Goal: Find contact information: Find contact information

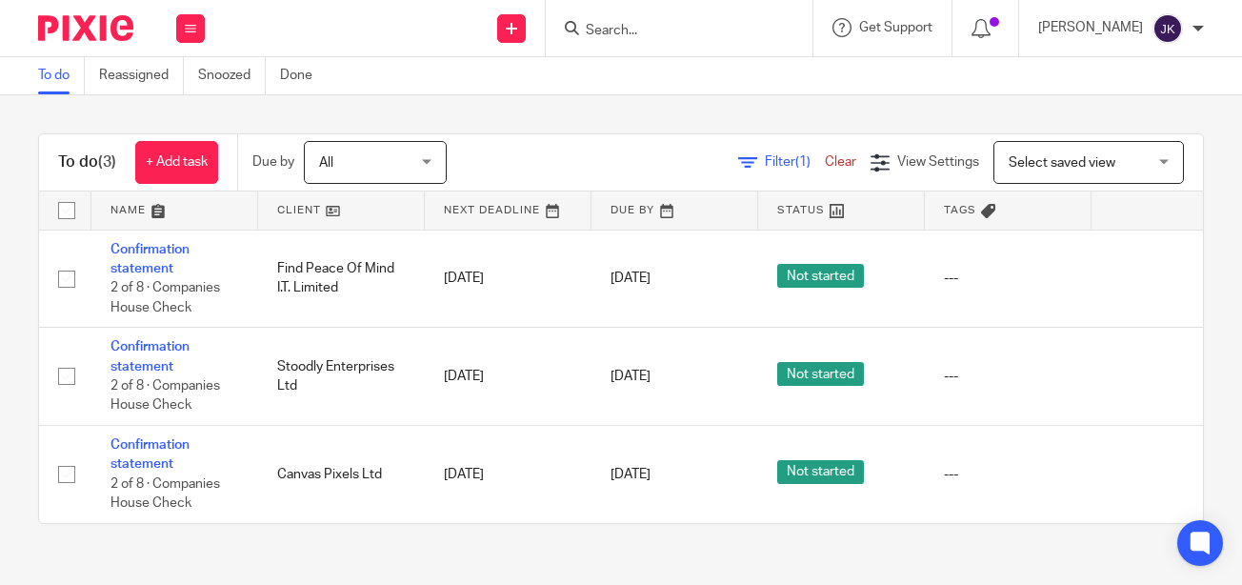
click at [636, 38] on input "Search" at bounding box center [669, 31] width 171 height 17
click at [617, 27] on input "Search" at bounding box center [669, 31] width 171 height 17
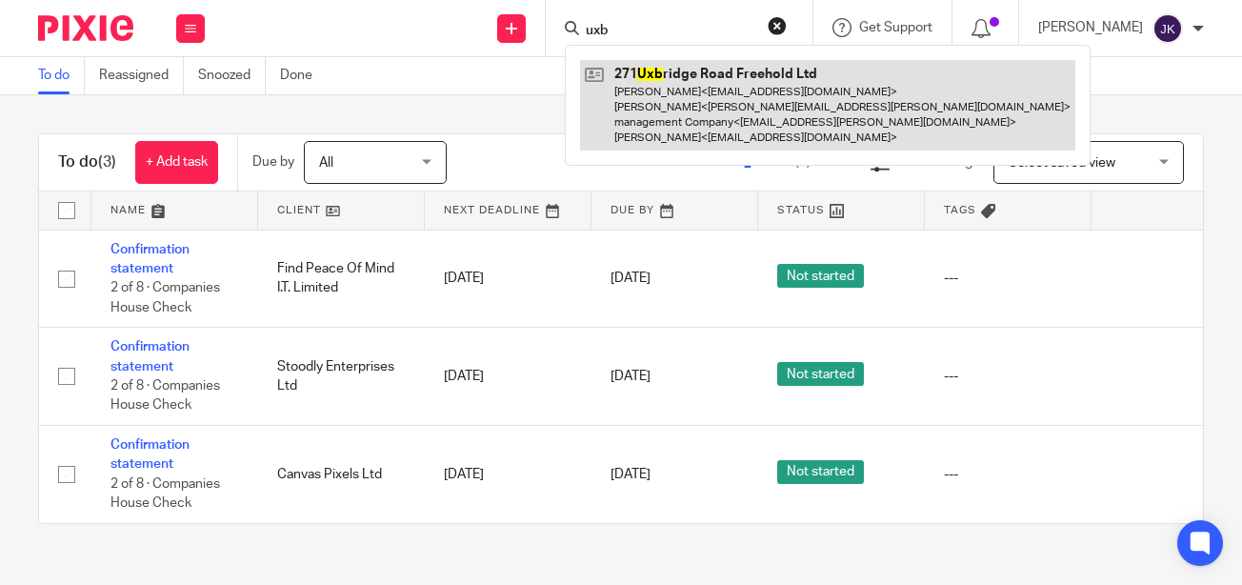
type input "uxb"
click at [630, 146] on link at bounding box center [827, 105] width 495 height 90
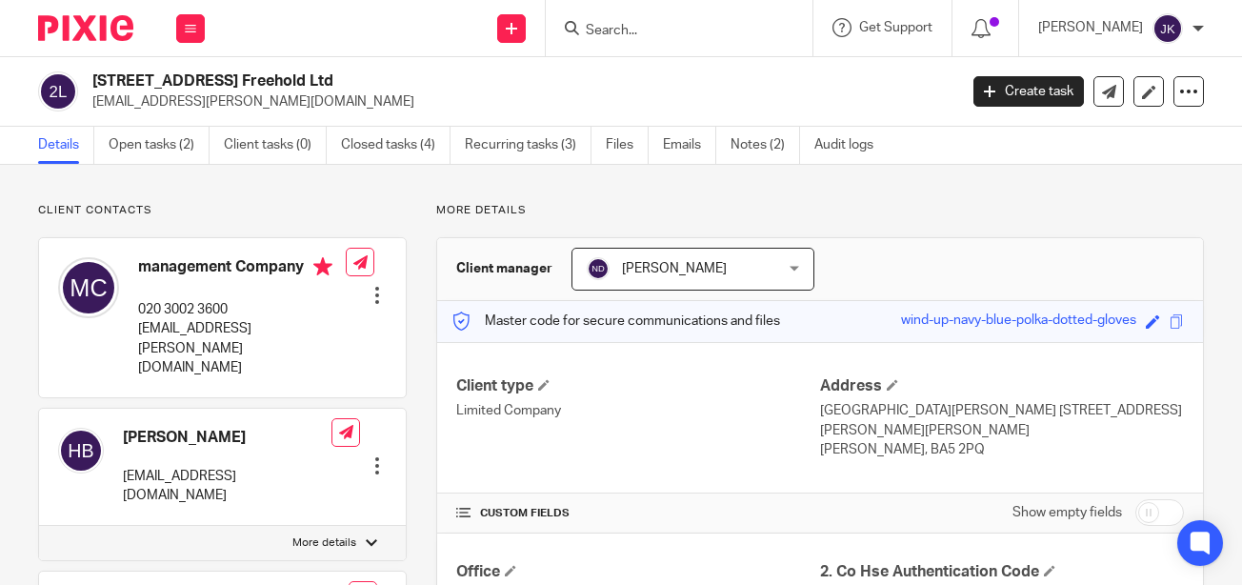
drag, startPoint x: 358, startPoint y: 101, endPoint x: 86, endPoint y: 100, distance: 272.3
click at [86, 100] on div "271 Uxbridge Road Freehold Ltd info@brackenbury-management.co.uk" at bounding box center [491, 91] width 906 height 40
copy p "info@brackenbury-management.co.uk"
click at [606, 34] on input "Search" at bounding box center [669, 31] width 171 height 17
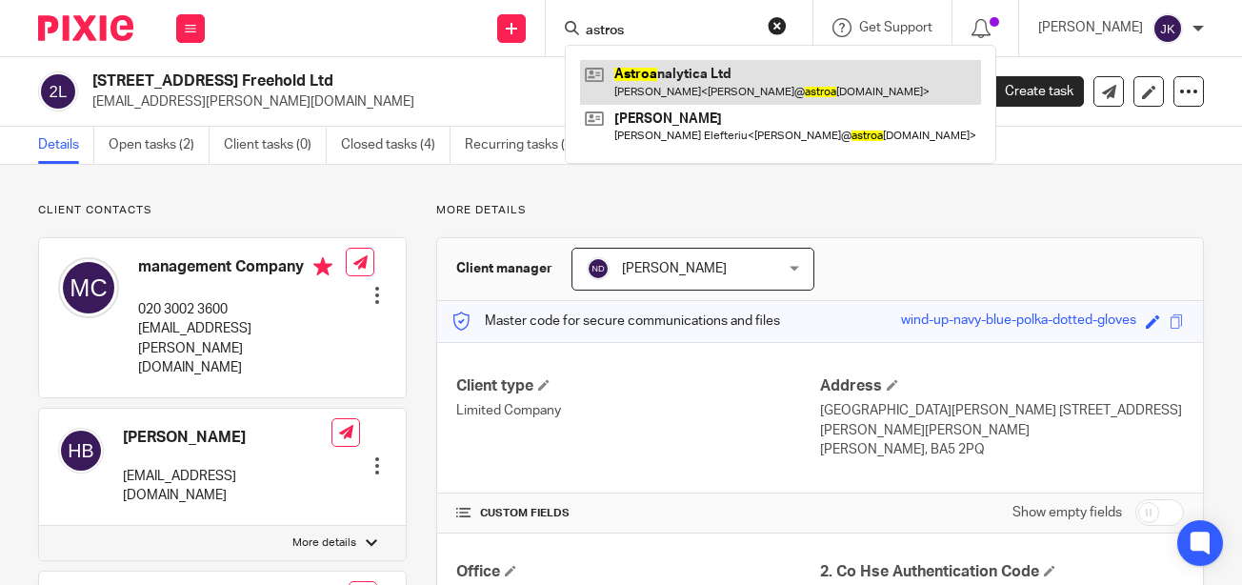
type input "astros"
click at [680, 73] on link at bounding box center [780, 82] width 401 height 44
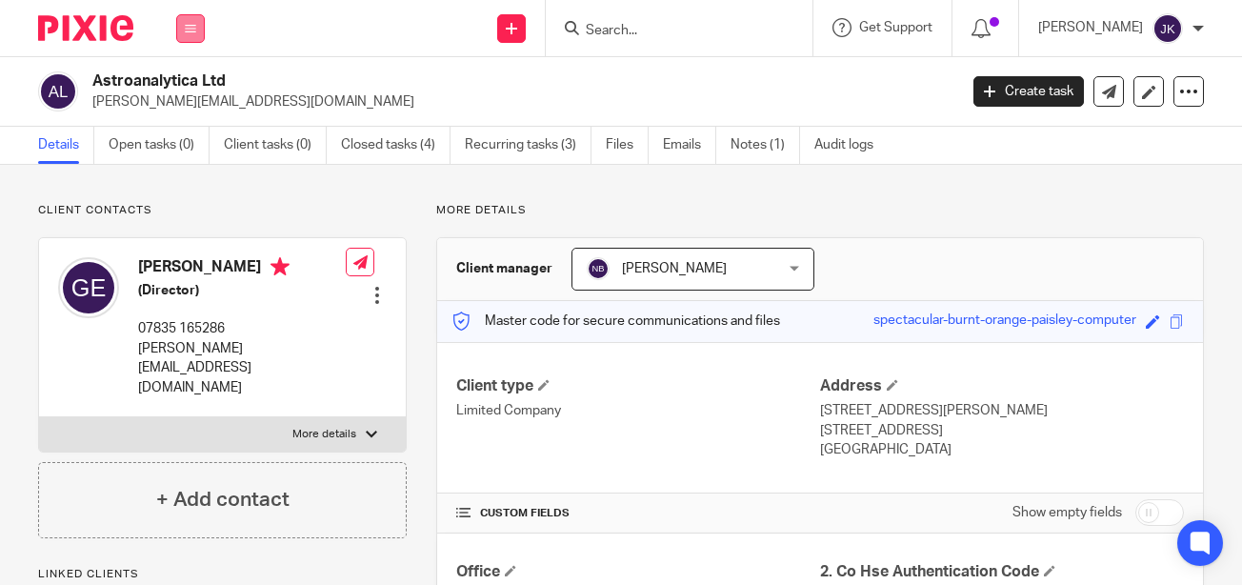
click at [190, 19] on button at bounding box center [190, 28] width 29 height 29
click at [178, 89] on link "Work" at bounding box center [180, 88] width 30 height 13
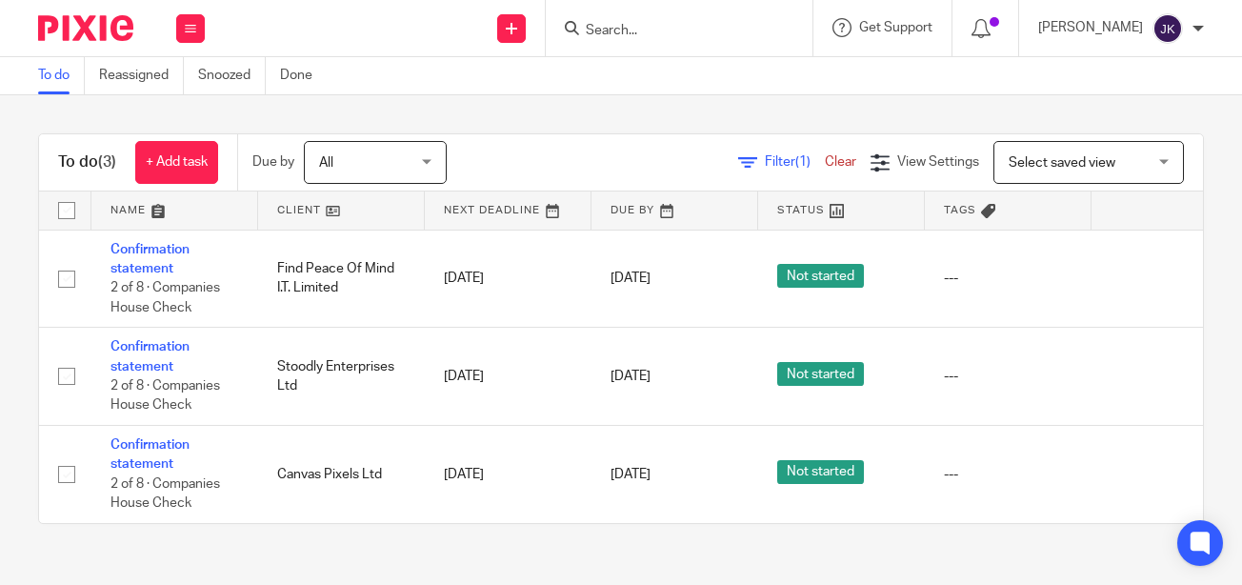
click at [765, 161] on span "Filter (1)" at bounding box center [795, 161] width 60 height 13
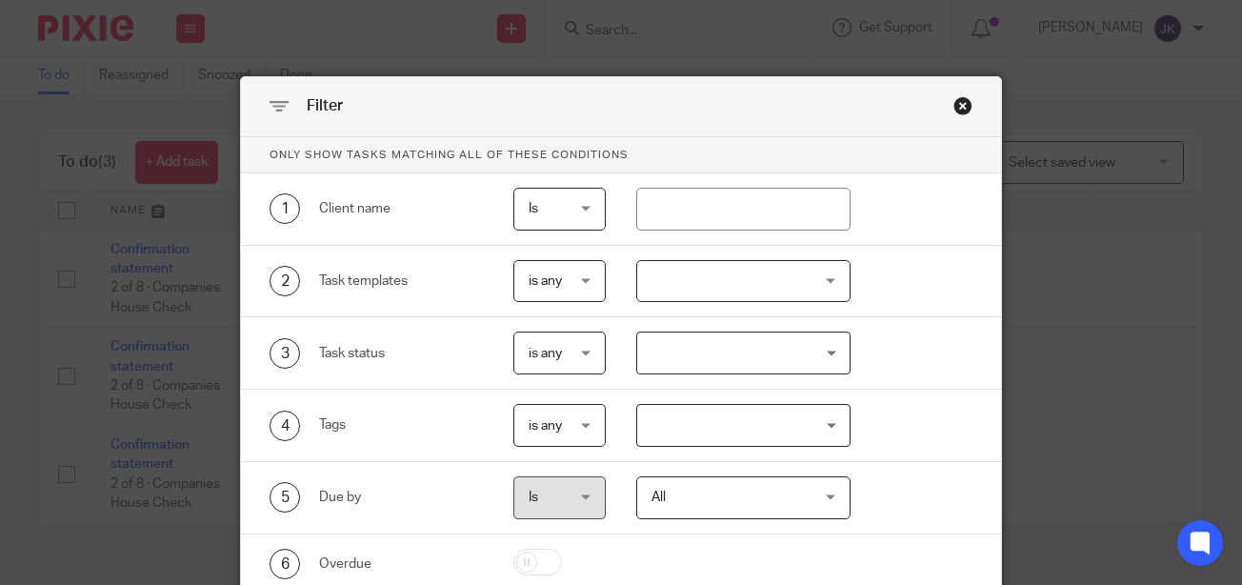
click at [953, 104] on div "Close this dialog window" at bounding box center [962, 105] width 19 height 19
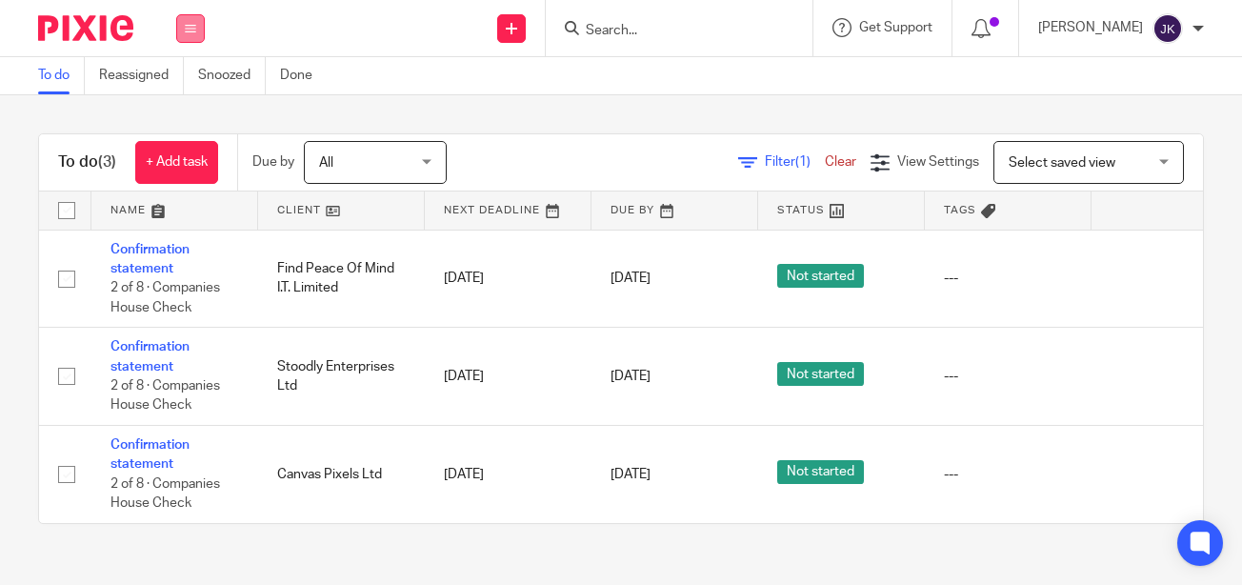
click at [190, 25] on icon at bounding box center [190, 28] width 11 height 11
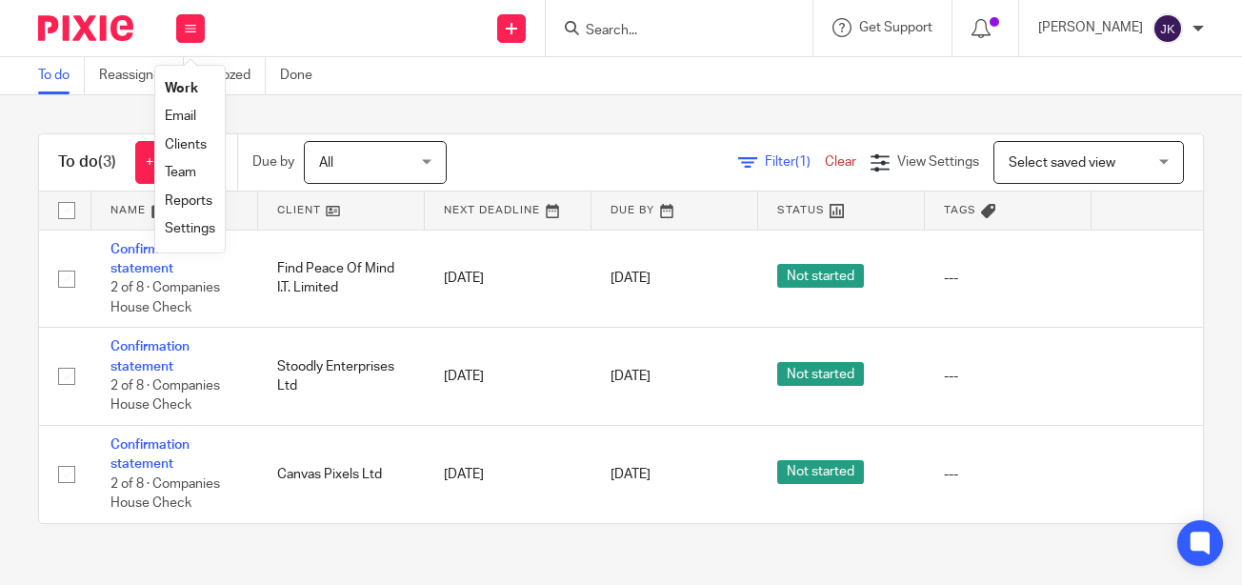
click at [188, 141] on link "Clients" at bounding box center [186, 144] width 42 height 13
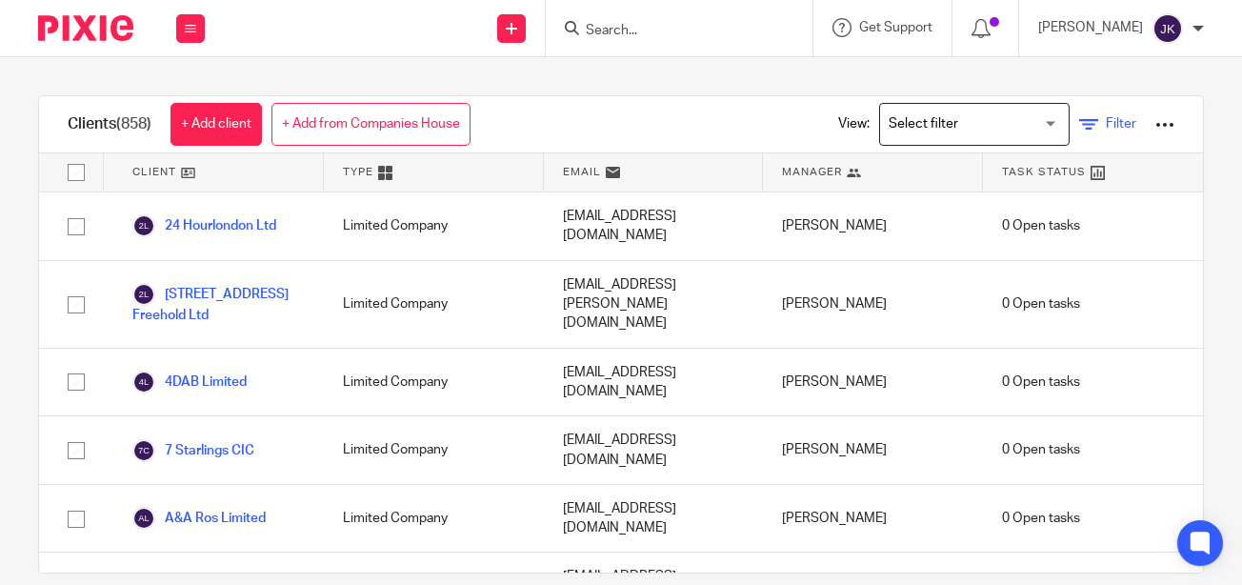
click at [1081, 116] on link "Filter" at bounding box center [1107, 124] width 57 height 20
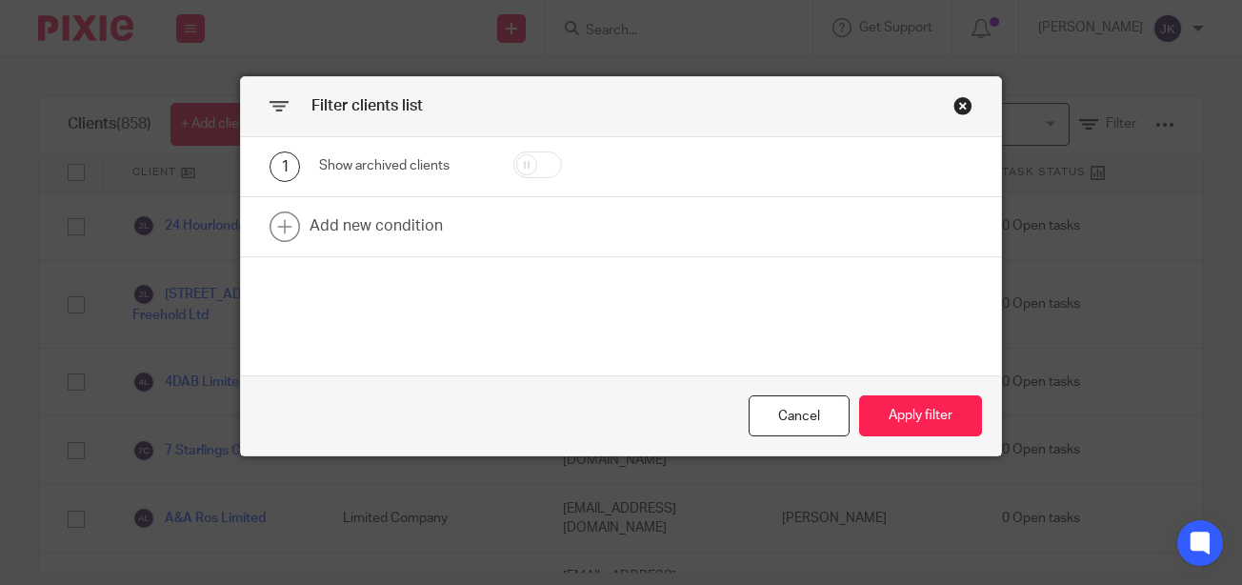
click at [542, 163] on input "checkbox" at bounding box center [537, 164] width 49 height 27
checkbox input "true"
click at [960, 411] on button "Apply filter" at bounding box center [920, 415] width 123 height 41
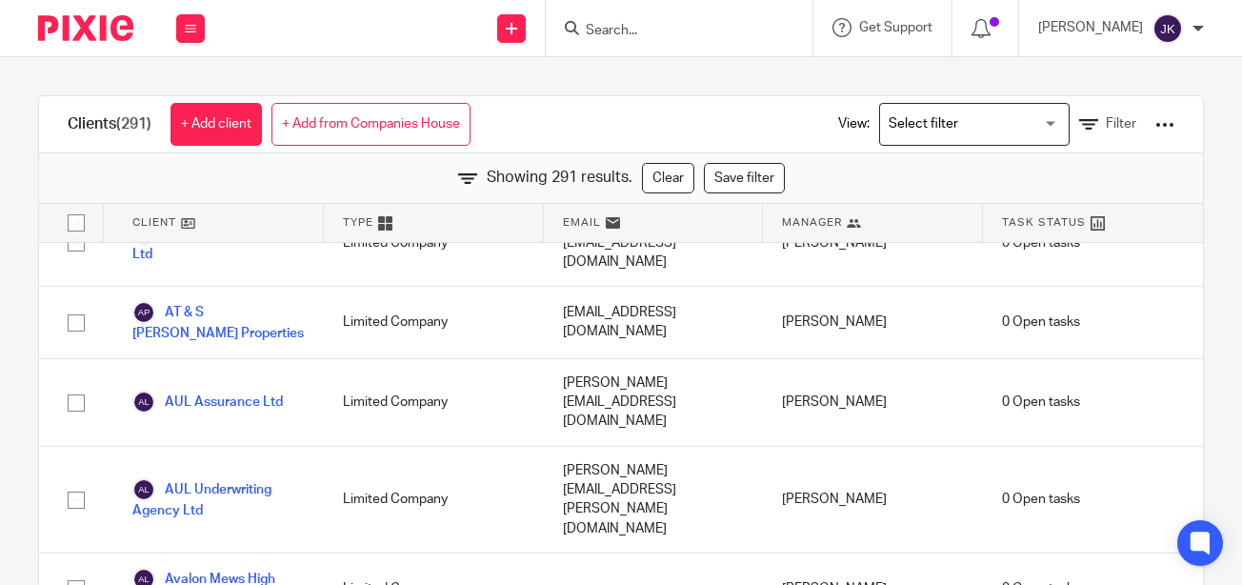
scroll to position [1523, 0]
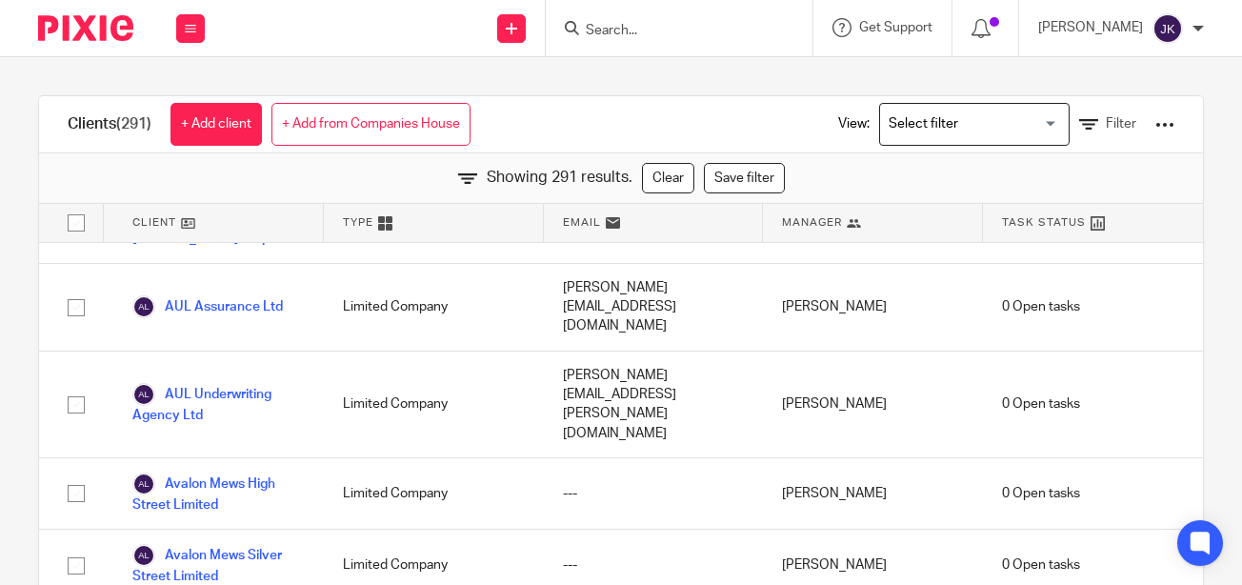
click at [655, 44] on div at bounding box center [679, 28] width 267 height 56
click at [628, 42] on div at bounding box center [679, 28] width 267 height 56
click at [602, 30] on input "Search" at bounding box center [669, 31] width 171 height 17
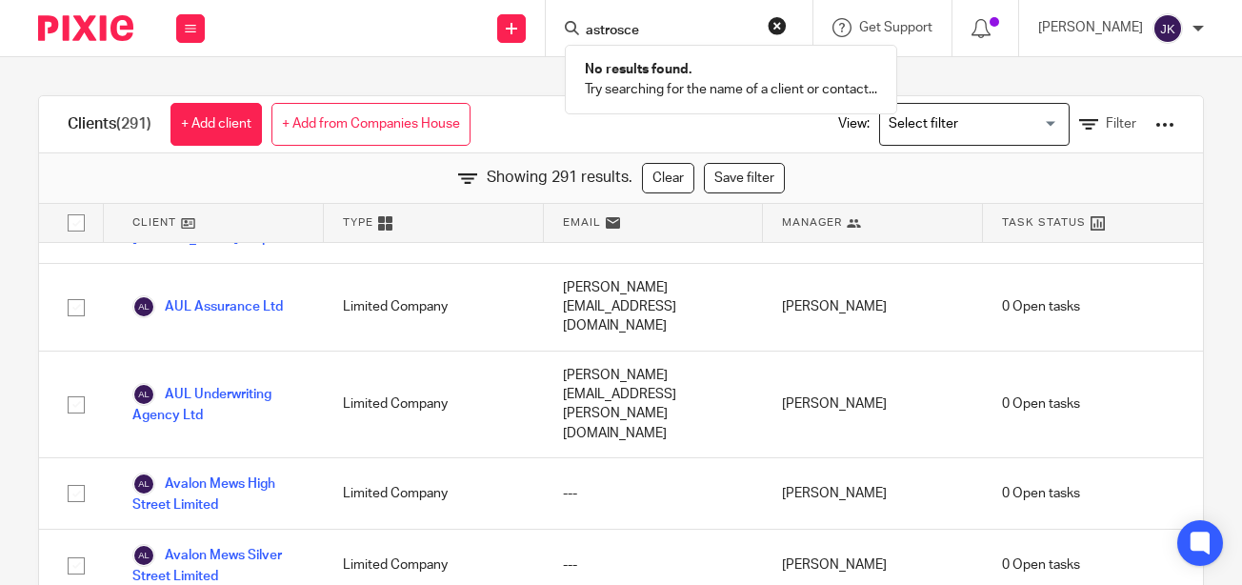
type input "astrosce"
drag, startPoint x: 693, startPoint y: 32, endPoint x: 450, endPoint y: 11, distance: 243.7
click at [450, 11] on div "Send new email Create task Add client astrosce No results found. Try searching …" at bounding box center [733, 28] width 1018 height 56
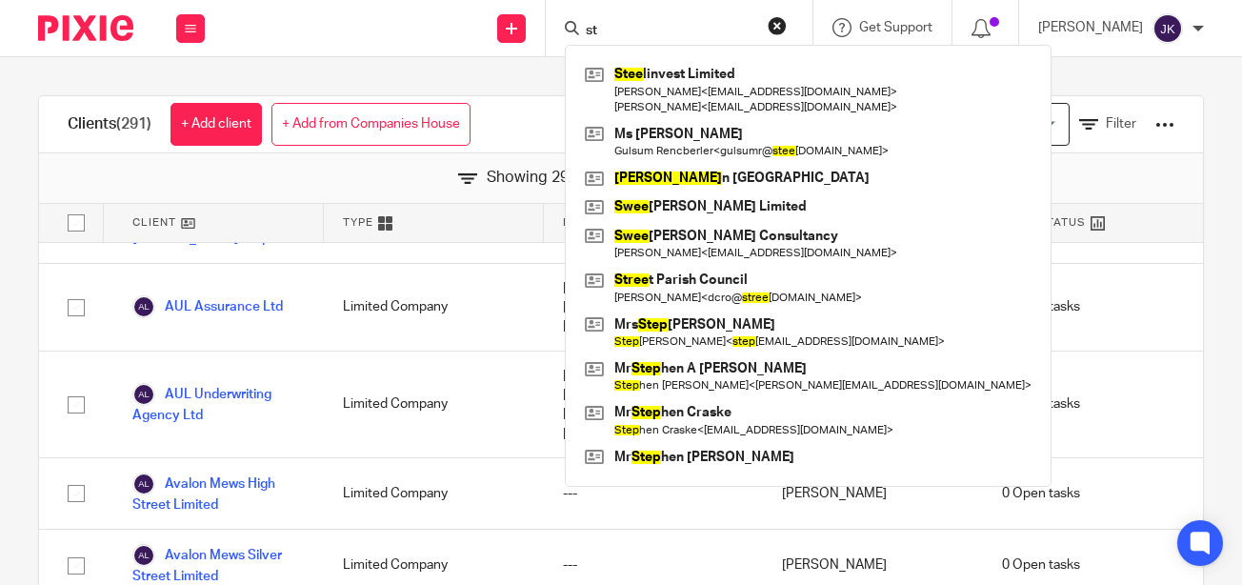
type input "s"
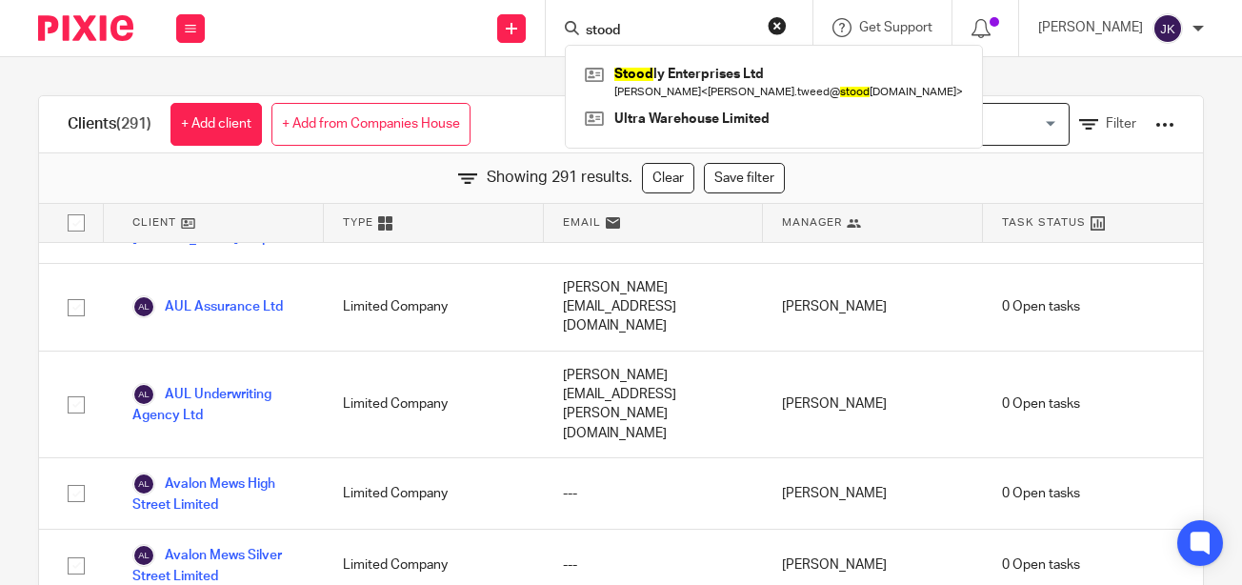
type input "stood"
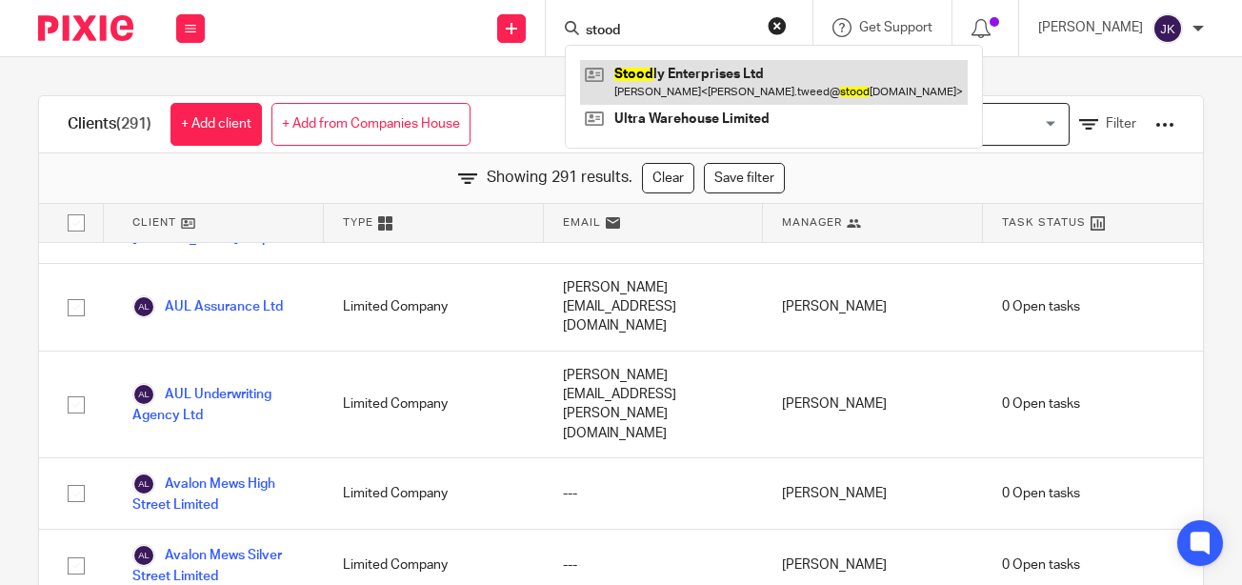
click at [677, 73] on link at bounding box center [773, 82] width 387 height 44
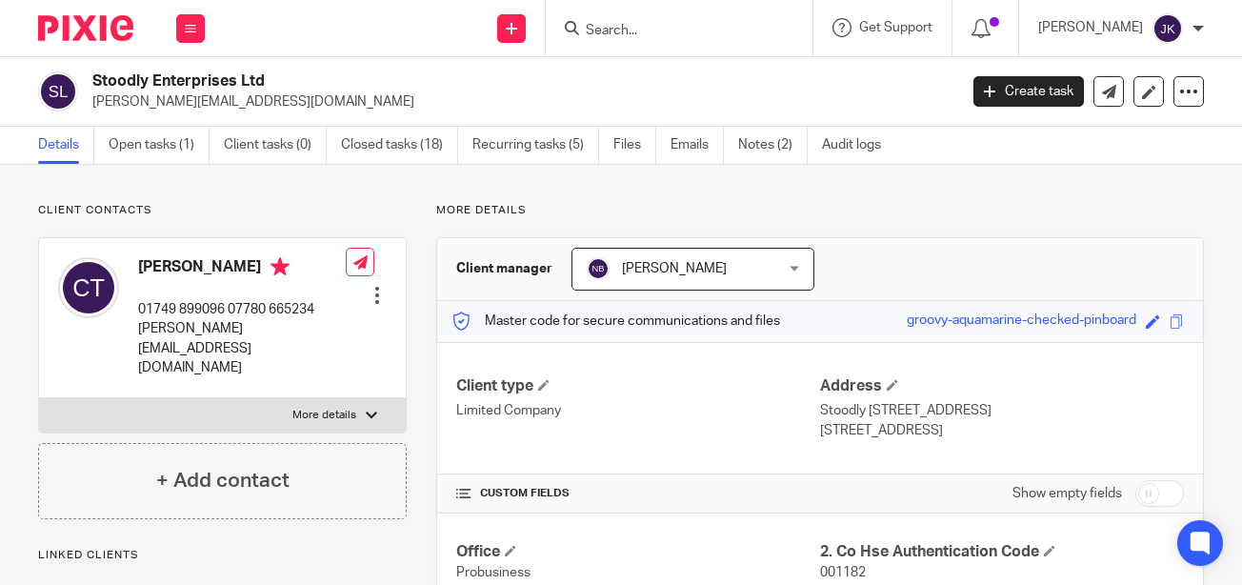
click at [652, 27] on input "Search" at bounding box center [669, 31] width 171 height 17
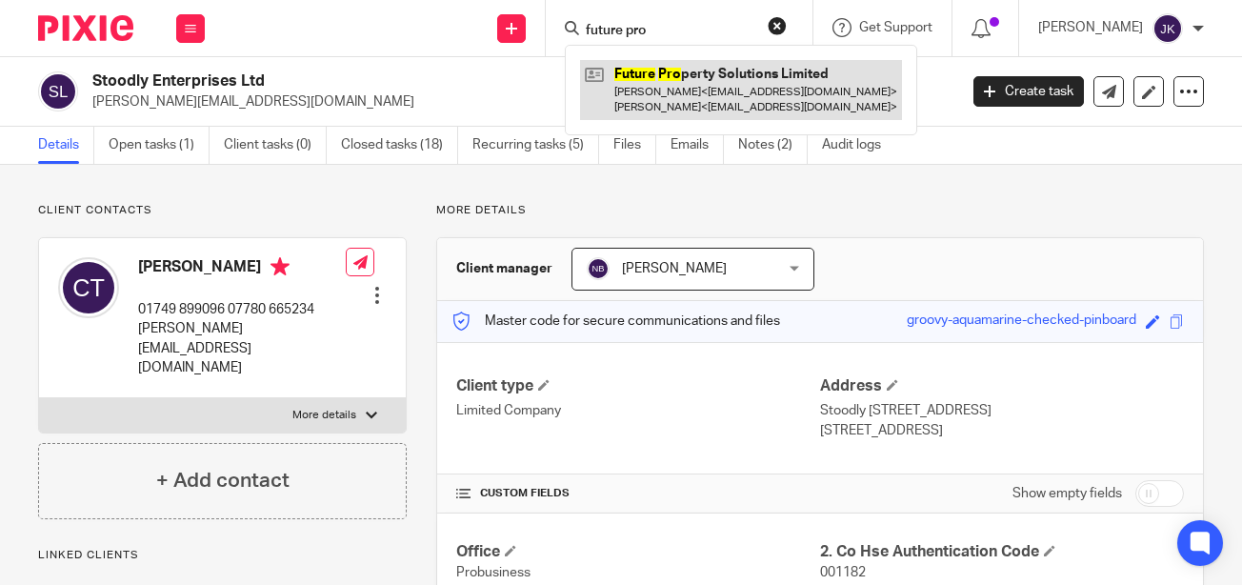
type input "future pro"
click at [648, 71] on link at bounding box center [741, 89] width 322 height 59
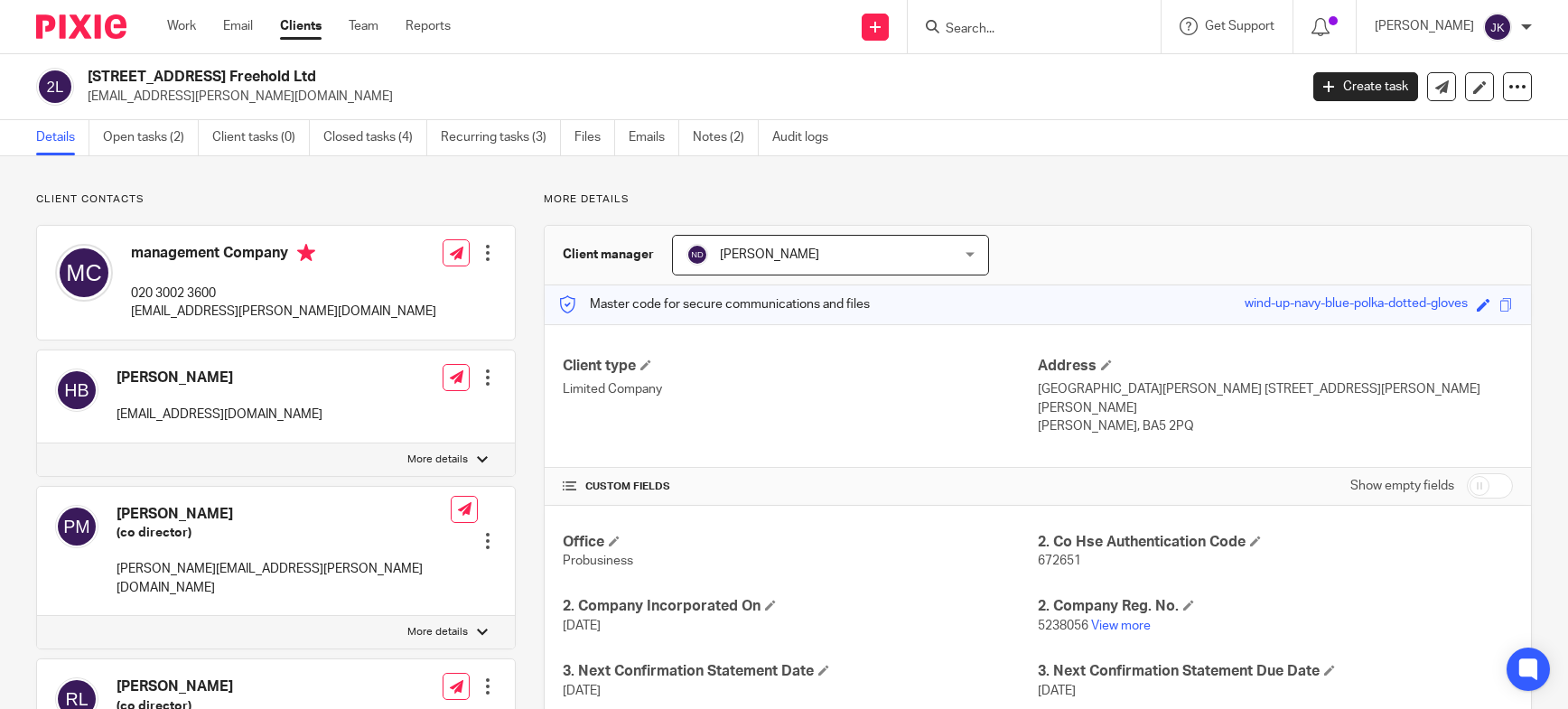
click at [944, 22] on input "Search" at bounding box center [1024, 29] width 162 height 16
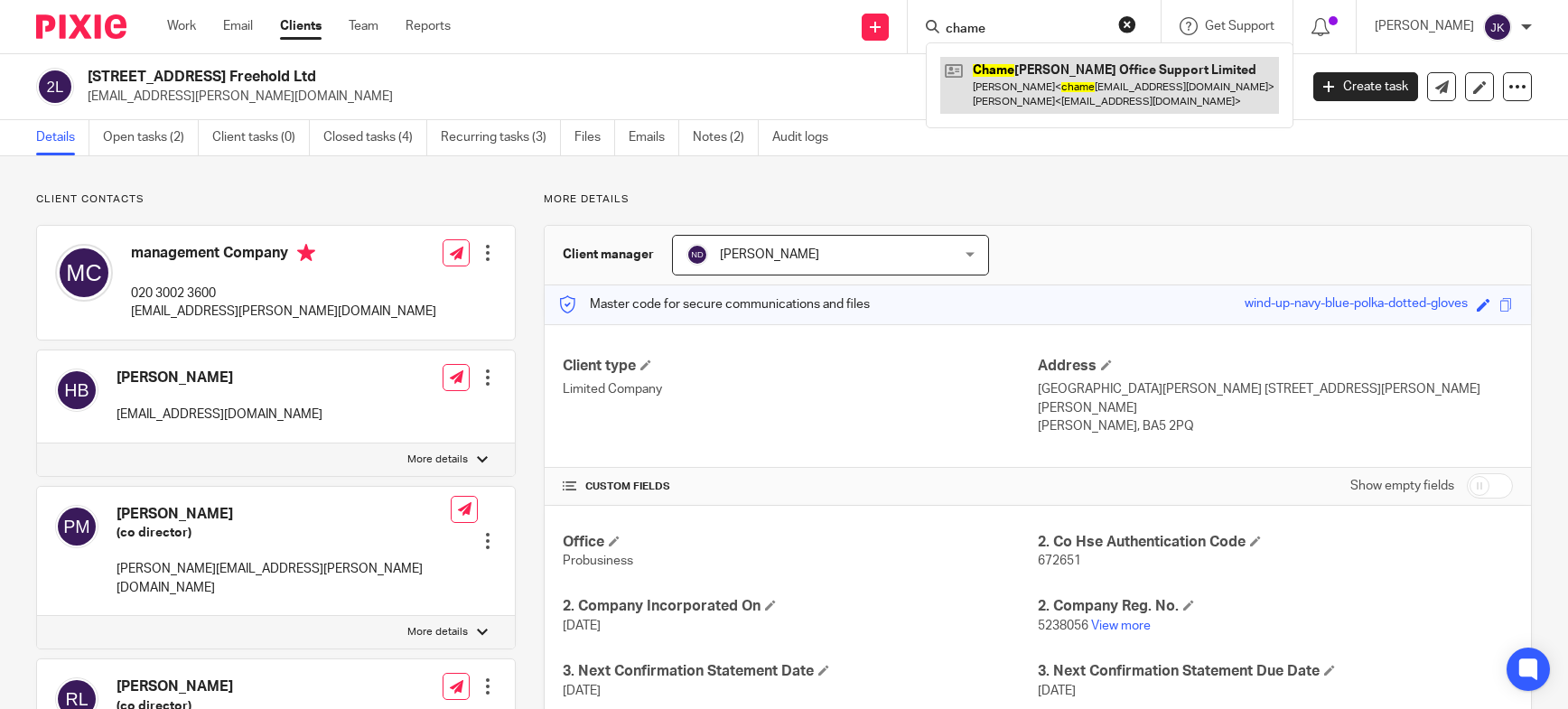
type input "chame"
click at [1001, 75] on link at bounding box center [1109, 84] width 339 height 56
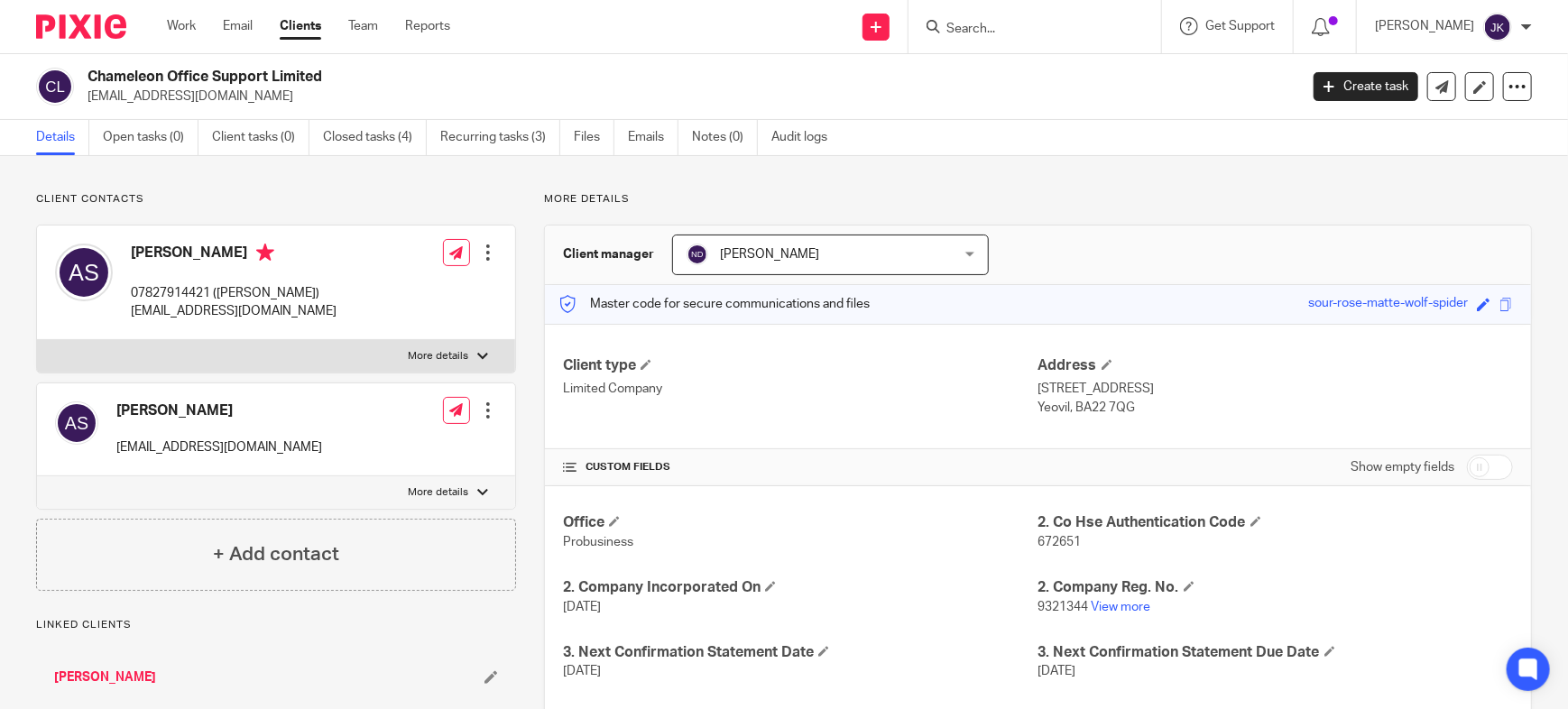
drag, startPoint x: 255, startPoint y: 97, endPoint x: 81, endPoint y: 100, distance: 174.0
click at [81, 100] on div "Chameleon Office Support Limited [EMAIL_ADDRESS][DOMAIN_NAME]" at bounding box center [661, 86] width 1251 height 38
copy p "angelsuter2003@gmail.com"
click at [945, 29] on input "Search" at bounding box center [1025, 29] width 162 height 16
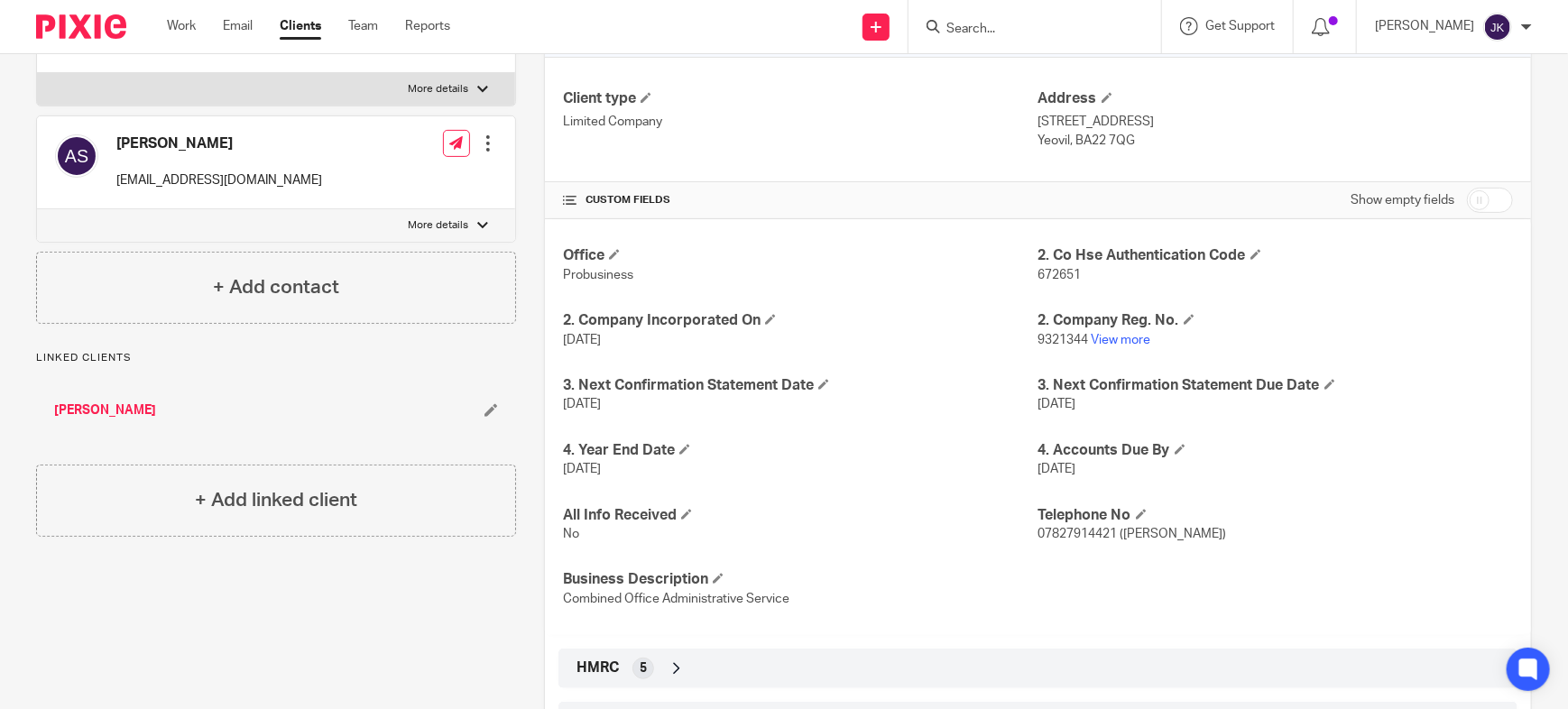
scroll to position [271, 0]
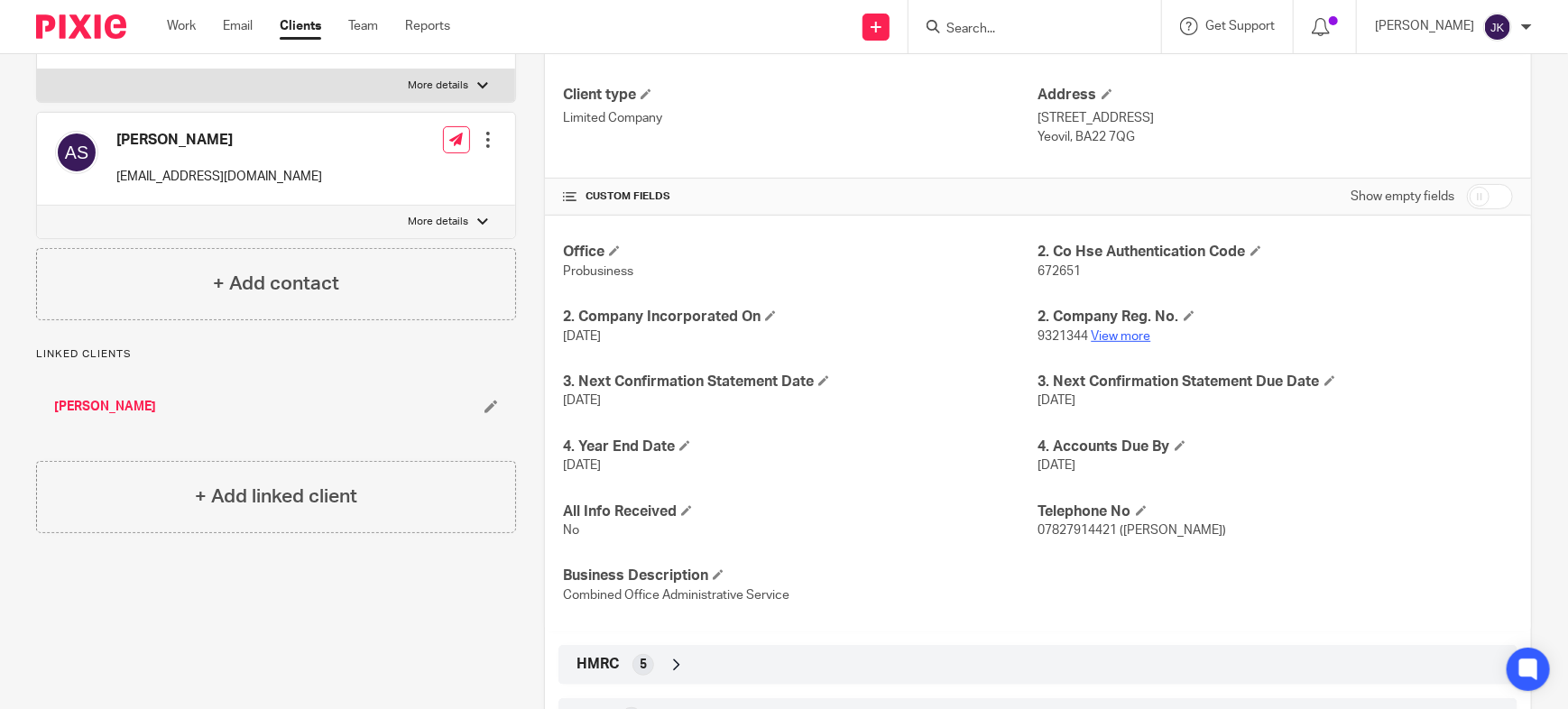
click at [1102, 330] on link "View more" at bounding box center [1121, 336] width 60 height 12
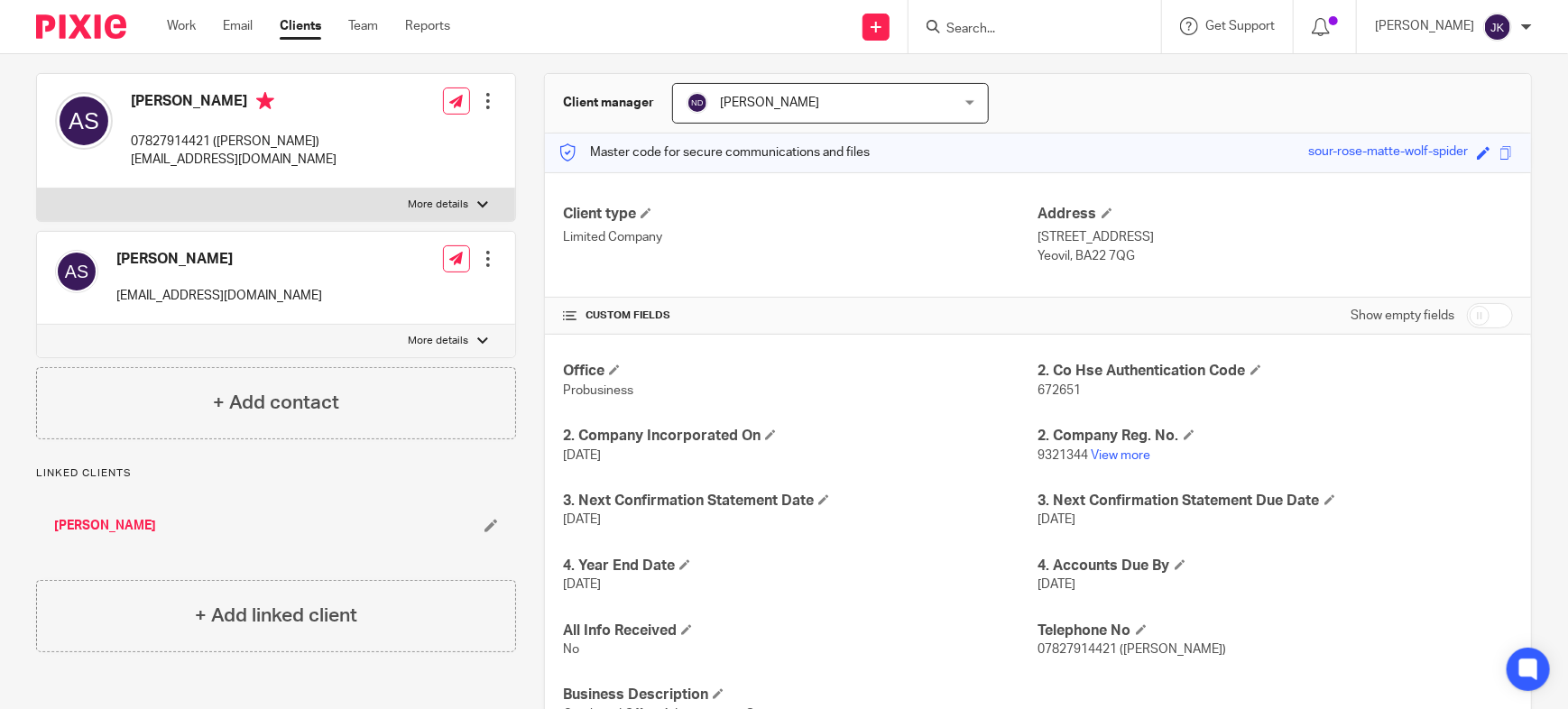
scroll to position [0, 0]
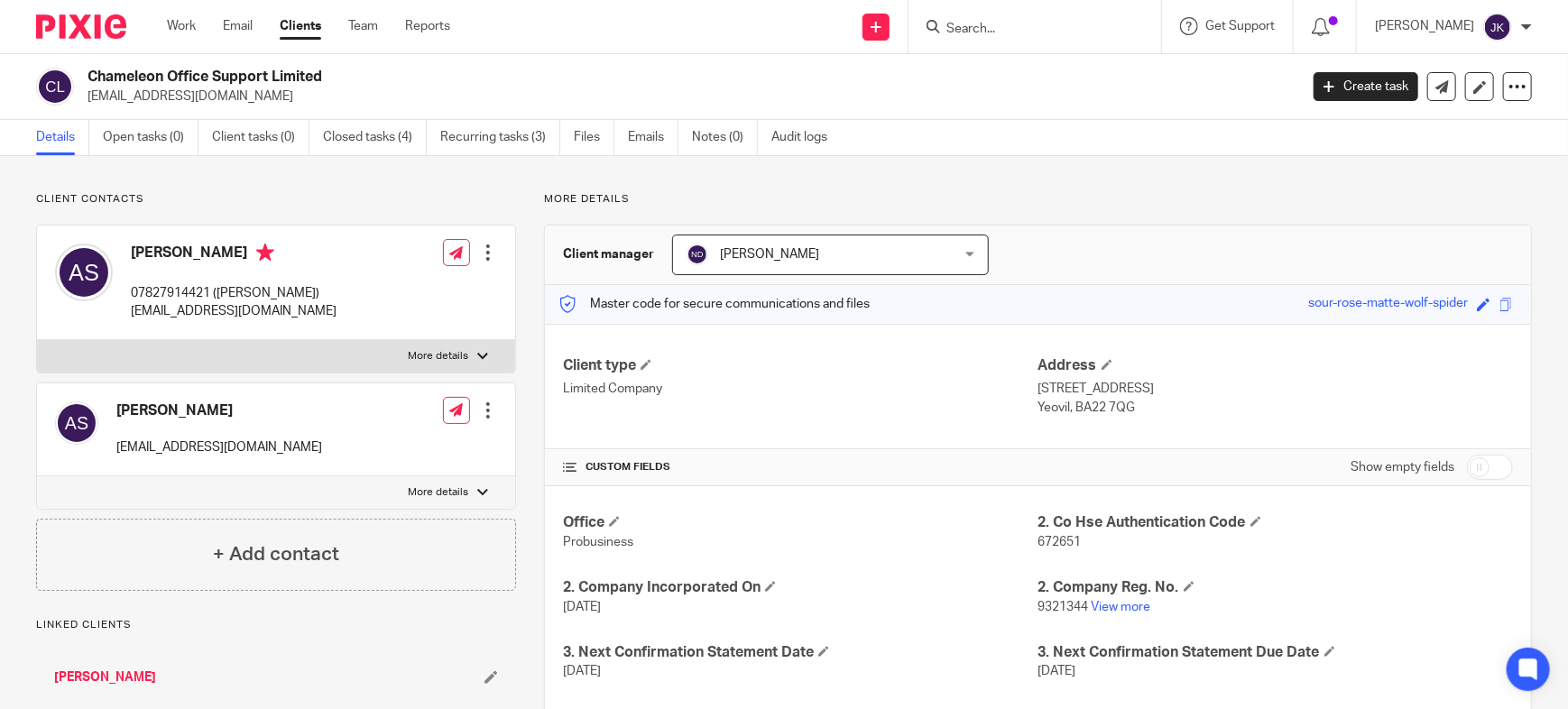
click at [959, 27] on input "Search" at bounding box center [1025, 29] width 162 height 16
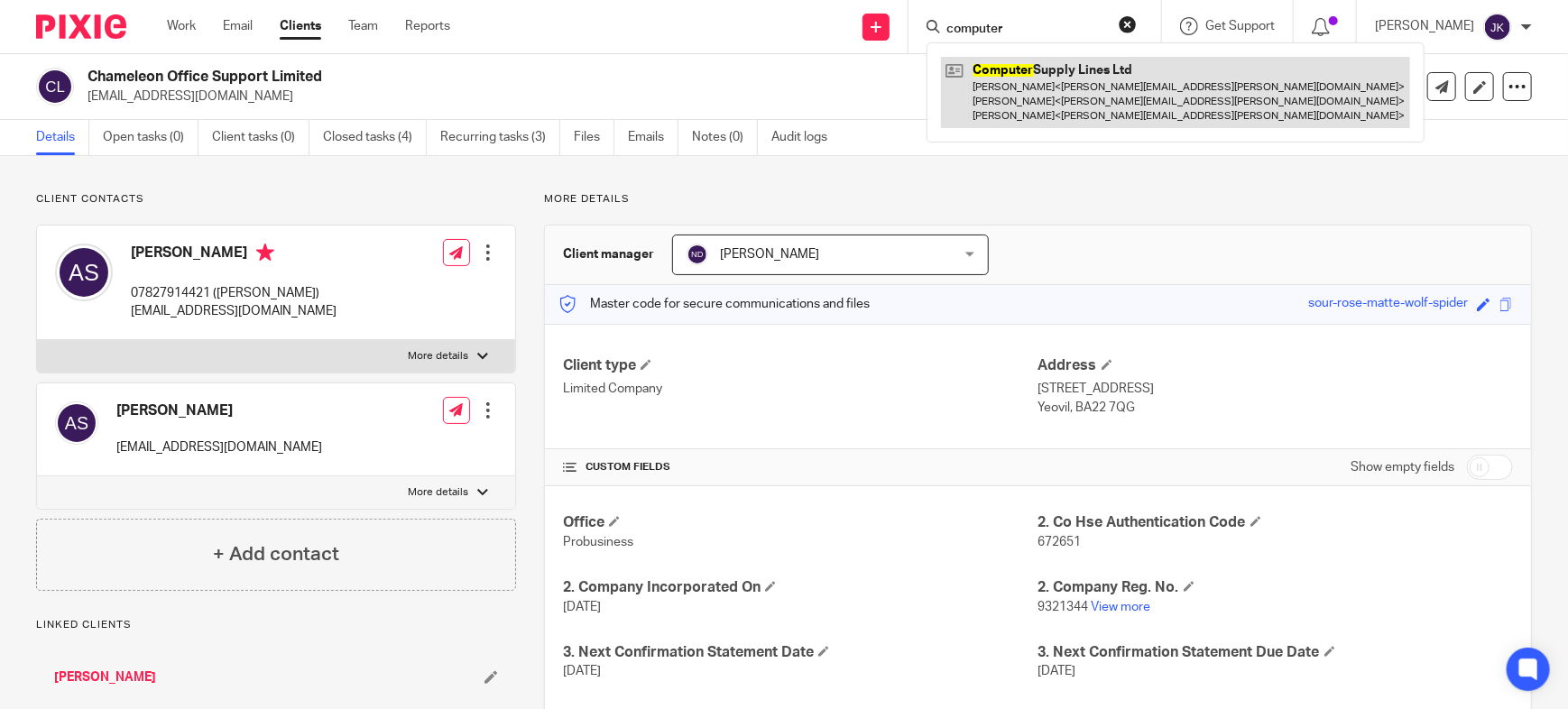
type input "computer"
click at [974, 109] on link at bounding box center [1175, 92] width 469 height 71
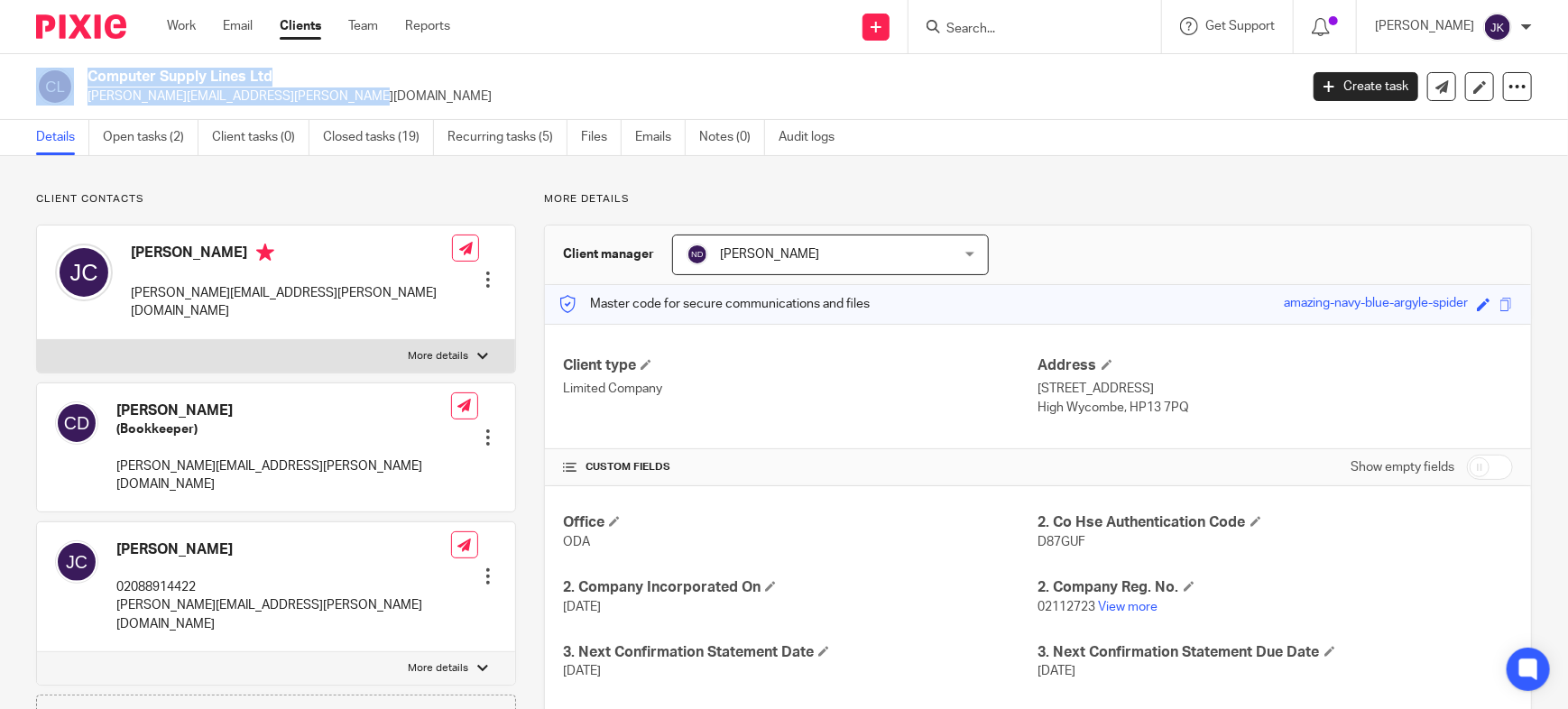
drag, startPoint x: 249, startPoint y: 95, endPoint x: 77, endPoint y: 102, distance: 172.1
click at [77, 102] on div "Computer Supply Lines Ltd james.clark@csl-ltd.com" at bounding box center [661, 86] width 1251 height 38
click at [243, 92] on p "[PERSON_NAME][EMAIL_ADDRESS][PERSON_NAME][DOMAIN_NAME]" at bounding box center [686, 96] width 1199 height 18
drag, startPoint x: 235, startPoint y: 100, endPoint x: 84, endPoint y: 101, distance: 151.0
click at [84, 101] on div "Computer Supply Lines Ltd james.clark@csl-ltd.com" at bounding box center [661, 86] width 1251 height 38
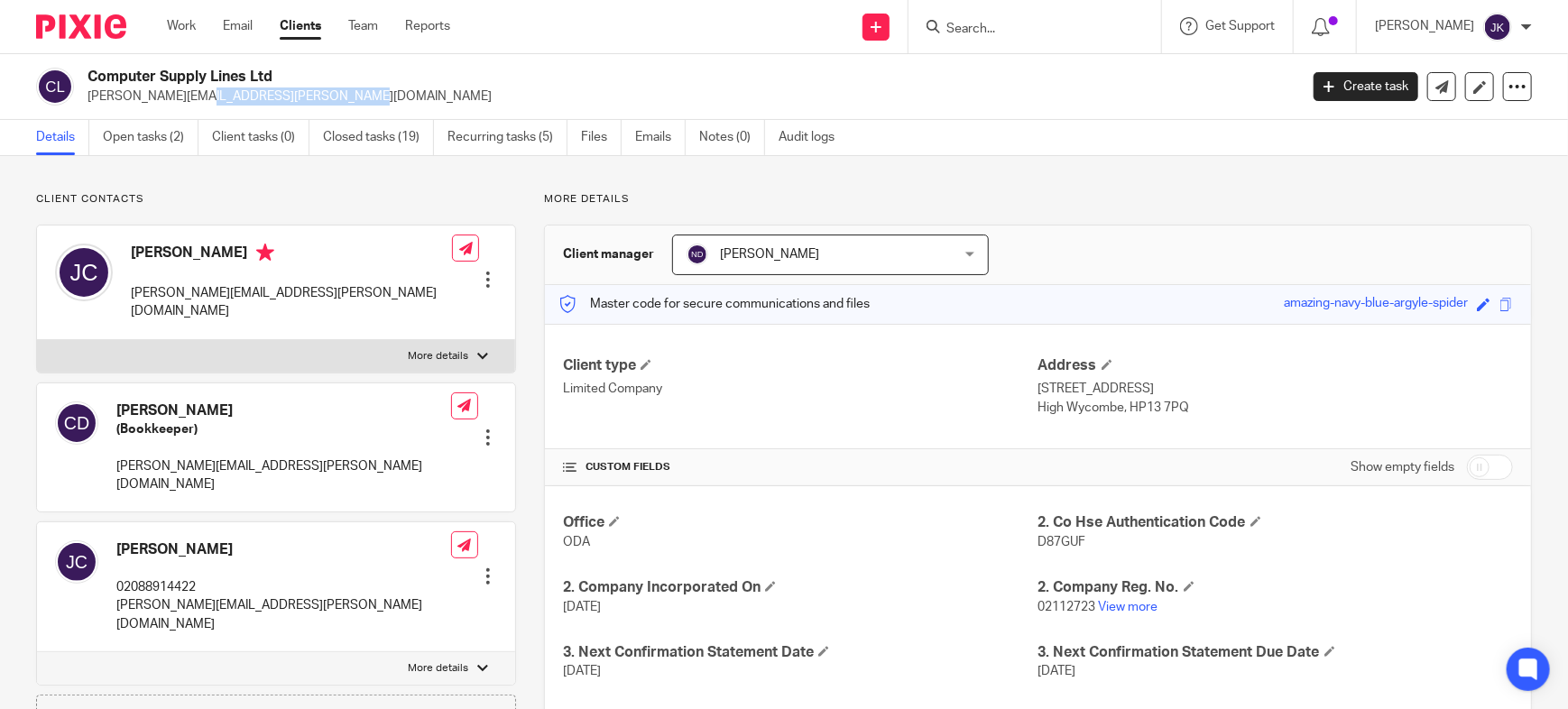
copy p "james.clark@csl-ltd.com"
click at [950, 30] on input "Search" at bounding box center [1025, 29] width 162 height 16
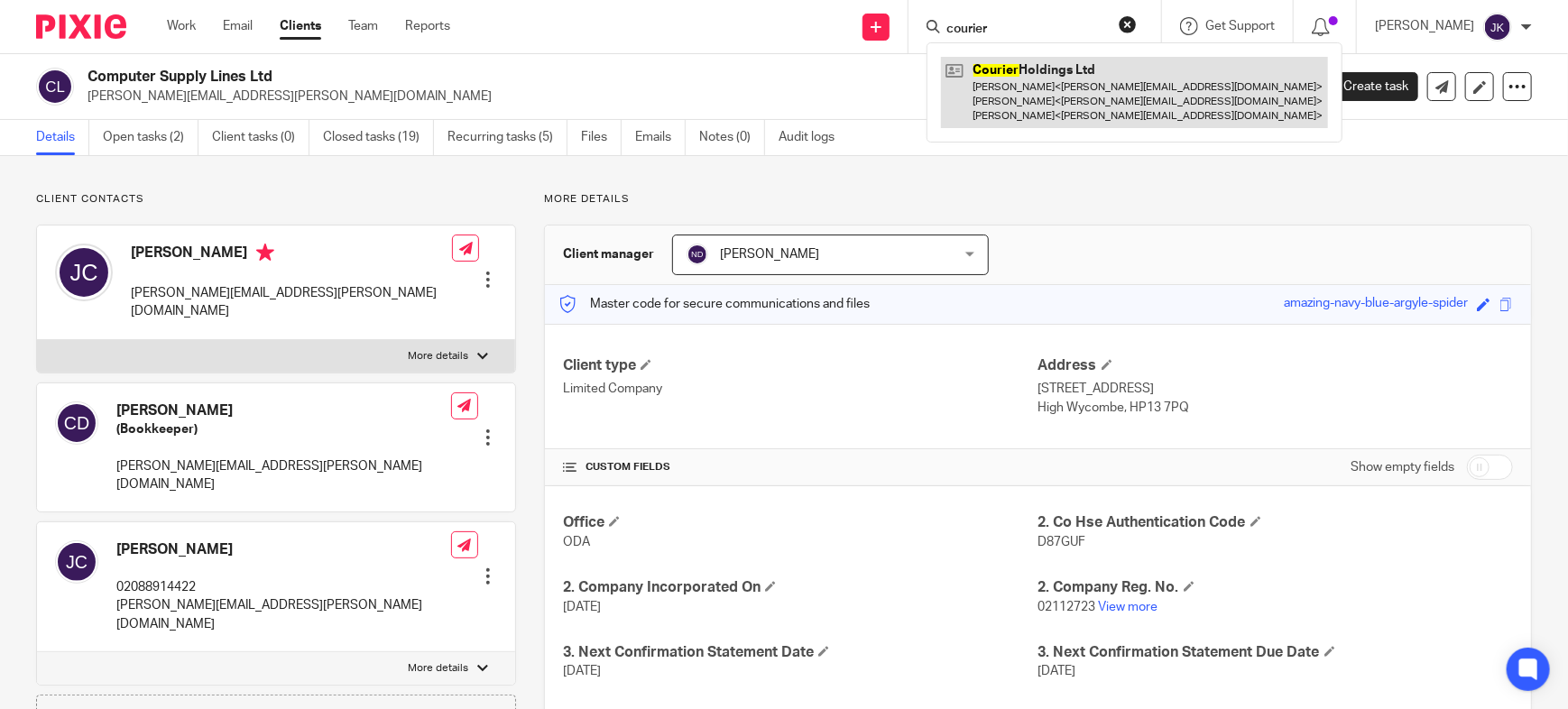
type input "courier"
click at [992, 116] on link at bounding box center [1134, 92] width 387 height 71
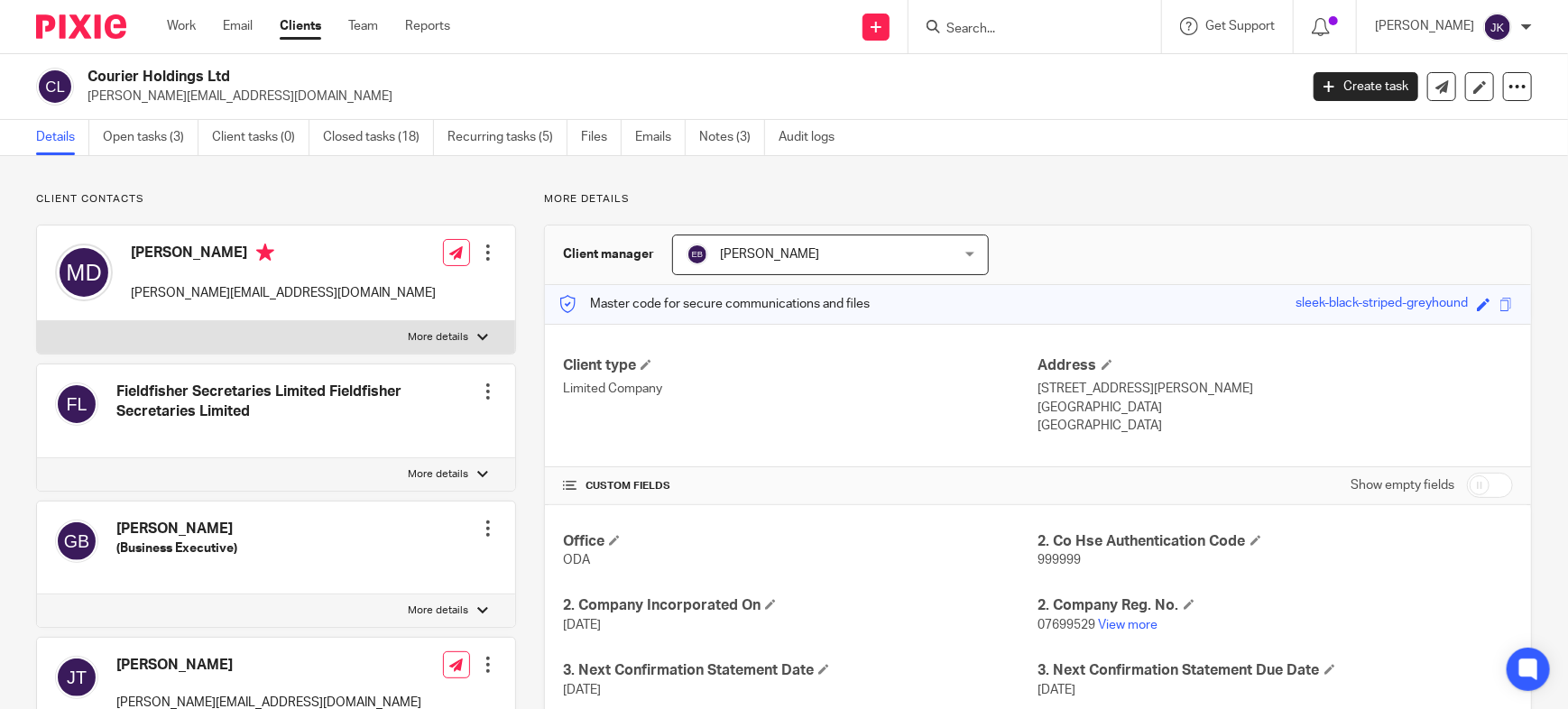
scroll to position [90, 0]
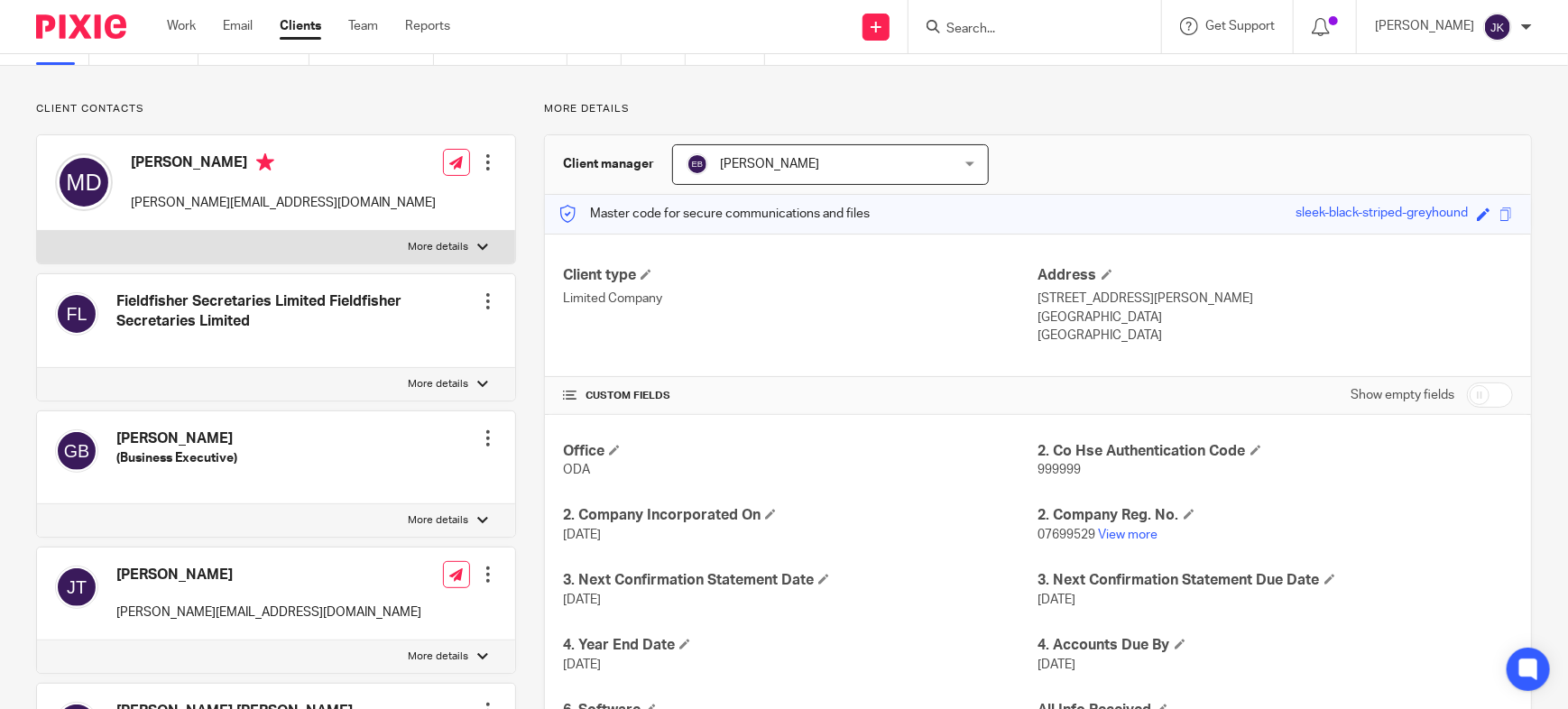
click at [951, 27] on input "Search" at bounding box center [1025, 29] width 162 height 16
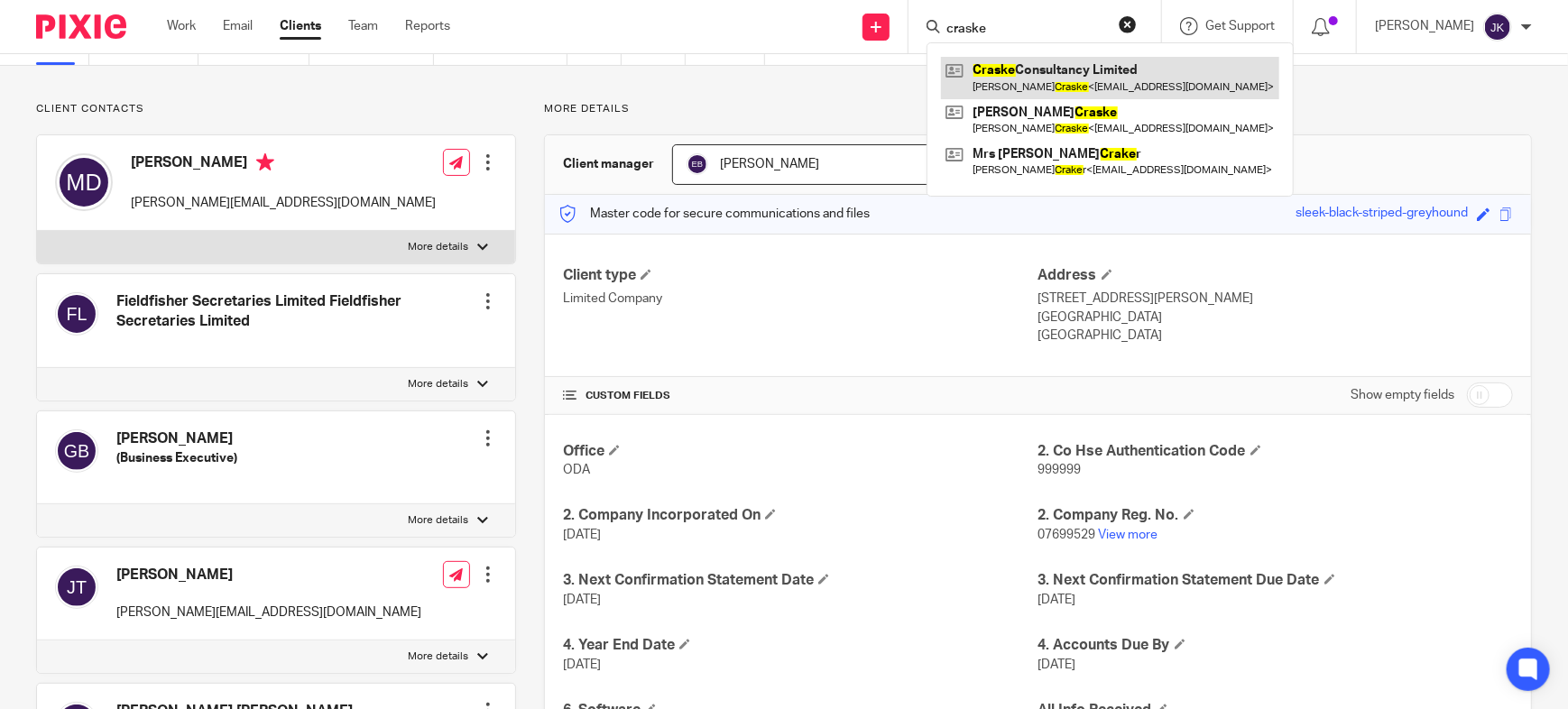
type input "craske"
click at [1025, 65] on link at bounding box center [1109, 78] width 338 height 42
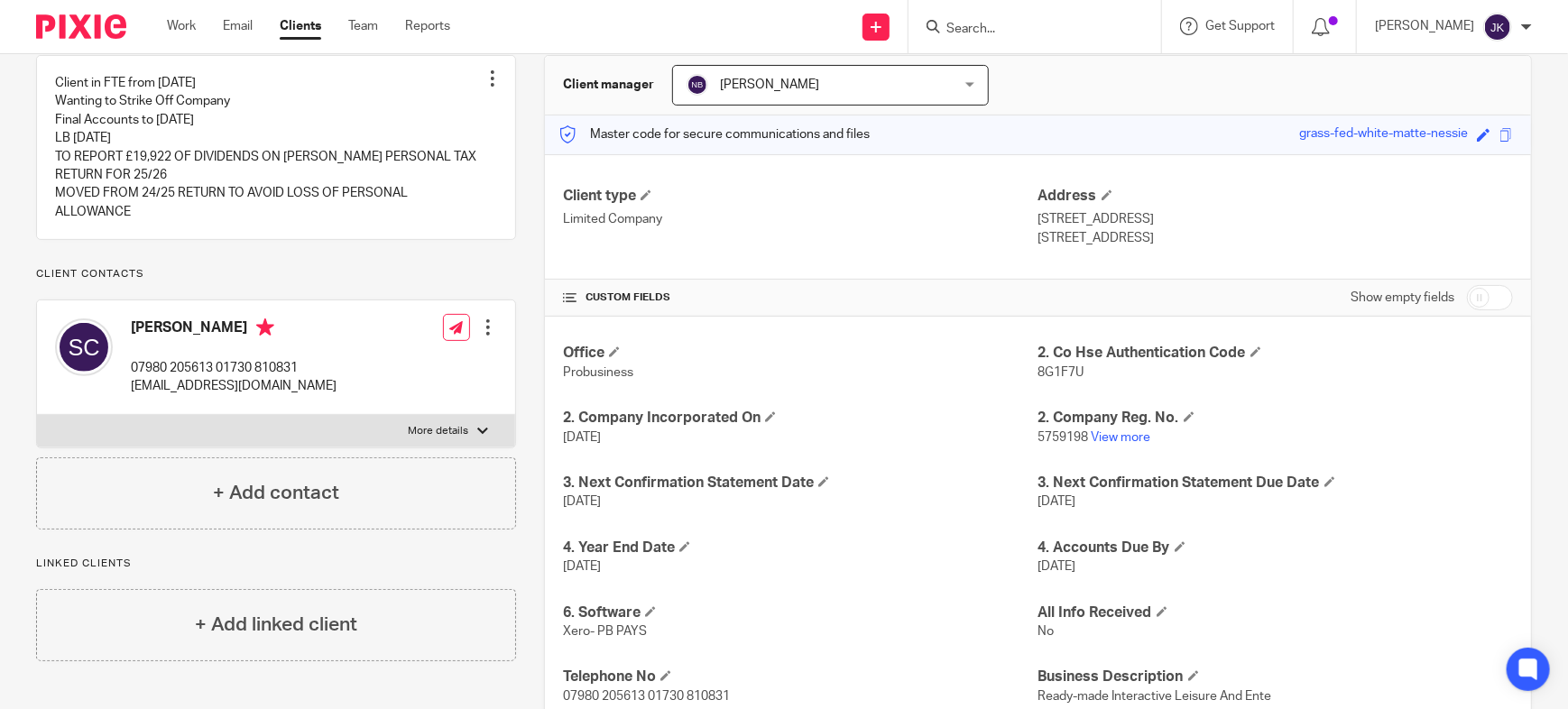
scroll to position [180, 0]
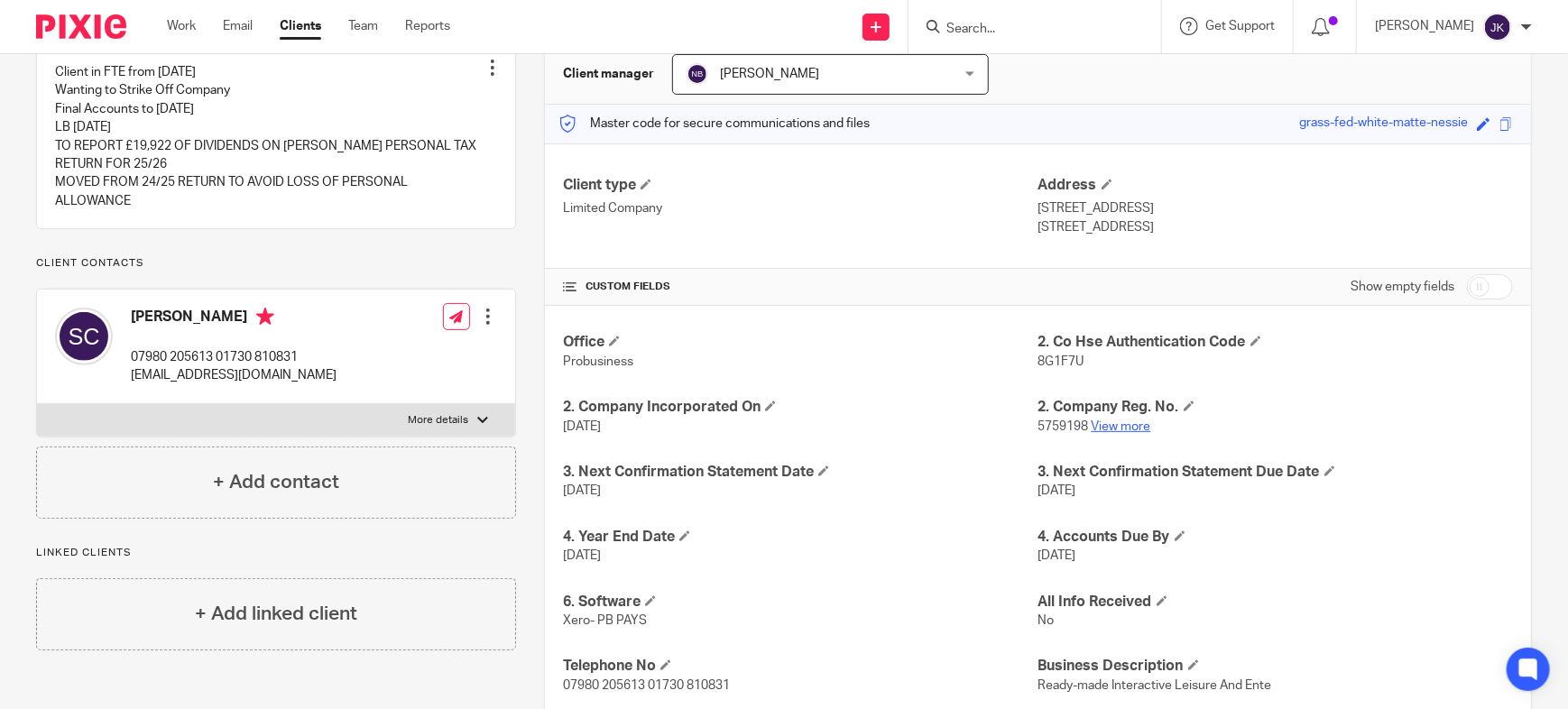
click at [1094, 426] on link "View more" at bounding box center [1121, 427] width 60 height 12
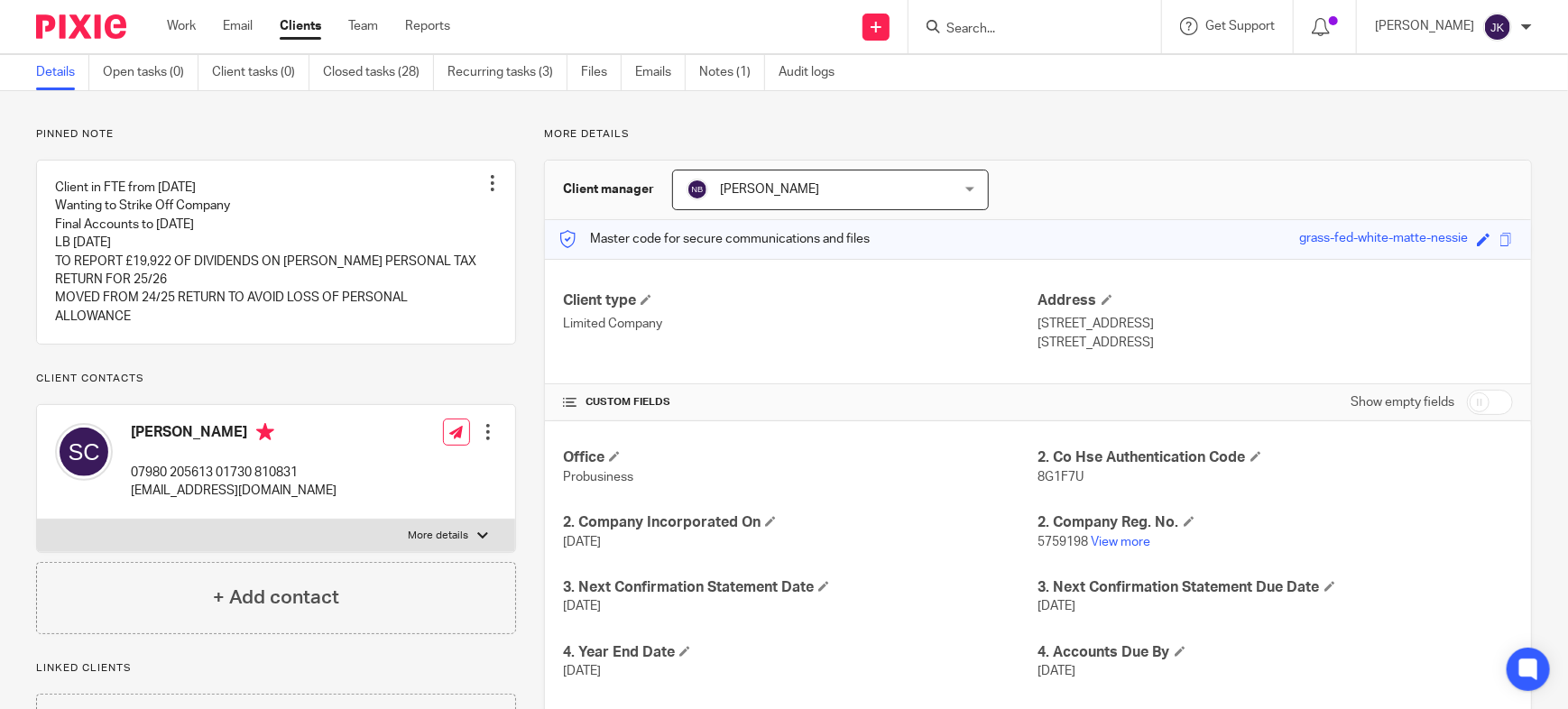
scroll to position [0, 0]
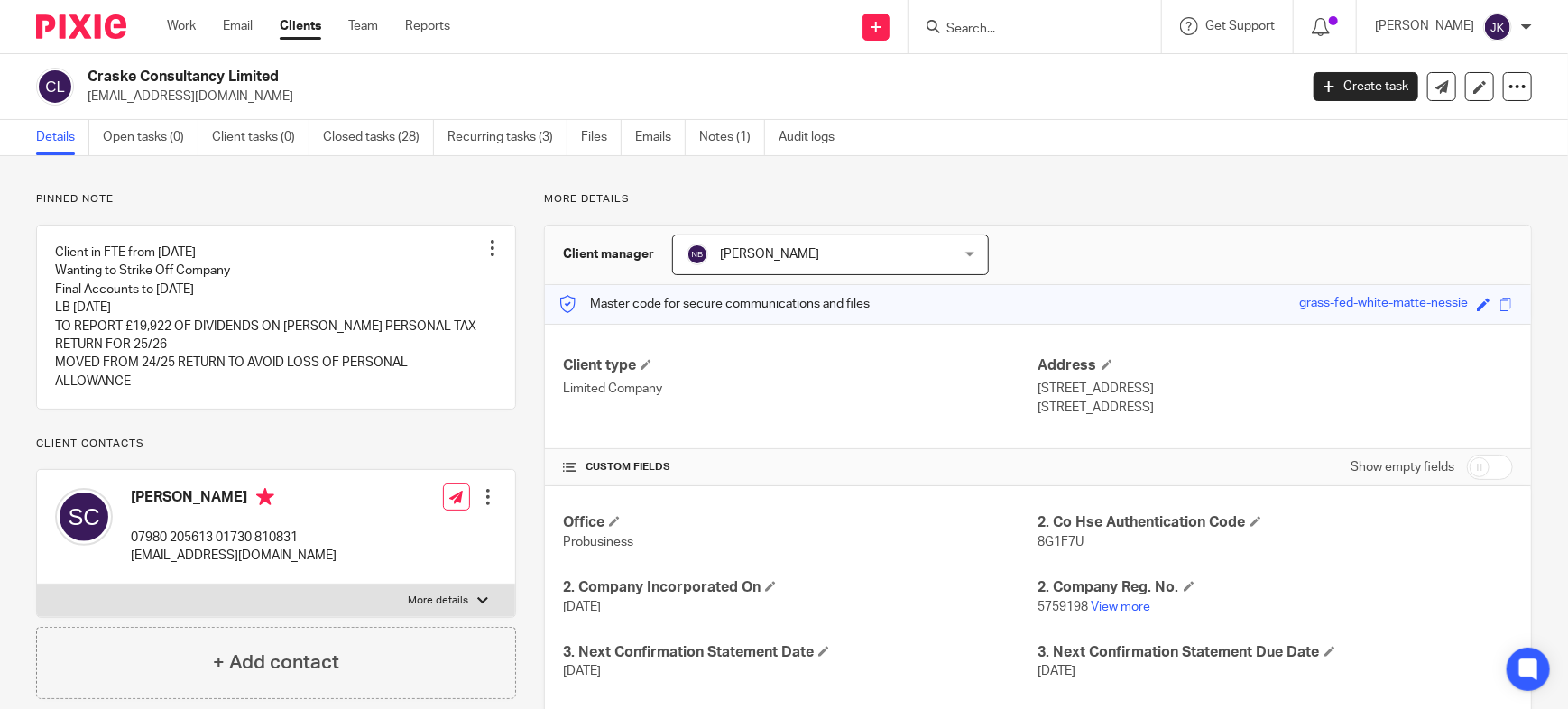
drag, startPoint x: 224, startPoint y: 95, endPoint x: 83, endPoint y: 99, distance: 141.1
click at [83, 99] on div "Craske Consultancy Limited stc@rocketmail.com" at bounding box center [661, 86] width 1251 height 38
copy p "stc@rocketmail.com"
click at [1000, 33] on input "Search" at bounding box center [1025, 29] width 162 height 16
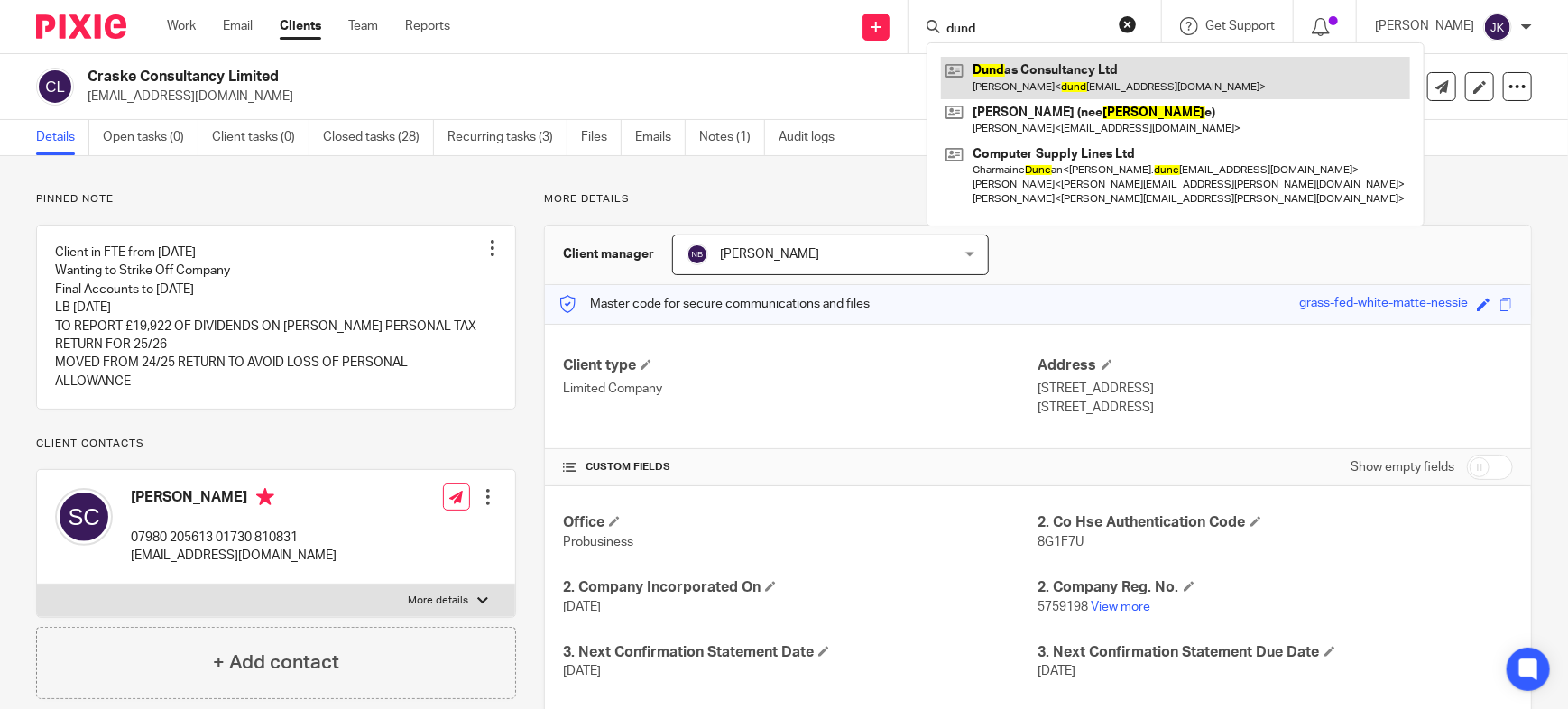
type input "dund"
click at [1064, 73] on link at bounding box center [1175, 78] width 469 height 42
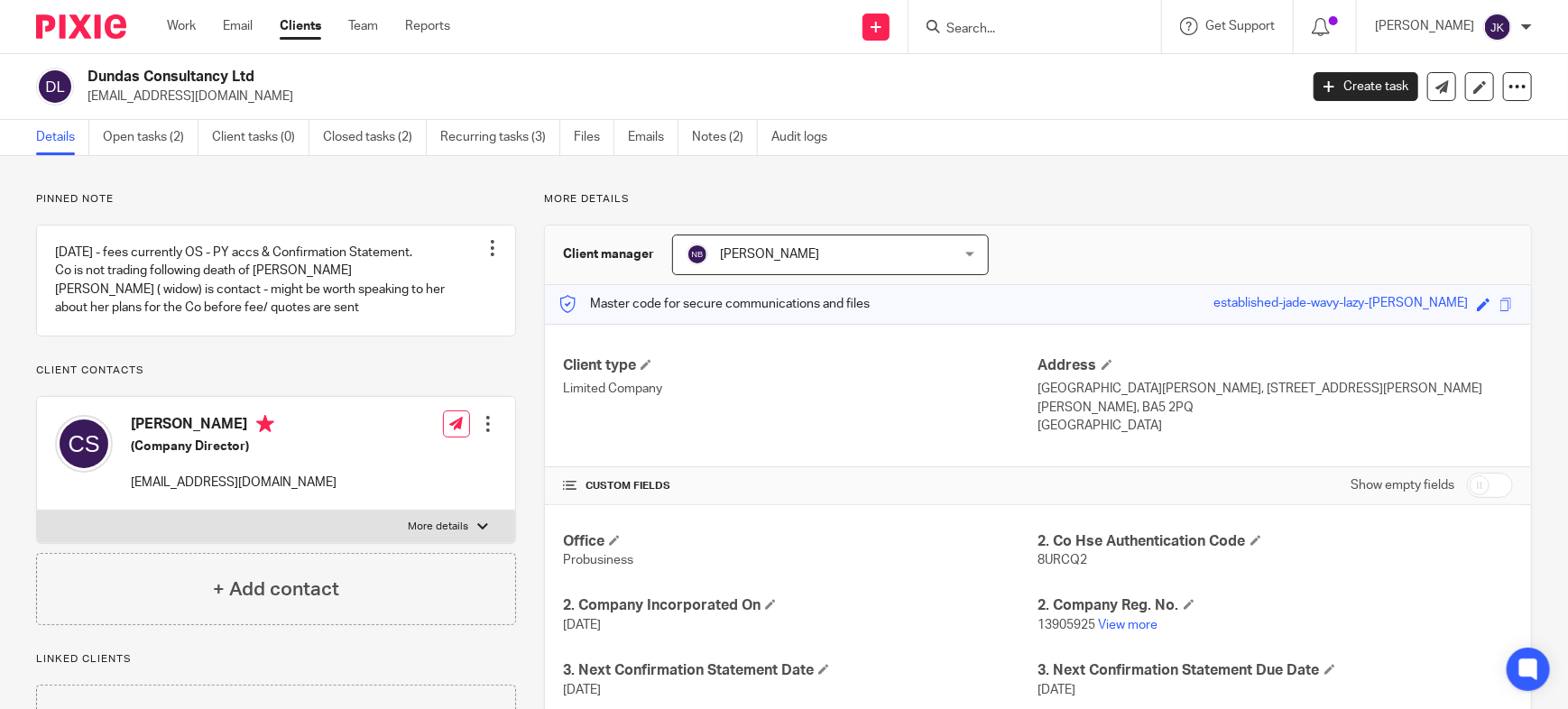
drag, startPoint x: 274, startPoint y: 99, endPoint x: 84, endPoint y: 97, distance: 190.0
click at [84, 97] on div "Dundas Consultancy Ltd [EMAIL_ADDRESS][DOMAIN_NAME]" at bounding box center [661, 86] width 1251 height 38
copy p "[EMAIL_ADDRESS][DOMAIN_NAME]"
click at [1396, 179] on div "Pinned note [DATE] - fees currently OS - PY accs & Confirmation Statement. Co i…" at bounding box center [784, 585] width 1568 height 857
click at [979, 39] on div at bounding box center [1035, 27] width 253 height 53
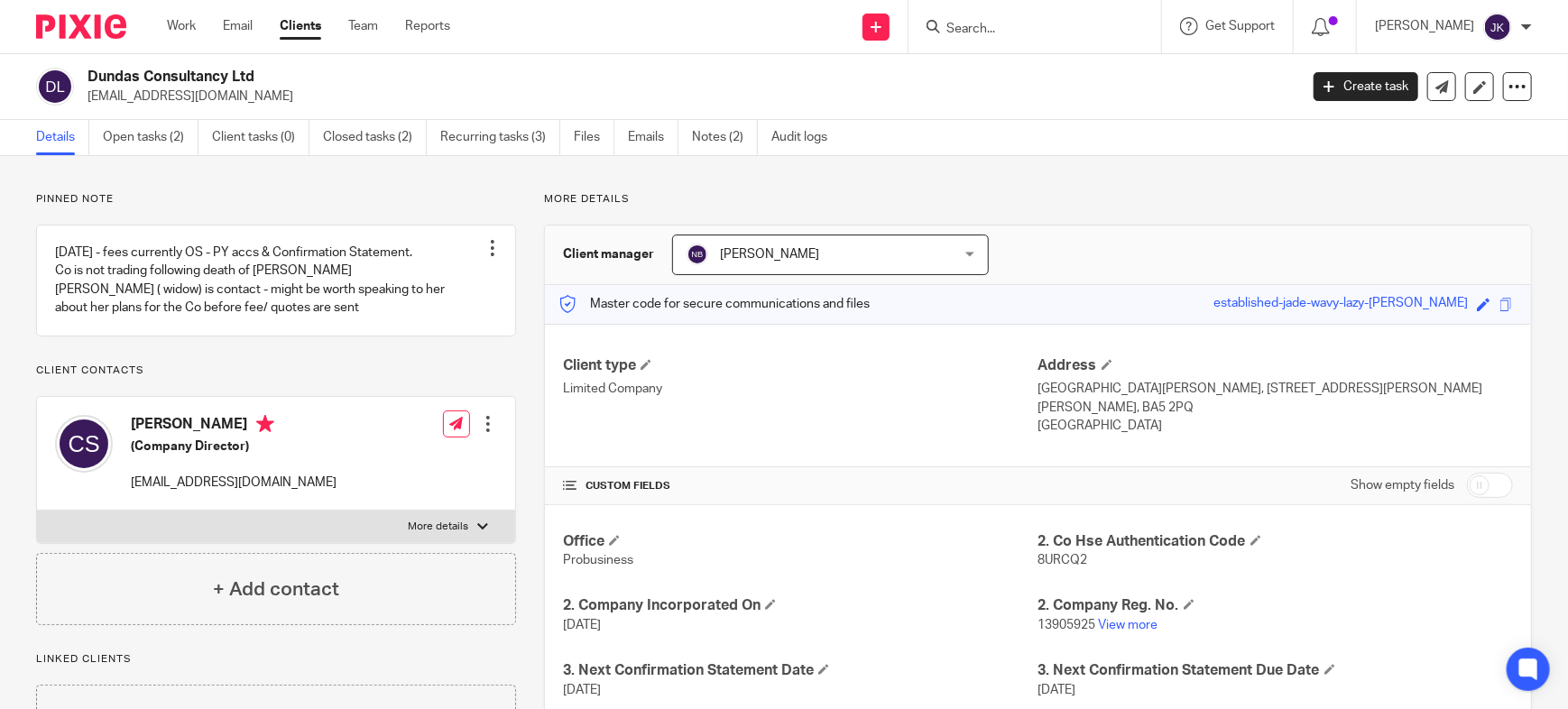
click at [975, 29] on input "Search" at bounding box center [1025, 29] width 162 height 16
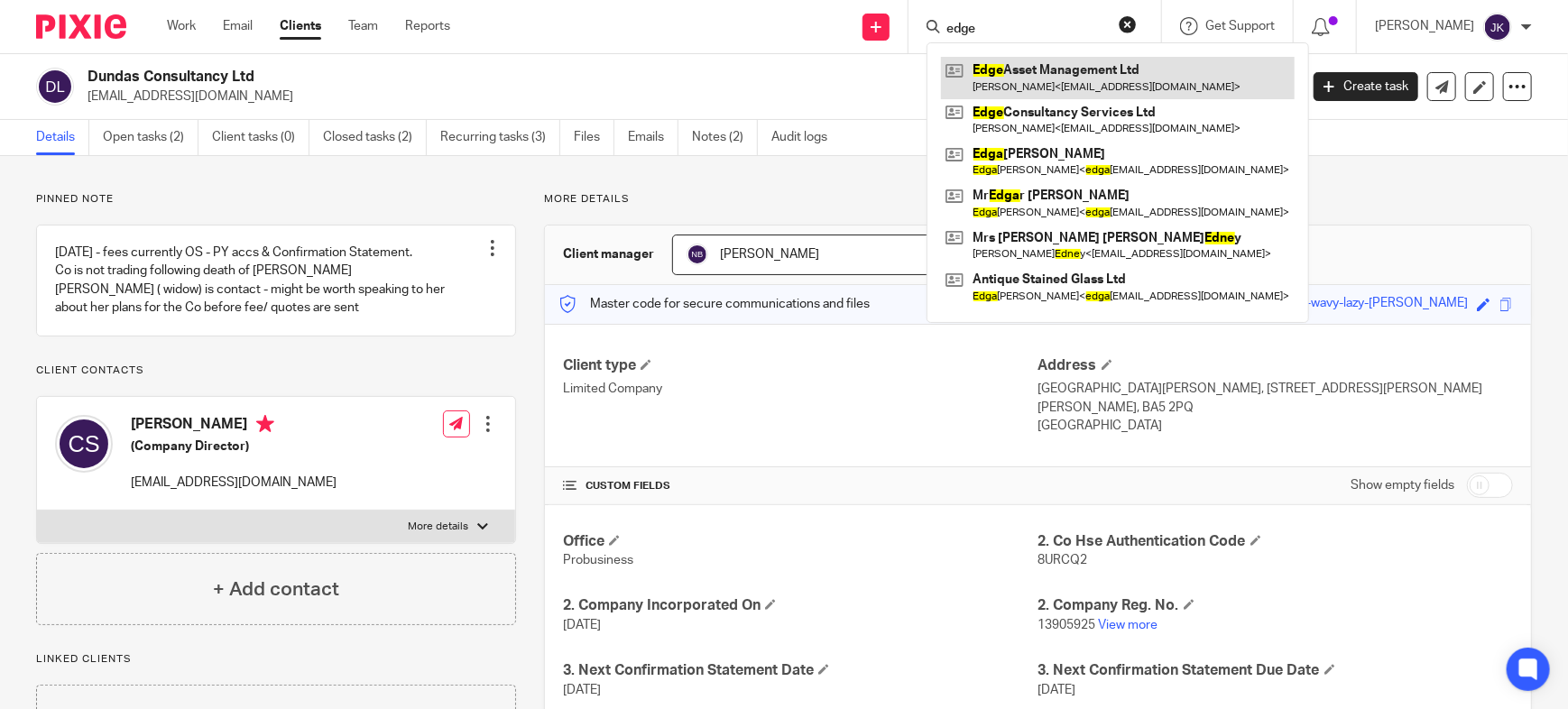
type input "edge"
click at [1000, 81] on link at bounding box center [1117, 78] width 353 height 42
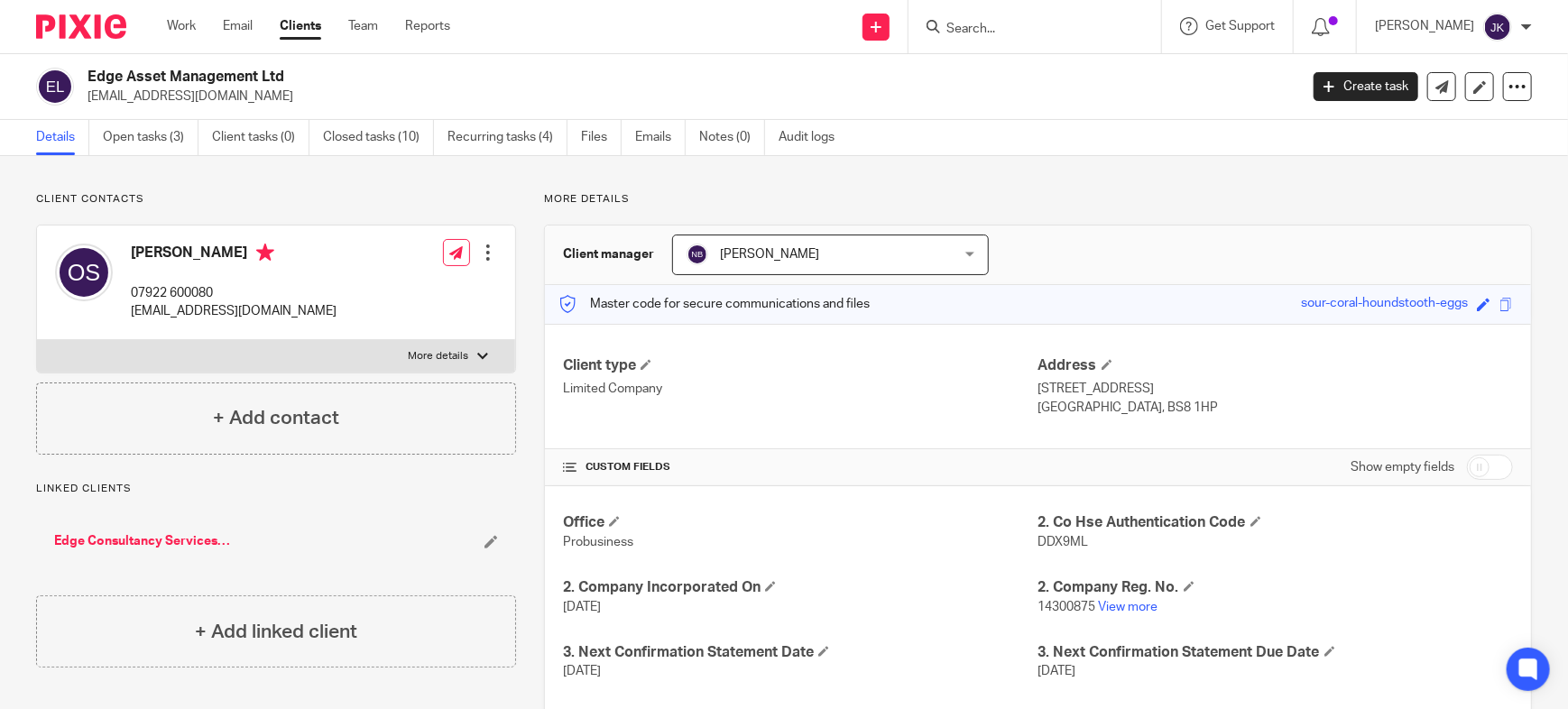
drag, startPoint x: 213, startPoint y: 95, endPoint x: 89, endPoint y: 102, distance: 124.2
click at [89, 102] on p "[EMAIL_ADDRESS][DOMAIN_NAME]" at bounding box center [686, 96] width 1199 height 18
copy p "[EMAIL_ADDRESS][DOMAIN_NAME]"
copy p "eam_ltd@icloud.com"
click at [960, 31] on input "Search" at bounding box center [1025, 29] width 162 height 16
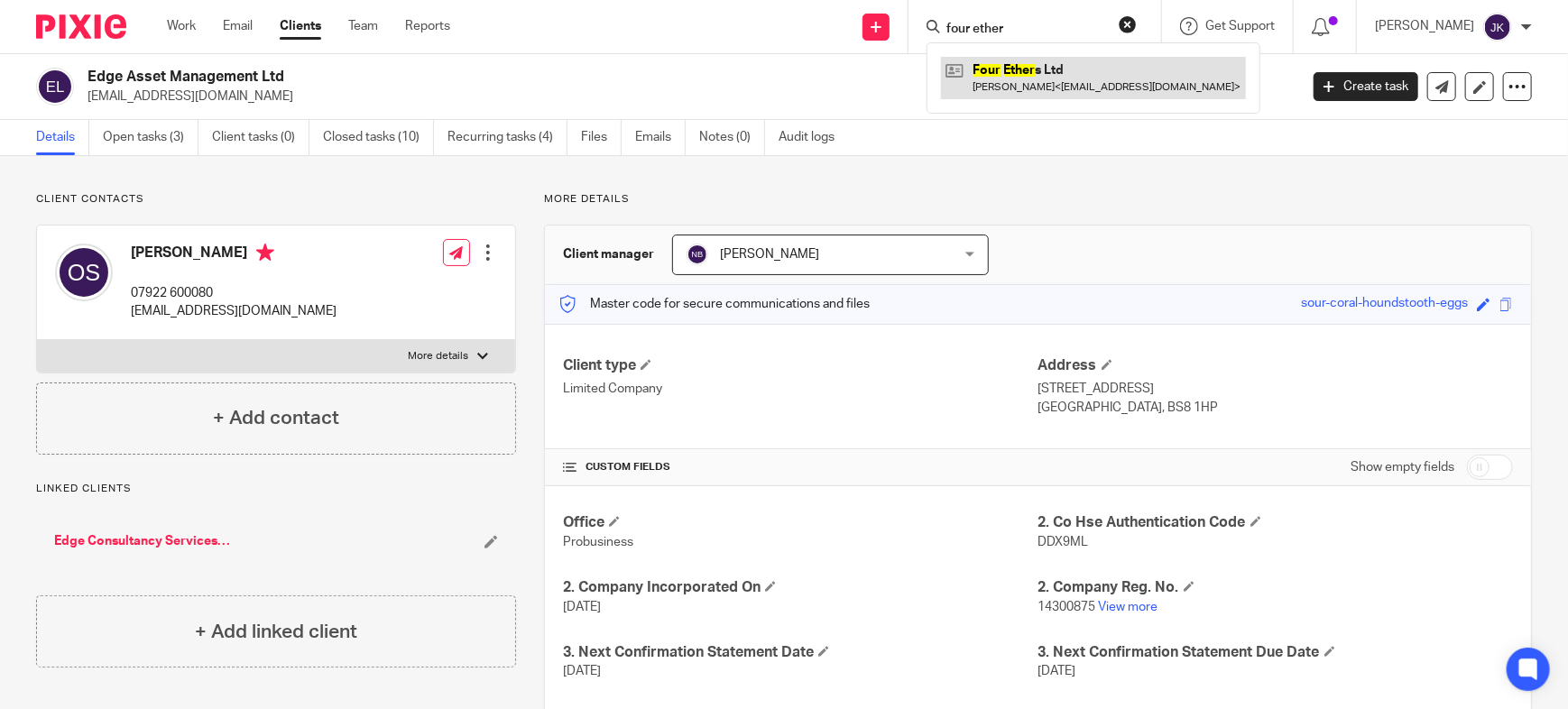
type input "four ether"
click at [982, 82] on link at bounding box center [1093, 78] width 305 height 42
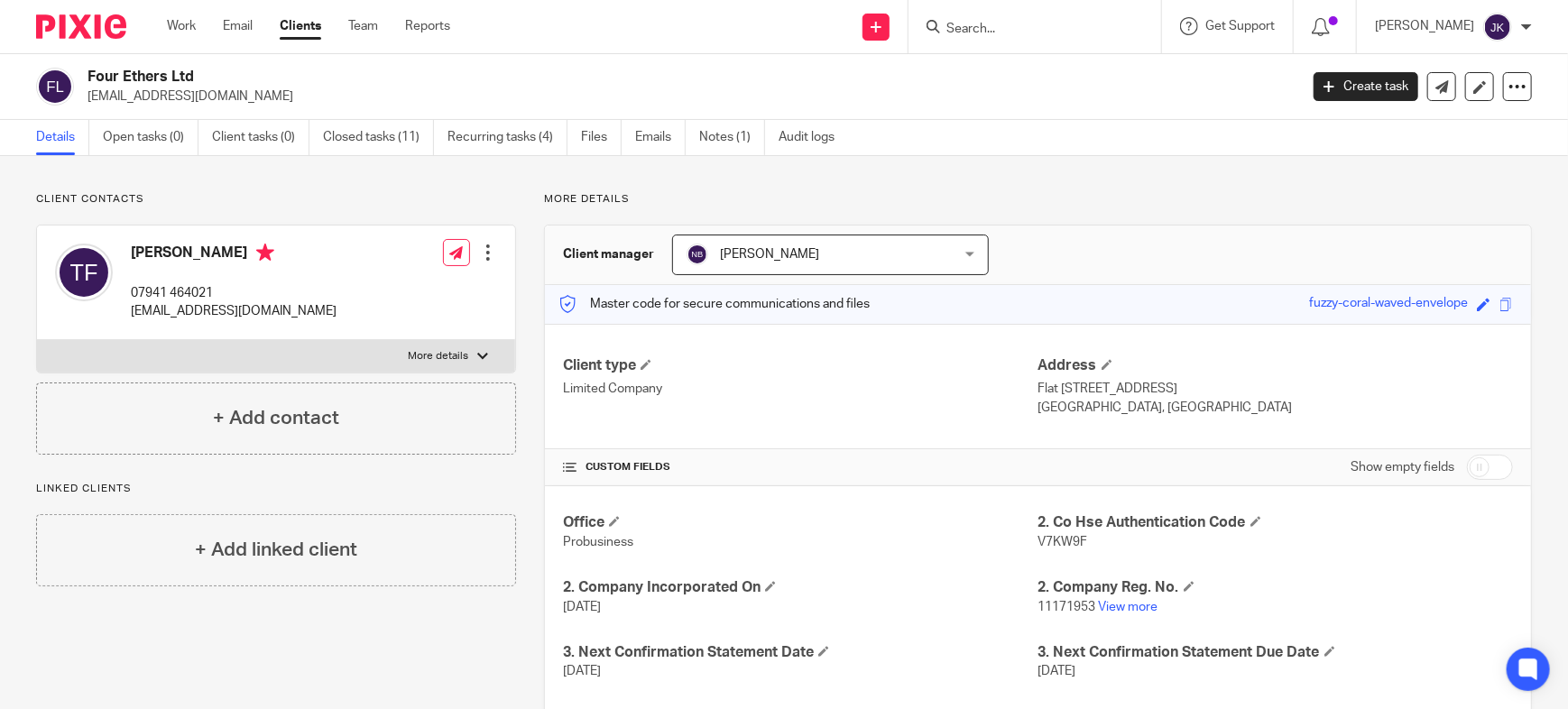
drag, startPoint x: 197, startPoint y: 73, endPoint x: 91, endPoint y: 76, distance: 106.0
click at [91, 76] on h2 "Four Ethers Ltd" at bounding box center [567, 77] width 959 height 19
click at [275, 84] on h2 "Four Ethers Ltd" at bounding box center [567, 77] width 959 height 19
drag, startPoint x: 239, startPoint y: 98, endPoint x: 89, endPoint y: 99, distance: 150.0
click at [89, 99] on p "[EMAIL_ADDRESS][DOMAIN_NAME]" at bounding box center [686, 96] width 1199 height 18
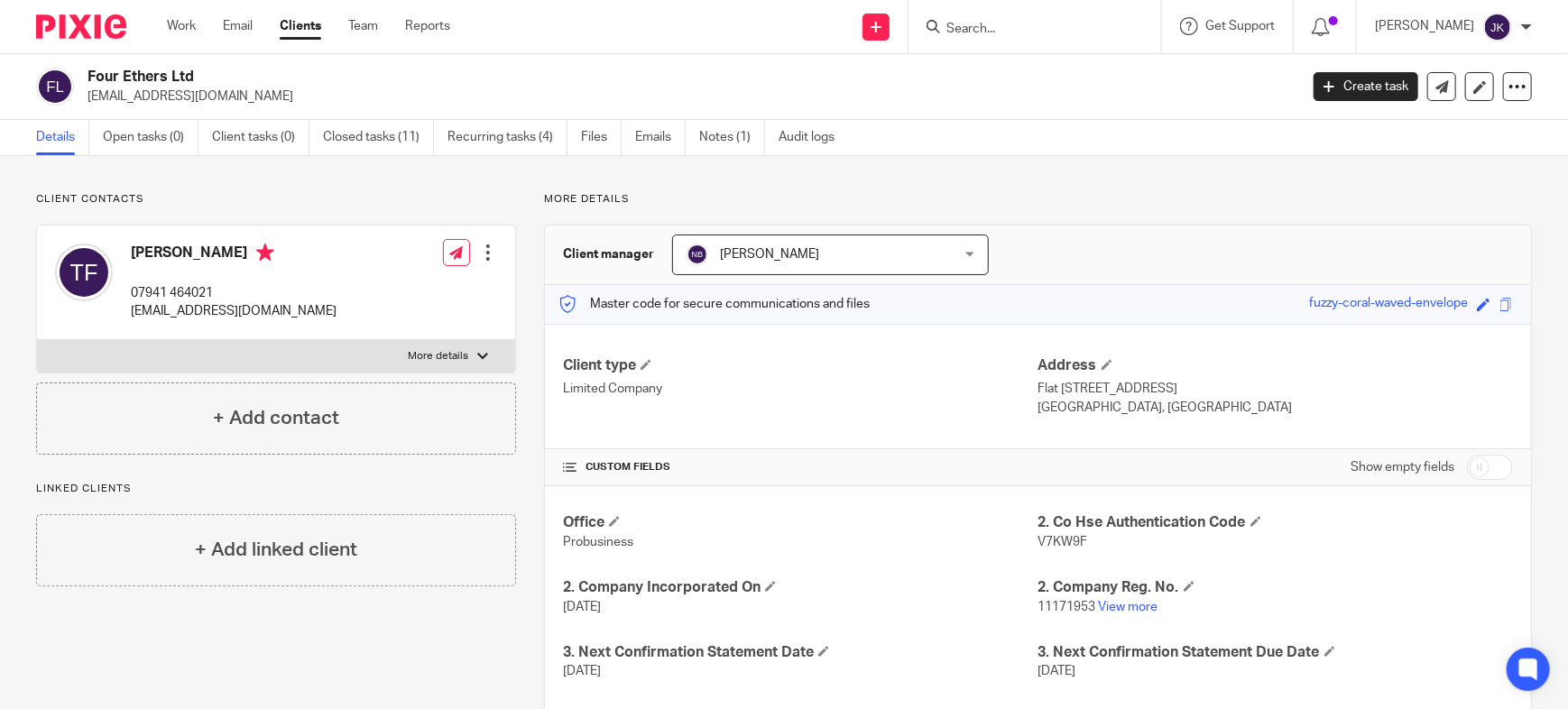
copy p "[EMAIL_ADDRESS][DOMAIN_NAME]"
click at [637, 138] on link "Emails" at bounding box center [659, 137] width 50 height 35
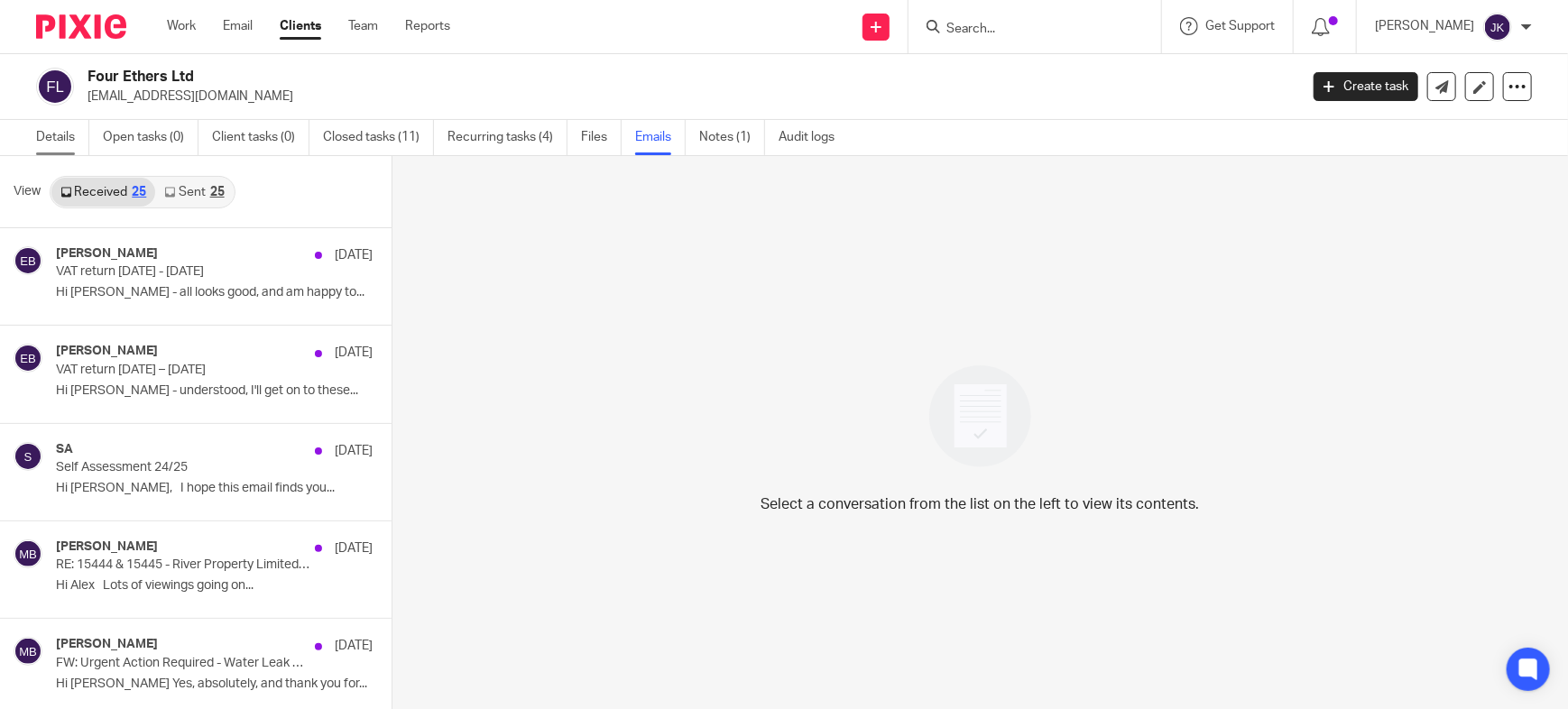
click at [59, 133] on link "Details" at bounding box center [63, 137] width 53 height 35
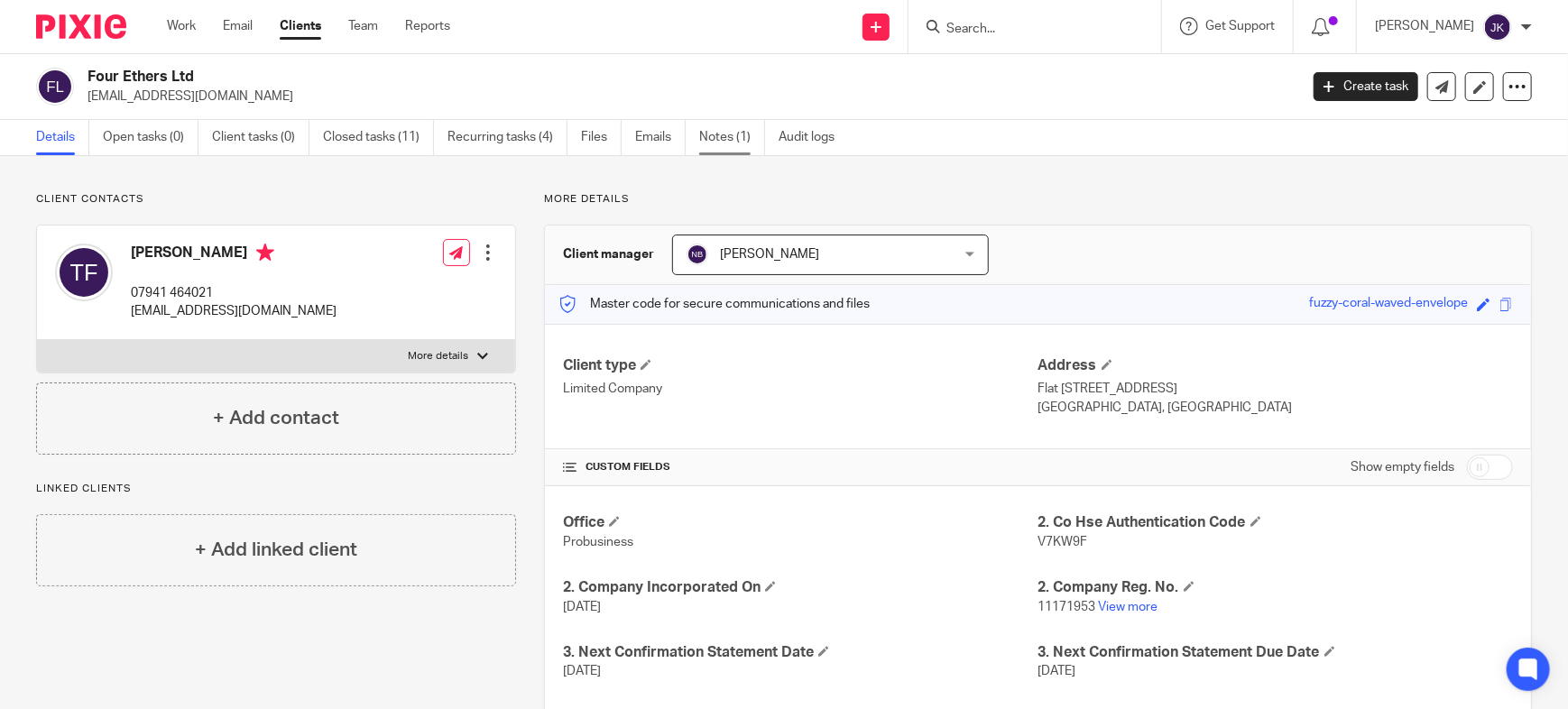
click at [727, 136] on link "Notes (1)" at bounding box center [732, 137] width 66 height 35
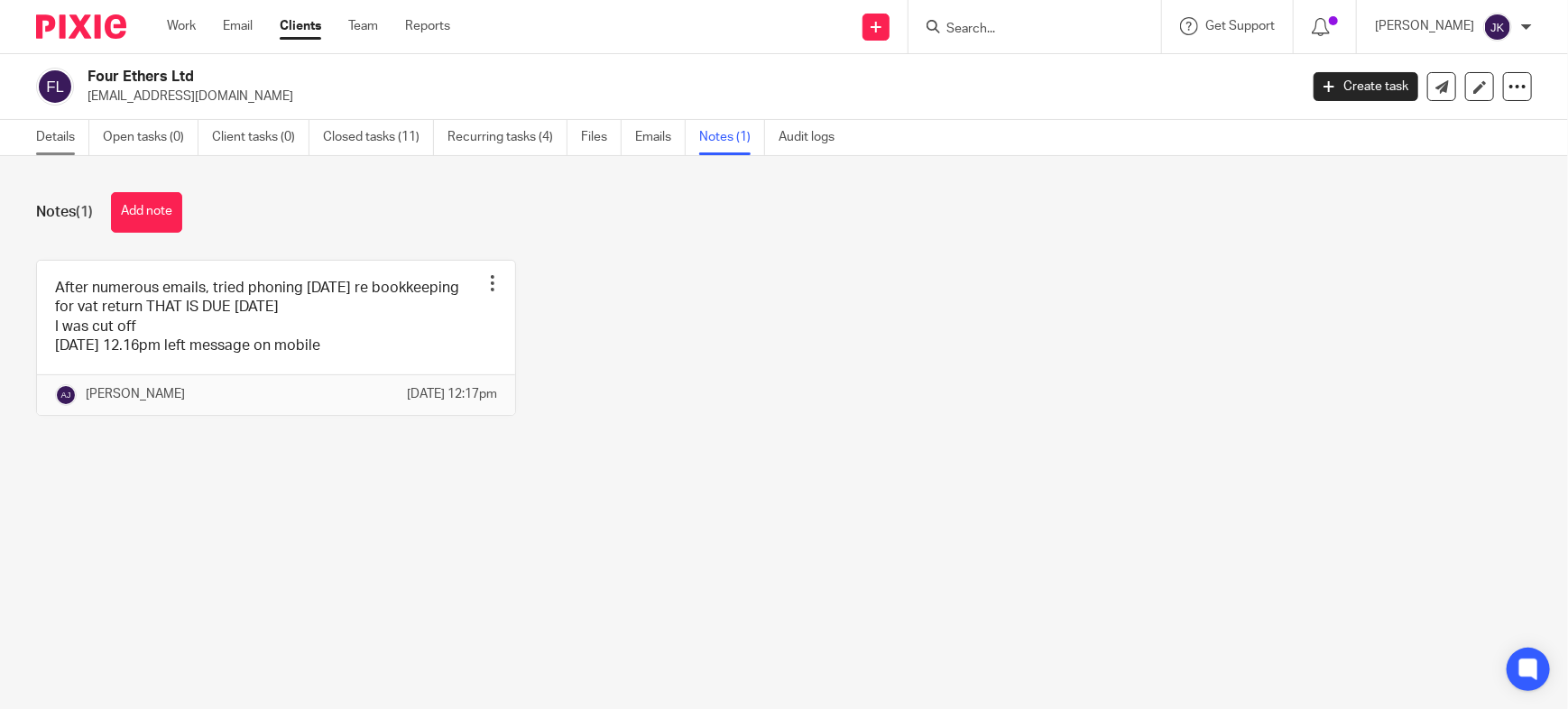
click at [70, 120] on link "Details" at bounding box center [63, 137] width 53 height 35
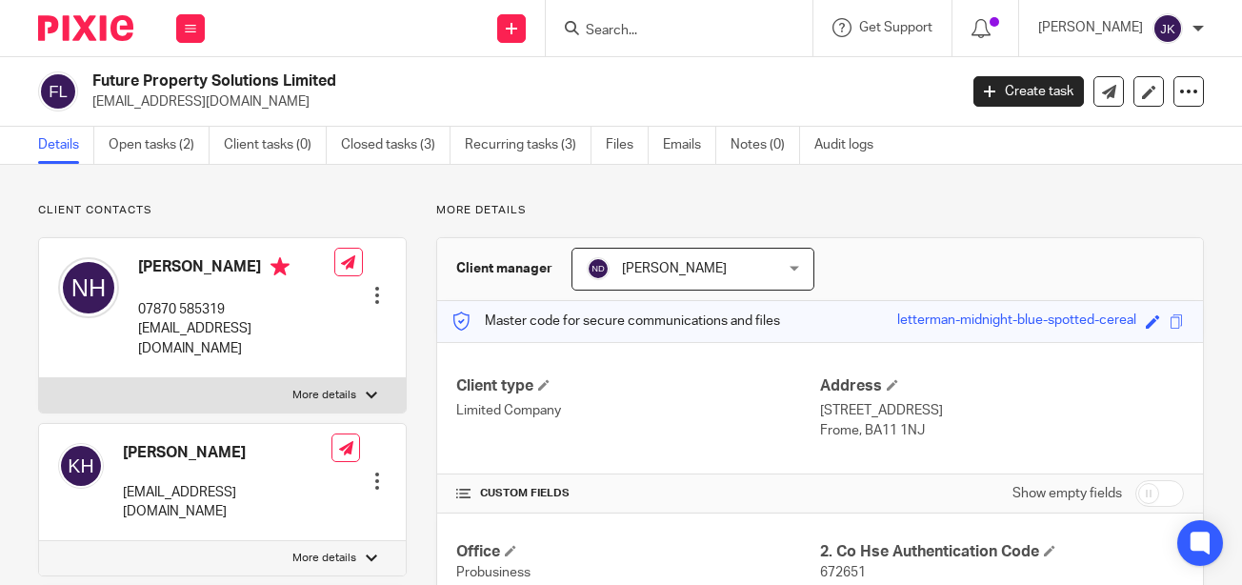
drag, startPoint x: 255, startPoint y: 101, endPoint x: 94, endPoint y: 108, distance: 161.0
click at [94, 108] on p "[EMAIL_ADDRESS][DOMAIN_NAME]" at bounding box center [518, 101] width 852 height 19
copy p "[EMAIL_ADDRESS][DOMAIN_NAME]"
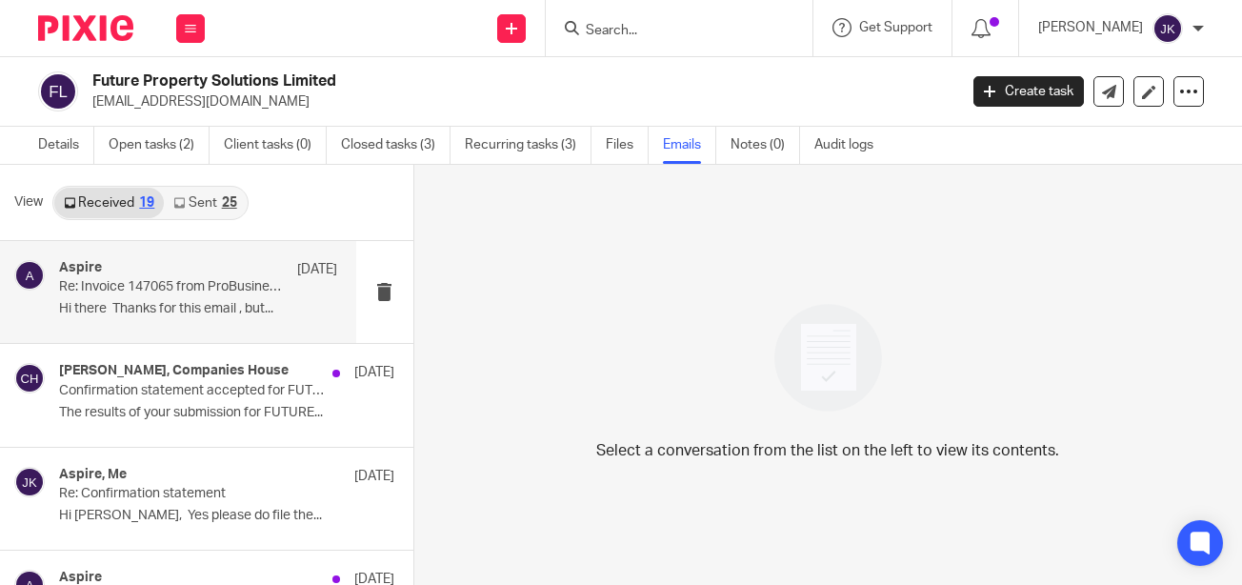
click at [237, 325] on div "Aspire 18 Aug Re: Invoice 147065 from ProBusiness Ltd Hi there Thanks for this …" at bounding box center [178, 292] width 356 height 102
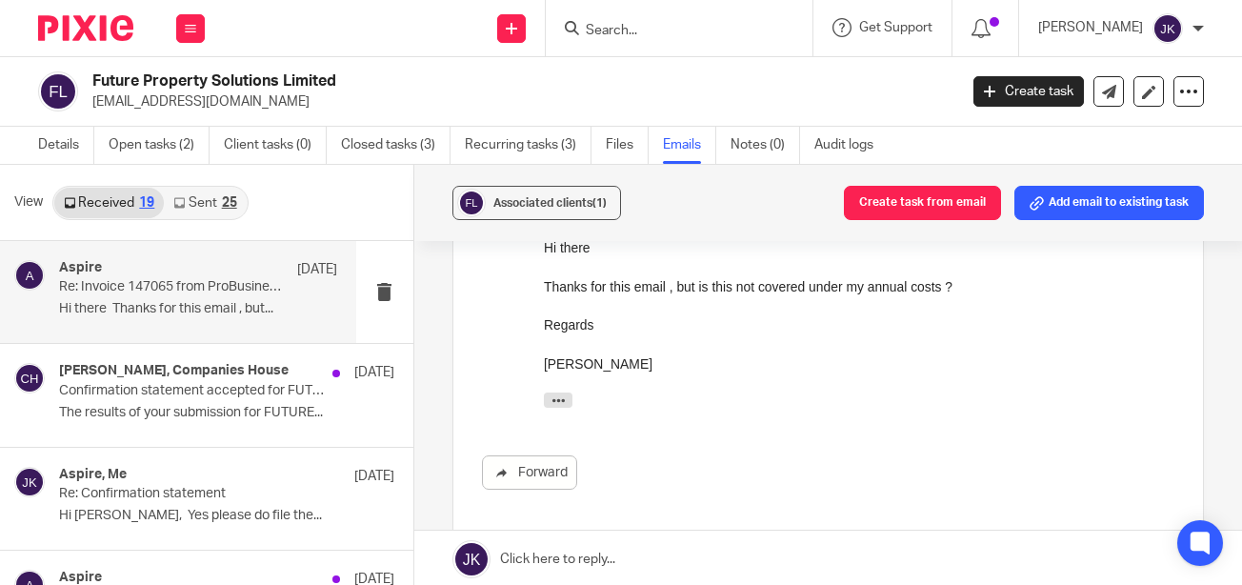
scroll to position [286, 0]
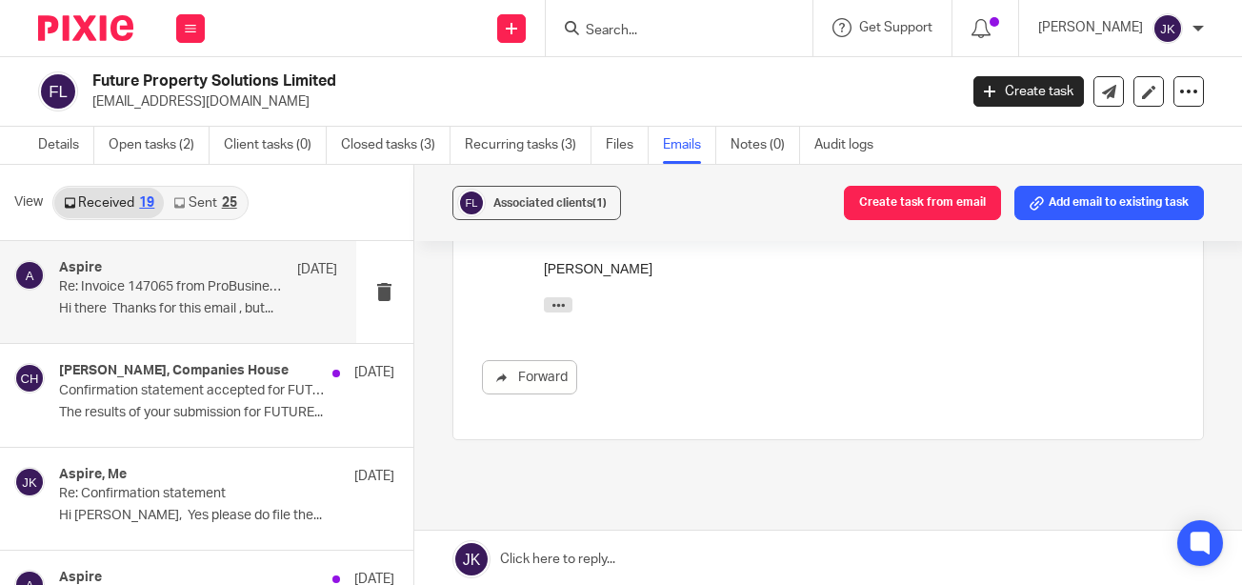
click at [27, 142] on div "Details Open tasks (2) Client tasks (0) Closed tasks (3) Recurring tasks (3) Fi…" at bounding box center [460, 145] width 921 height 37
click at [46, 142] on link "Details" at bounding box center [66, 145] width 56 height 37
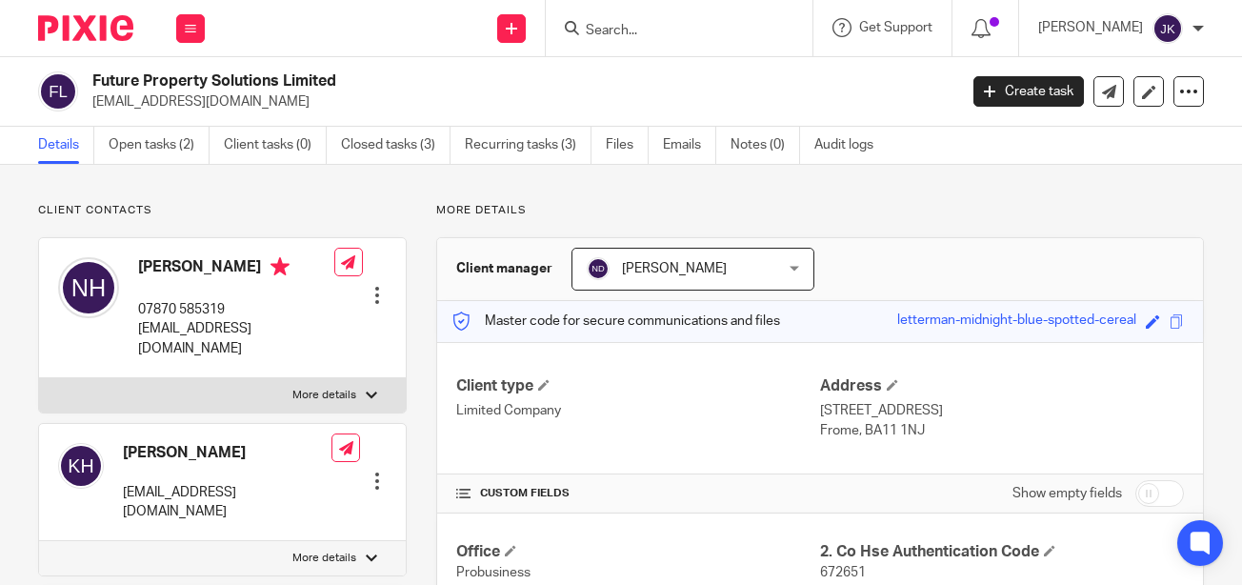
click at [670, 31] on input "Search" at bounding box center [669, 31] width 171 height 17
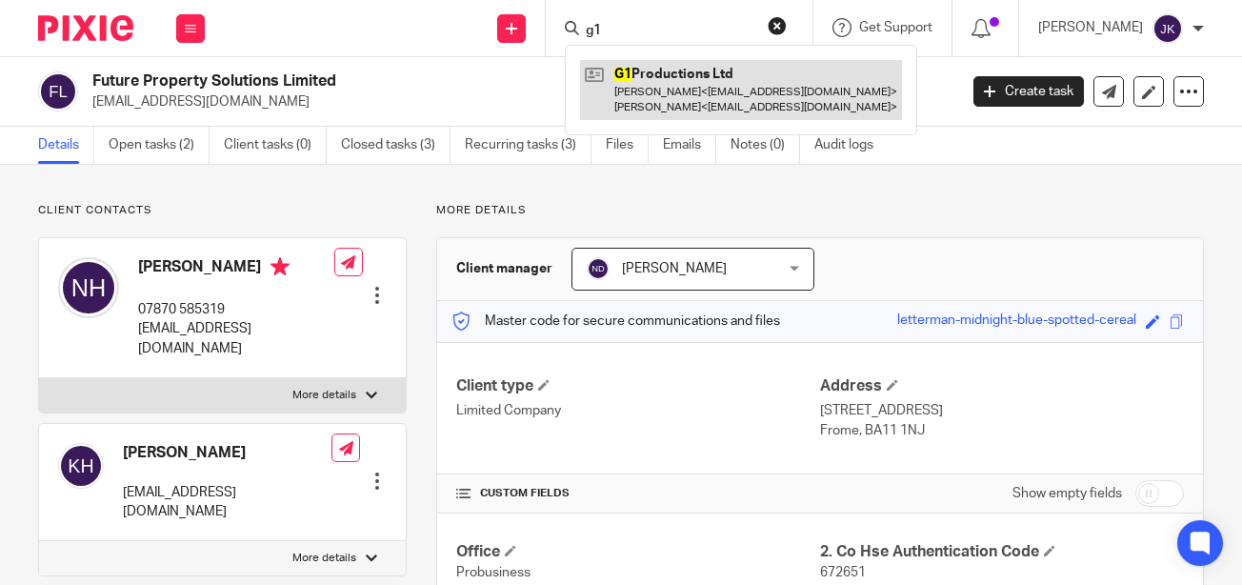
type input "g1"
click at [623, 87] on link at bounding box center [741, 89] width 322 height 59
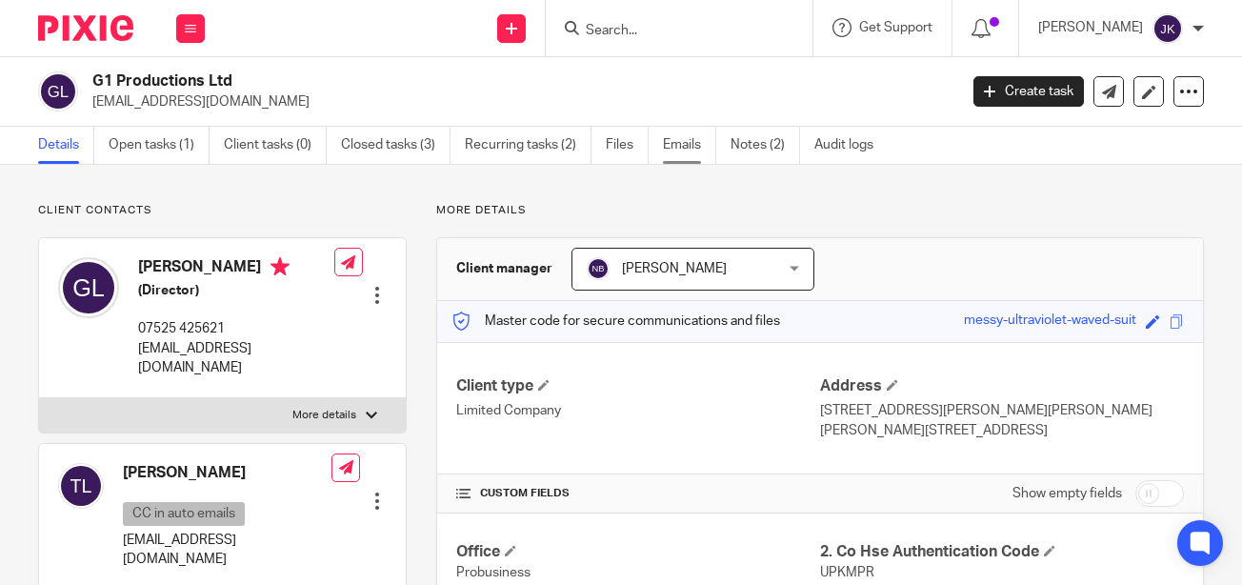
click at [687, 146] on link "Emails" at bounding box center [689, 145] width 53 height 37
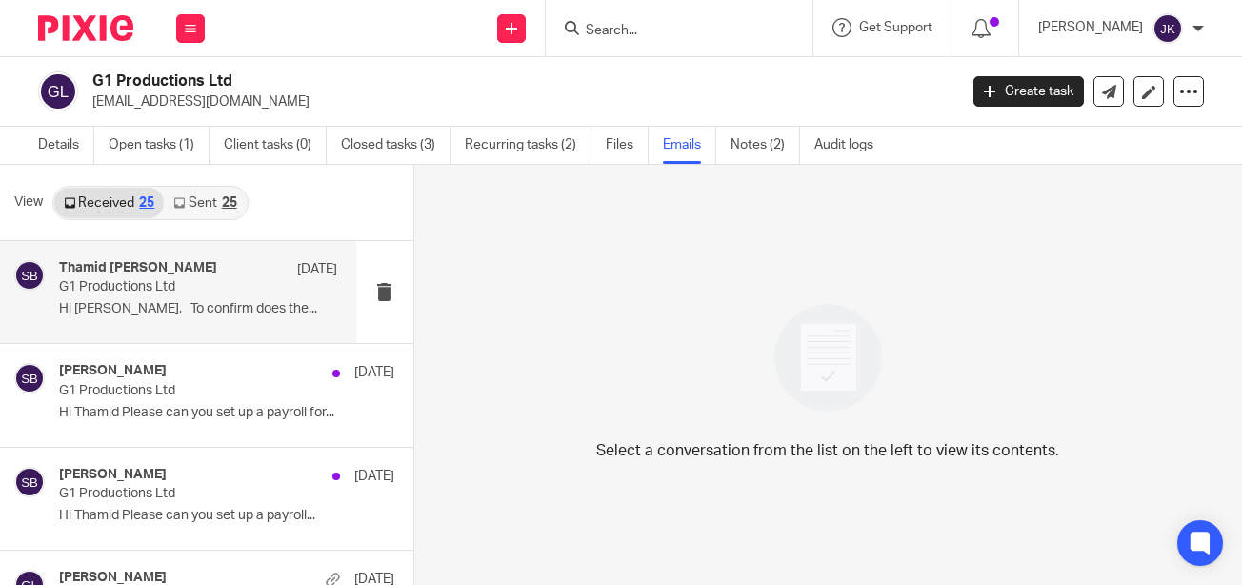
click at [172, 288] on p "G1 Productions Ltd" at bounding box center [170, 287] width 222 height 16
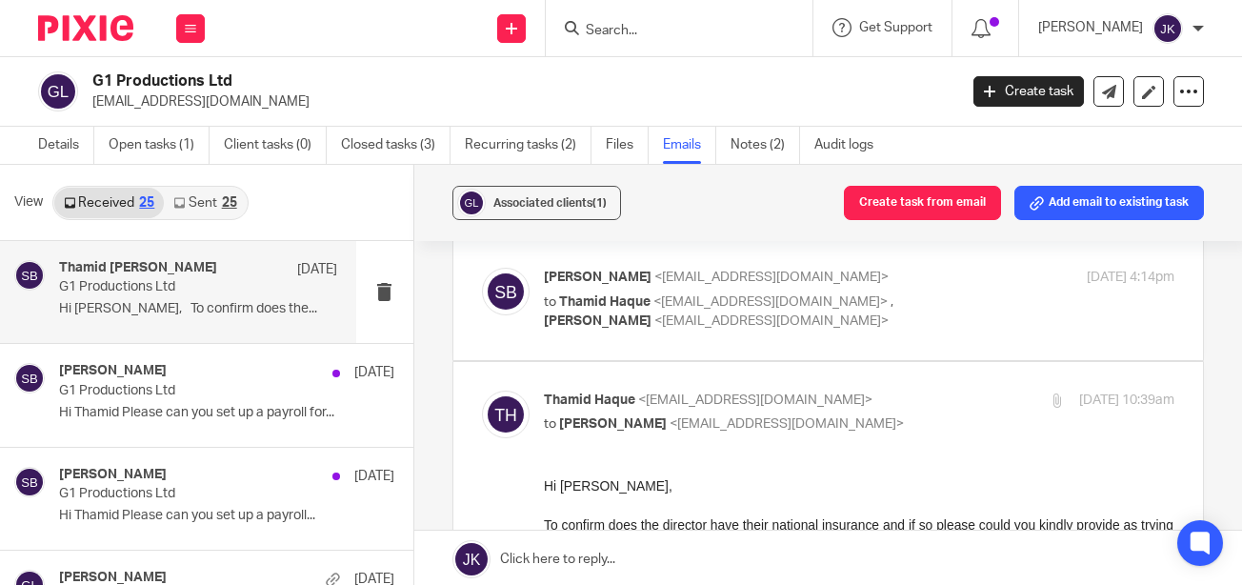
scroll to position [190, 0]
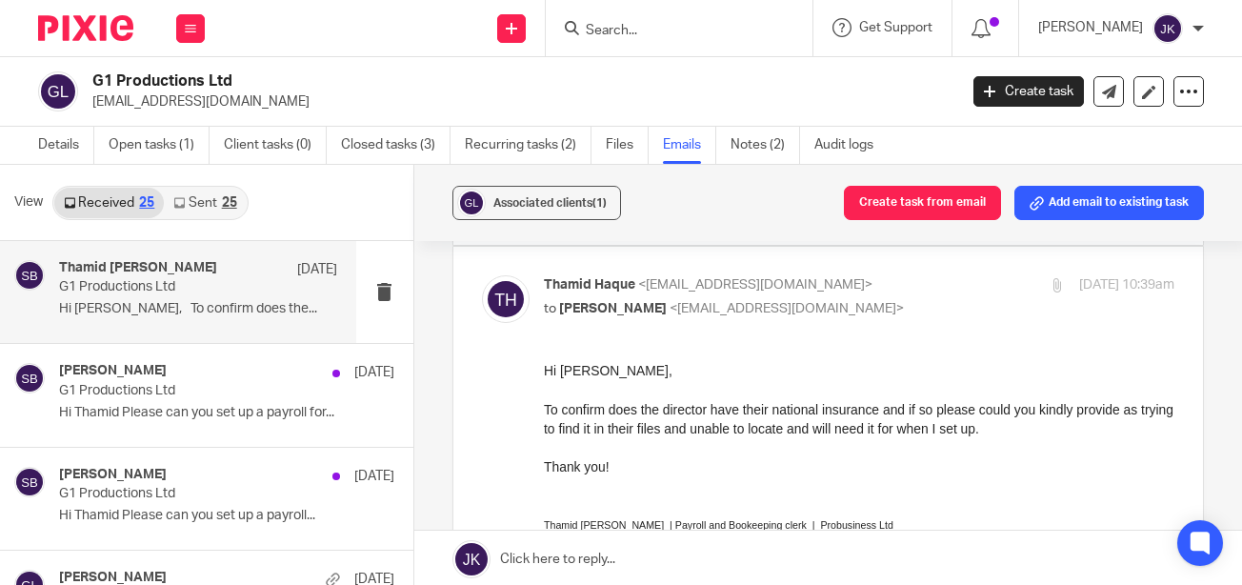
click at [34, 149] on div "Details Open tasks (1) Client tasks (0) Closed tasks (3) Recurring tasks (2) Fi…" at bounding box center [460, 145] width 921 height 37
click at [38, 149] on link "Details" at bounding box center [66, 145] width 56 height 37
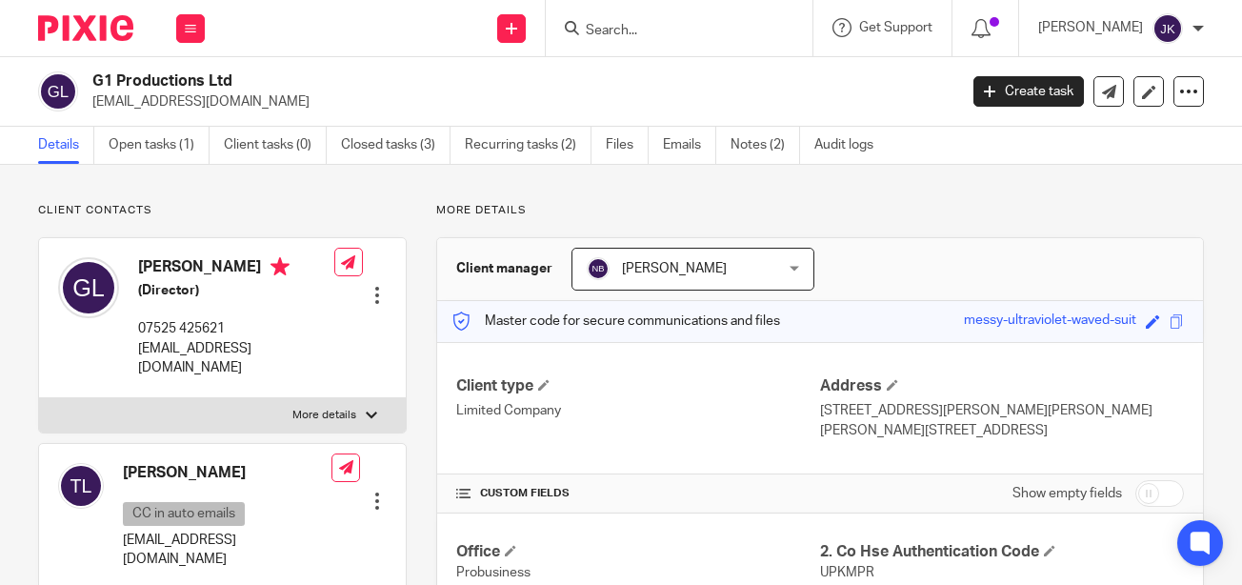
drag, startPoint x: 217, startPoint y: 102, endPoint x: 95, endPoint y: 102, distance: 121.9
click at [95, 102] on p "[EMAIL_ADDRESS][DOMAIN_NAME]" at bounding box center [518, 101] width 852 height 19
copy p "[EMAIL_ADDRESS][DOMAIN_NAME]"
click at [606, 25] on input "Search" at bounding box center [669, 31] width 171 height 17
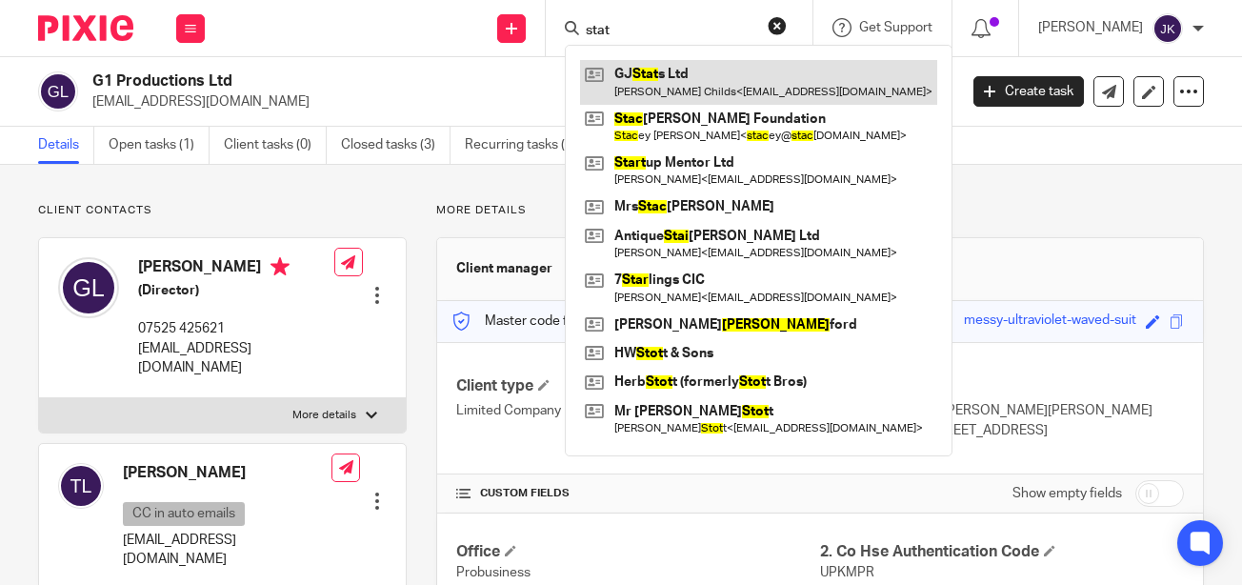
type input "stat"
click at [666, 70] on link at bounding box center [758, 82] width 357 height 44
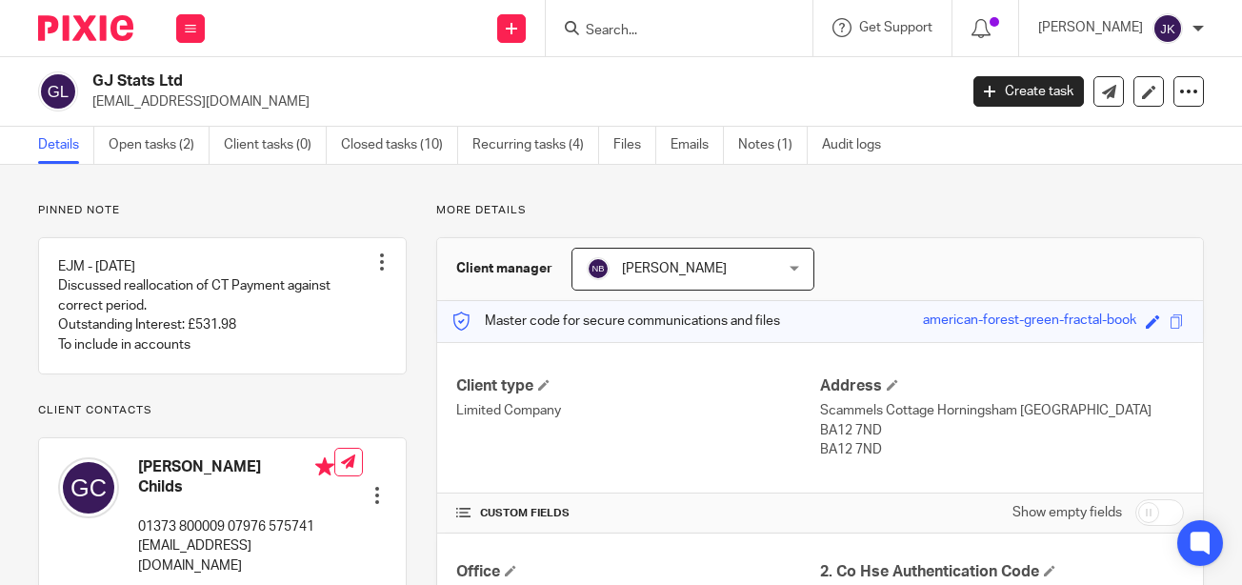
drag, startPoint x: 263, startPoint y: 108, endPoint x: 93, endPoint y: 102, distance: 169.6
click at [93, 102] on p "[EMAIL_ADDRESS][DOMAIN_NAME]" at bounding box center [518, 101] width 852 height 19
copy p "[EMAIL_ADDRESS][DOMAIN_NAME]"
click at [693, 148] on link "Emails" at bounding box center [696, 145] width 53 height 37
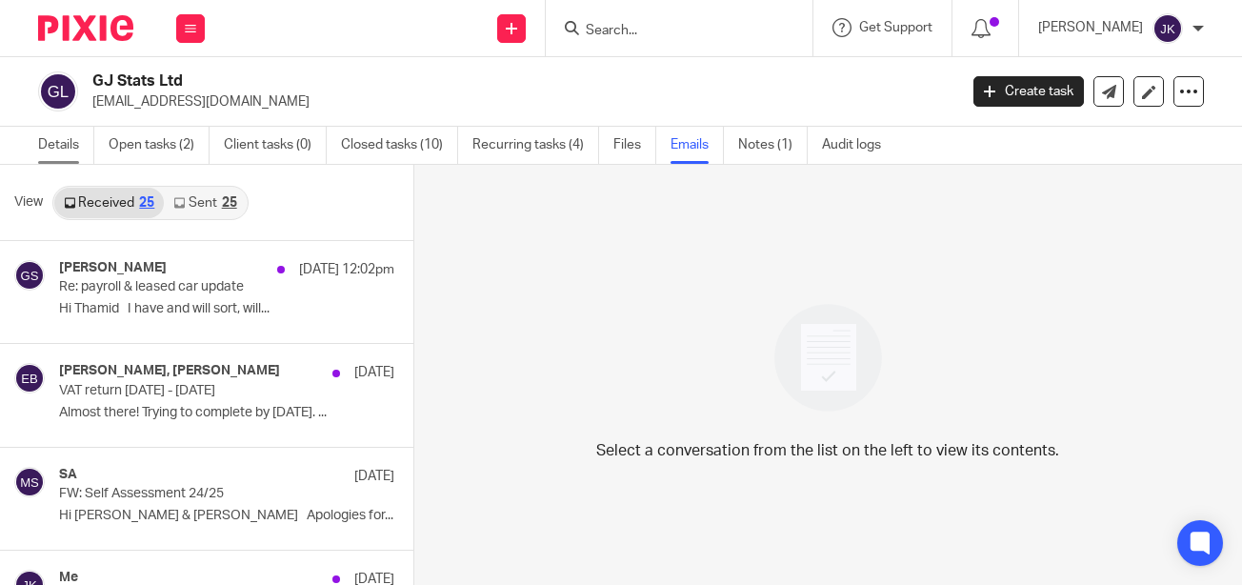
click at [54, 145] on link "Details" at bounding box center [66, 145] width 56 height 37
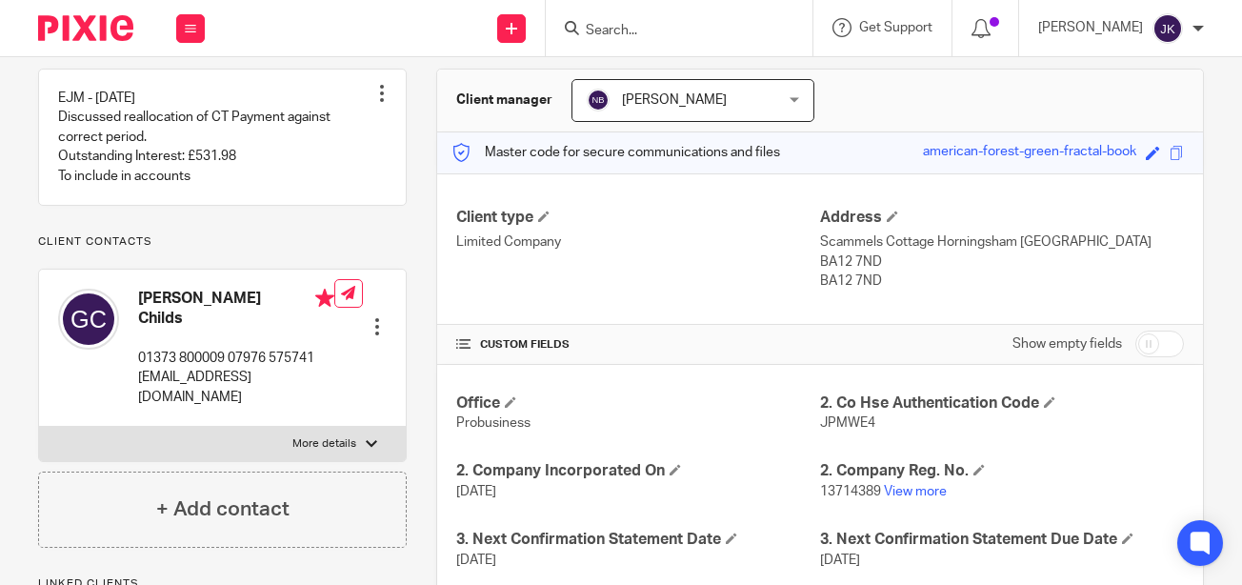
scroll to position [286, 0]
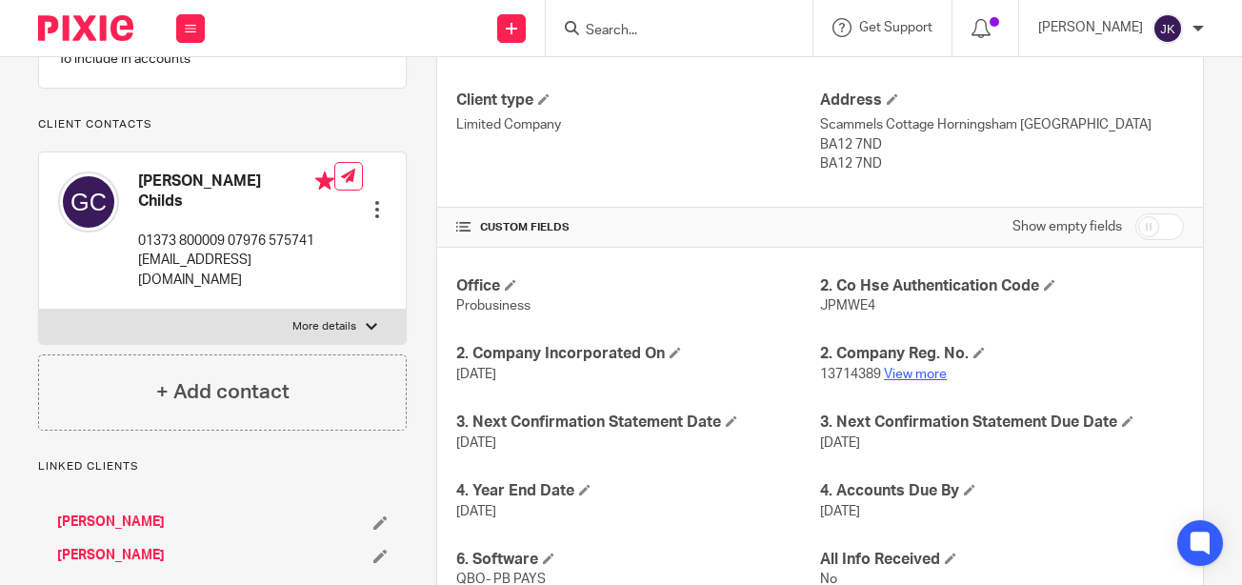
click at [911, 368] on link "View more" at bounding box center [915, 374] width 63 height 13
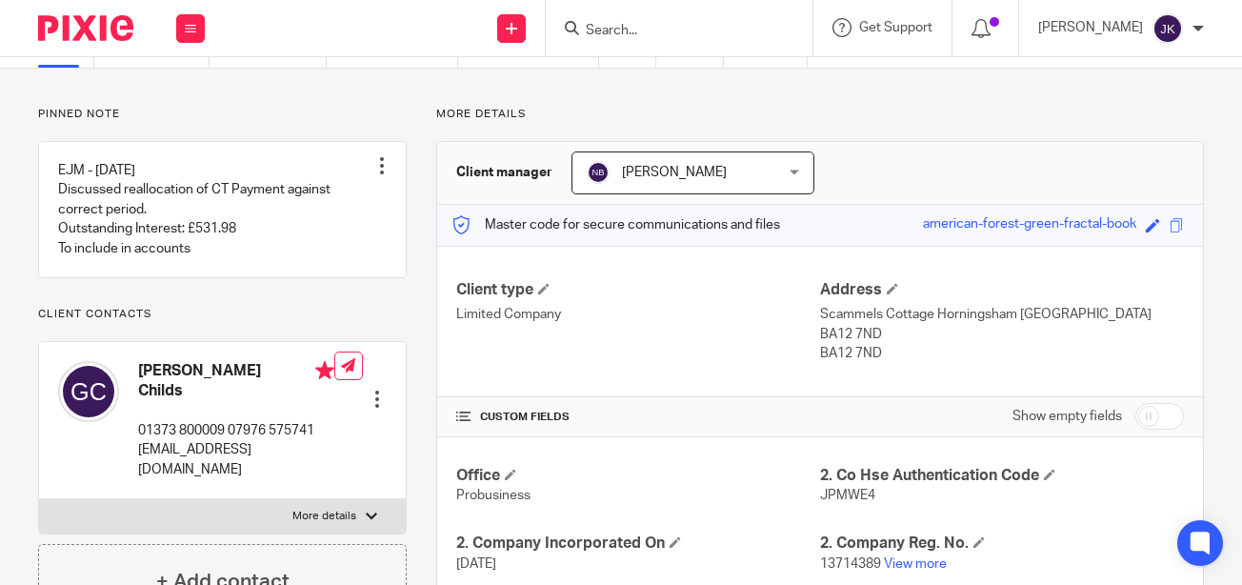
scroll to position [0, 0]
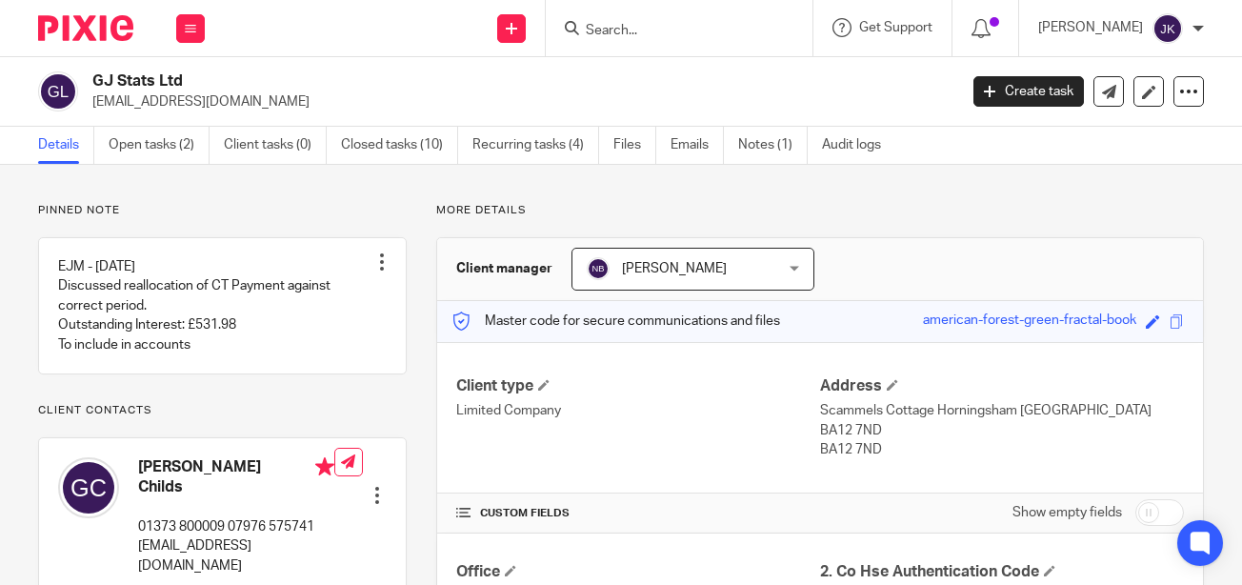
click at [628, 28] on input "Search" at bounding box center [669, 31] width 171 height 17
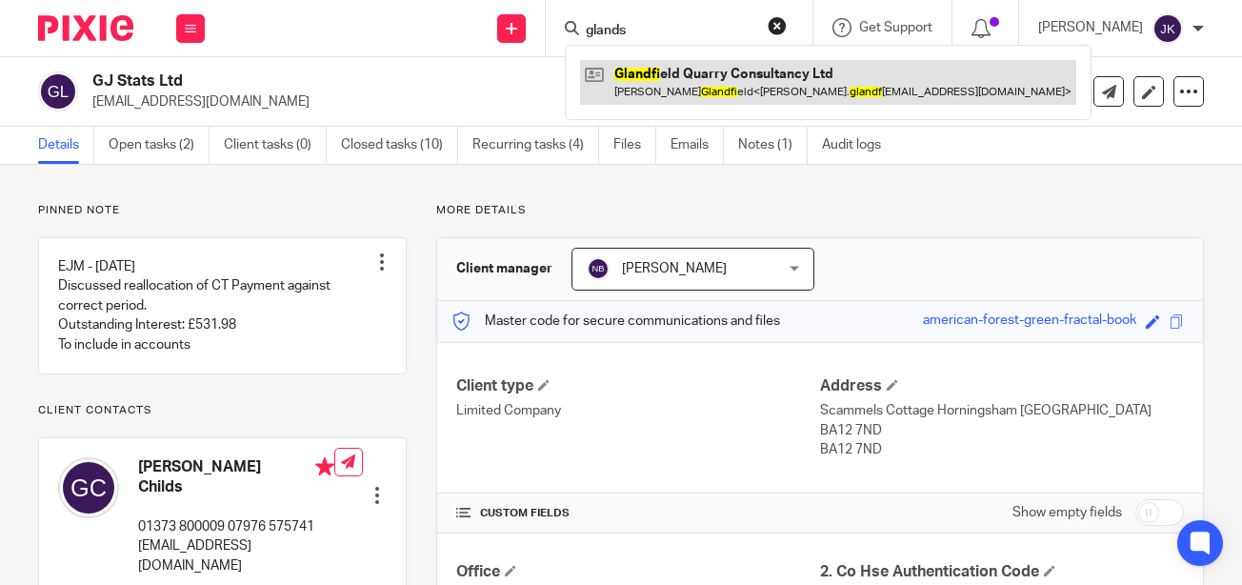
type input "glands"
click at [596, 85] on link at bounding box center [828, 82] width 496 height 44
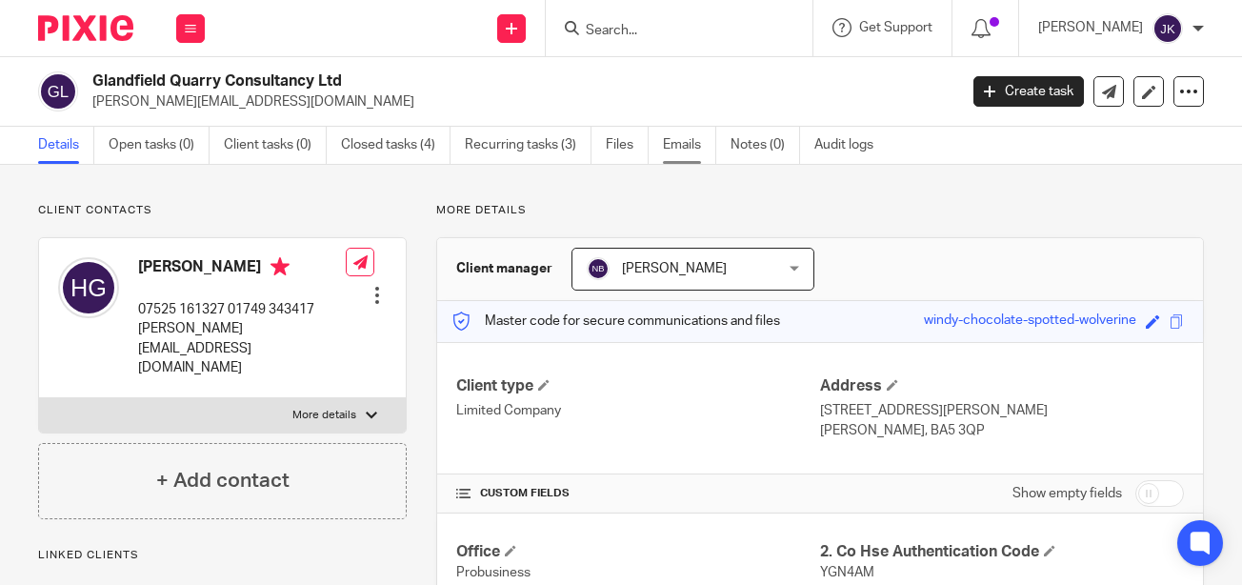
click at [679, 147] on link "Emails" at bounding box center [689, 145] width 53 height 37
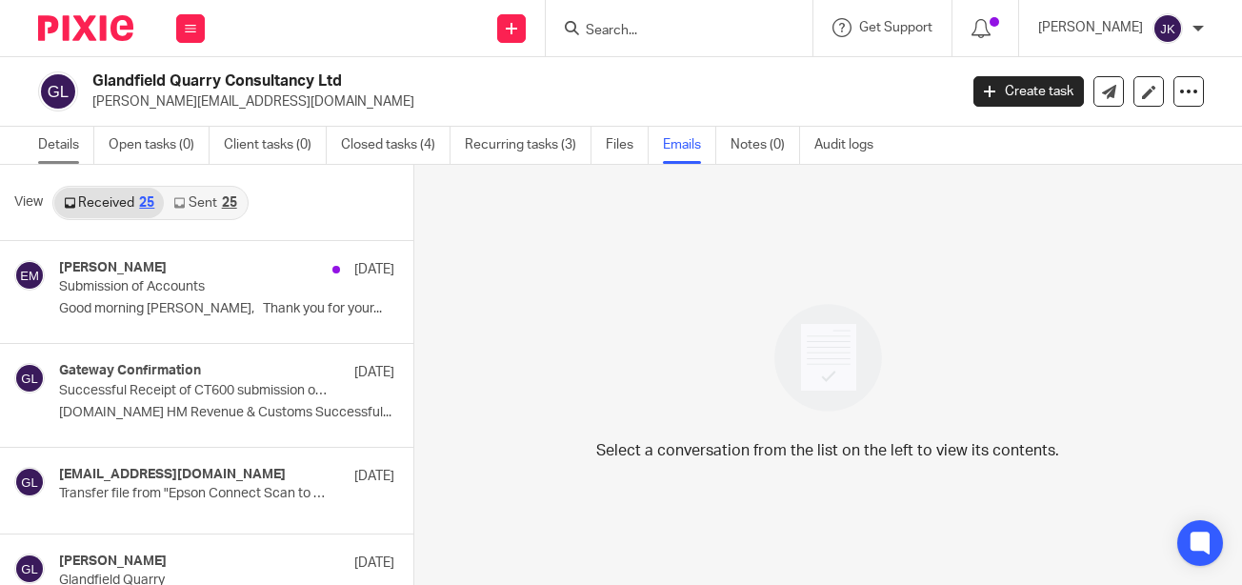
click at [72, 134] on link "Details" at bounding box center [66, 145] width 56 height 37
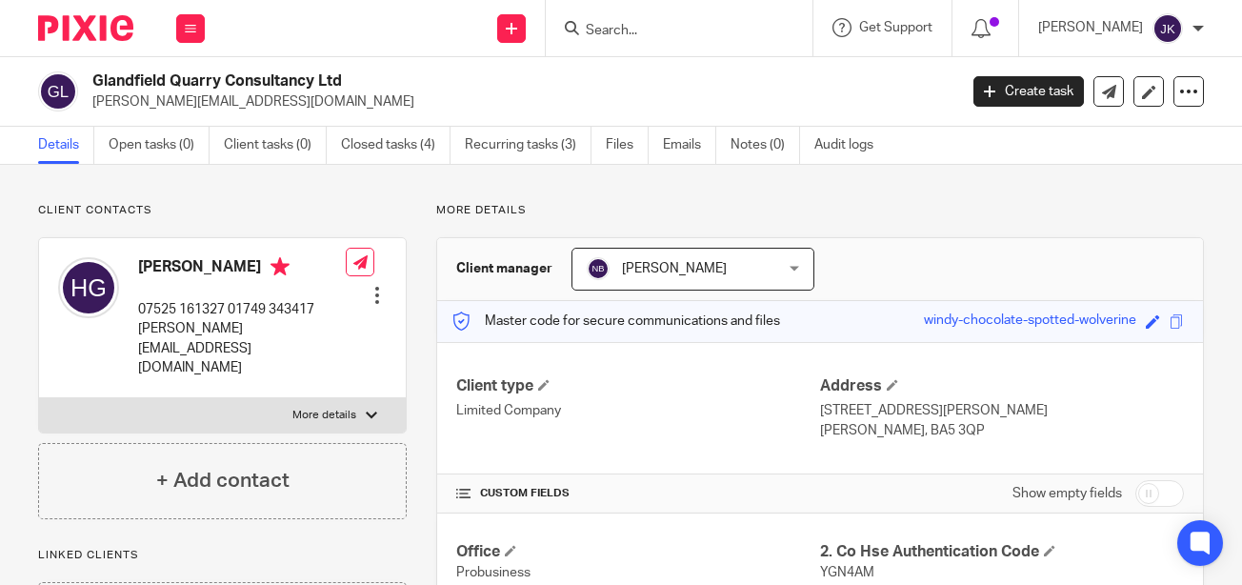
drag, startPoint x: 254, startPoint y: 99, endPoint x: 89, endPoint y: 105, distance: 165.8
click at [89, 105] on div "Glandfield Quarry Consultancy Ltd hugh.glandfield@gmail.com" at bounding box center [491, 91] width 906 height 40
copy p "[PERSON_NAME][EMAIL_ADDRESS][DOMAIN_NAME]"
click at [590, 42] on div at bounding box center [679, 28] width 267 height 56
click at [590, 26] on input "Search" at bounding box center [669, 31] width 171 height 17
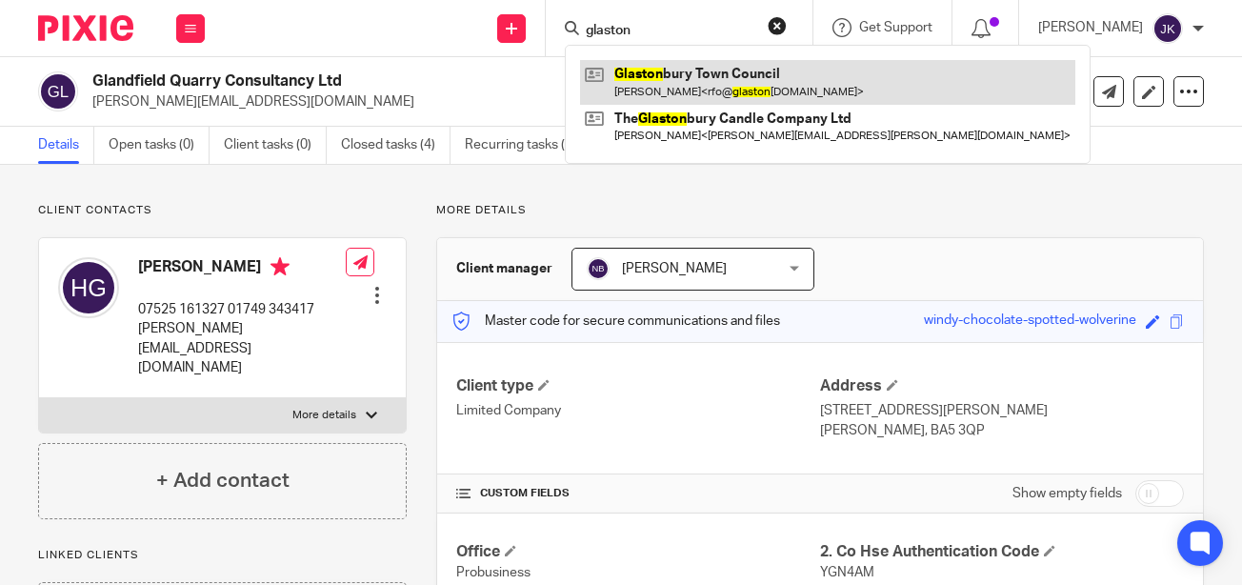
type input "glaston"
click at [607, 73] on link at bounding box center [827, 82] width 495 height 44
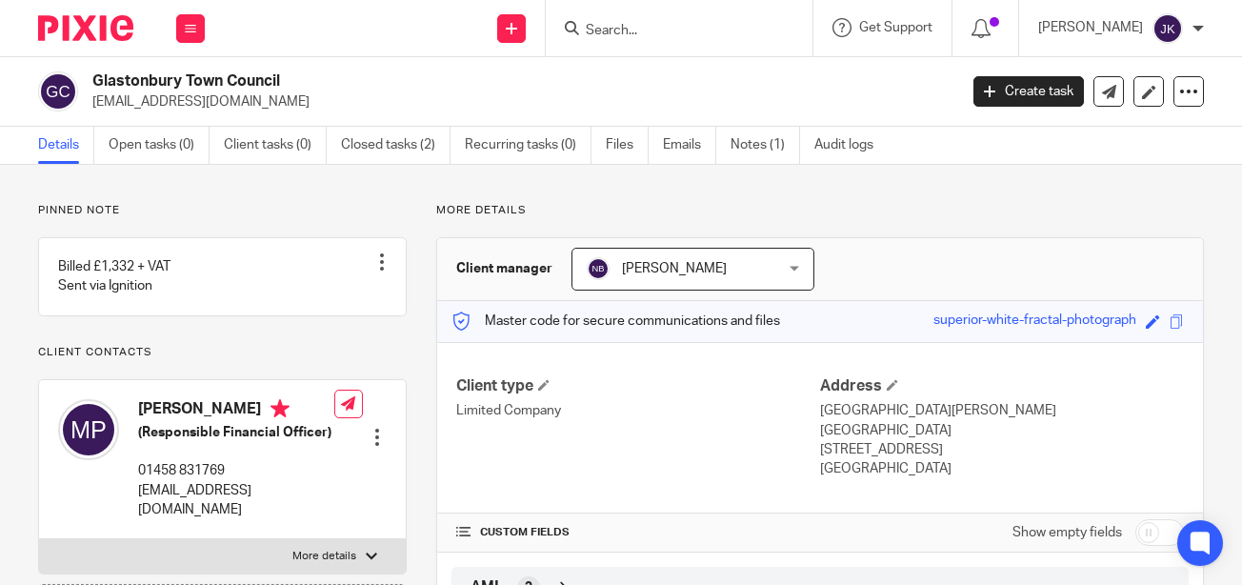
click at [571, 10] on div at bounding box center [679, 28] width 267 height 56
click at [584, 30] on input "Search" at bounding box center [669, 31] width 171 height 17
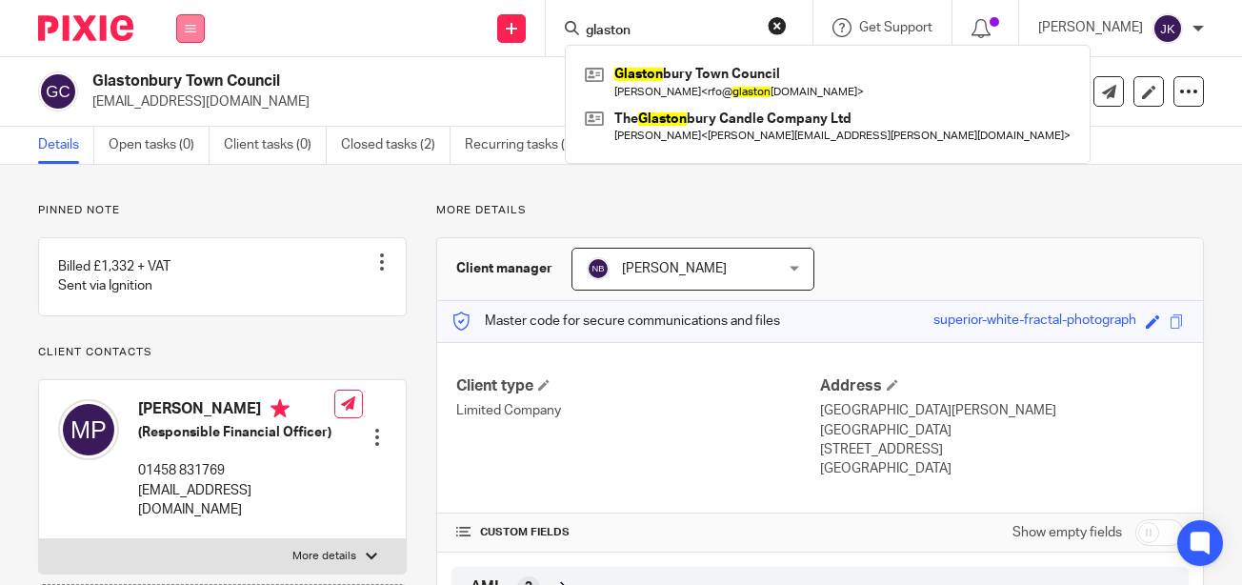
type input "glaston"
click at [190, 29] on icon at bounding box center [190, 28] width 11 height 11
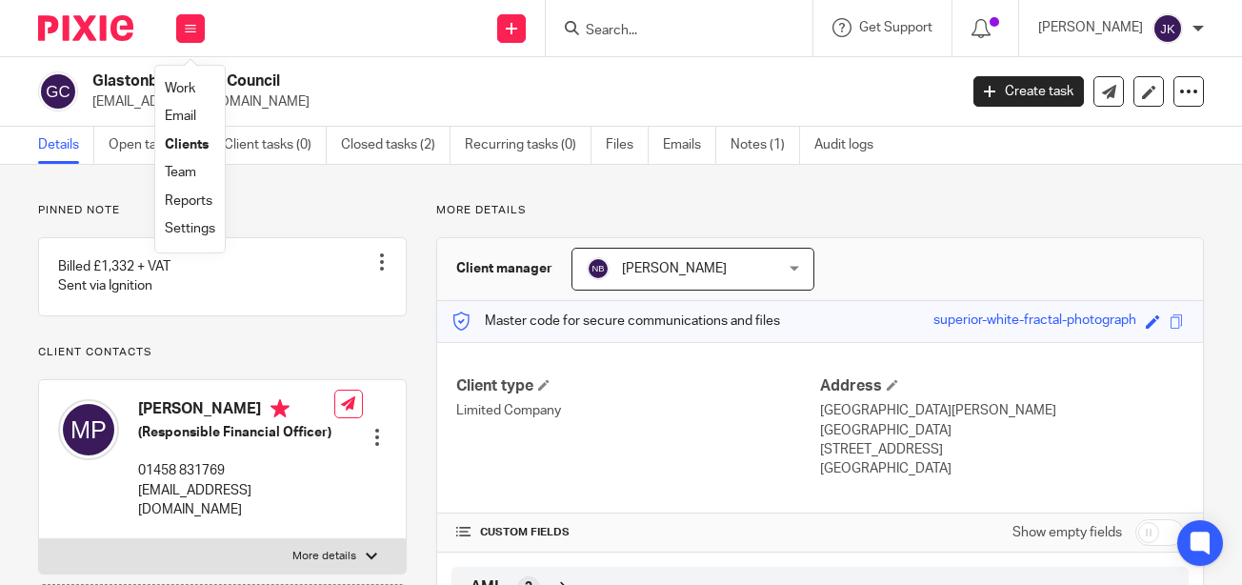
click at [181, 85] on link "Work" at bounding box center [180, 88] width 30 height 13
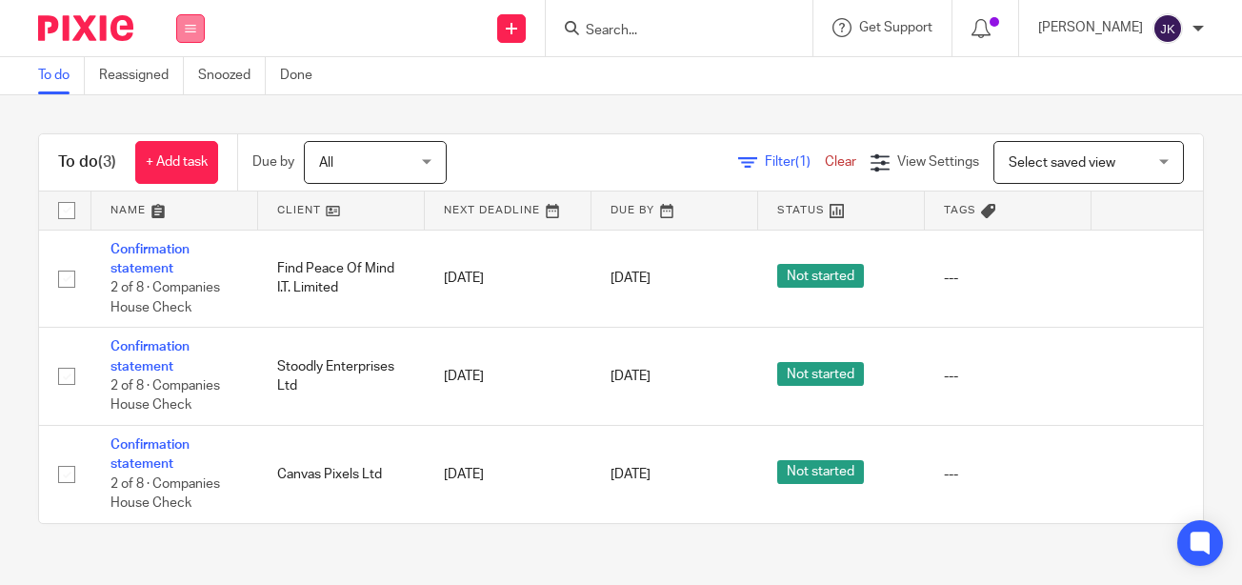
click at [192, 31] on icon at bounding box center [190, 28] width 11 height 11
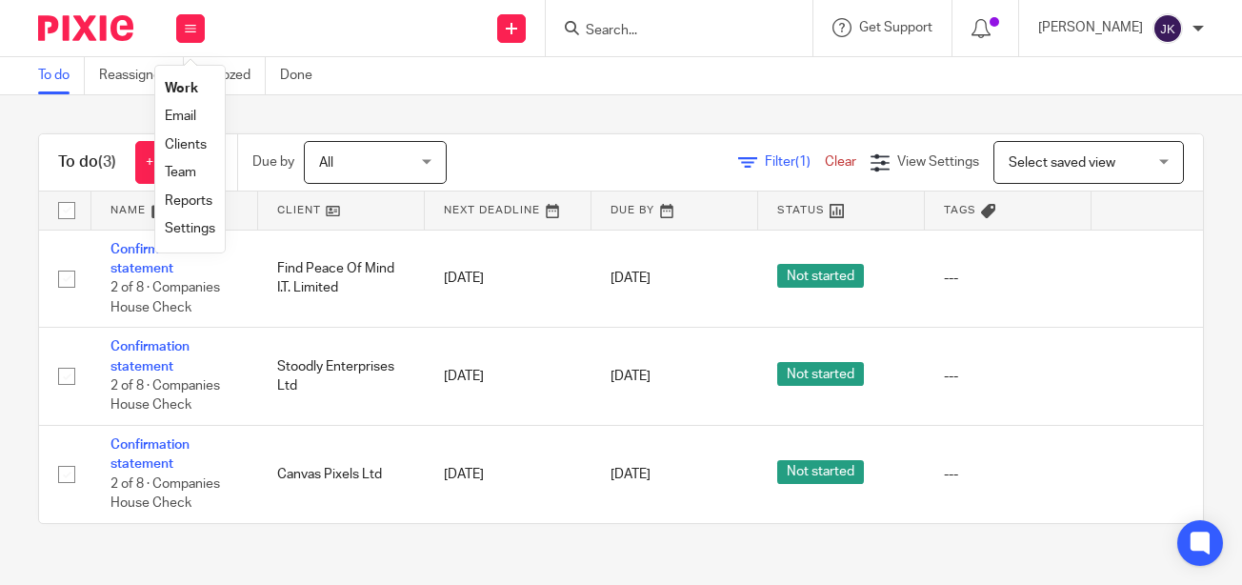
click at [184, 147] on link "Clients" at bounding box center [186, 144] width 42 height 13
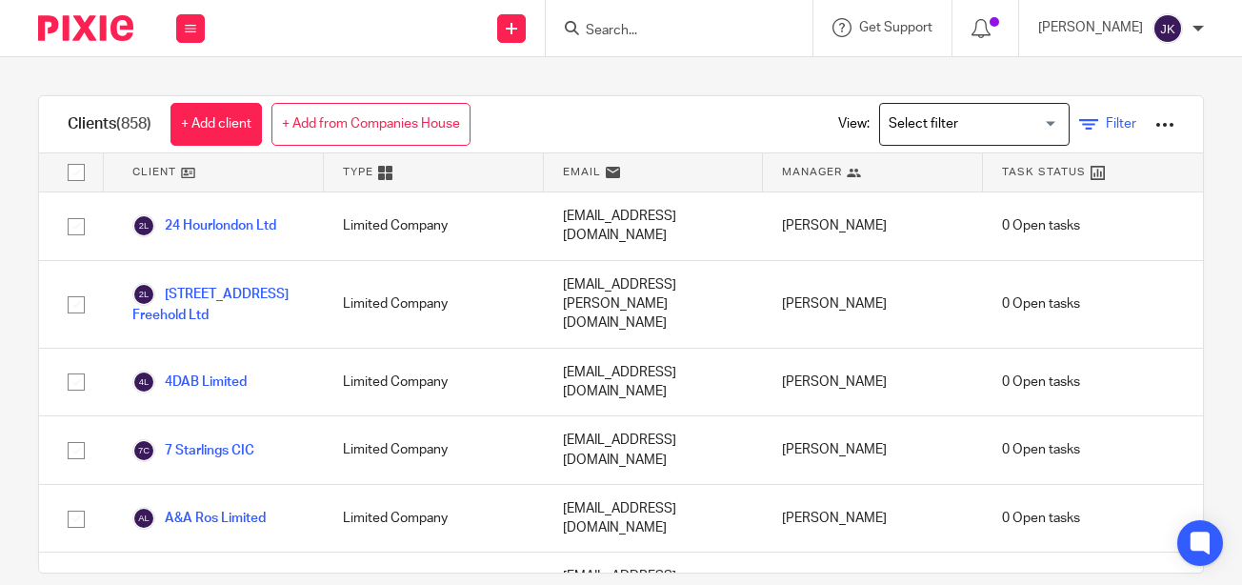
click at [1090, 116] on link "Filter" at bounding box center [1107, 124] width 57 height 20
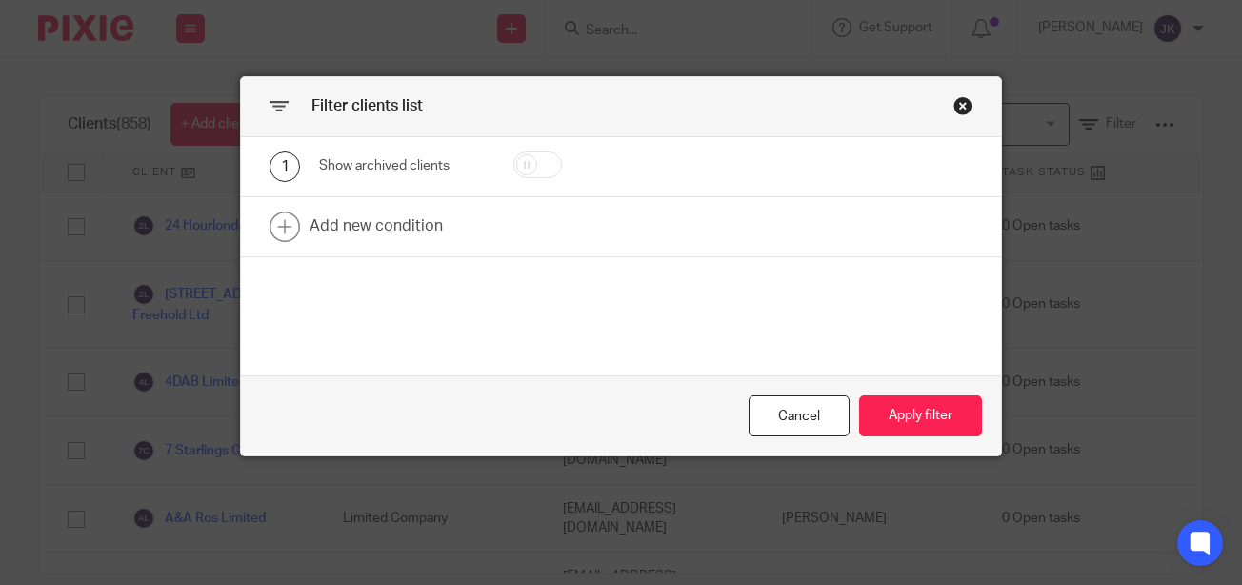
click at [528, 154] on input "checkbox" at bounding box center [537, 164] width 49 height 27
checkbox input "true"
click at [897, 412] on button "Apply filter" at bounding box center [920, 415] width 123 height 41
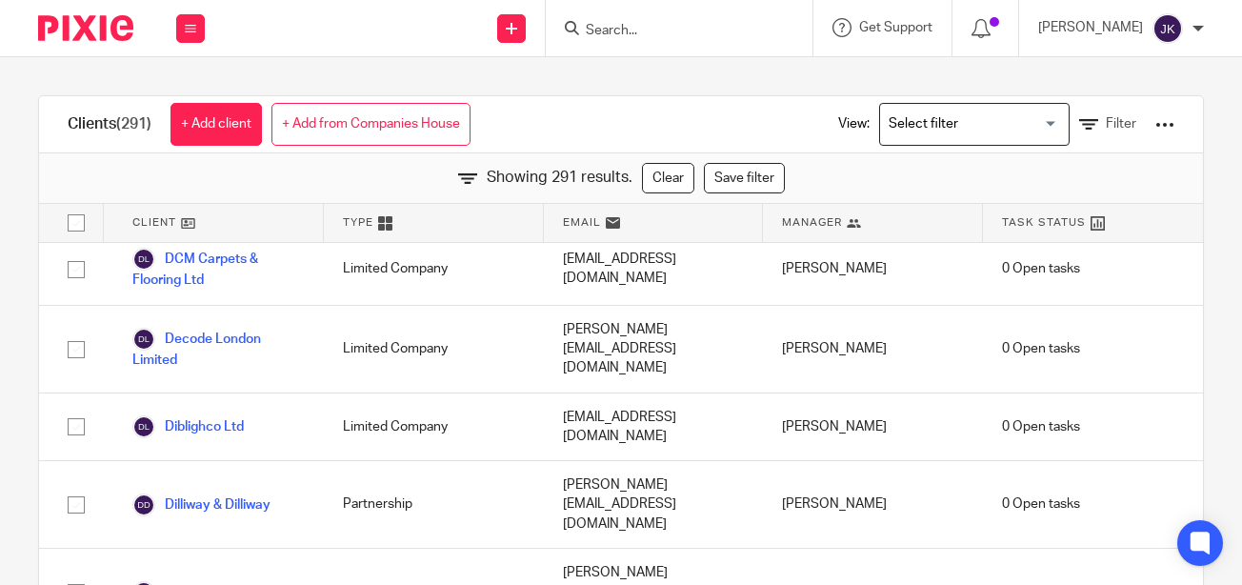
scroll to position [4475, 0]
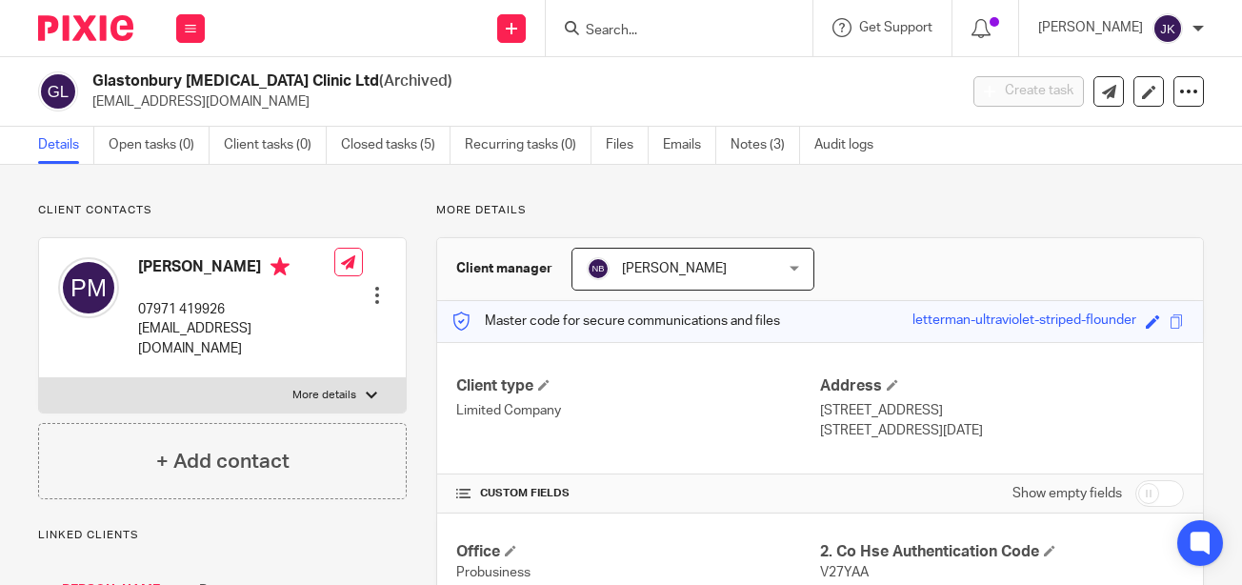
click at [632, 37] on input "Search" at bounding box center [669, 31] width 171 height 17
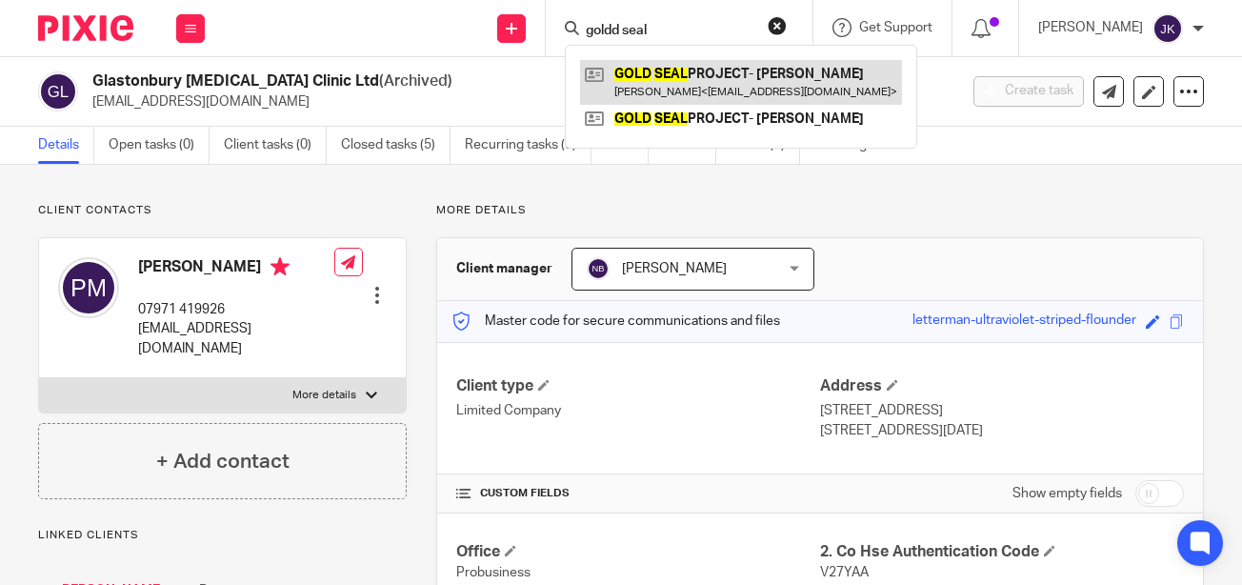
type input "goldd seal"
click at [645, 70] on link at bounding box center [741, 82] width 322 height 44
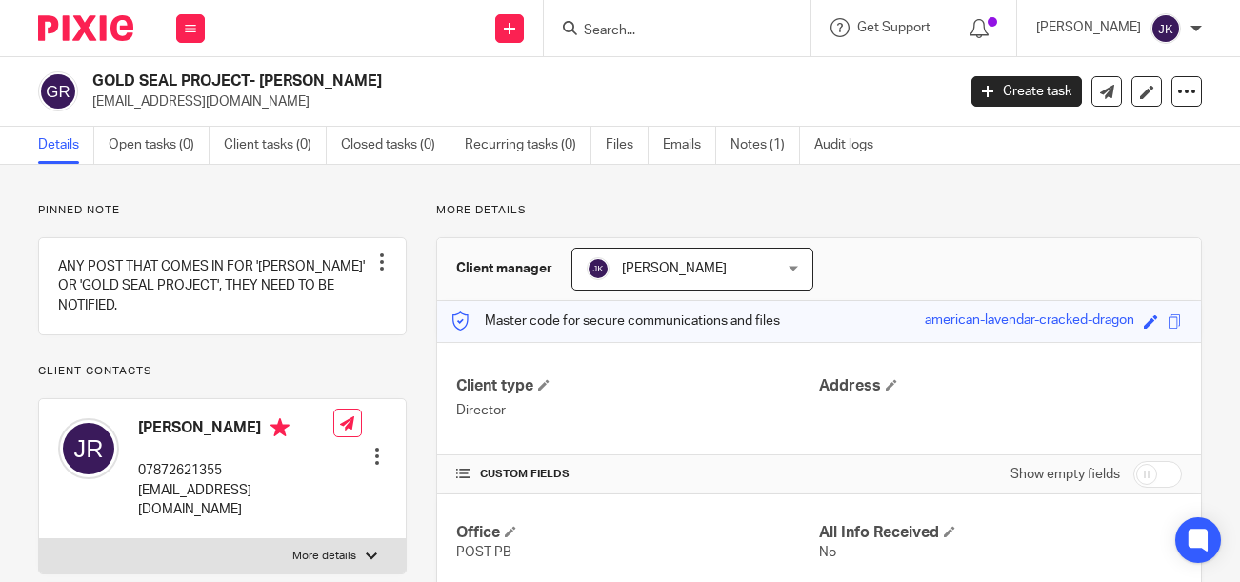
drag, startPoint x: 268, startPoint y: 103, endPoint x: 87, endPoint y: 108, distance: 181.9
click at [87, 108] on div "GOLD SEAL PROJECT- [PERSON_NAME] [EMAIL_ADDRESS][DOMAIN_NAME]" at bounding box center [490, 91] width 904 height 40
copy p "[EMAIL_ADDRESS][DOMAIN_NAME]"
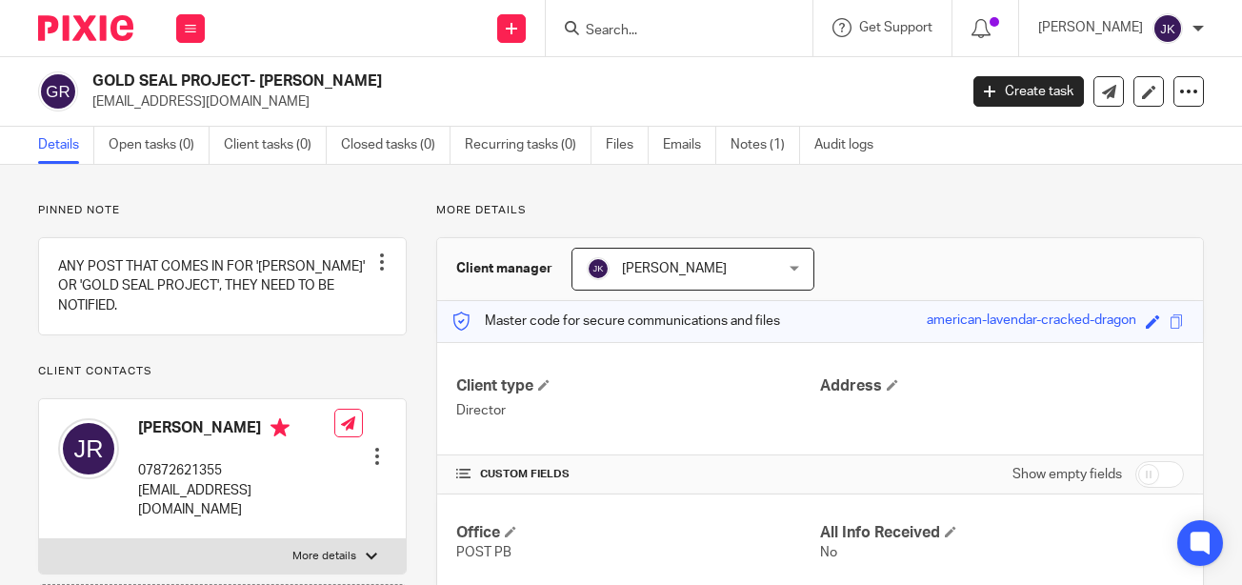
click at [646, 31] on input "Search" at bounding box center [669, 31] width 171 height 17
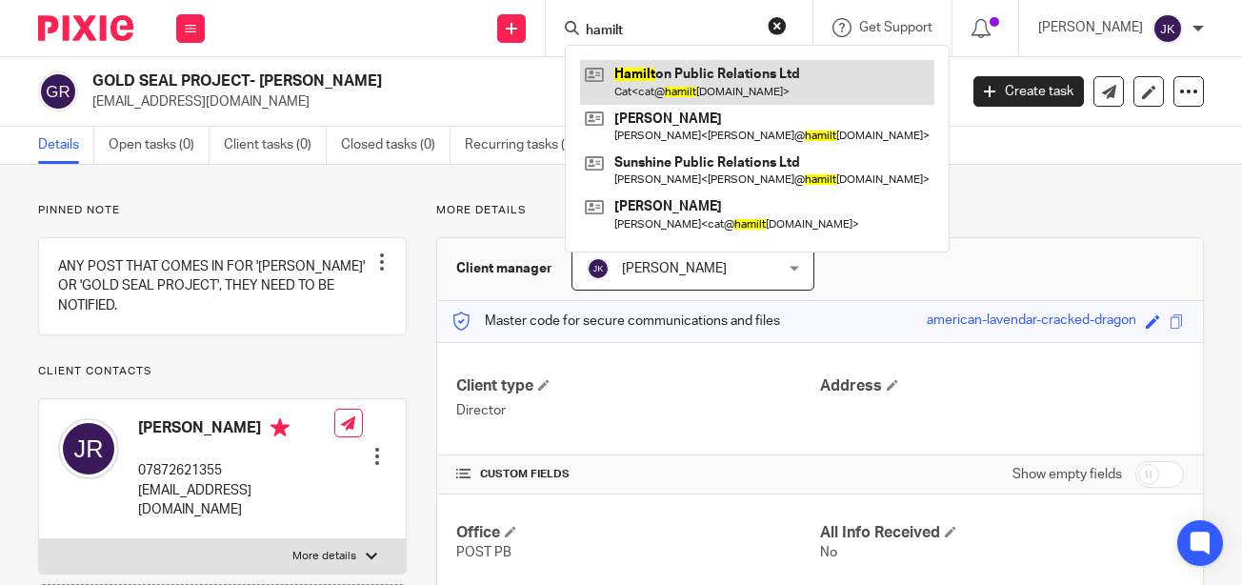
type input "hamilt"
click at [654, 97] on link at bounding box center [757, 82] width 354 height 44
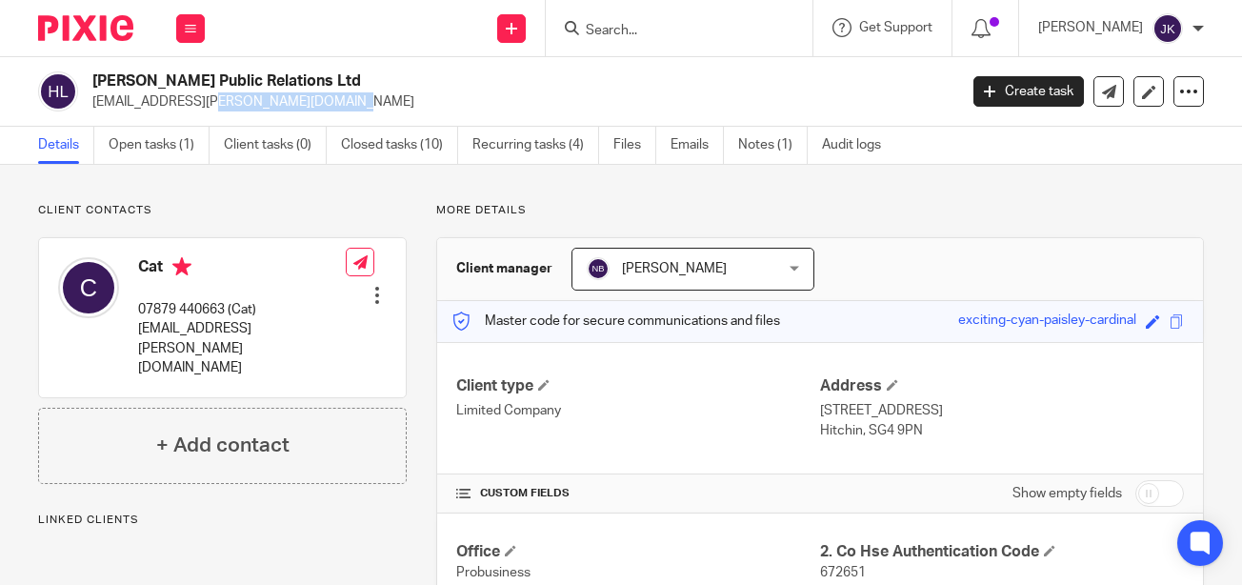
drag, startPoint x: 232, startPoint y: 107, endPoint x: 87, endPoint y: 107, distance: 145.7
click at [87, 107] on div "[PERSON_NAME] Public Relations Ltd [EMAIL_ADDRESS][PERSON_NAME][DOMAIN_NAME]" at bounding box center [491, 91] width 906 height 40
copy p "[EMAIL_ADDRESS][PERSON_NAME][DOMAIN_NAME]"
click at [672, 153] on link "Emails" at bounding box center [696, 145] width 53 height 37
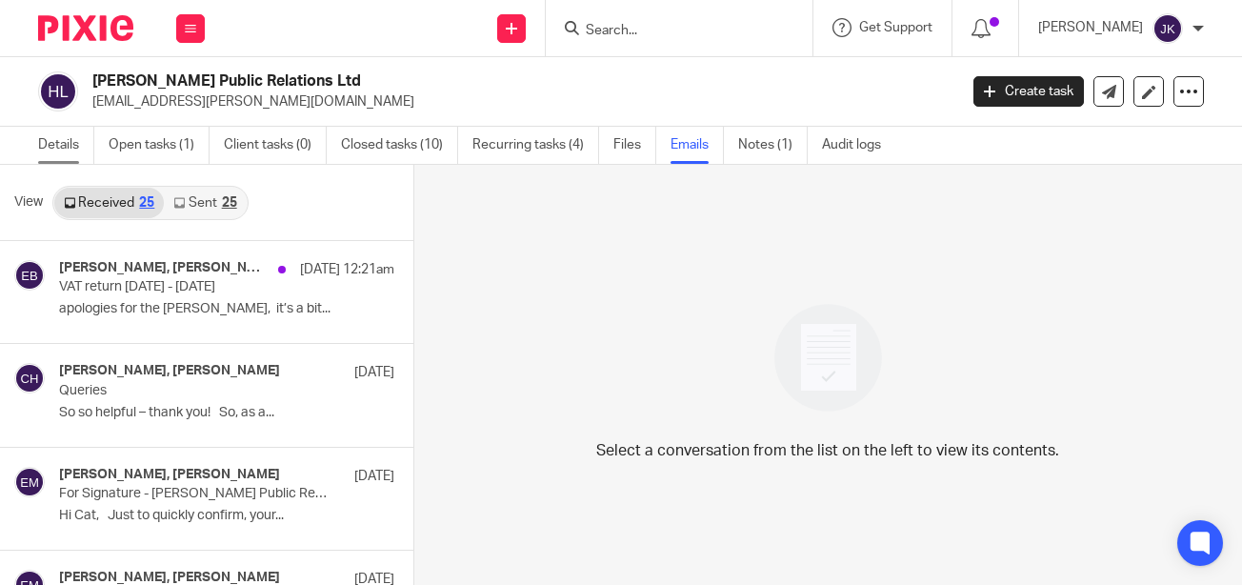
click at [46, 133] on link "Details" at bounding box center [66, 145] width 56 height 37
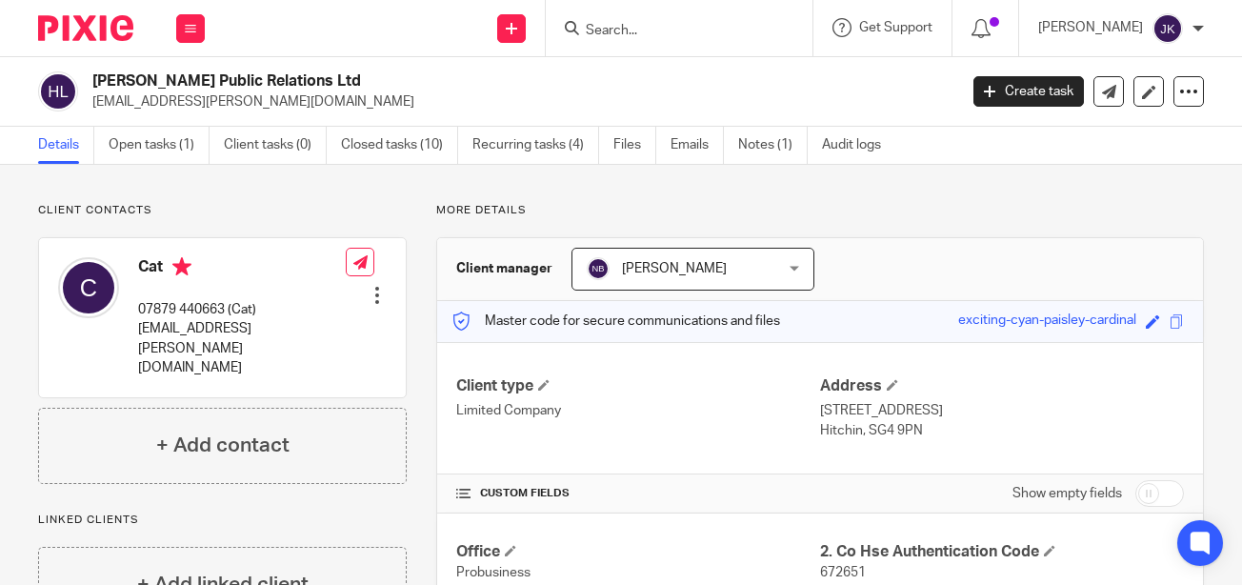
click at [627, 42] on div at bounding box center [679, 28] width 267 height 56
click at [621, 33] on input "Search" at bounding box center [669, 31] width 171 height 17
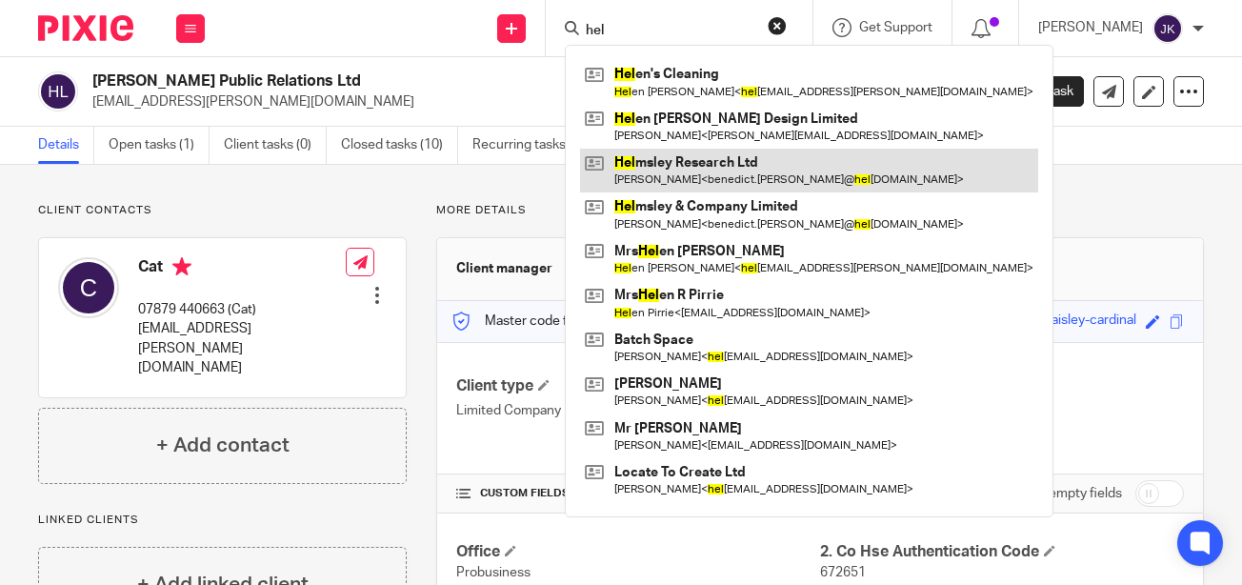
type input "hel"
click at [644, 176] on link at bounding box center [809, 171] width 458 height 44
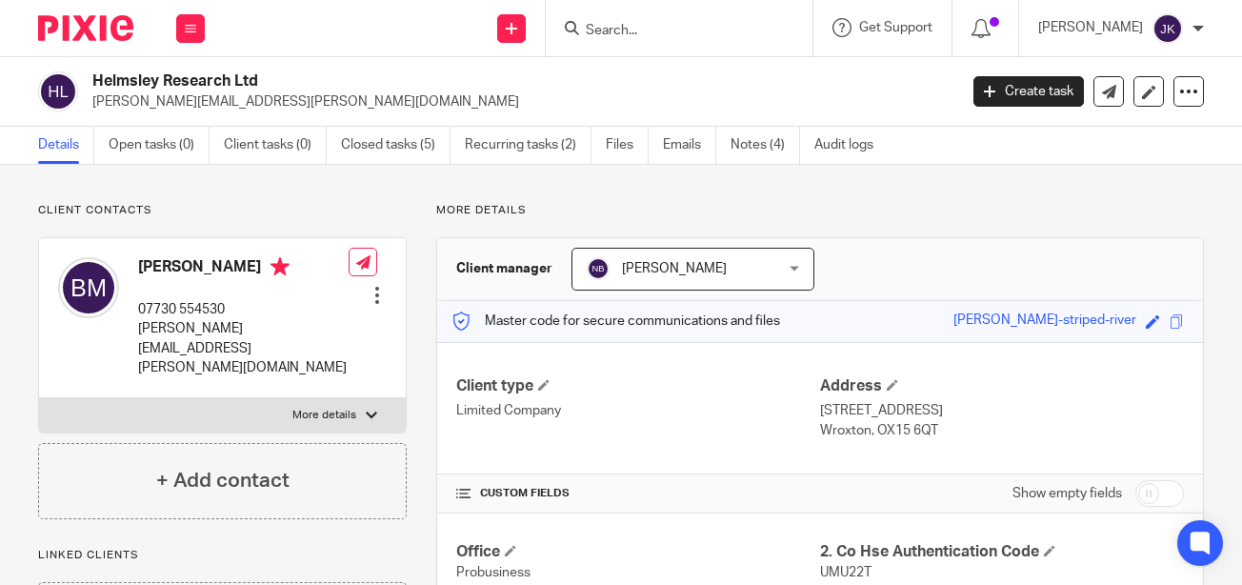
click at [659, 31] on input "Search" at bounding box center [669, 31] width 171 height 17
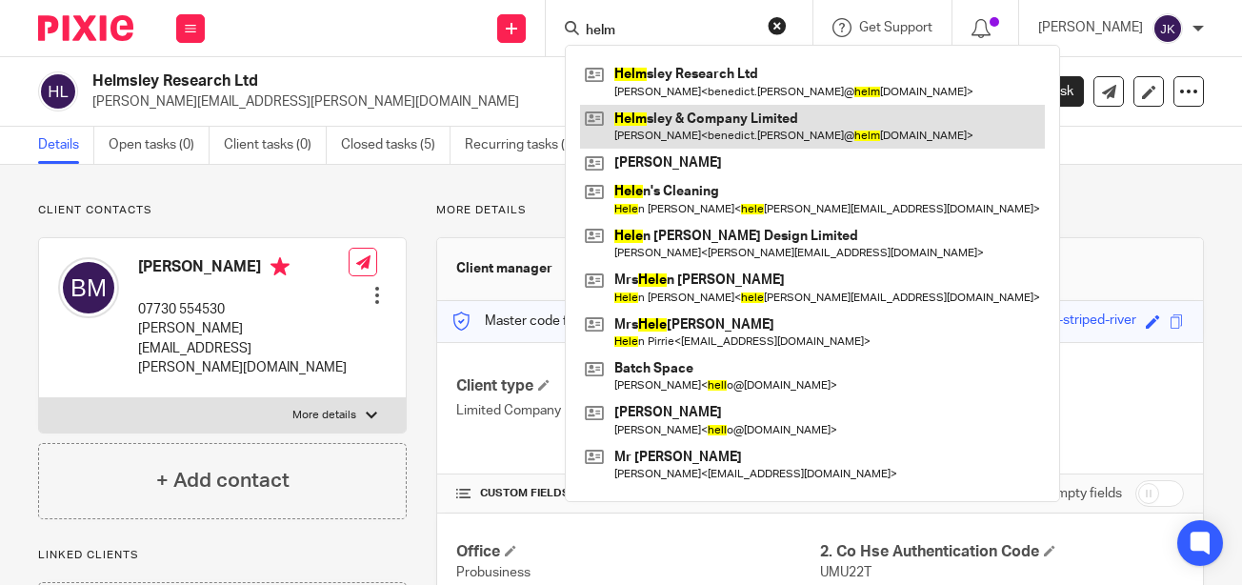
type input "helm"
click at [655, 125] on link at bounding box center [812, 127] width 465 height 44
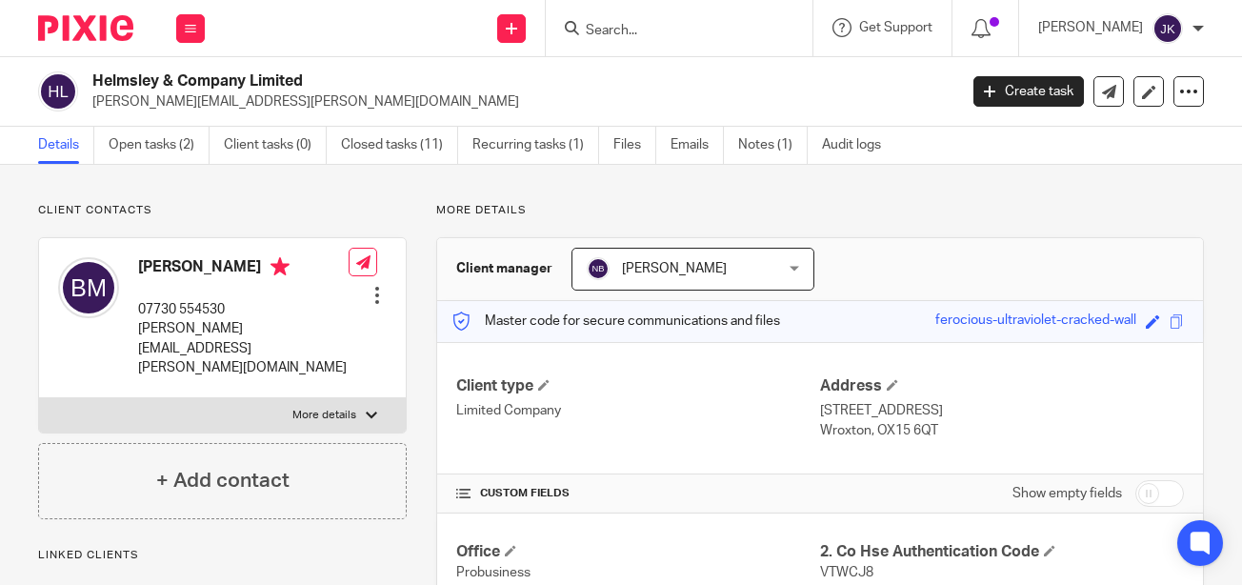
drag, startPoint x: 373, startPoint y: 100, endPoint x: 91, endPoint y: 110, distance: 282.0
click at [92, 110] on p "benedict.mcaleenan@helmsleypartners.com" at bounding box center [518, 101] width 852 height 19
copy p "benedict.mcaleenan@helmsleypartners.com"
click at [602, 23] on input "Search" at bounding box center [669, 31] width 171 height 17
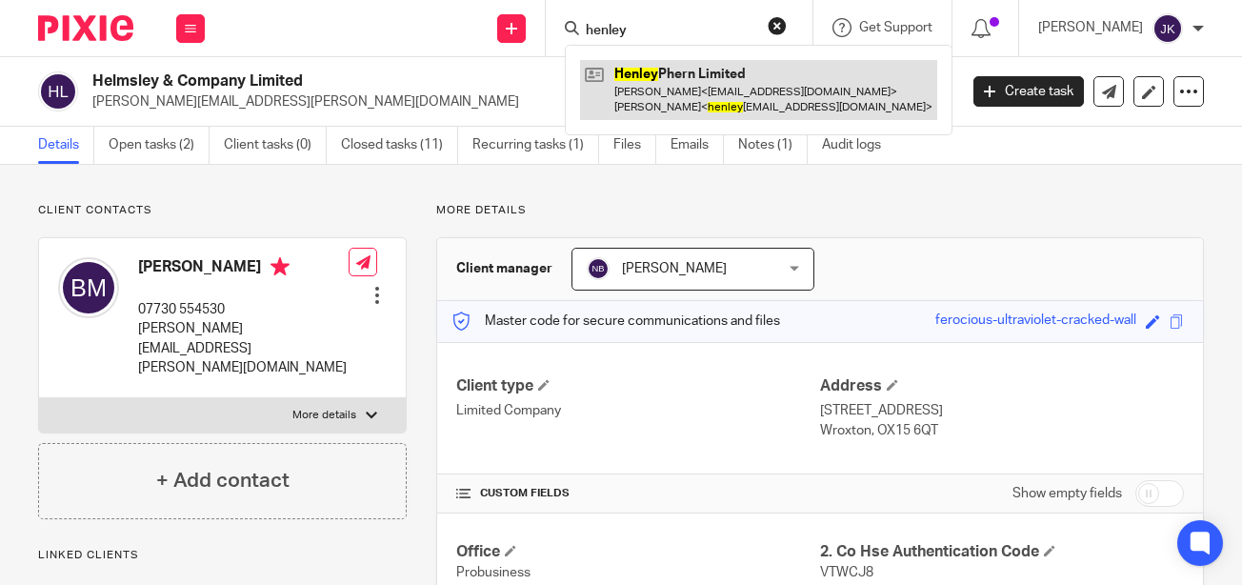
type input "henley"
click at [646, 83] on link at bounding box center [758, 89] width 357 height 59
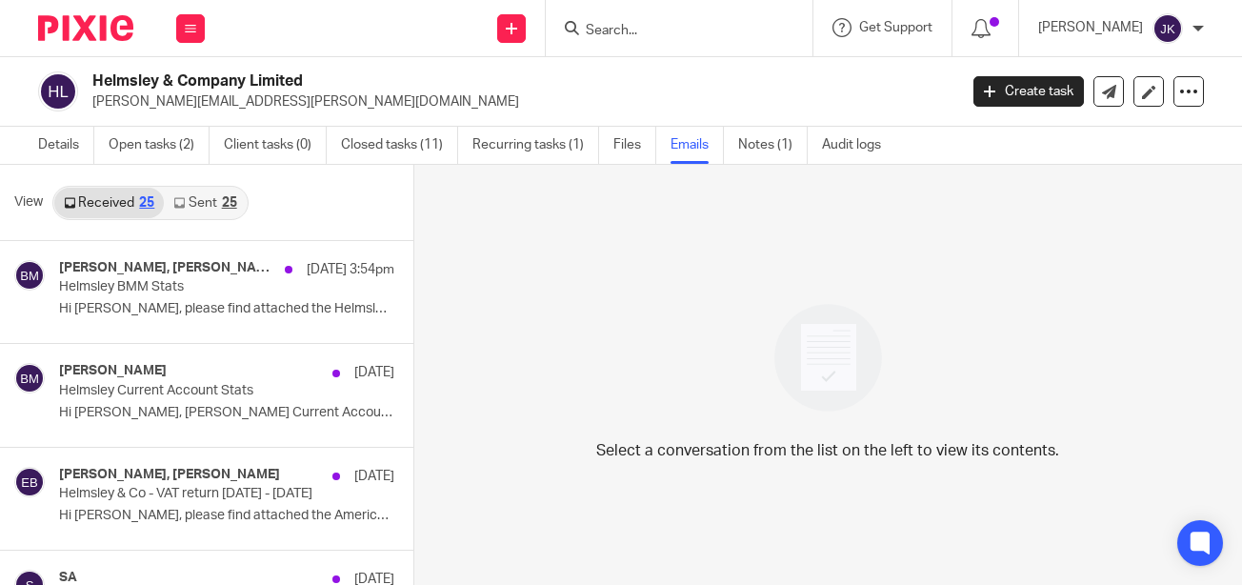
click at [179, 200] on icon at bounding box center [178, 202] width 11 height 11
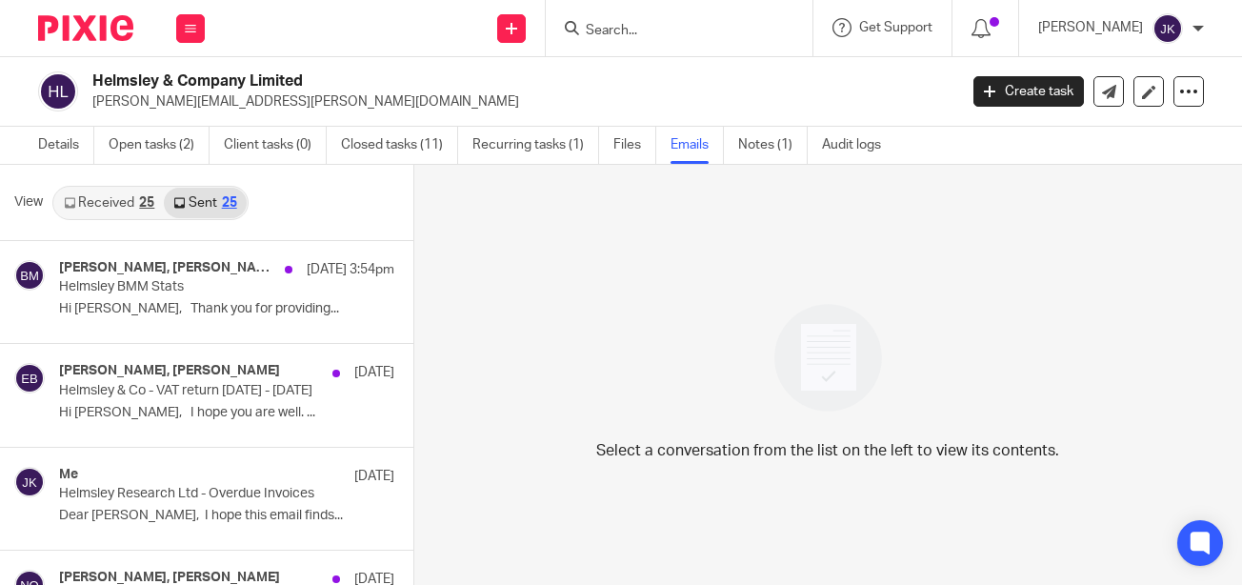
scroll to position [3, 0]
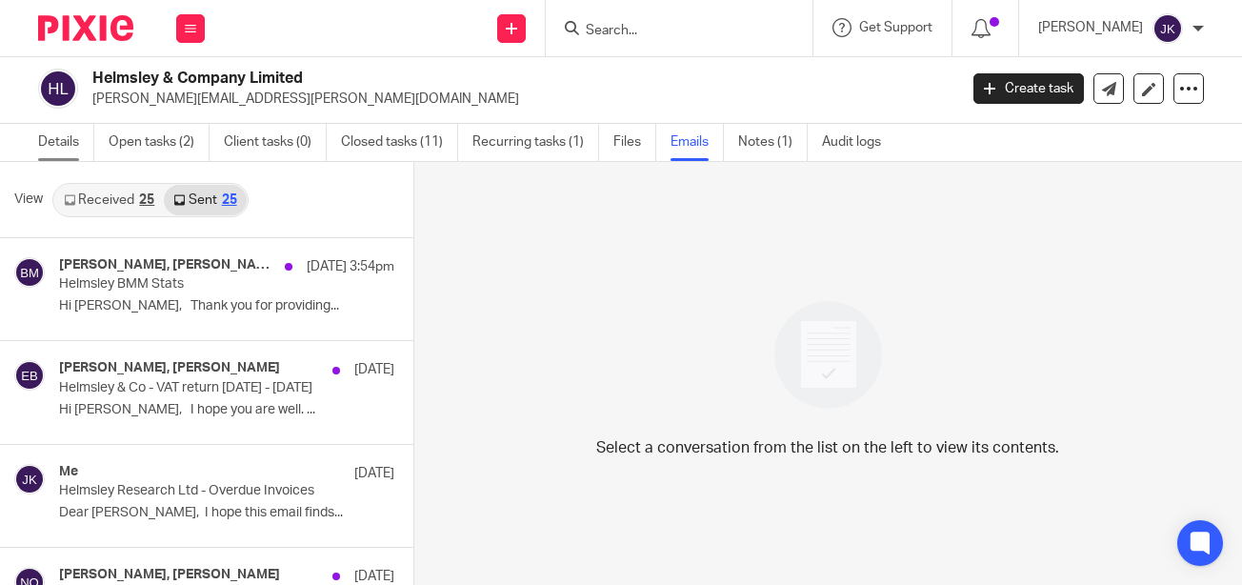
click at [70, 149] on link "Details" at bounding box center [66, 142] width 56 height 37
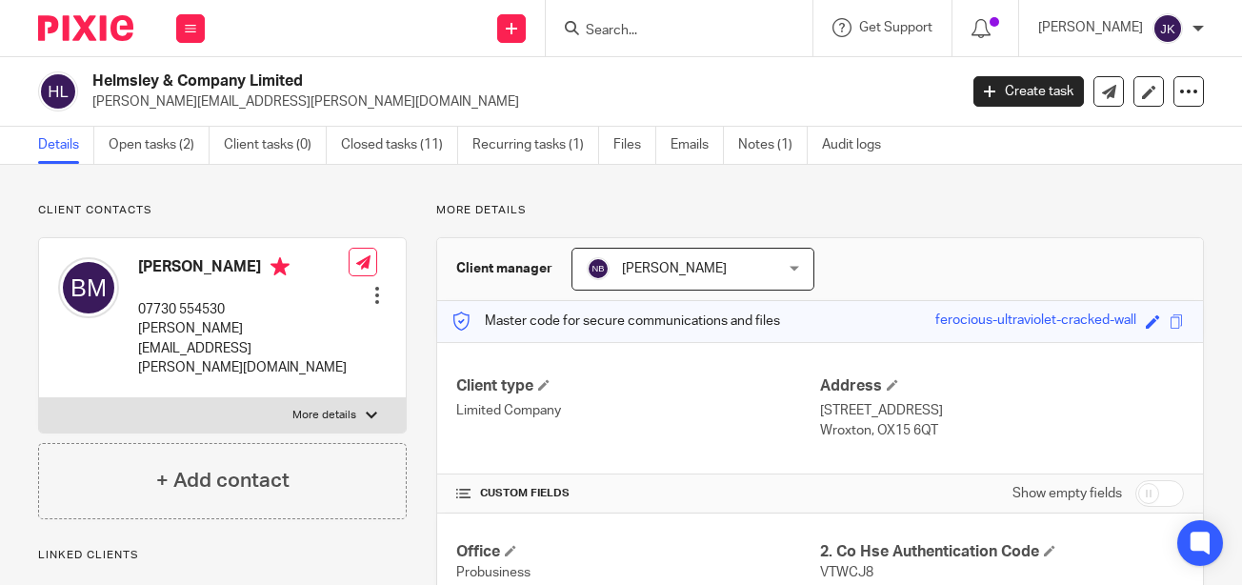
click at [586, 31] on input "Search" at bounding box center [669, 31] width 171 height 17
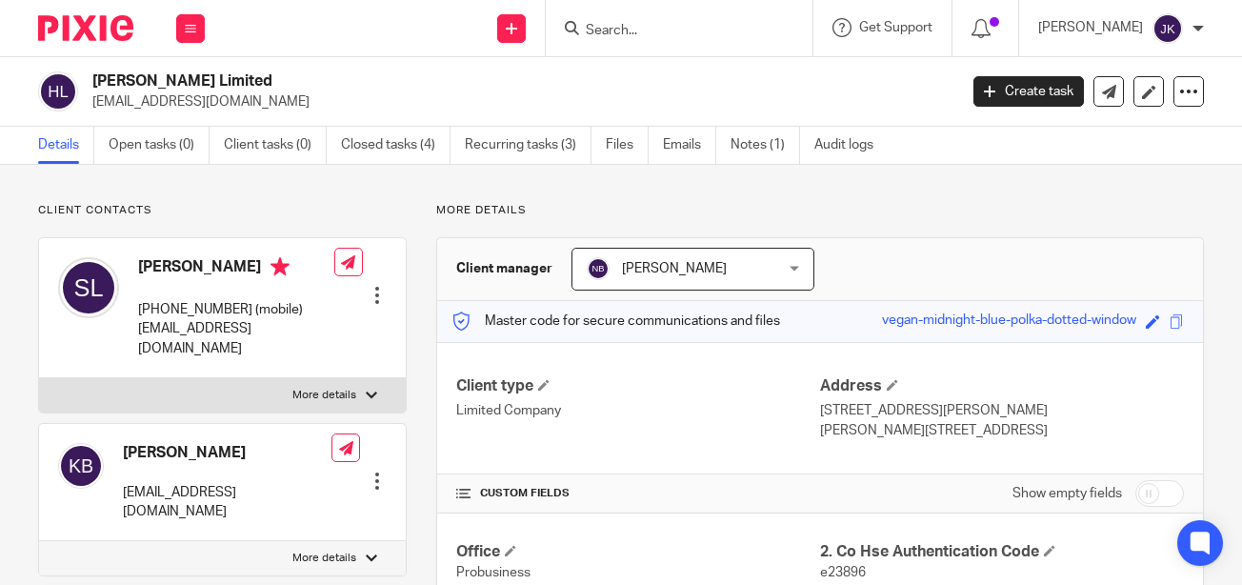
drag, startPoint x: 272, startPoint y: 100, endPoint x: 91, endPoint y: 107, distance: 181.0
click at [91, 107] on div "[PERSON_NAME] Limited [EMAIL_ADDRESS][DOMAIN_NAME]" at bounding box center [491, 91] width 906 height 40
copy p "[EMAIL_ADDRESS][DOMAIN_NAME]"
click at [684, 151] on link "Emails" at bounding box center [689, 145] width 53 height 37
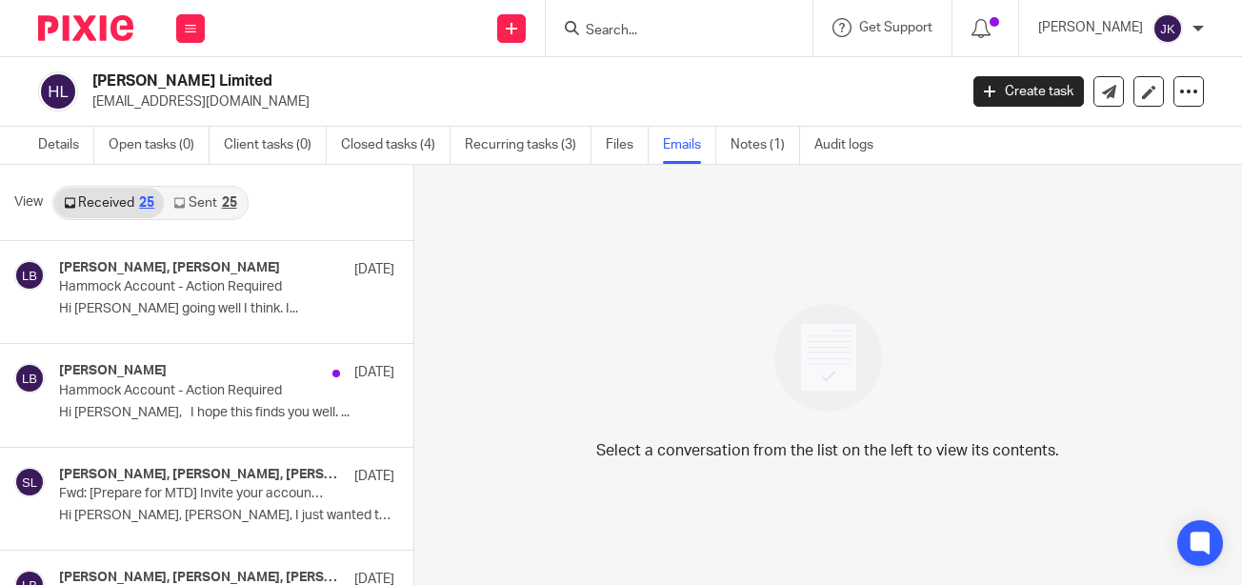
click at [31, 154] on div "Details Open tasks (0) Client tasks (0) Closed tasks (4) Recurring tasks (3) Fi…" at bounding box center [460, 145] width 921 height 37
click at [63, 149] on link "Details" at bounding box center [66, 145] width 56 height 37
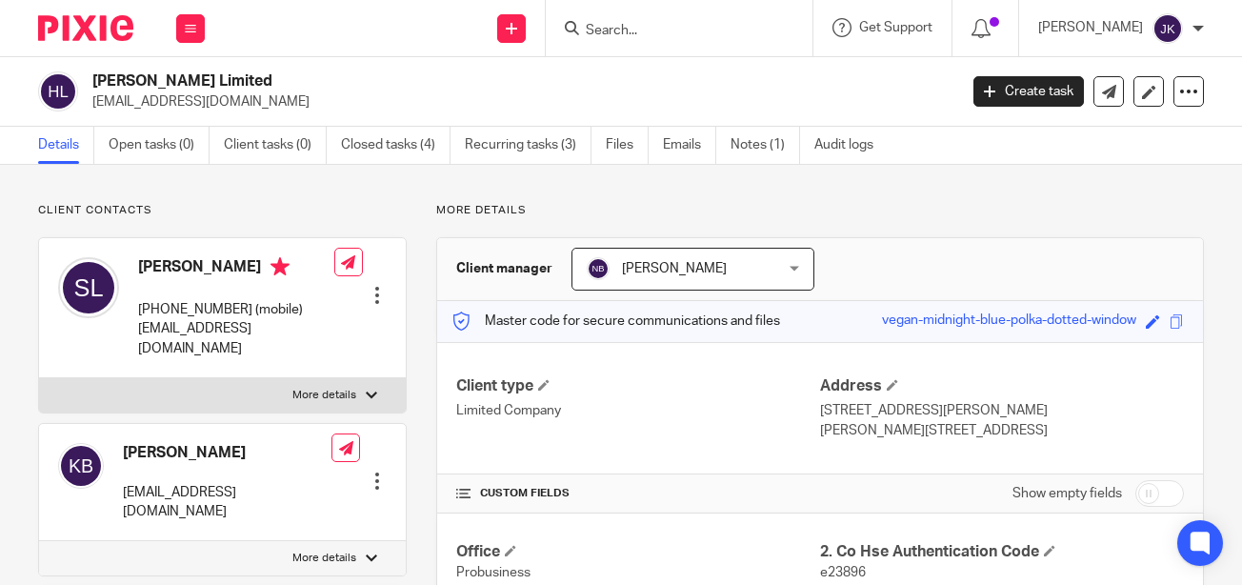
scroll to position [190, 0]
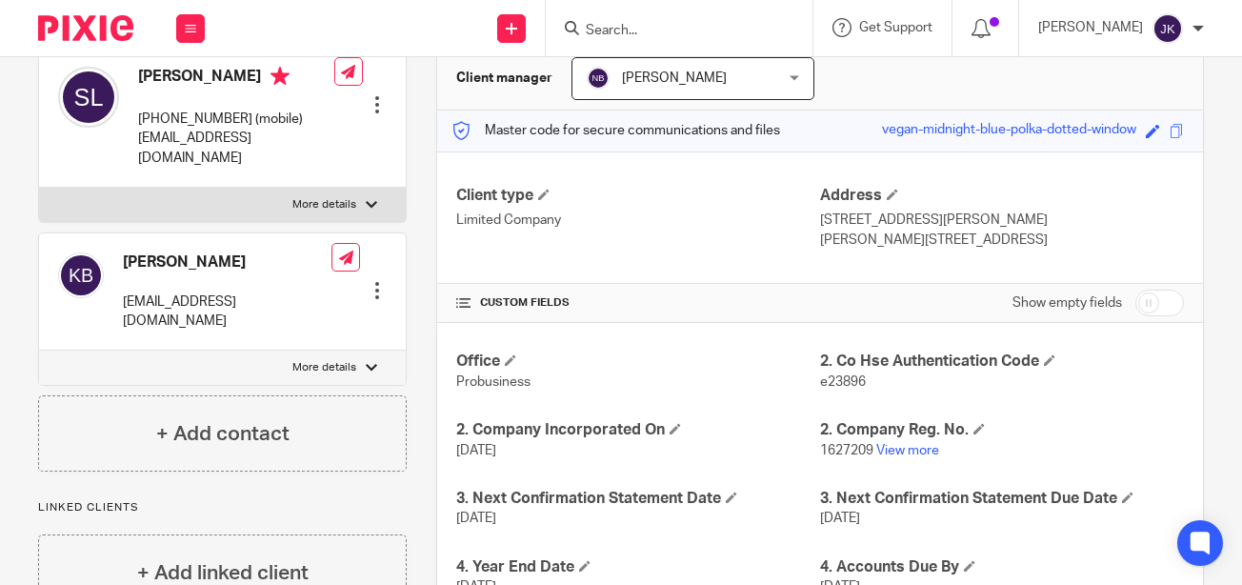
click at [691, 33] on input "Search" at bounding box center [669, 31] width 171 height 17
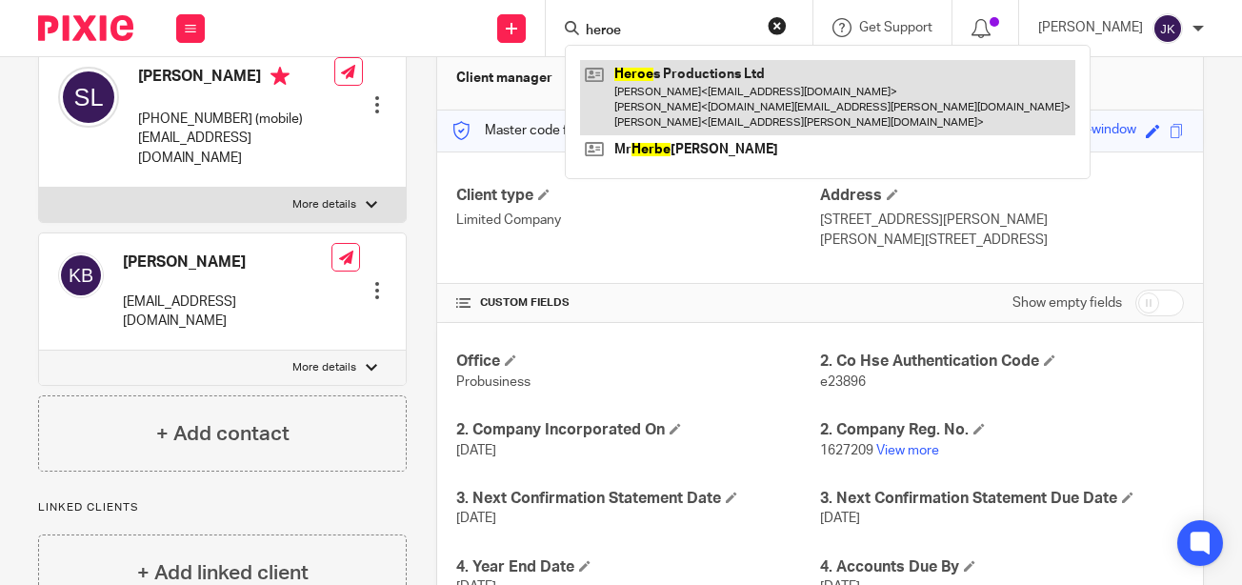
type input "heroe"
click at [686, 74] on link at bounding box center [827, 97] width 495 height 75
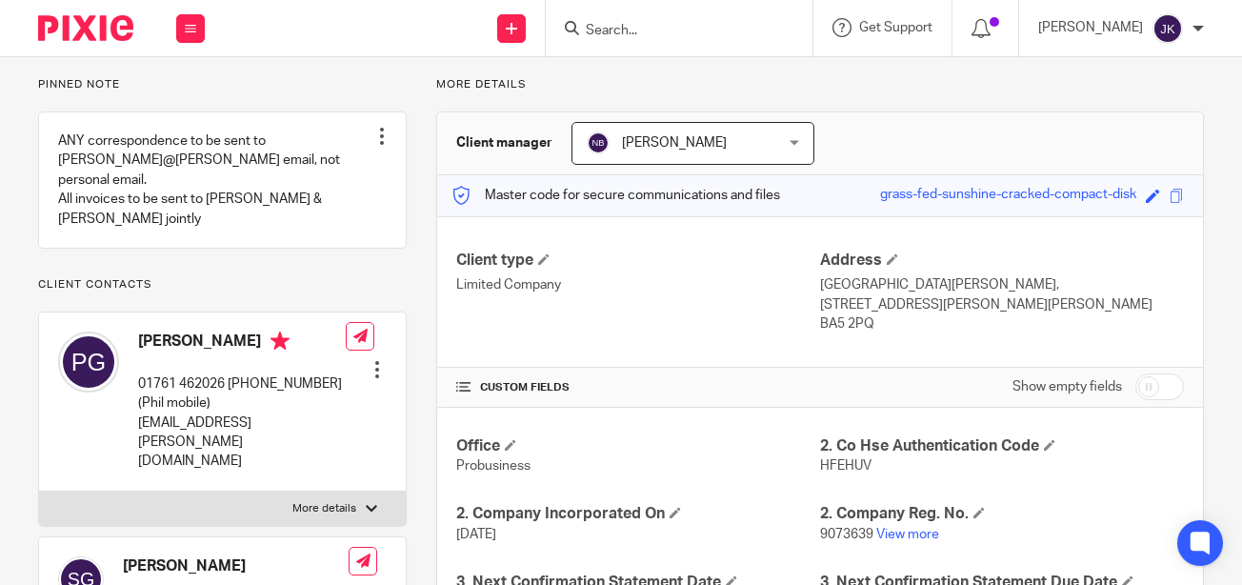
scroll to position [286, 0]
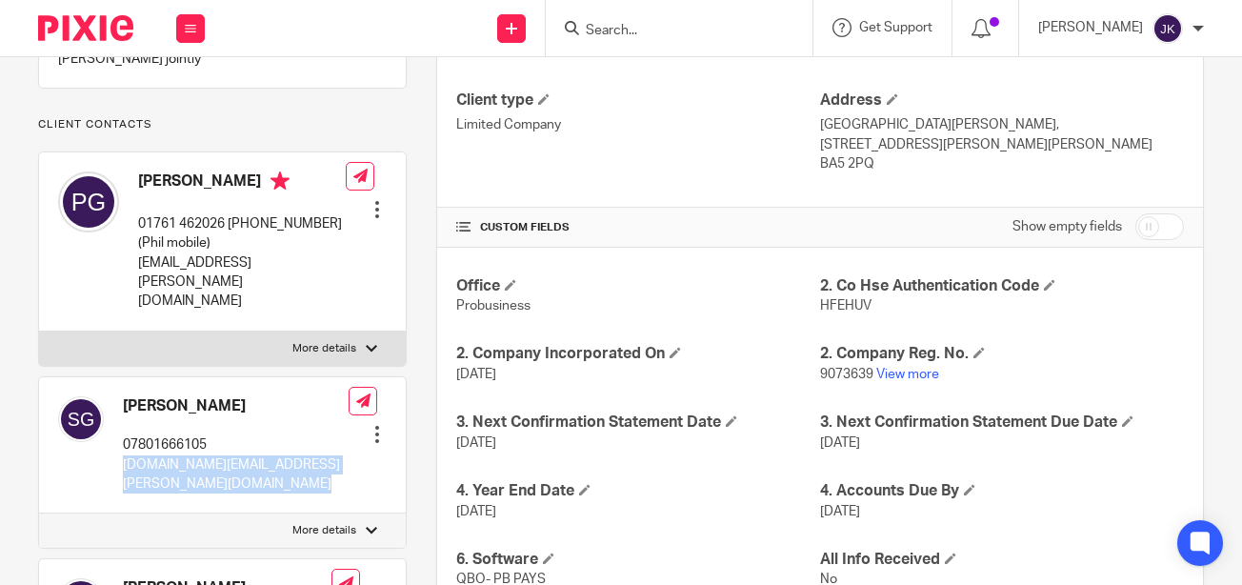
drag, startPoint x: 347, startPoint y: 408, endPoint x: 123, endPoint y: 411, distance: 223.8
click at [123, 411] on div "Sue George 07801666105 sue.george@carterjonas.co.uk Edit contact Create client …" at bounding box center [222, 445] width 367 height 137
copy div "sue.george@carterjonas.co.uk Edit contact Create client from contact Export dat…"
click at [658, 28] on input "Search" at bounding box center [669, 31] width 171 height 17
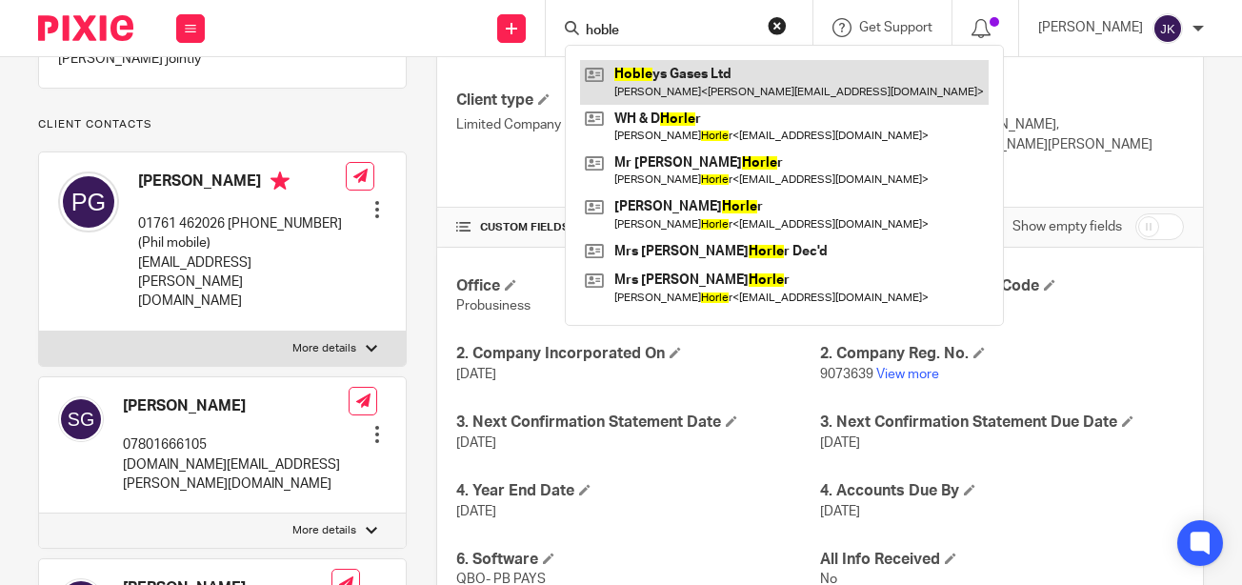
type input "hoble"
click at [663, 82] on link at bounding box center [784, 82] width 408 height 44
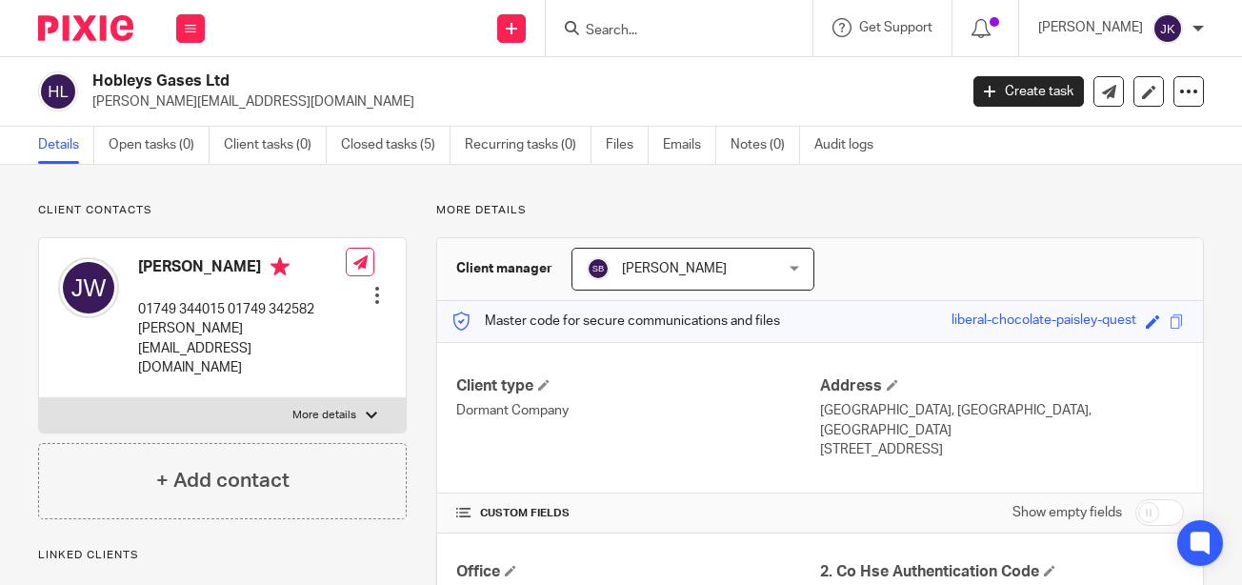
drag, startPoint x: 308, startPoint y: 104, endPoint x: 90, endPoint y: 98, distance: 218.1
click at [90, 98] on div "Hobleys Gases Ltd [PERSON_NAME][EMAIL_ADDRESS][DOMAIN_NAME]" at bounding box center [491, 91] width 906 height 40
copy p "[PERSON_NAME][EMAIL_ADDRESS][DOMAIN_NAME]"
click at [676, 144] on link "Emails" at bounding box center [689, 145] width 53 height 37
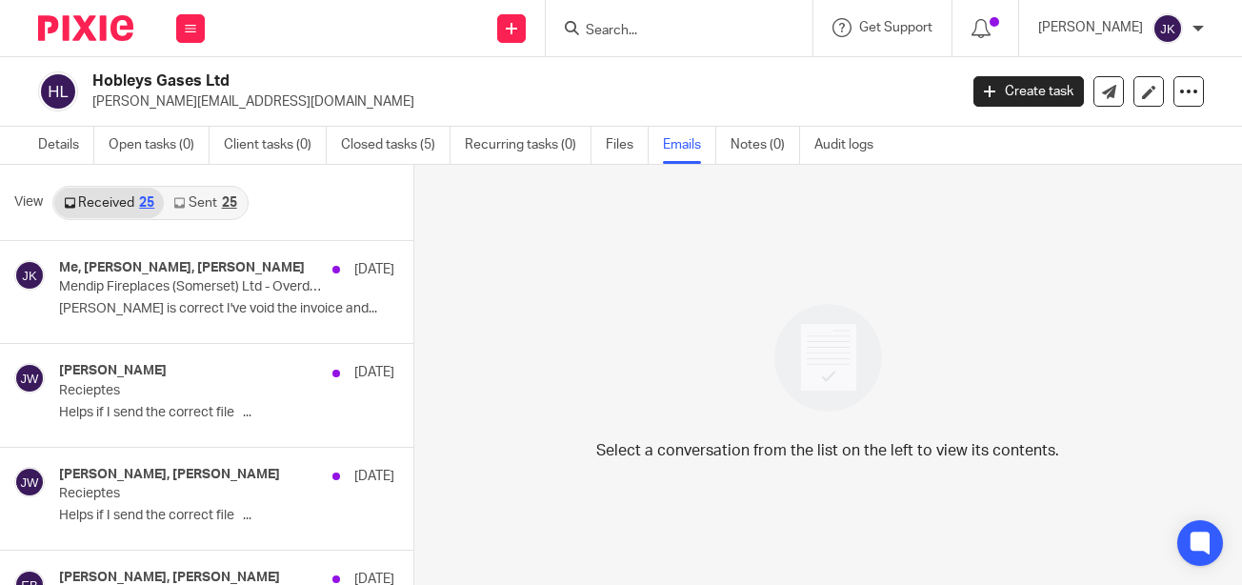
click at [683, 14] on div at bounding box center [679, 28] width 267 height 56
click at [668, 28] on input "Search" at bounding box center [669, 31] width 171 height 17
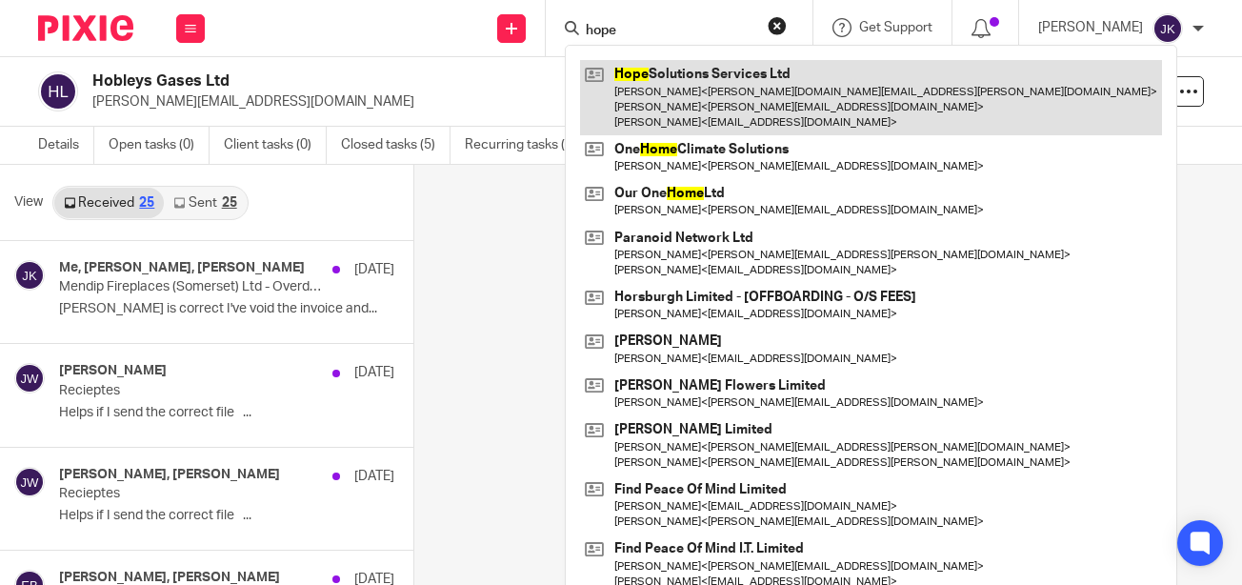
type input "hope"
click at [678, 88] on link at bounding box center [871, 97] width 582 height 75
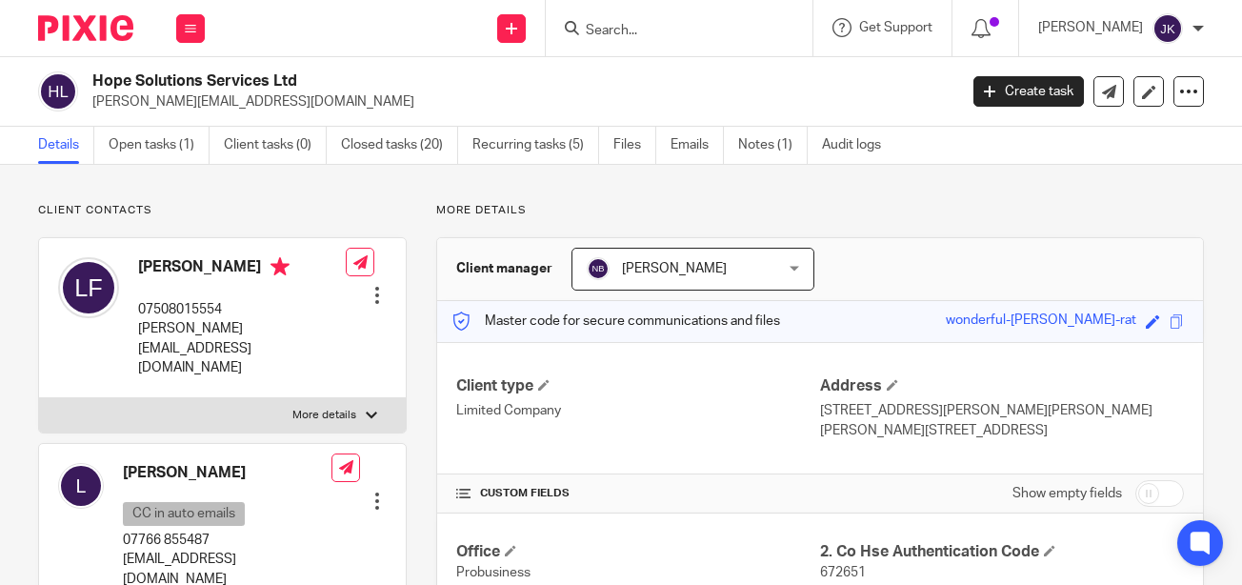
drag, startPoint x: 310, startPoint y: 104, endPoint x: 85, endPoint y: 108, distance: 225.7
click at [85, 108] on div "Hope Solutions Services Ltd [PERSON_NAME][EMAIL_ADDRESS][DOMAIN_NAME]" at bounding box center [491, 91] width 906 height 40
copy p "[PERSON_NAME][EMAIL_ADDRESS][DOMAIN_NAME]"
click at [707, 50] on div at bounding box center [679, 28] width 267 height 56
click at [686, 46] on div at bounding box center [679, 28] width 267 height 56
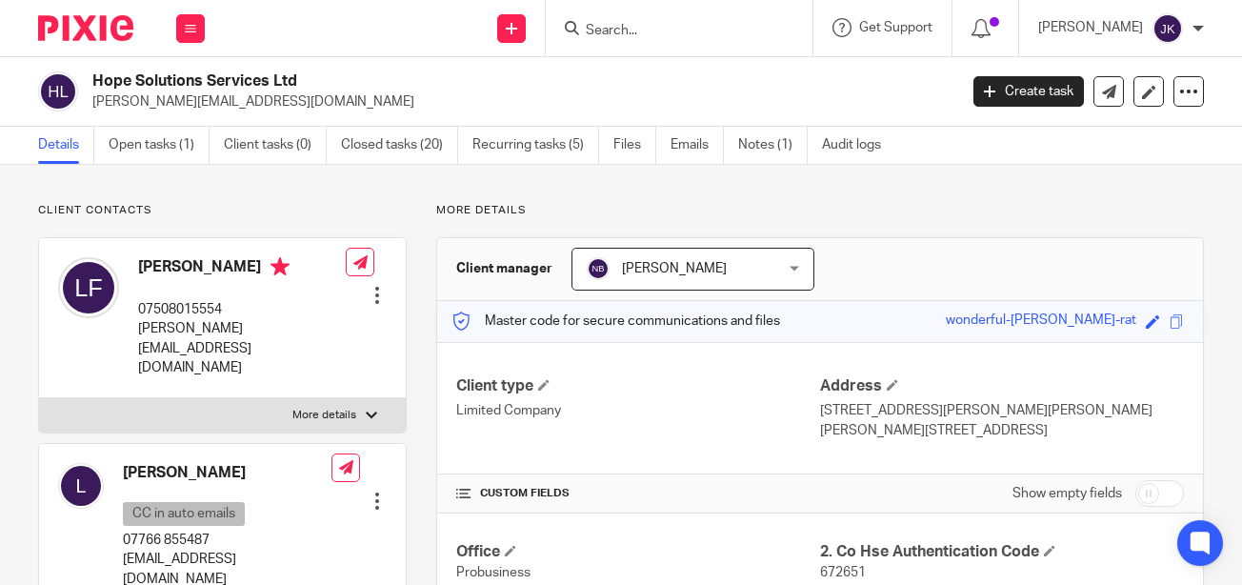
click at [672, 35] on input "Search" at bounding box center [669, 31] width 171 height 17
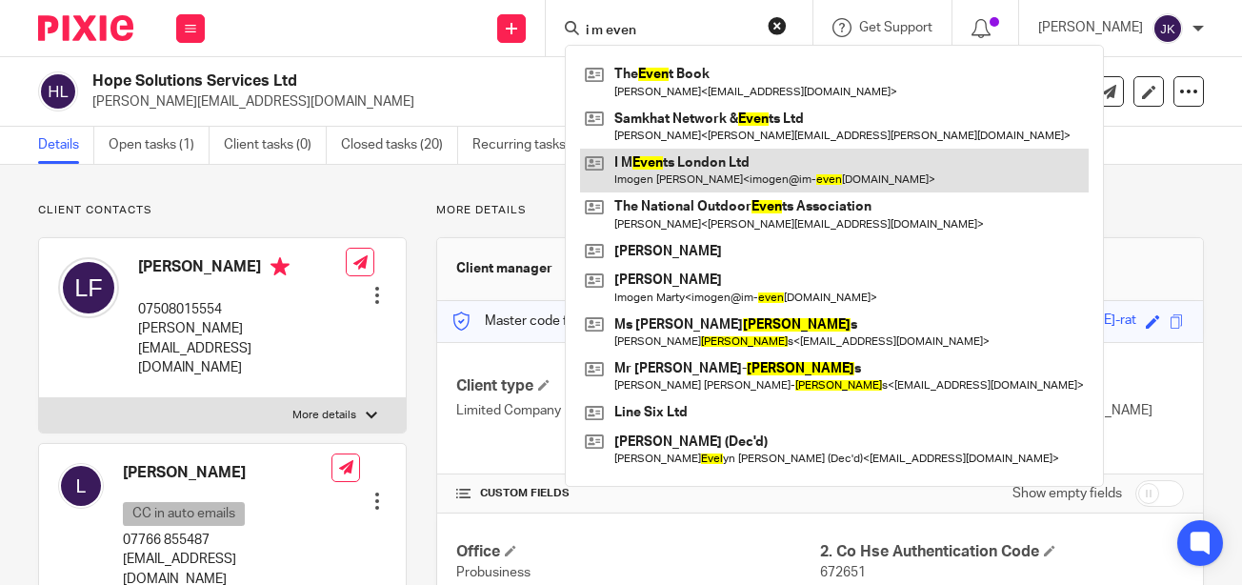
type input "i m even"
click at [708, 156] on link at bounding box center [834, 171] width 508 height 44
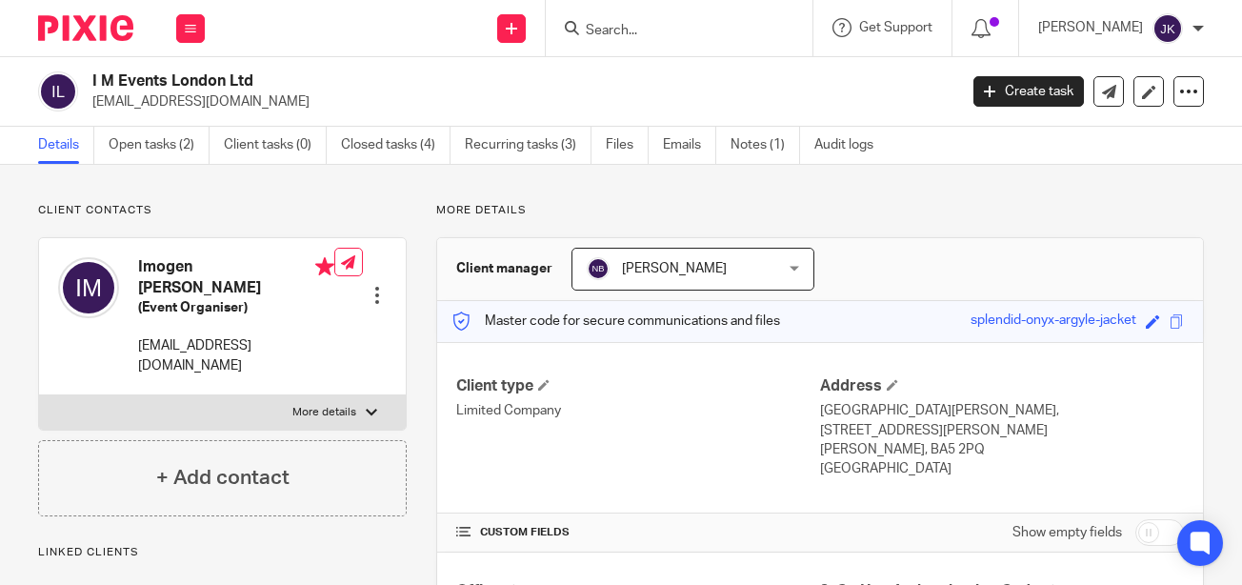
drag, startPoint x: 251, startPoint y: 105, endPoint x: 88, endPoint y: 113, distance: 164.0
click at [88, 113] on div "I M Events London Ltd [EMAIL_ADDRESS][DOMAIN_NAME] Create task Update from Comp…" at bounding box center [621, 92] width 1242 height 70
copy p "[EMAIL_ADDRESS][DOMAIN_NAME]"
click at [620, 31] on input "Search" at bounding box center [669, 31] width 171 height 17
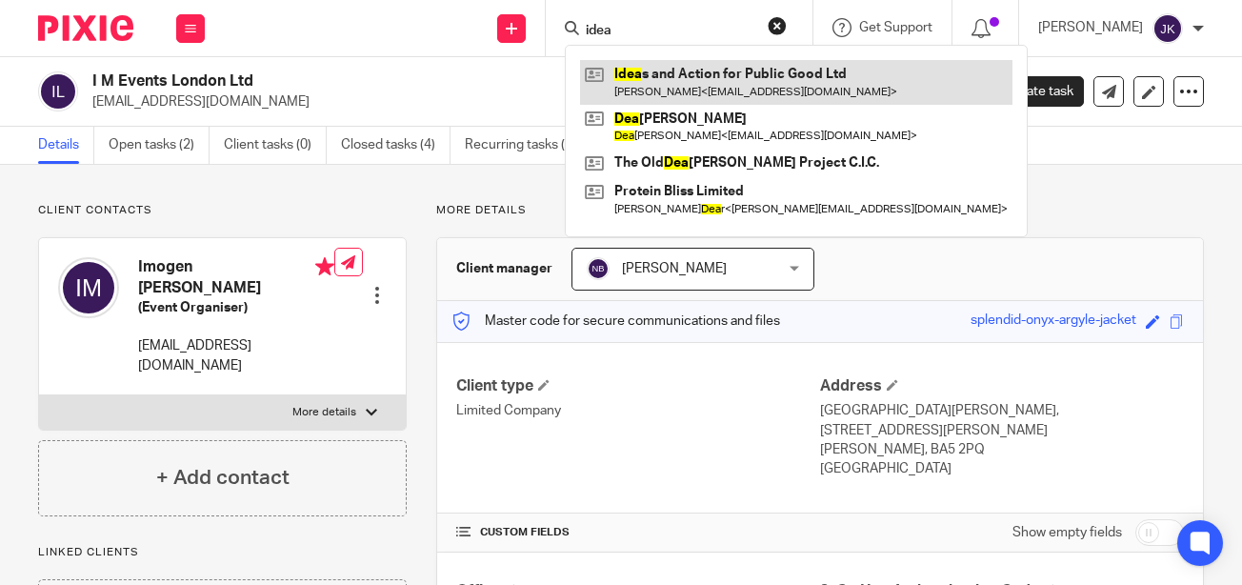
type input "idea"
click at [625, 64] on link at bounding box center [796, 82] width 432 height 44
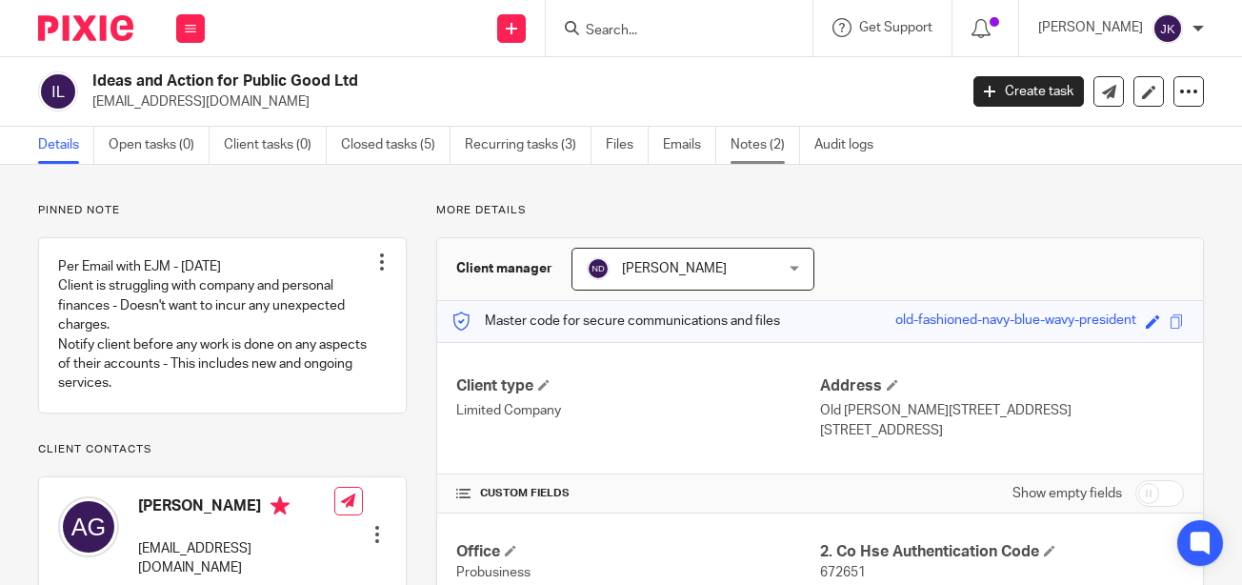
click at [739, 150] on link "Notes (2)" at bounding box center [765, 145] width 70 height 37
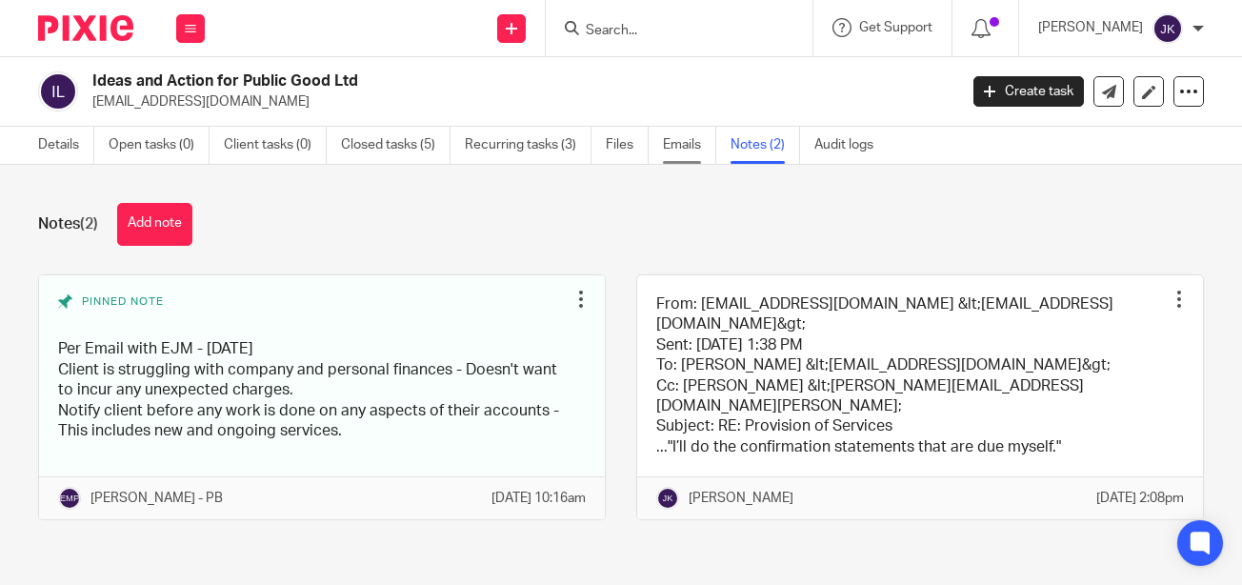
click at [670, 156] on link "Emails" at bounding box center [689, 145] width 53 height 37
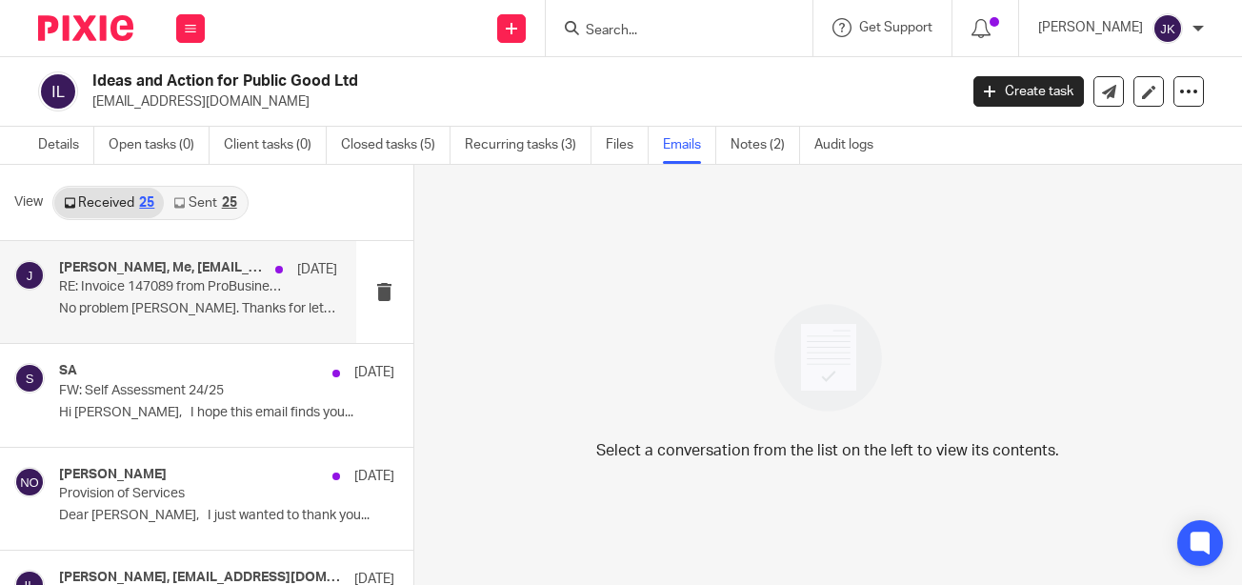
click at [211, 273] on h4 "[PERSON_NAME], Me, [EMAIL_ADDRESS][DOMAIN_NAME]" at bounding box center [162, 268] width 207 height 16
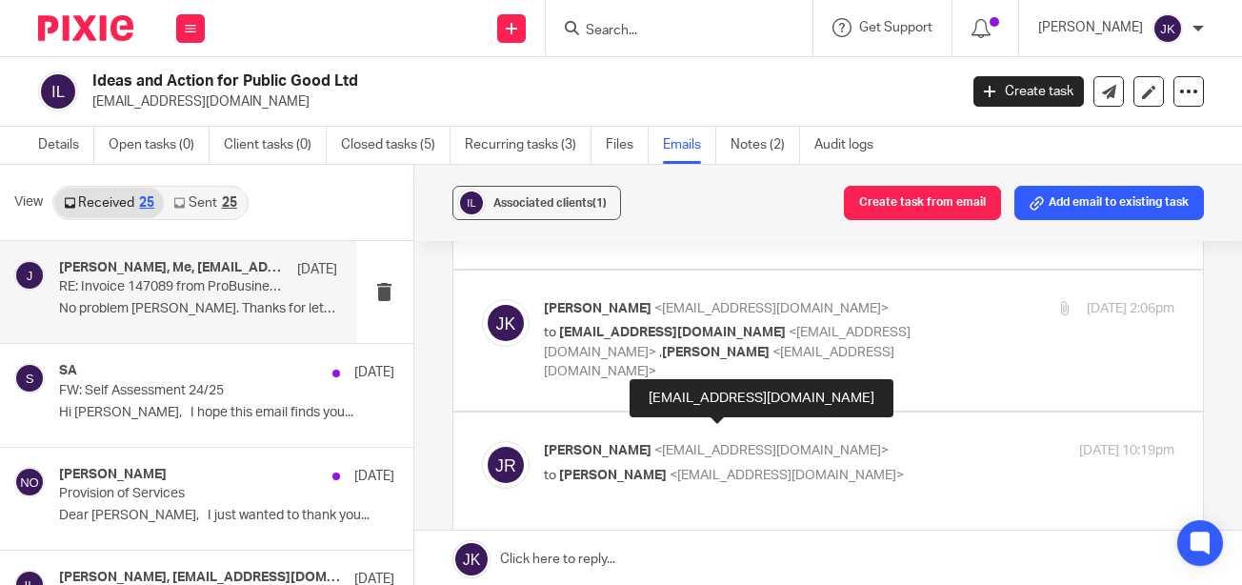
scroll to position [286, 0]
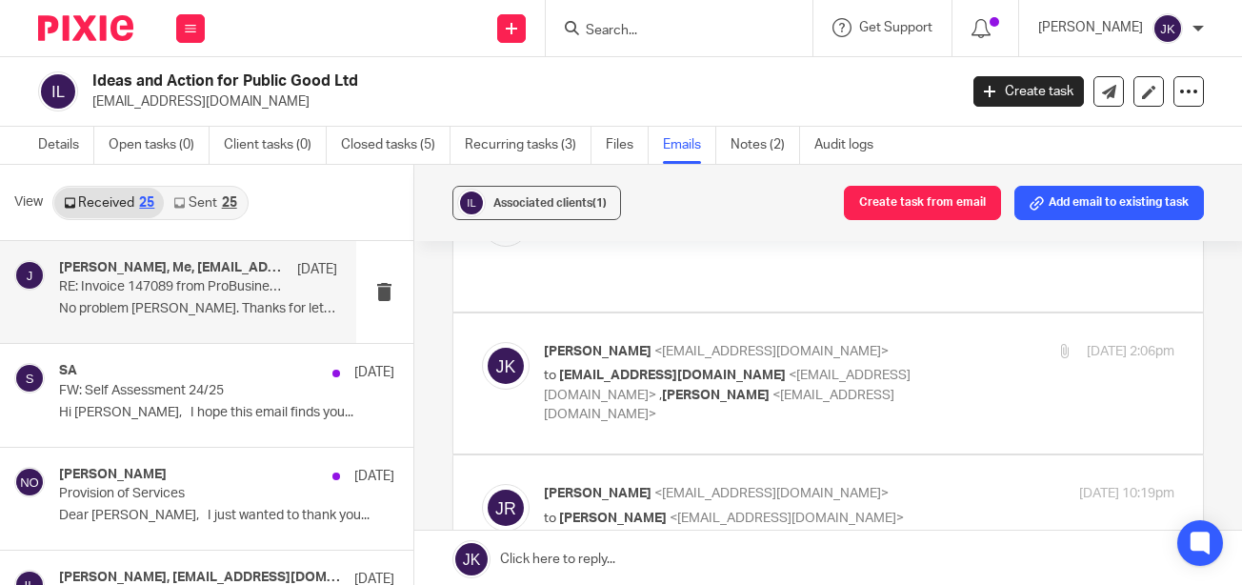
click at [735, 366] on p "to [EMAIL_ADDRESS][DOMAIN_NAME] <[EMAIL_ADDRESS][DOMAIN_NAME]> , [PERSON_NAME] …" at bounding box center [754, 395] width 421 height 59
checkbox input "true"
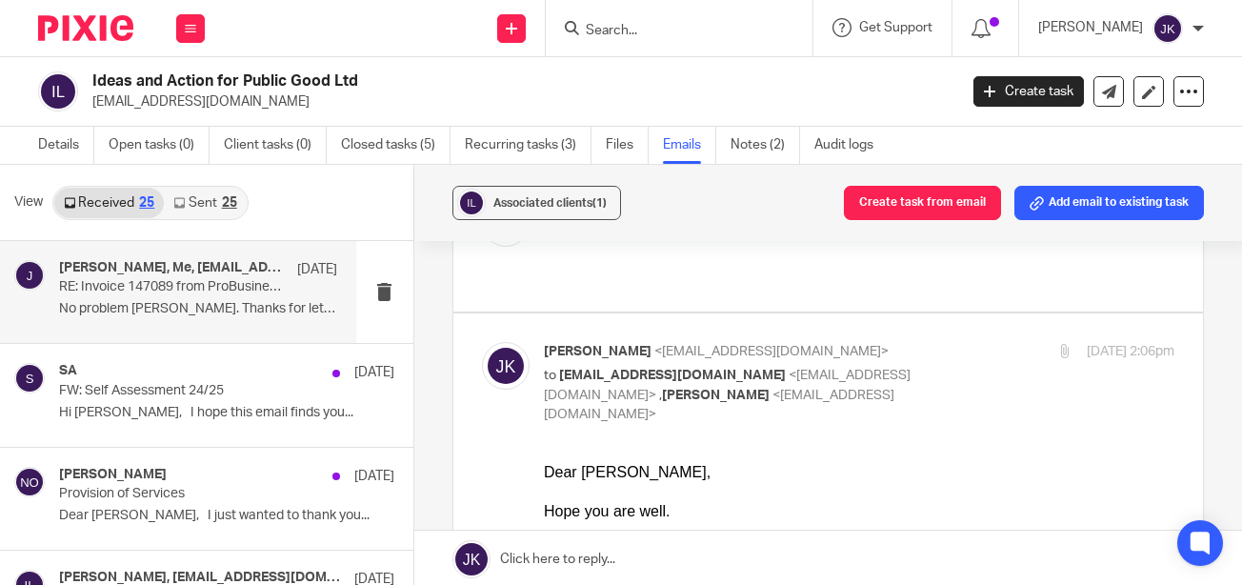
scroll to position [95, 0]
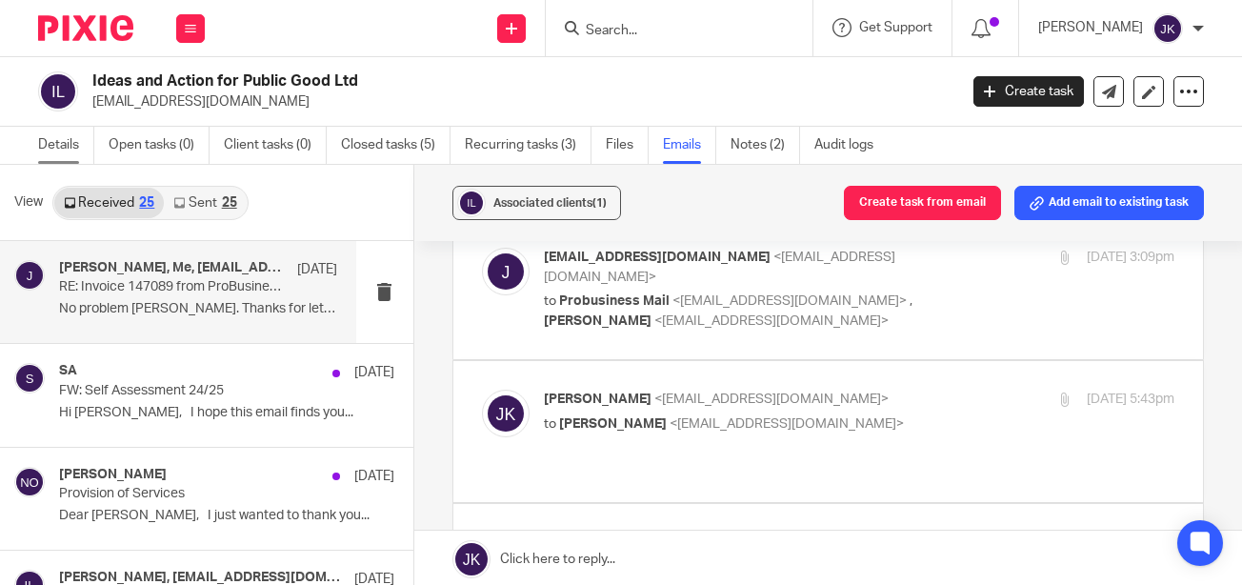
click at [57, 149] on link "Details" at bounding box center [66, 145] width 56 height 37
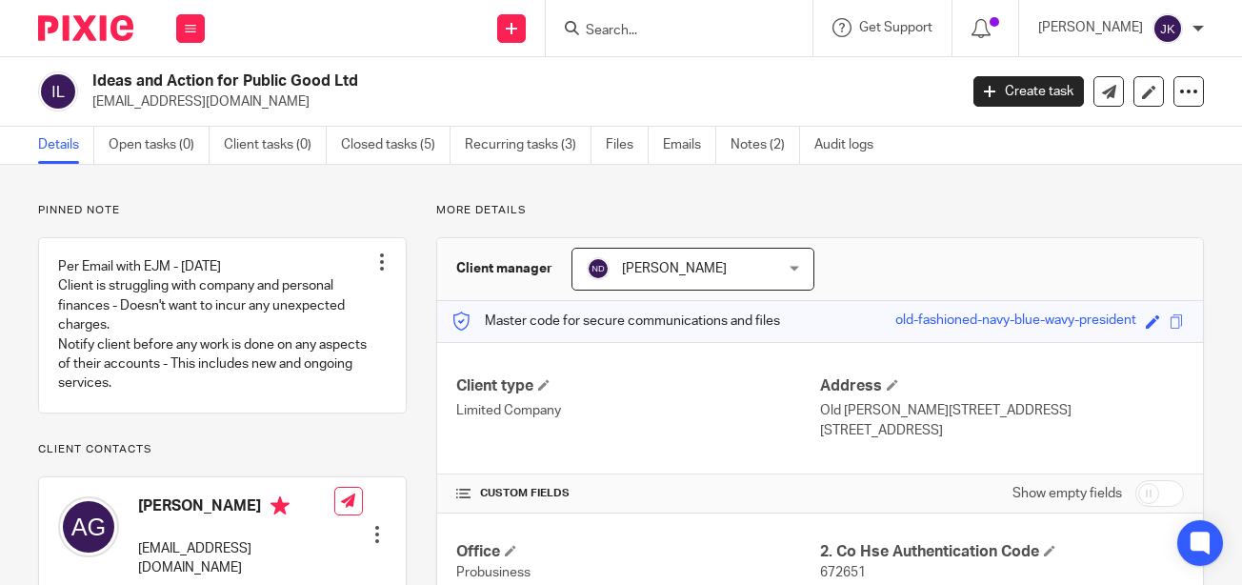
drag, startPoint x: 248, startPoint y: 100, endPoint x: 90, endPoint y: 108, distance: 157.3
click at [90, 108] on div "Ideas and Action for Public Good Ltd [EMAIL_ADDRESS][DOMAIN_NAME]" at bounding box center [491, 91] width 906 height 40
copy p "[EMAIL_ADDRESS][DOMAIN_NAME]"
click at [651, 151] on ul "Details Open tasks (0) Client tasks (0) Closed tasks (5) Recurring tasks (3) Fi…" at bounding box center [470, 145] width 864 height 37
click at [667, 149] on link "Emails" at bounding box center [689, 145] width 53 height 37
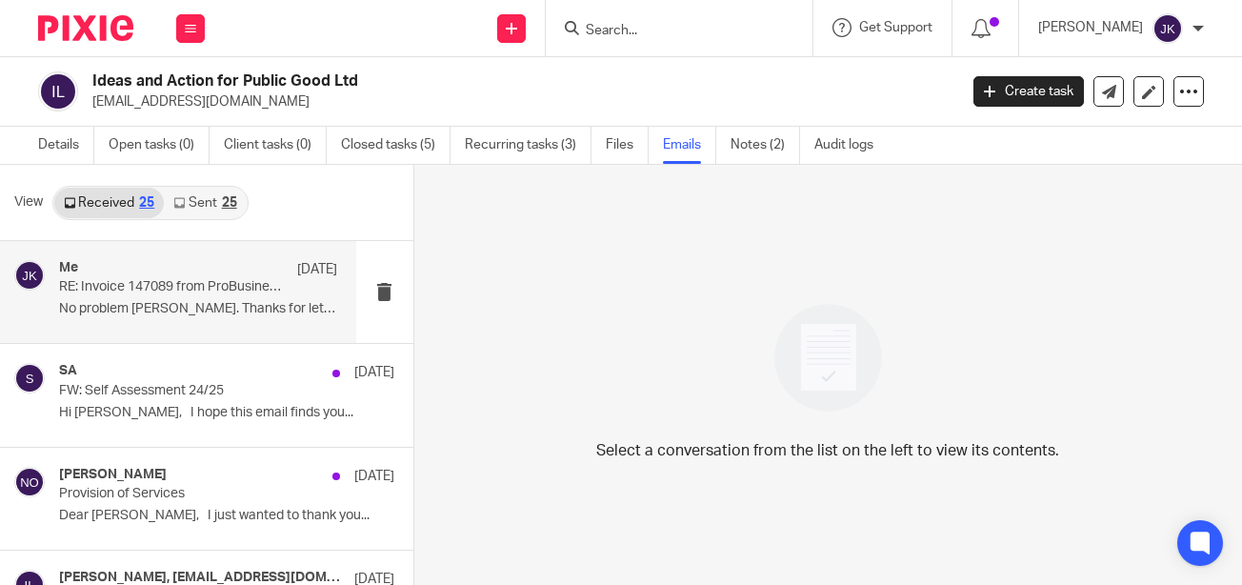
click at [171, 281] on p "RE: Invoice 147089 from ProBusiness Ltd" at bounding box center [170, 287] width 222 height 16
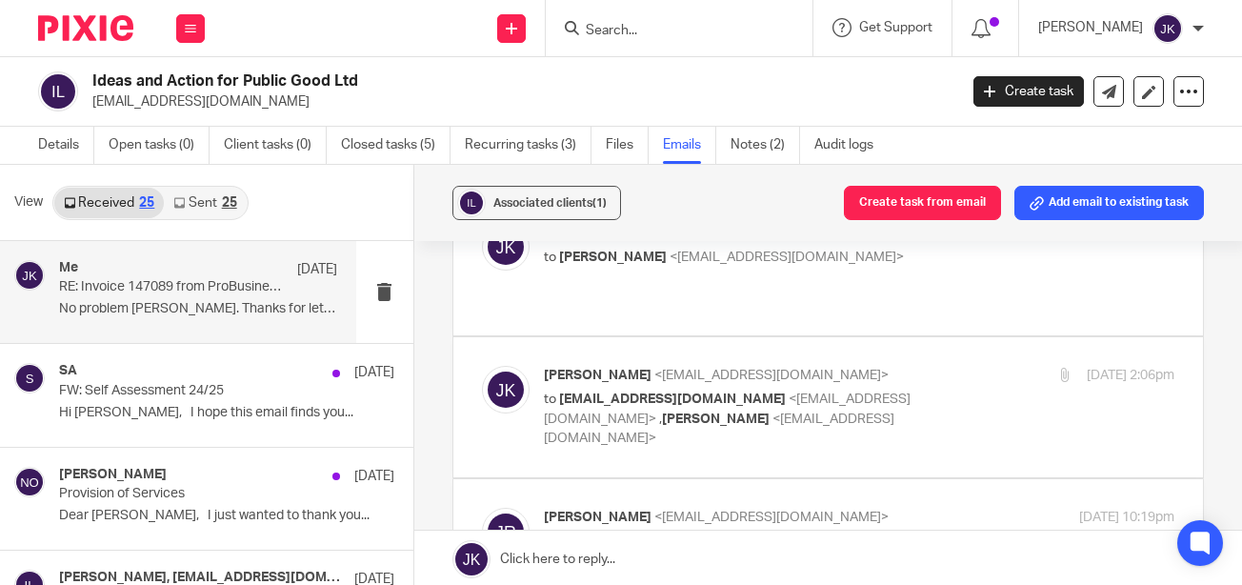
scroll to position [286, 0]
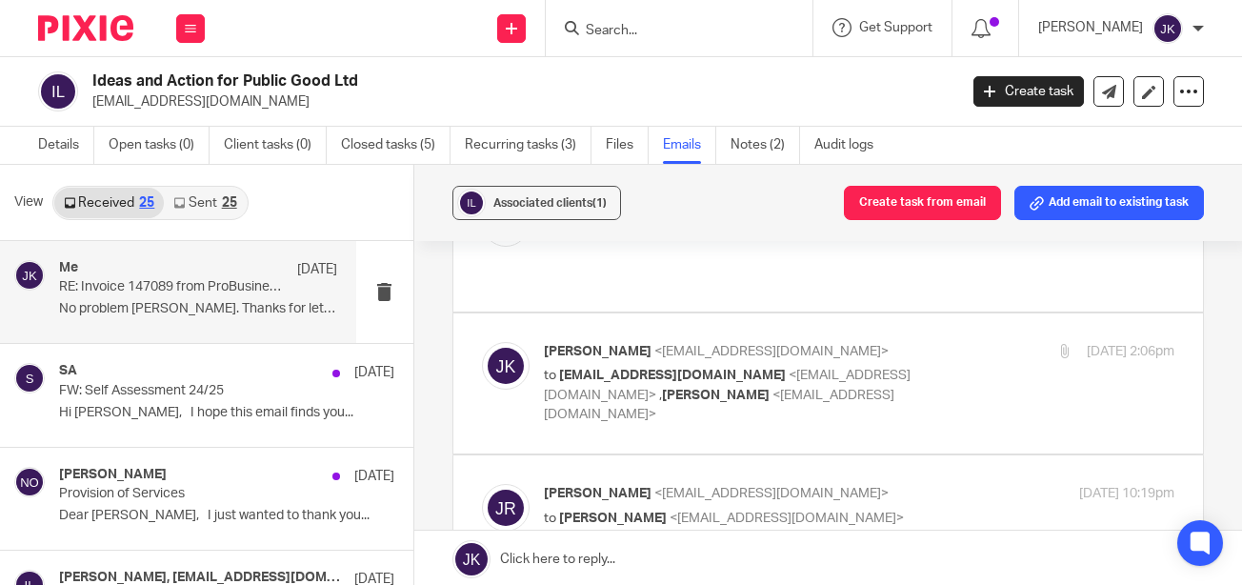
click at [785, 374] on label at bounding box center [827, 383] width 749 height 140
click at [482, 342] on input "checkbox" at bounding box center [481, 341] width 1 height 1
checkbox input "true"
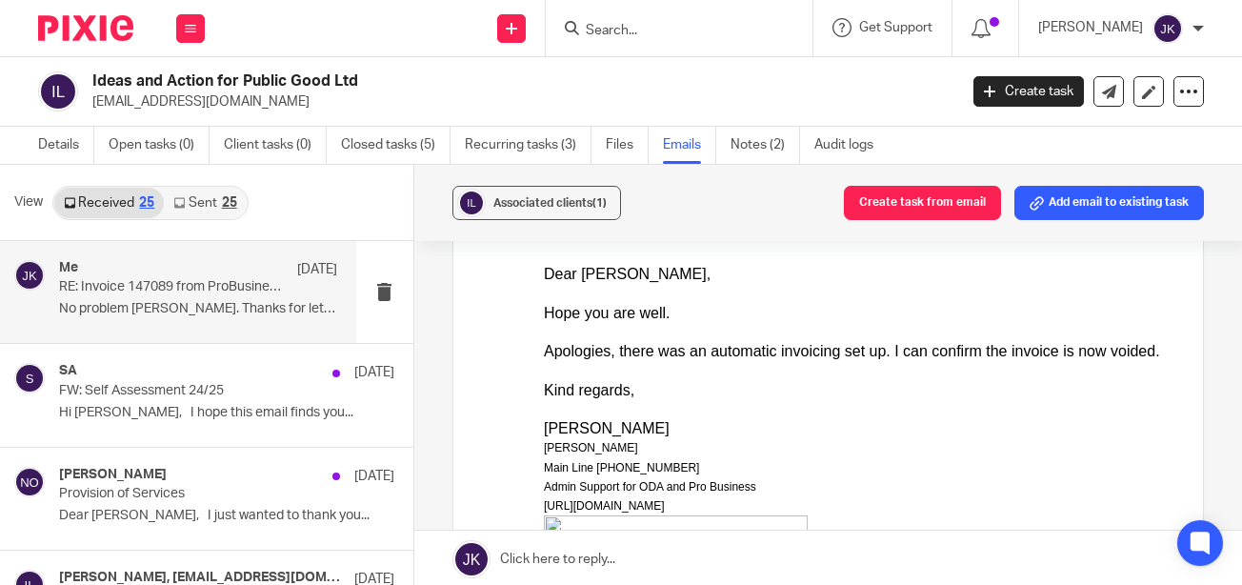
scroll to position [476, 0]
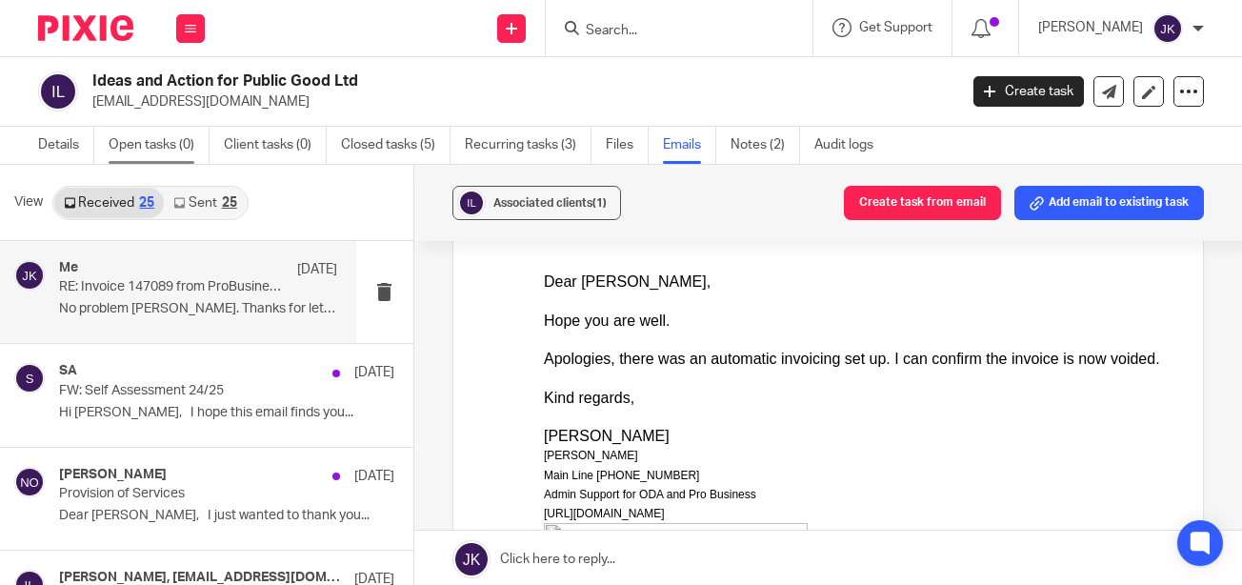
drag, startPoint x: 46, startPoint y: 144, endPoint x: 192, endPoint y: 140, distance: 146.7
click at [46, 144] on link "Details" at bounding box center [66, 145] width 56 height 37
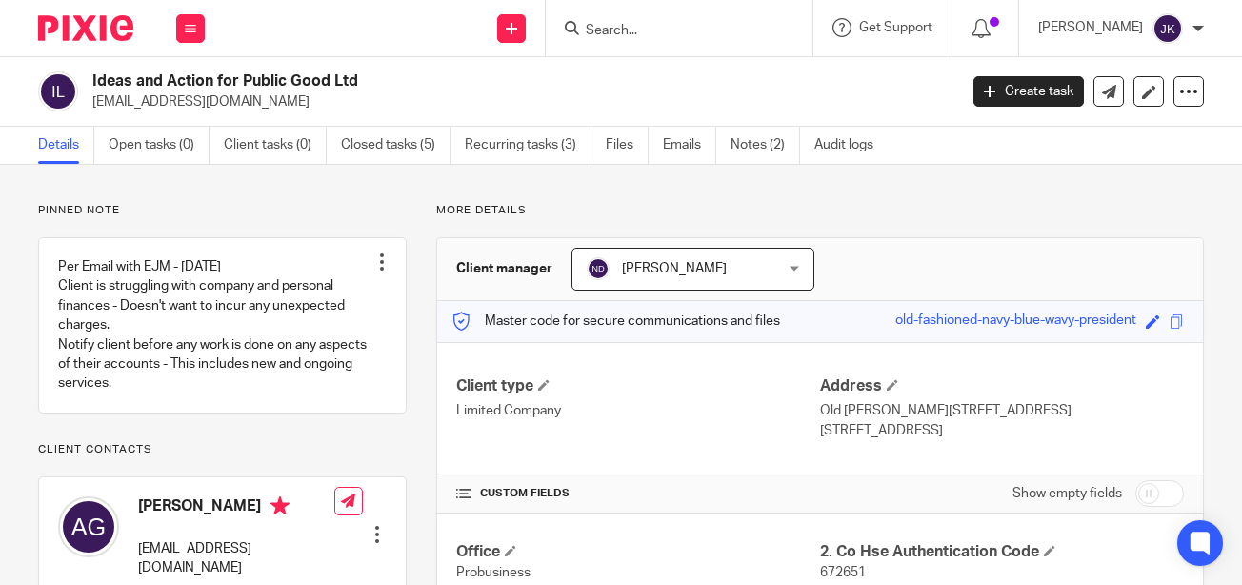
click at [632, 30] on input "Search" at bounding box center [669, 31] width 171 height 17
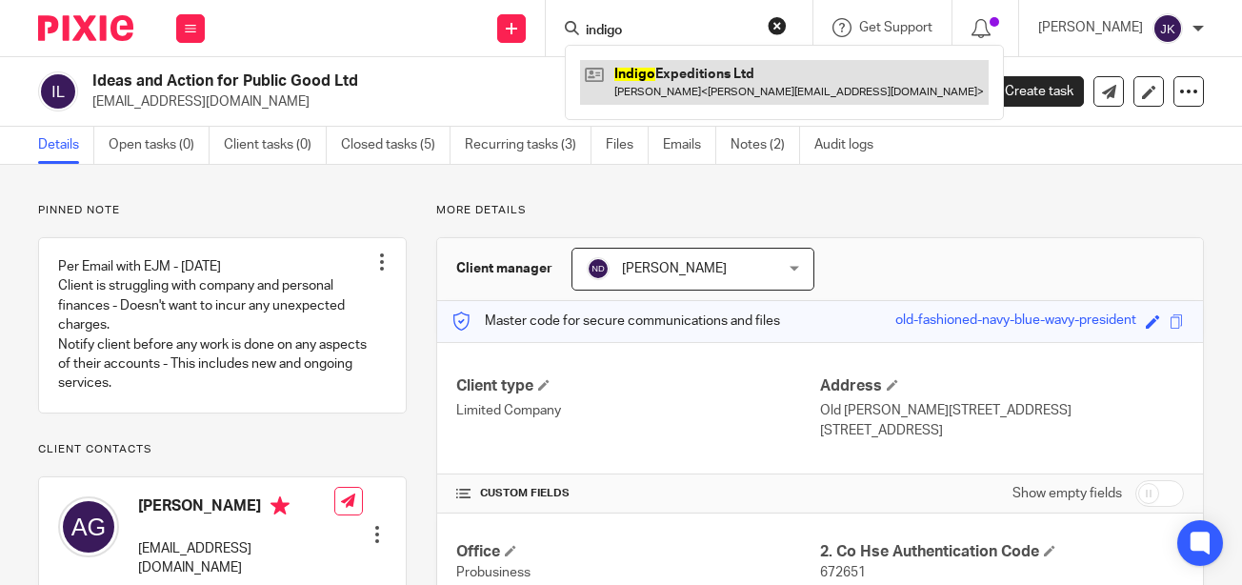
type input "indigo"
click at [664, 73] on link at bounding box center [784, 82] width 408 height 44
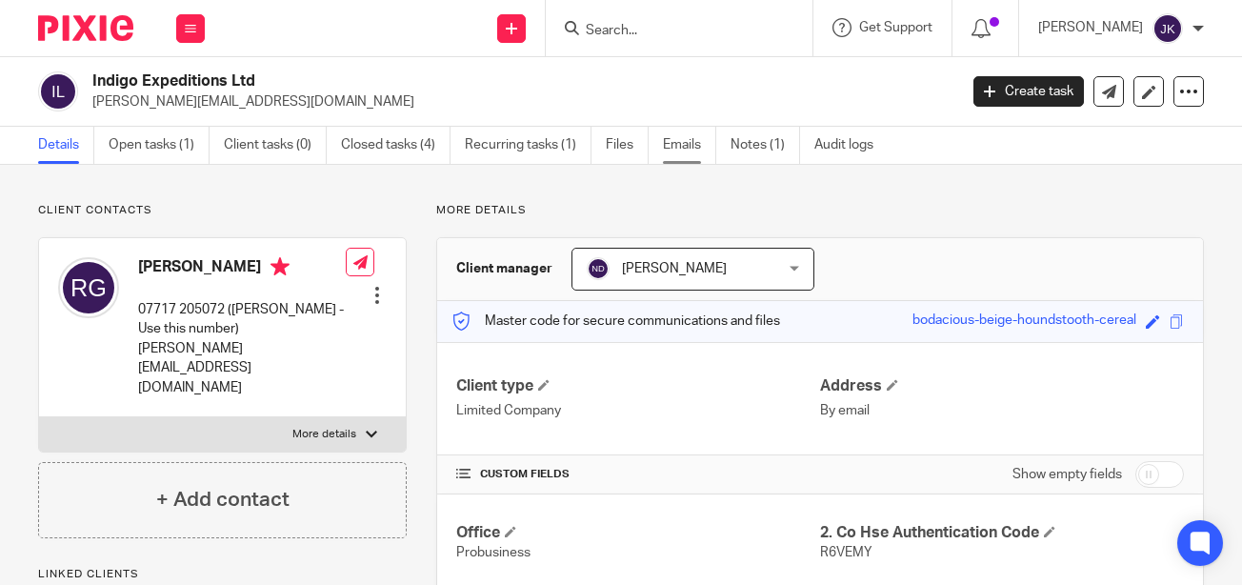
click at [680, 158] on link "Emails" at bounding box center [689, 145] width 53 height 37
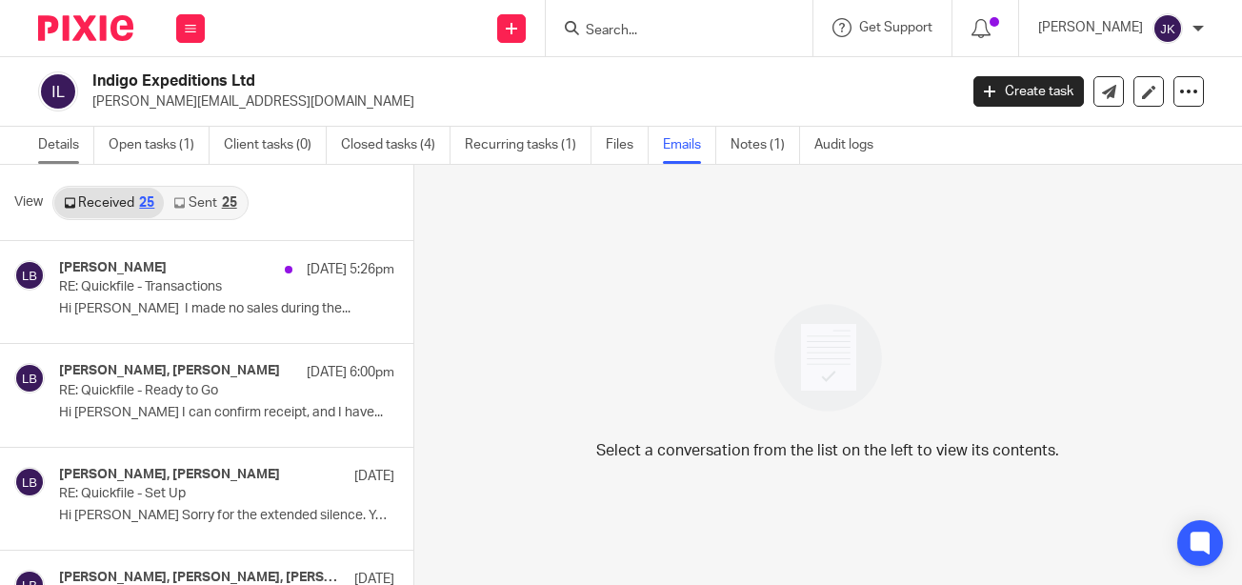
click at [38, 135] on link "Details" at bounding box center [66, 145] width 56 height 37
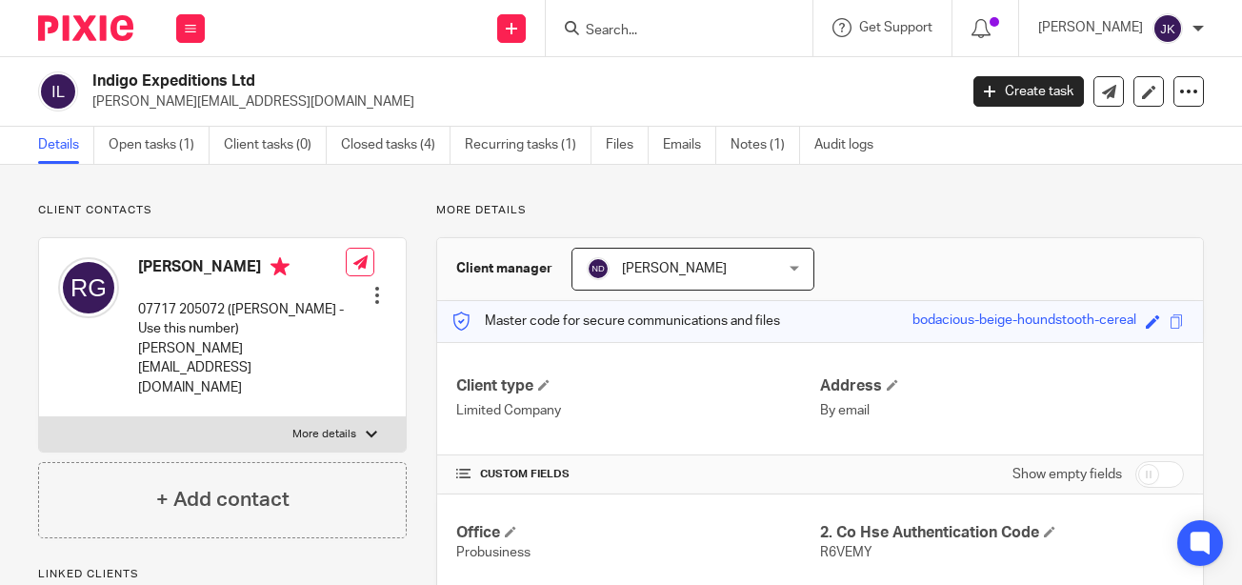
drag, startPoint x: 308, startPoint y: 104, endPoint x: 93, endPoint y: 109, distance: 215.2
click at [93, 109] on p "[PERSON_NAME][EMAIL_ADDRESS][DOMAIN_NAME]" at bounding box center [518, 101] width 852 height 19
copy p "[PERSON_NAME][EMAIL_ADDRESS][DOMAIN_NAME]"
click at [584, 30] on input "Search" at bounding box center [669, 31] width 171 height 17
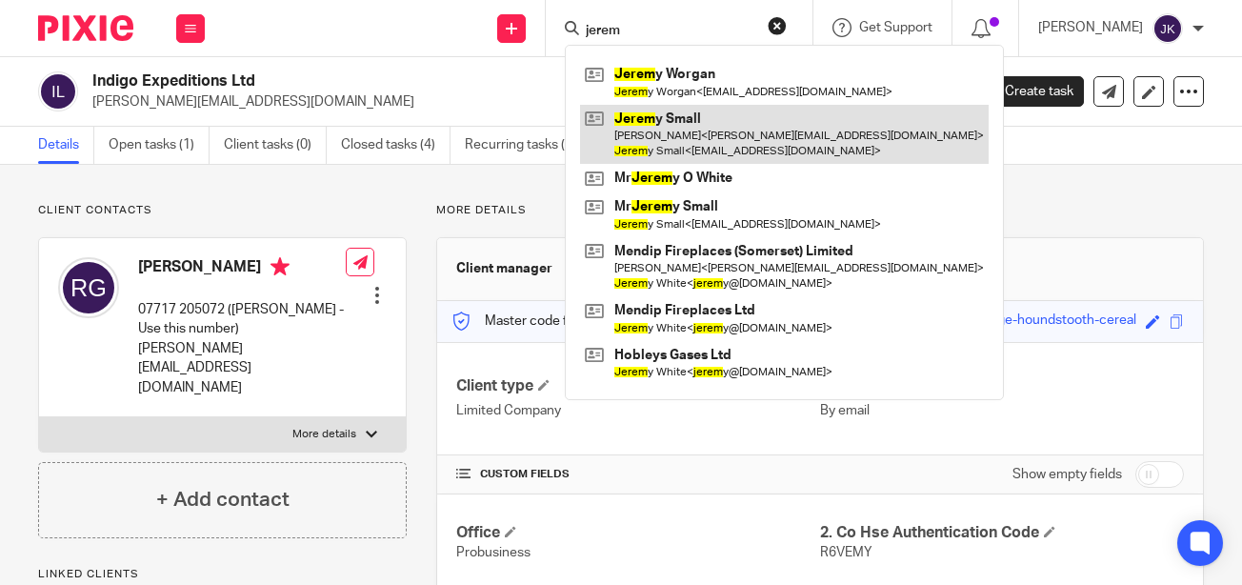
type input "jerem"
click at [705, 134] on link at bounding box center [784, 134] width 408 height 59
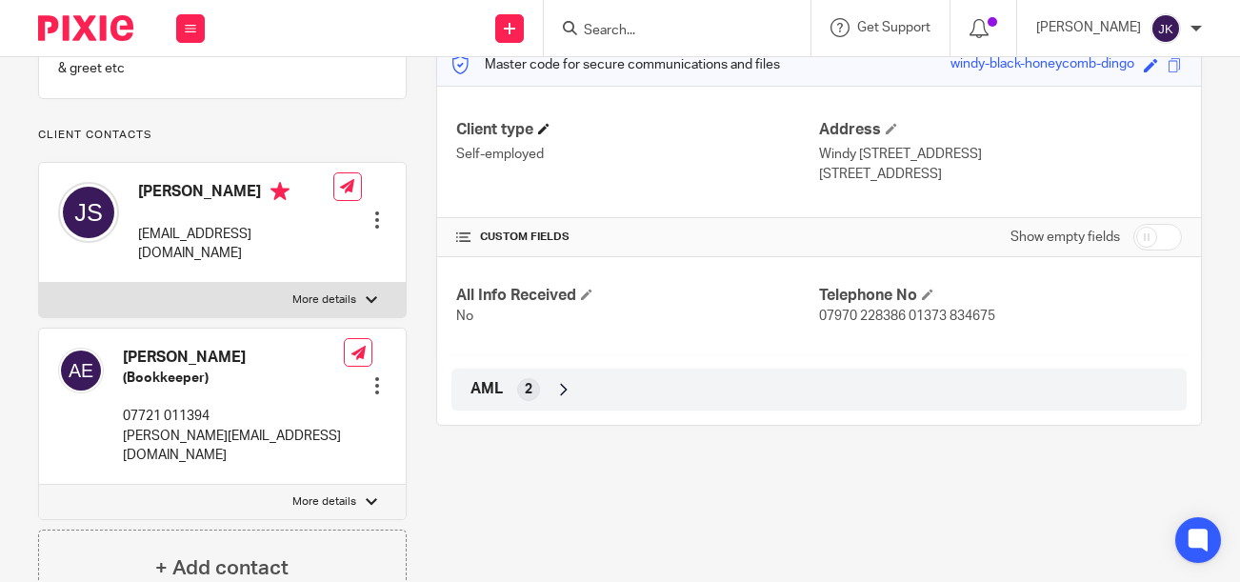
scroll to position [362, 0]
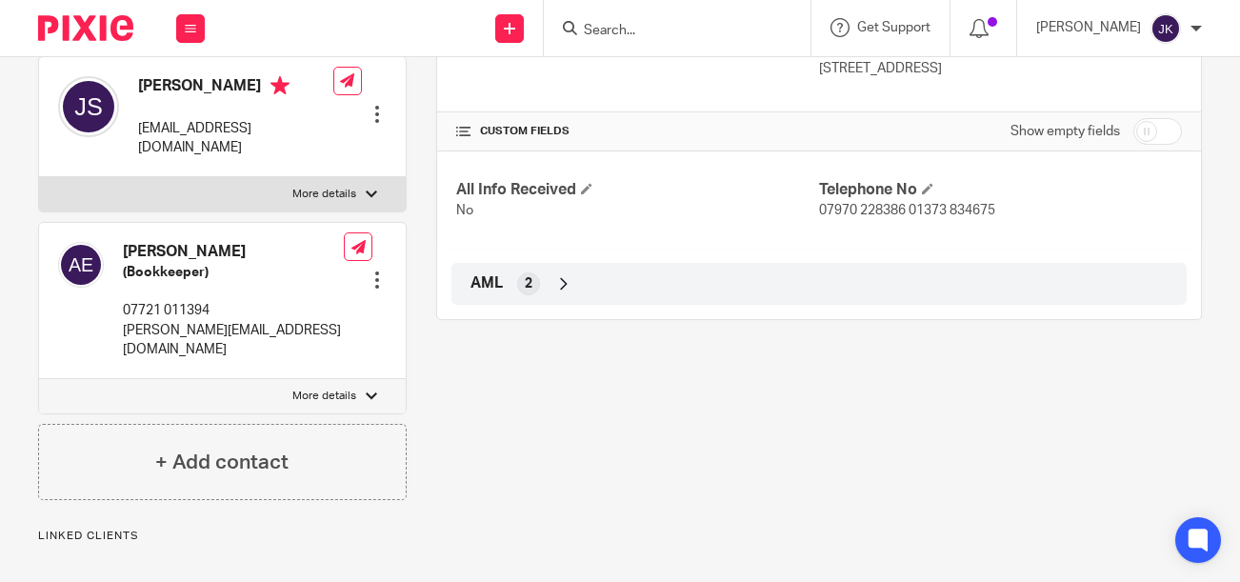
click at [1133, 145] on input "checkbox" at bounding box center [1157, 131] width 49 height 27
checkbox input "true"
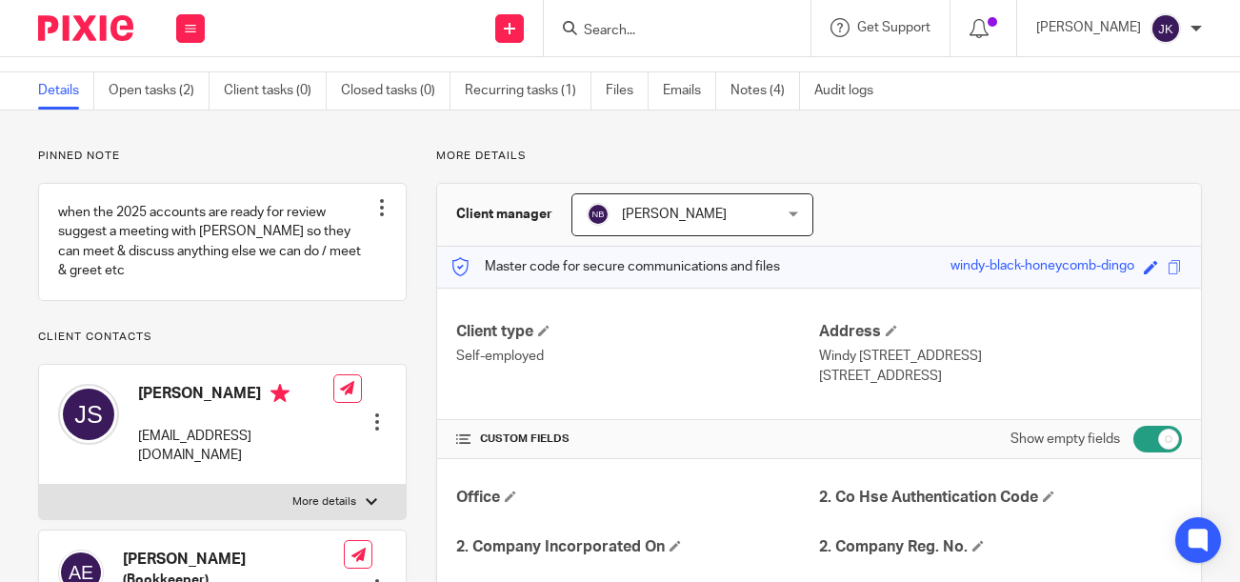
scroll to position [0, 0]
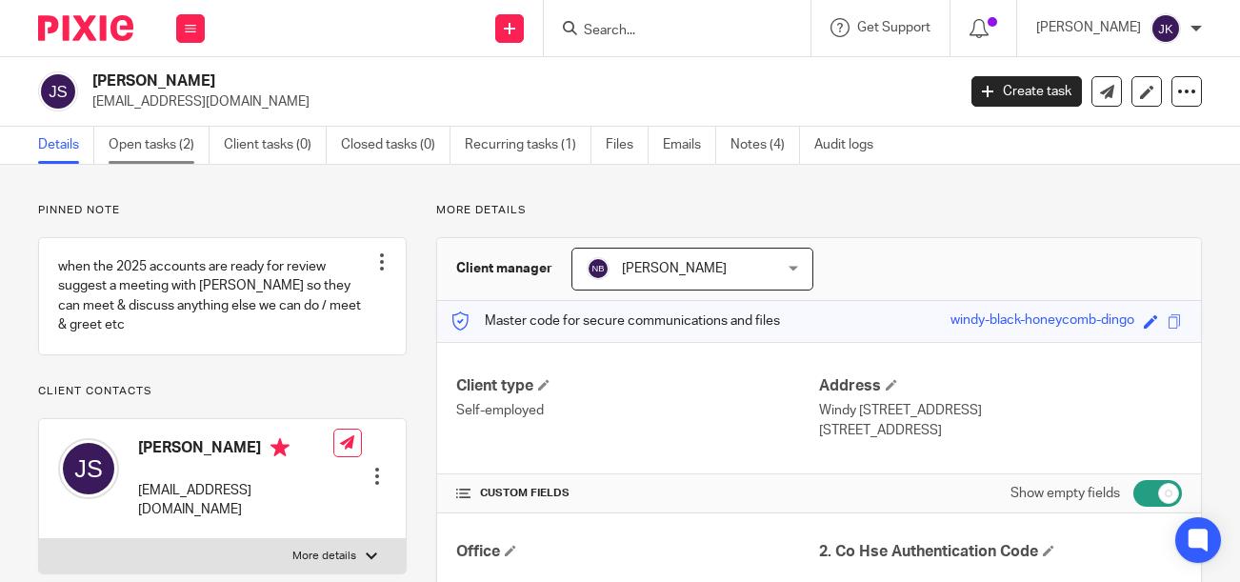
click at [175, 150] on link "Open tasks (2)" at bounding box center [159, 145] width 101 height 37
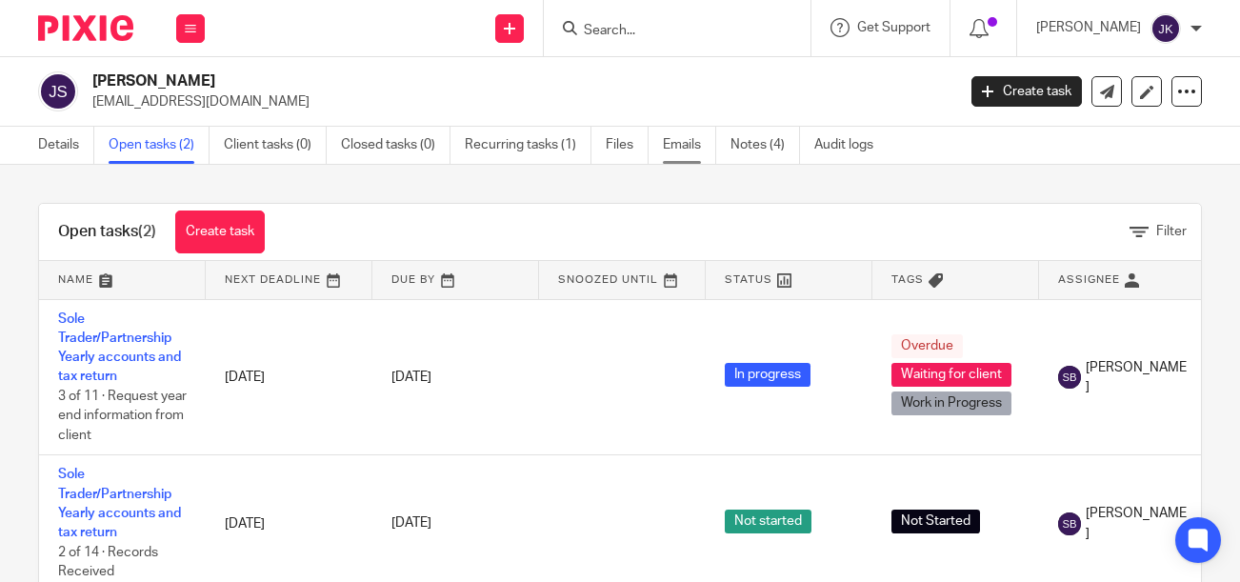
click at [677, 150] on link "Emails" at bounding box center [689, 145] width 53 height 37
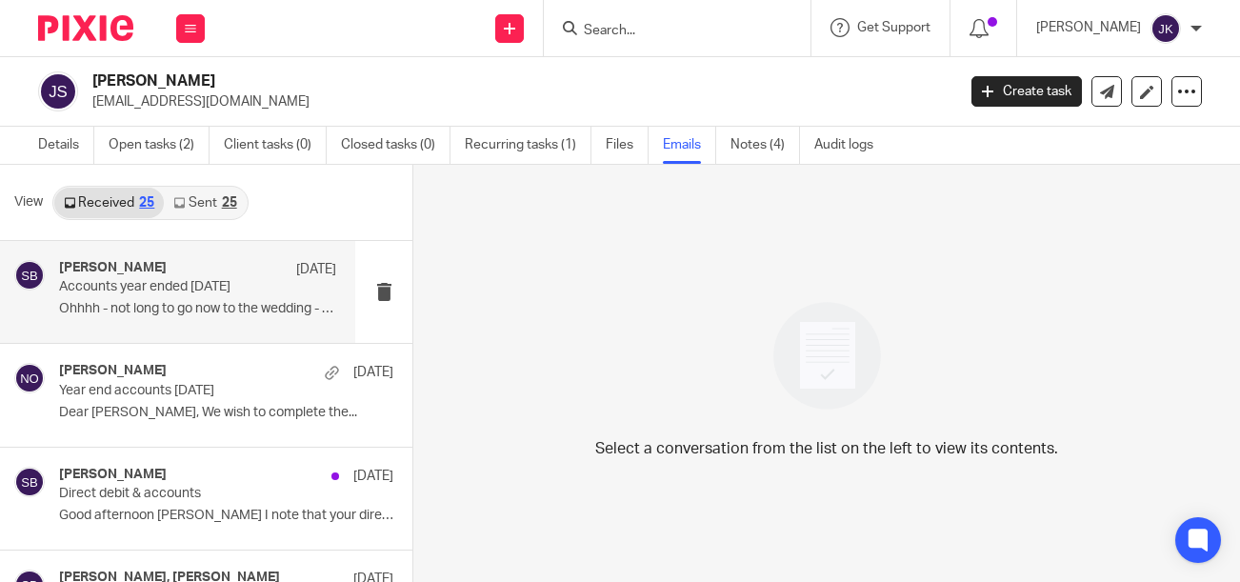
click at [194, 308] on p "Ohhhh - not long to go now to the wedding - you..." at bounding box center [197, 309] width 277 height 16
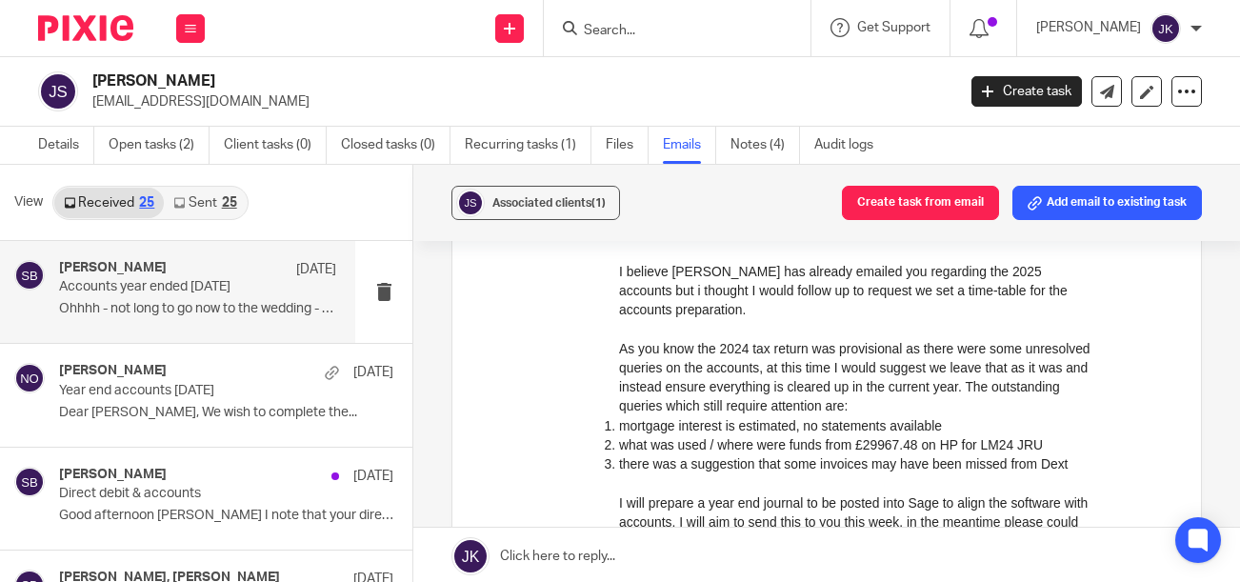
scroll to position [3332, 0]
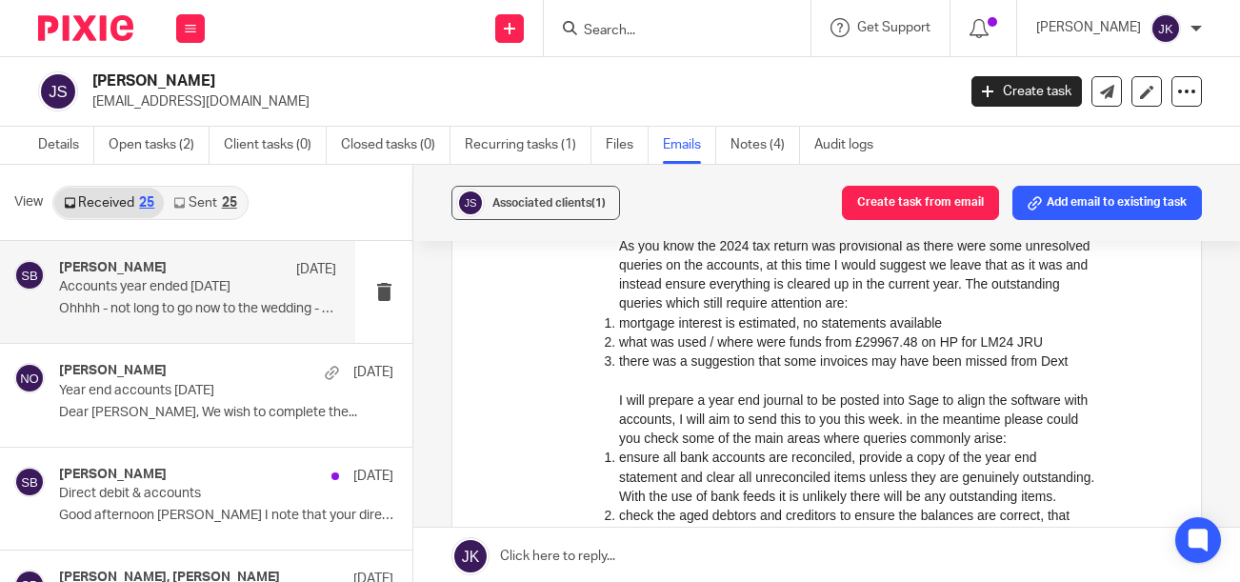
click at [701, 28] on input "Search" at bounding box center [667, 31] width 171 height 17
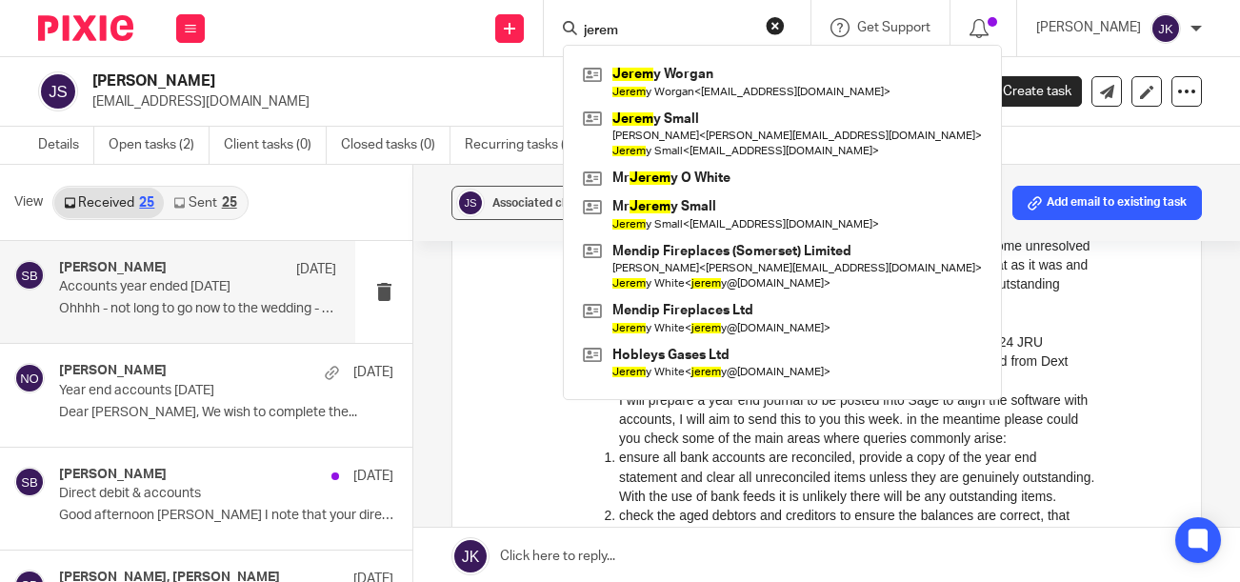
type input "jerem"
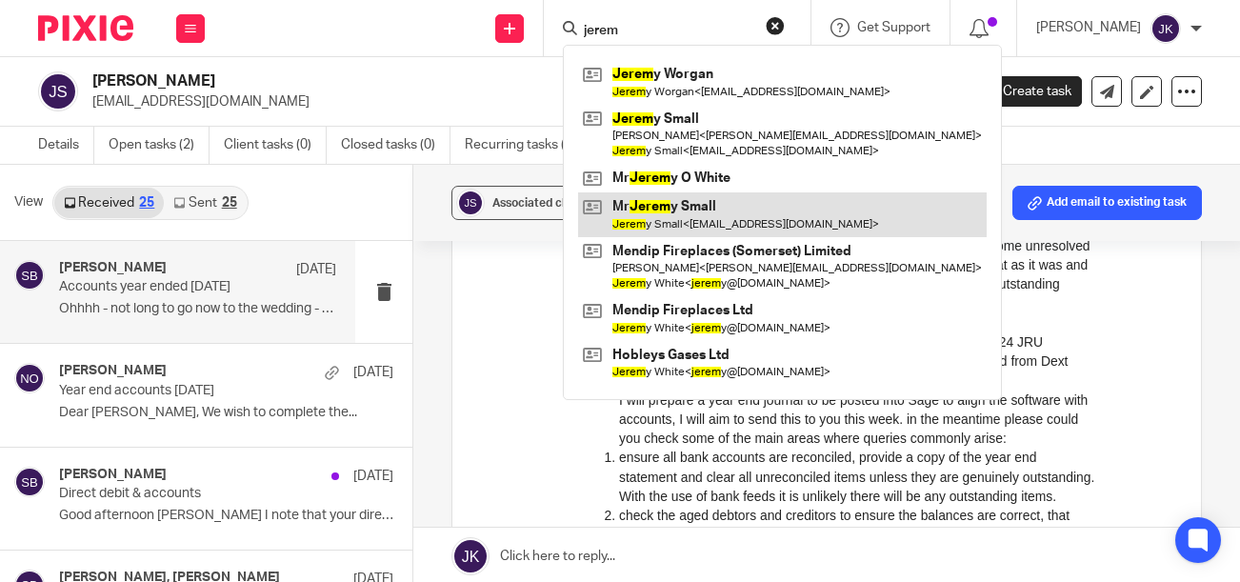
click at [665, 209] on link at bounding box center [782, 214] width 408 height 44
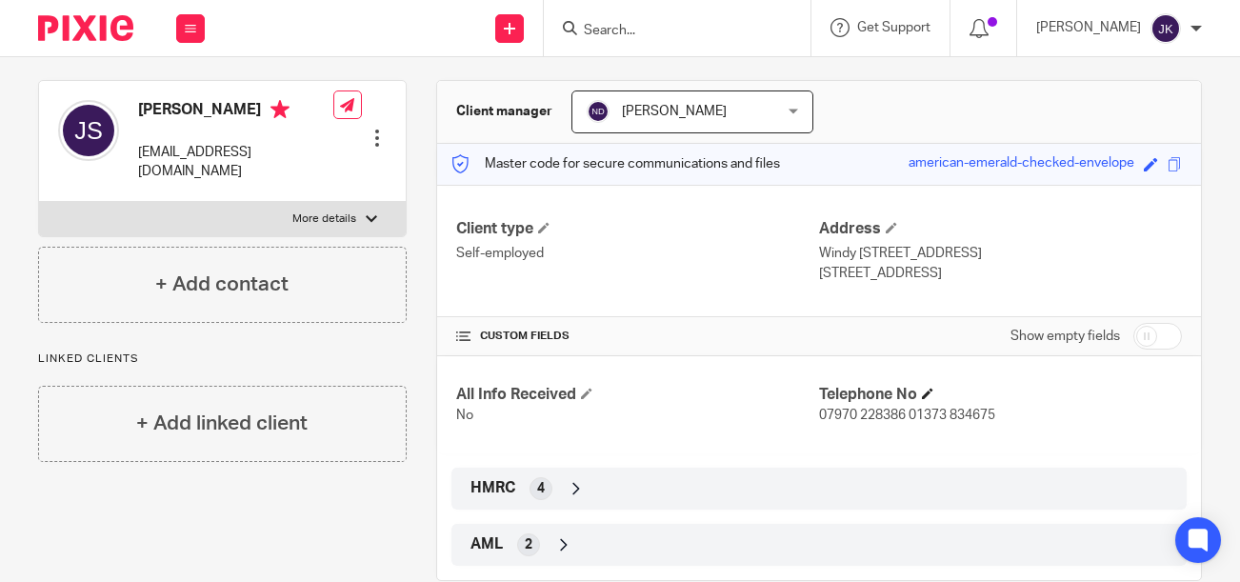
scroll to position [190, 0]
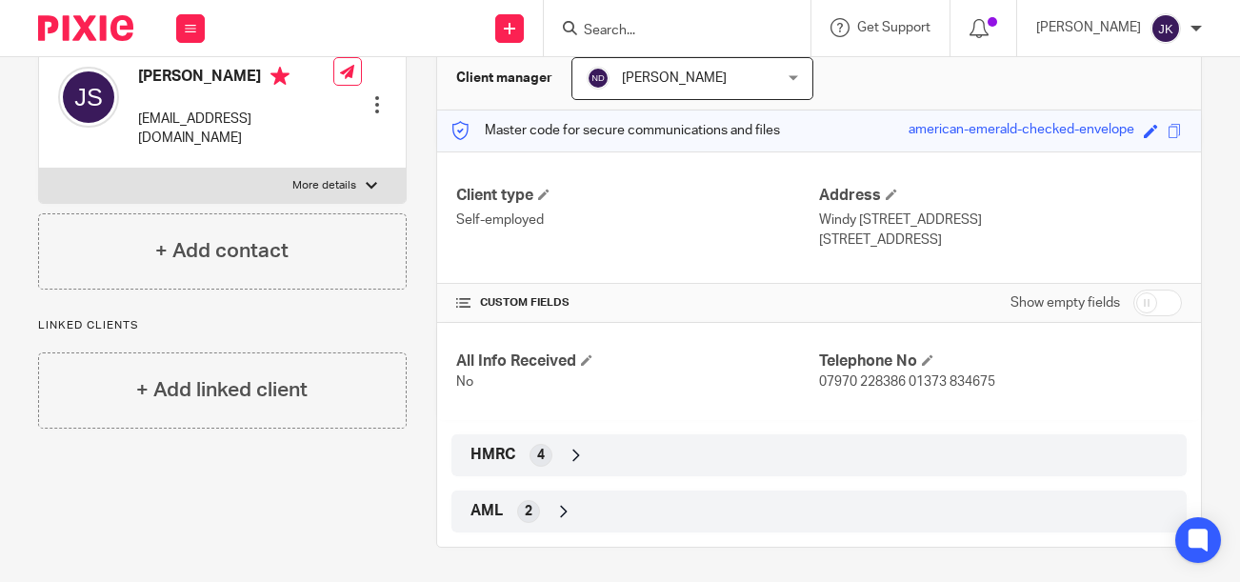
click at [1154, 391] on p "07970 228386 01373 834675" at bounding box center [1000, 381] width 363 height 19
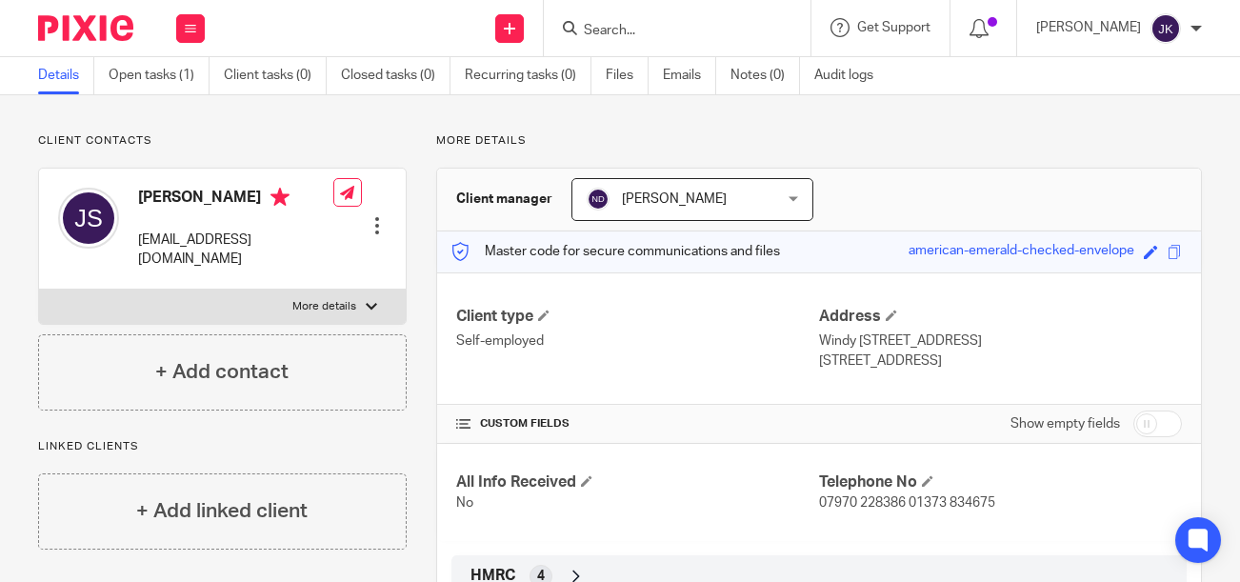
scroll to position [0, 0]
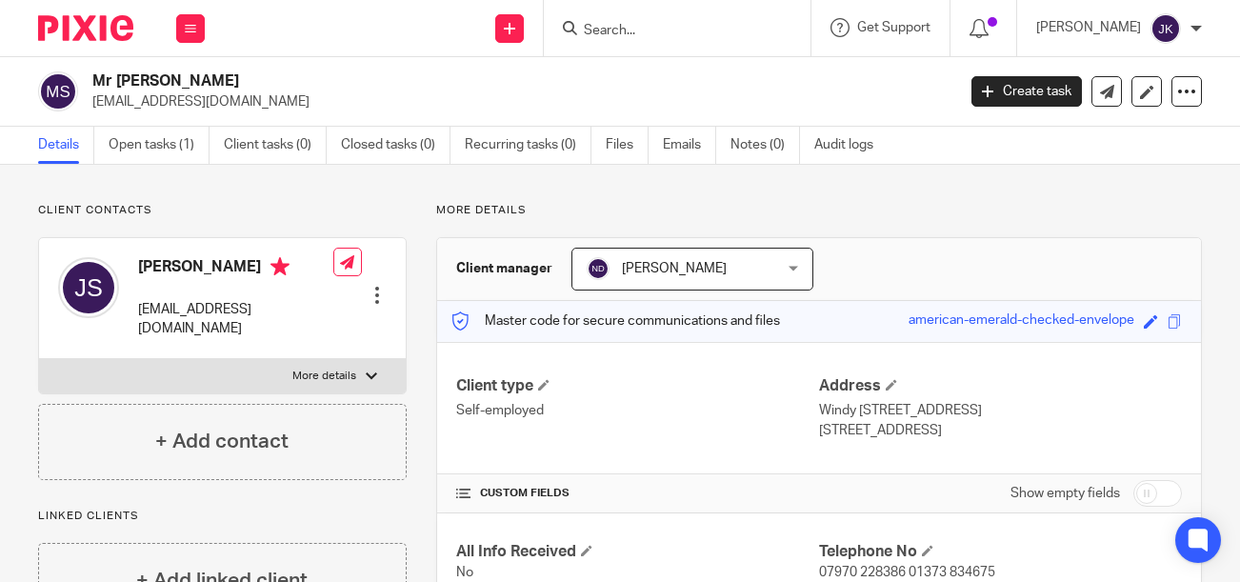
click at [608, 32] on input "Search" at bounding box center [667, 31] width 171 height 17
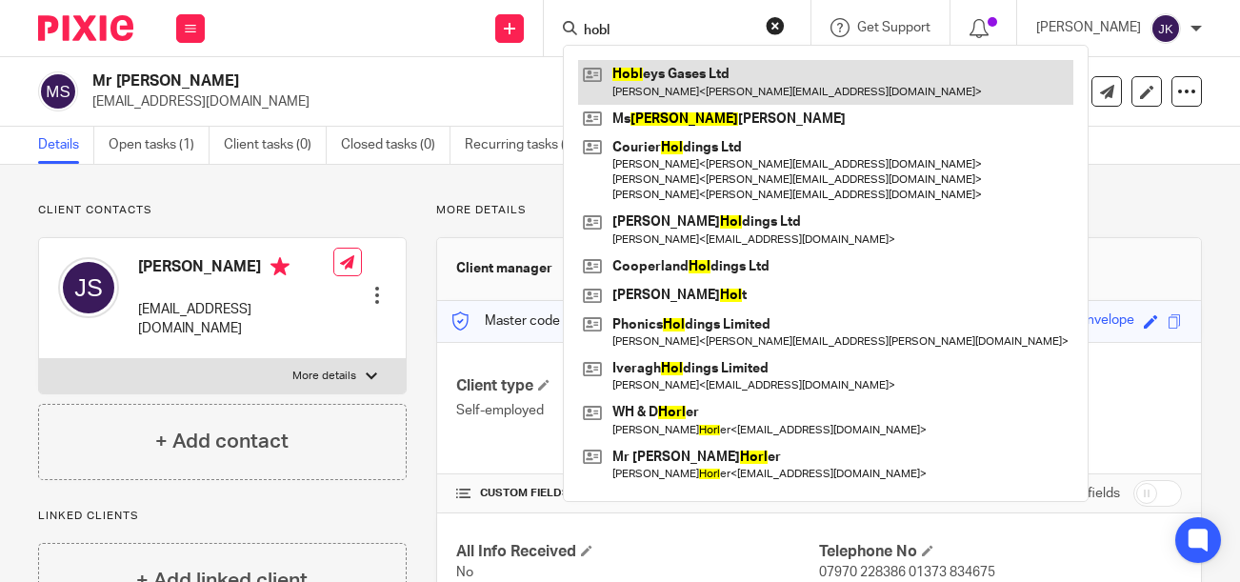
type input "hobl"
click at [638, 78] on link at bounding box center [825, 82] width 495 height 44
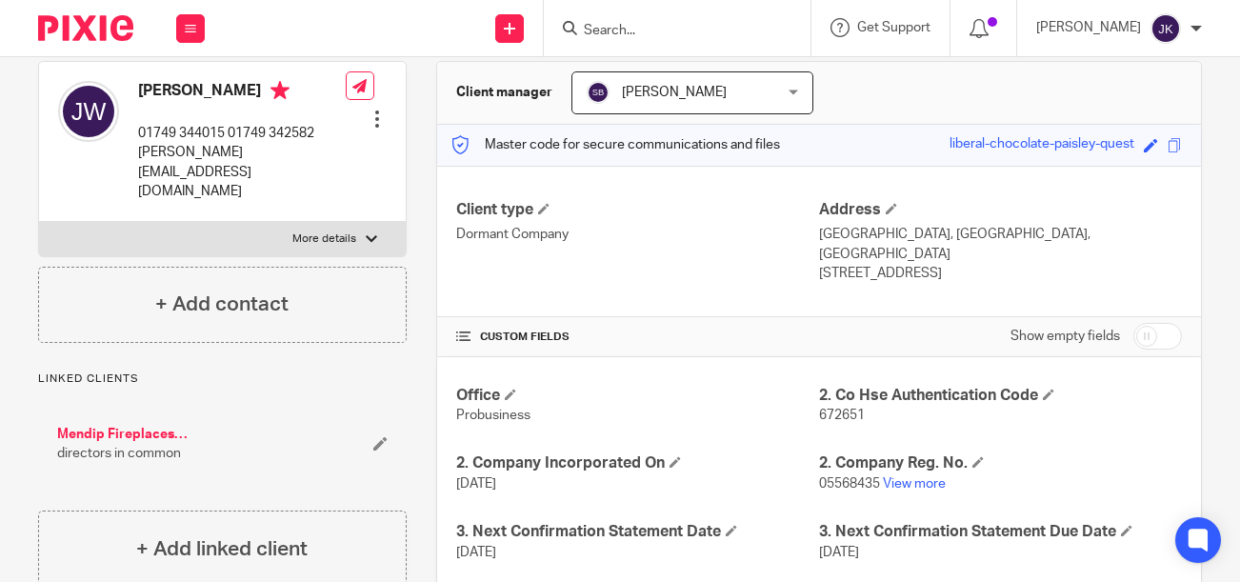
scroll to position [190, 0]
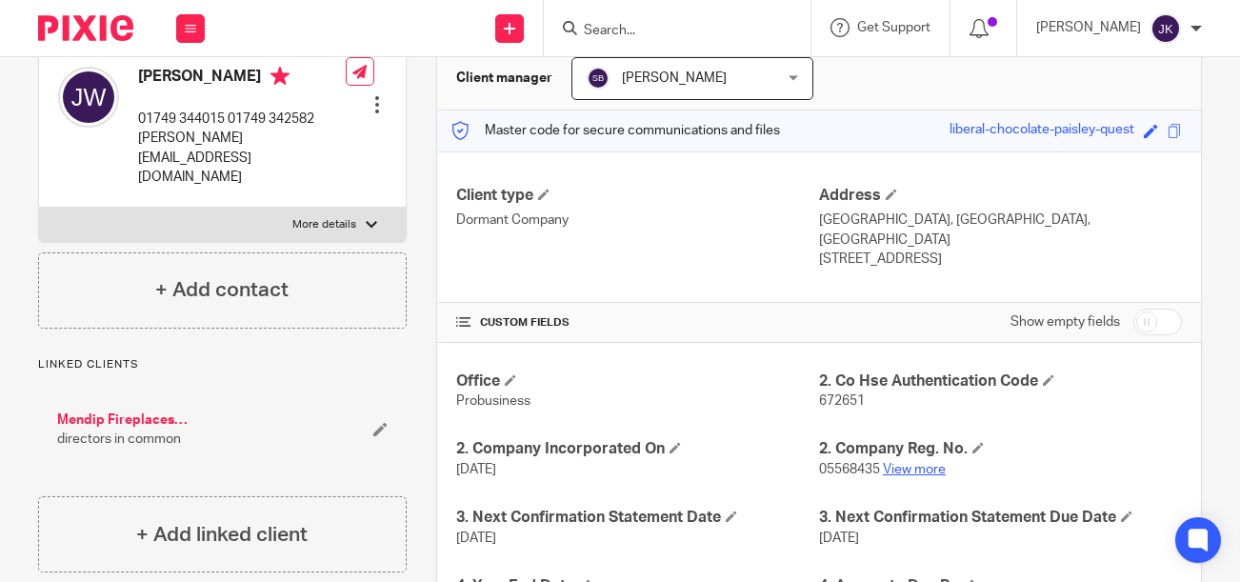
click at [922, 463] on link "View more" at bounding box center [914, 469] width 63 height 13
click at [669, 34] on input "Search" at bounding box center [667, 31] width 171 height 17
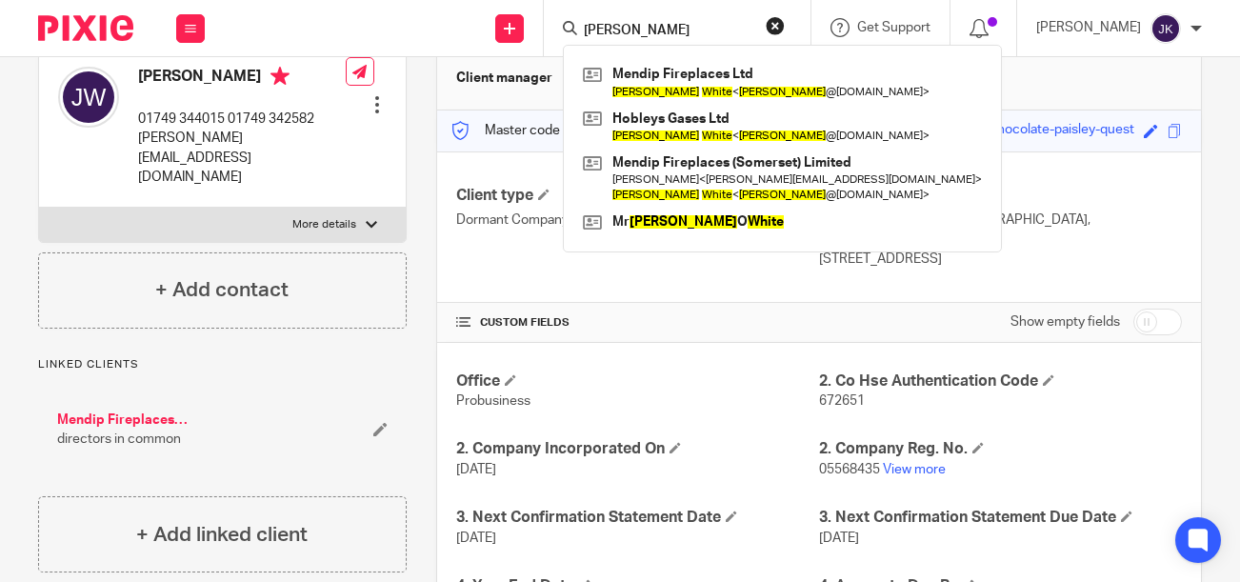
type input "[PERSON_NAME]"
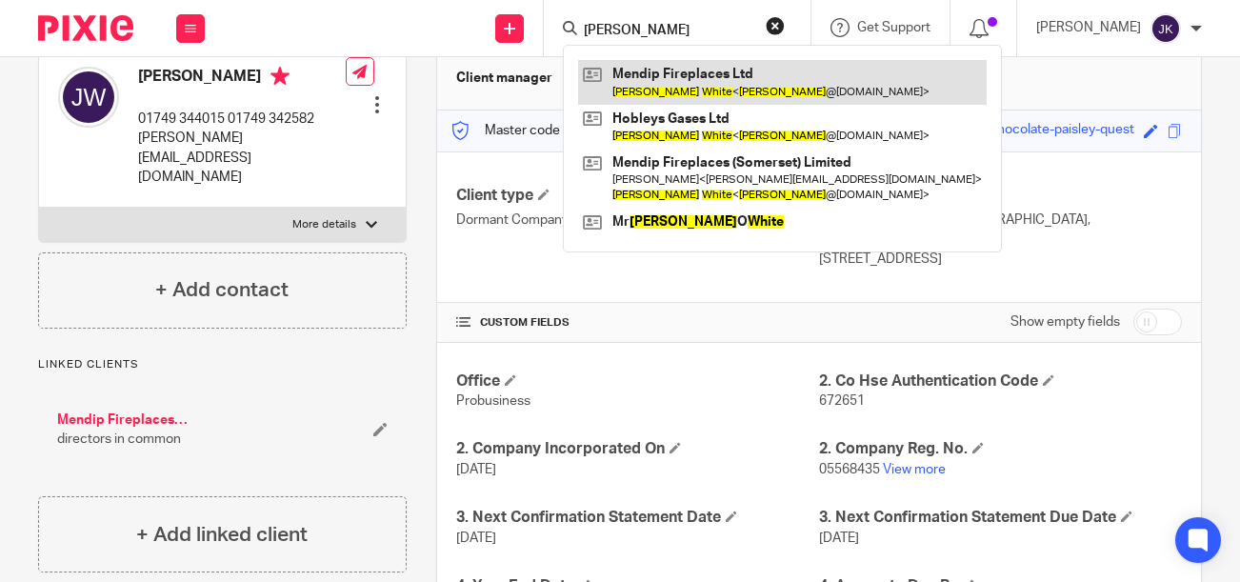
click at [627, 93] on link at bounding box center [782, 82] width 408 height 44
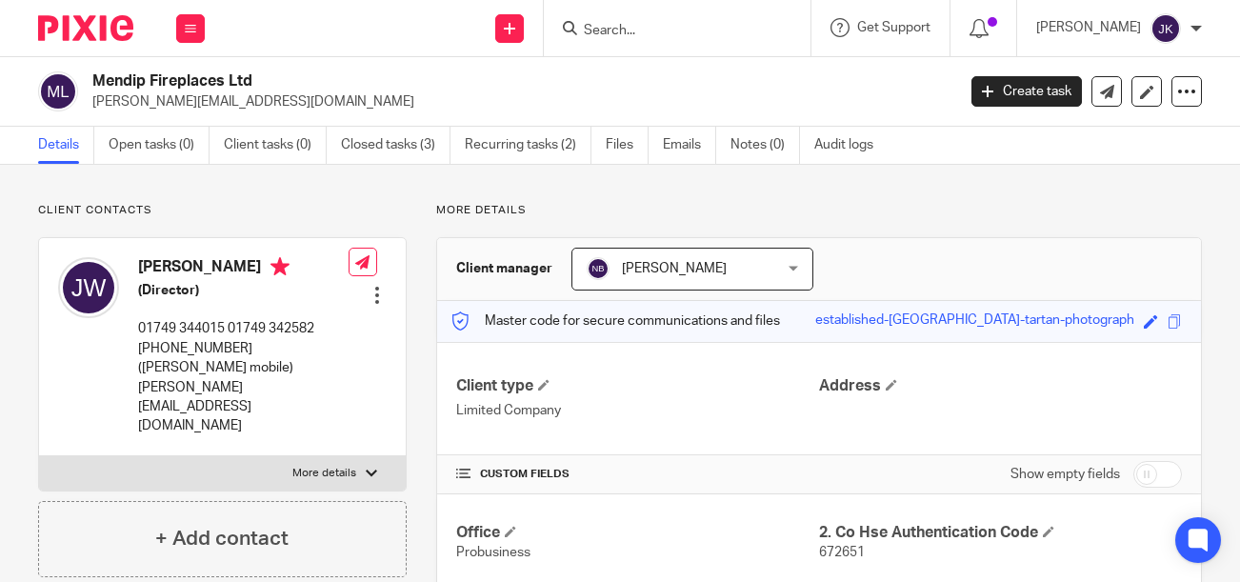
scroll to position [476, 0]
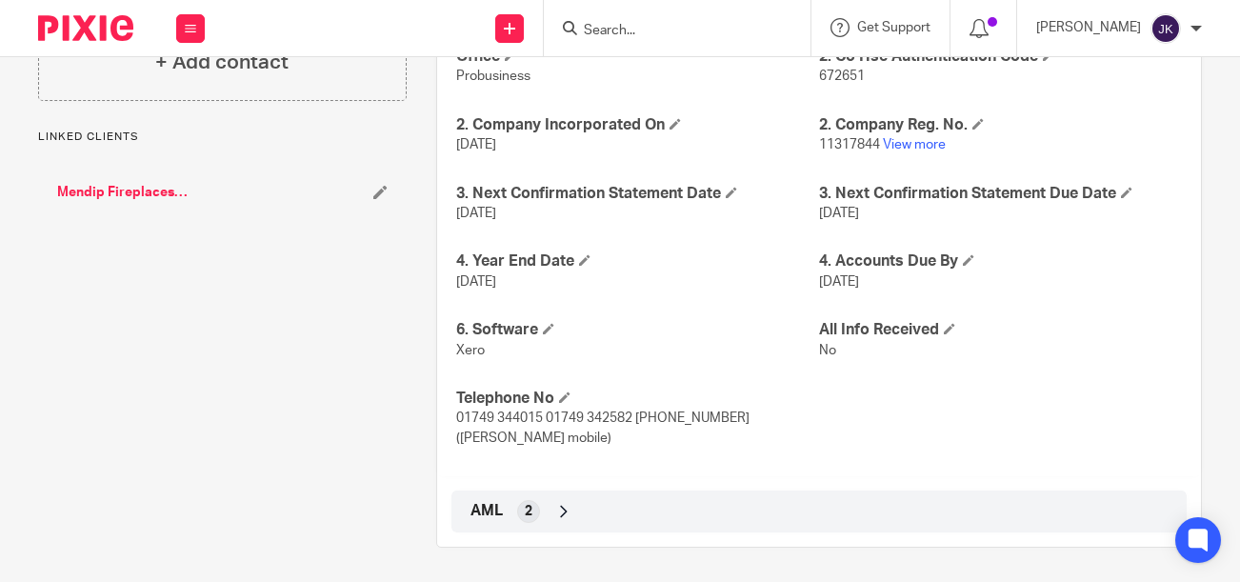
click at [904, 137] on p "11317844 View more" at bounding box center [1000, 144] width 363 height 19
click at [900, 145] on link "View more" at bounding box center [914, 144] width 63 height 13
click at [668, 26] on input "Search" at bounding box center [667, 31] width 171 height 17
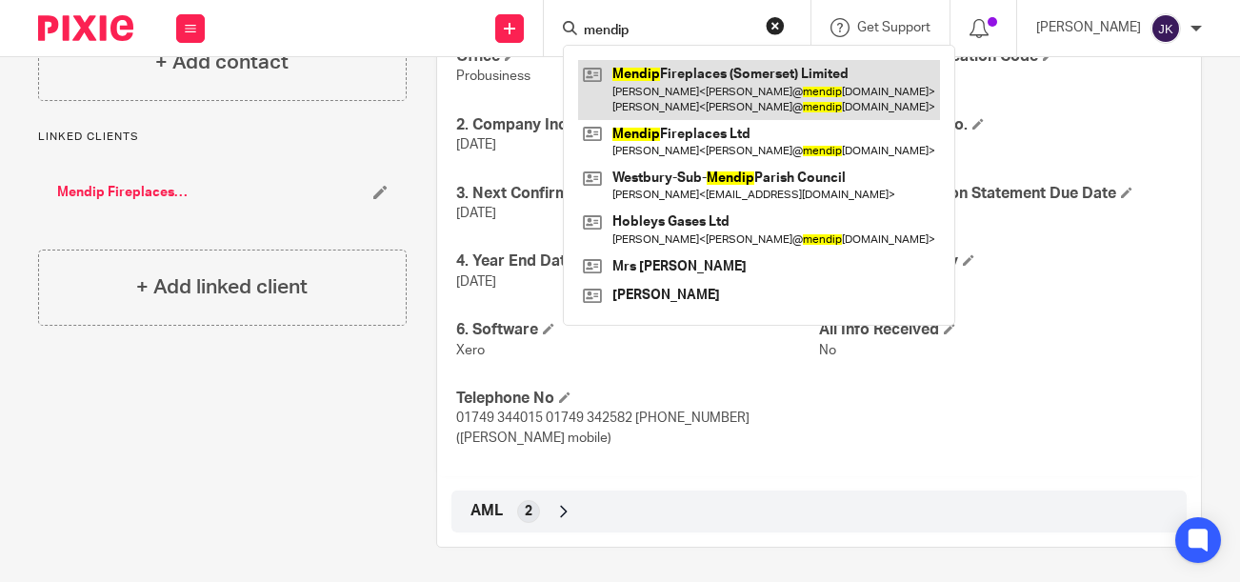
type input "mendip"
click at [673, 70] on link at bounding box center [759, 89] width 362 height 59
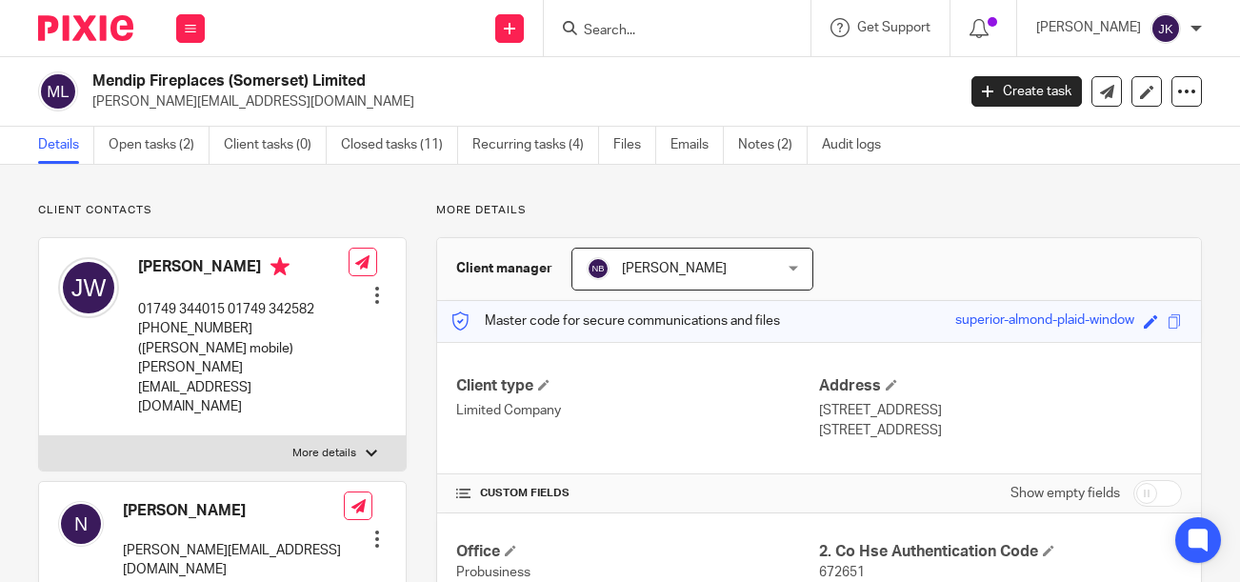
drag, startPoint x: 372, startPoint y: 85, endPoint x: 96, endPoint y: 89, distance: 276.1
click at [96, 89] on h2 "Mendip Fireplaces (Somerset) Limited" at bounding box center [432, 81] width 680 height 20
copy h2 "Mendip Fireplaces (Somerset) Limited"
click at [626, 40] on form at bounding box center [683, 28] width 203 height 24
click at [626, 32] on input "Search" at bounding box center [667, 31] width 171 height 17
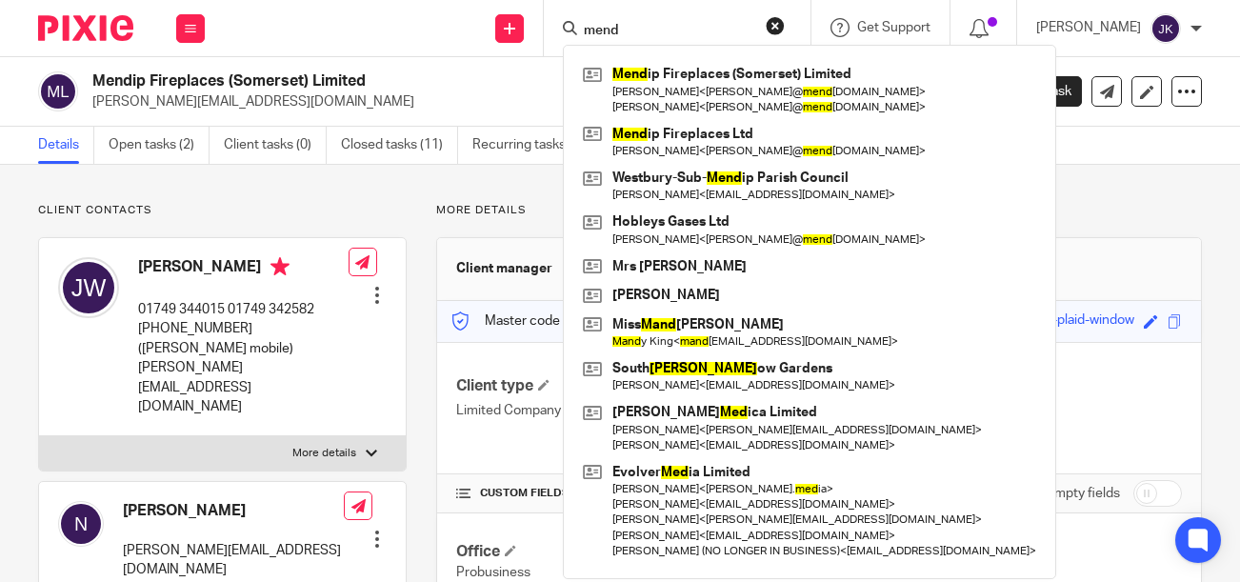
type input "mend"
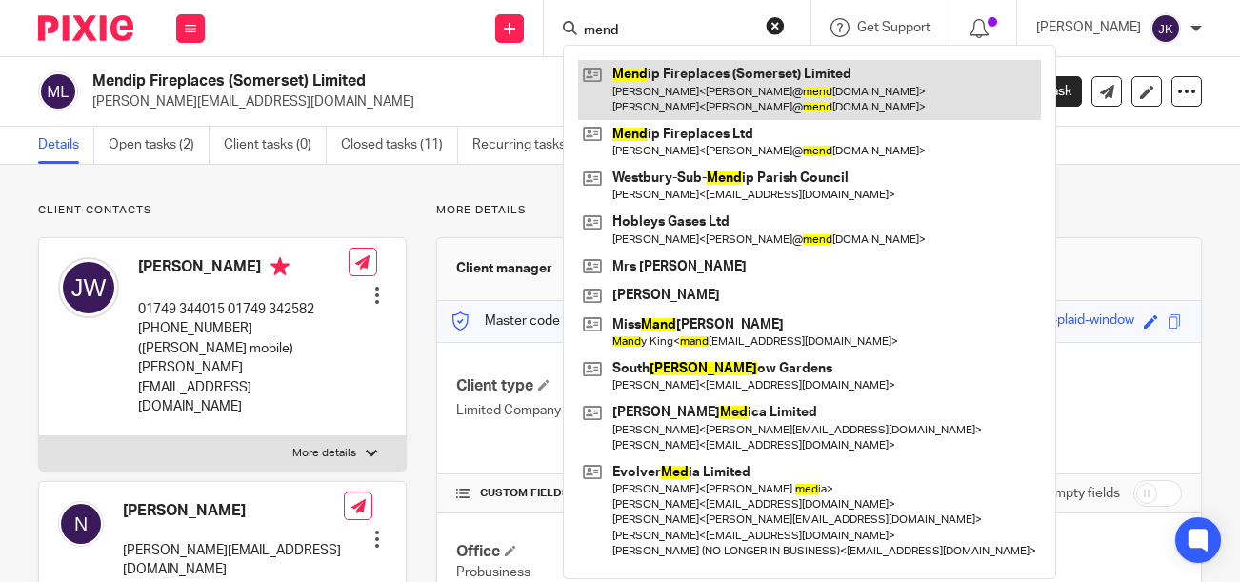
click at [622, 75] on link at bounding box center [809, 89] width 463 height 59
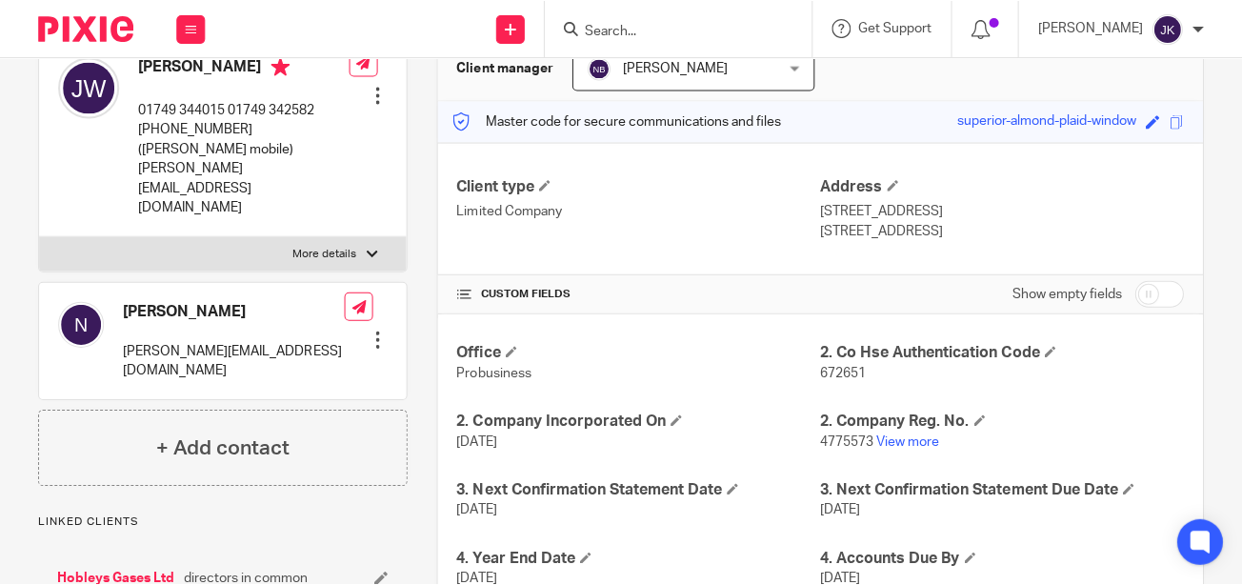
scroll to position [286, 0]
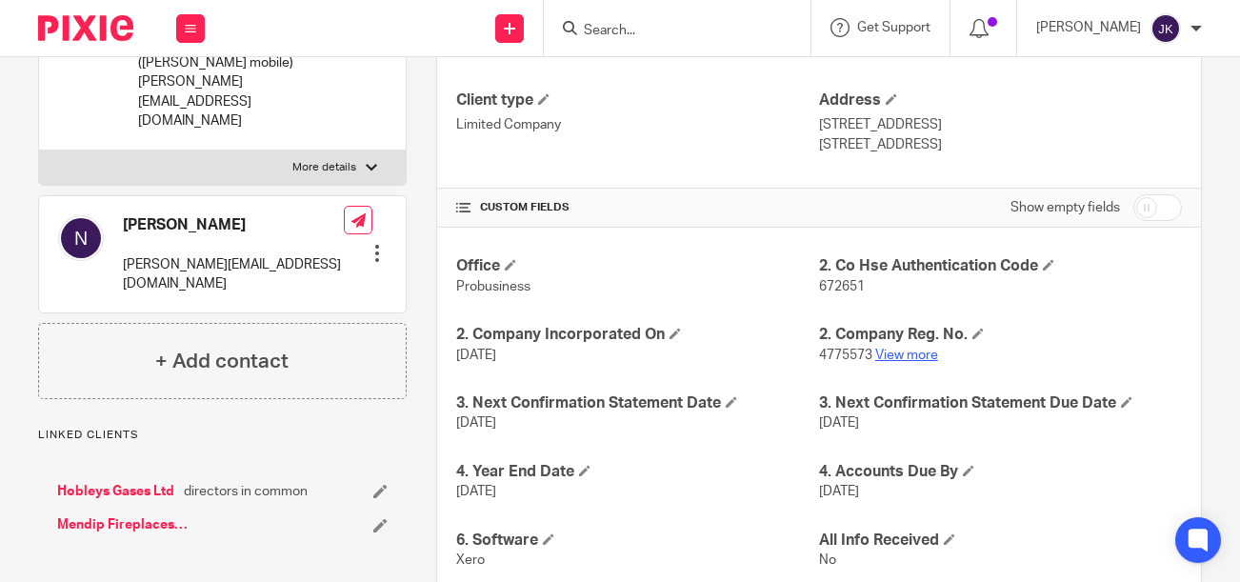
click at [885, 350] on link "View more" at bounding box center [906, 354] width 63 height 13
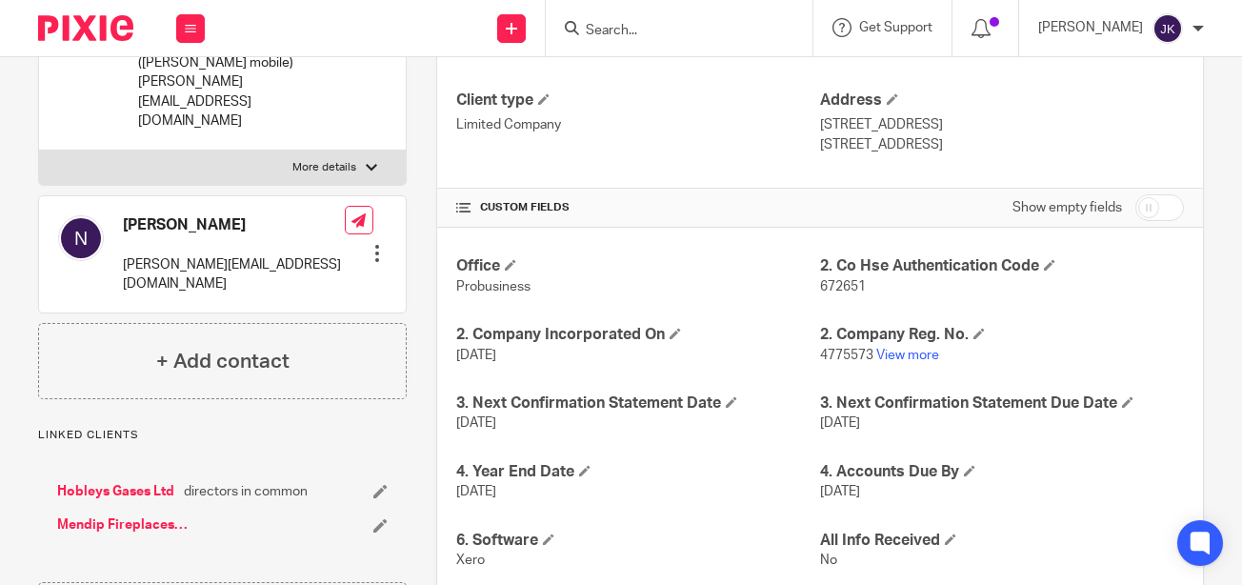
click at [646, 23] on input "Search" at bounding box center [669, 31] width 171 height 17
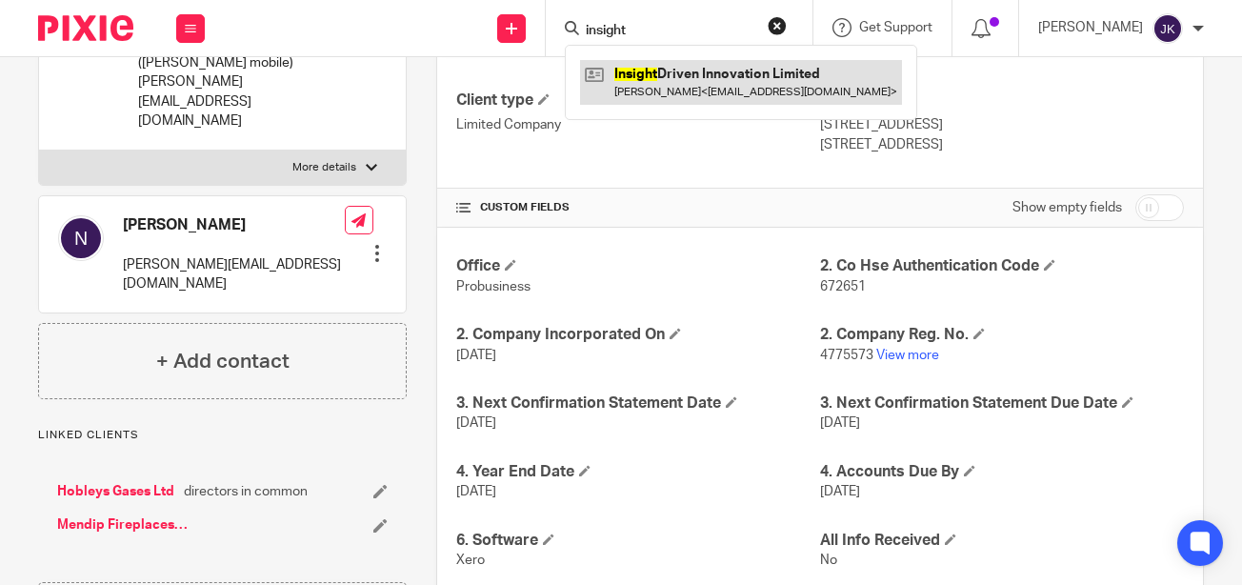
type input "insight"
click at [620, 66] on link at bounding box center [741, 82] width 322 height 44
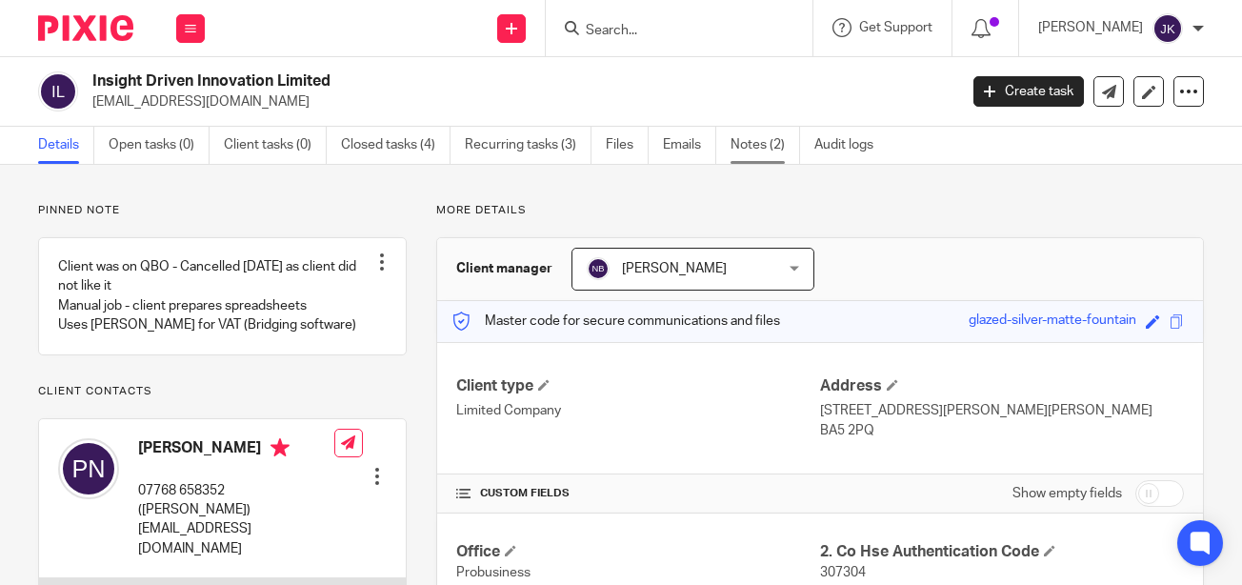
click at [774, 149] on link "Notes (2)" at bounding box center [765, 145] width 70 height 37
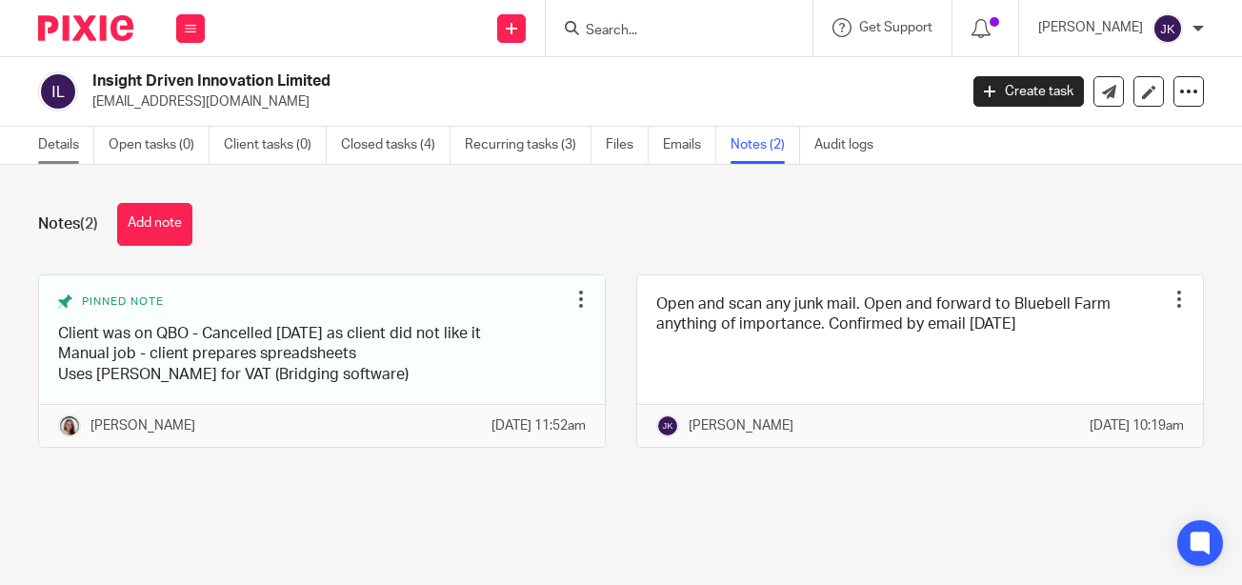
click at [84, 140] on link "Details" at bounding box center [66, 145] width 56 height 37
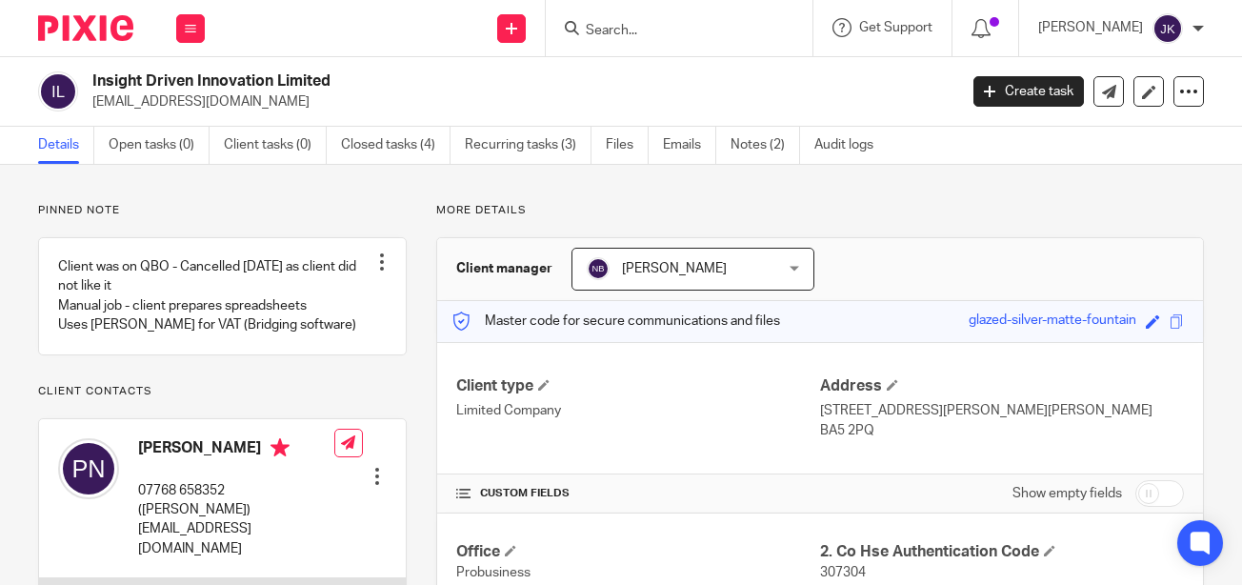
drag, startPoint x: 270, startPoint y: 100, endPoint x: 86, endPoint y: 109, distance: 184.9
click at [86, 109] on div "Insight Driven Innovation Limited [EMAIL_ADDRESS][DOMAIN_NAME]" at bounding box center [491, 91] width 906 height 40
copy p "[EMAIL_ADDRESS][DOMAIN_NAME]"
click at [598, 28] on input "Search" at bounding box center [669, 31] width 171 height 17
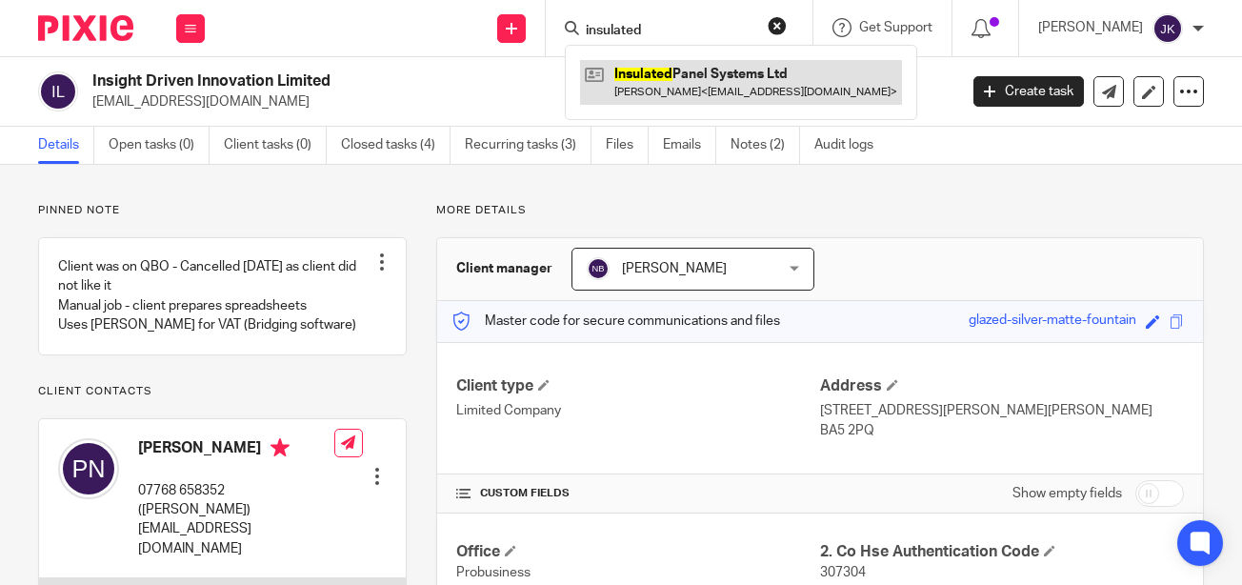
type input "insulated"
click at [609, 84] on link at bounding box center [741, 82] width 322 height 44
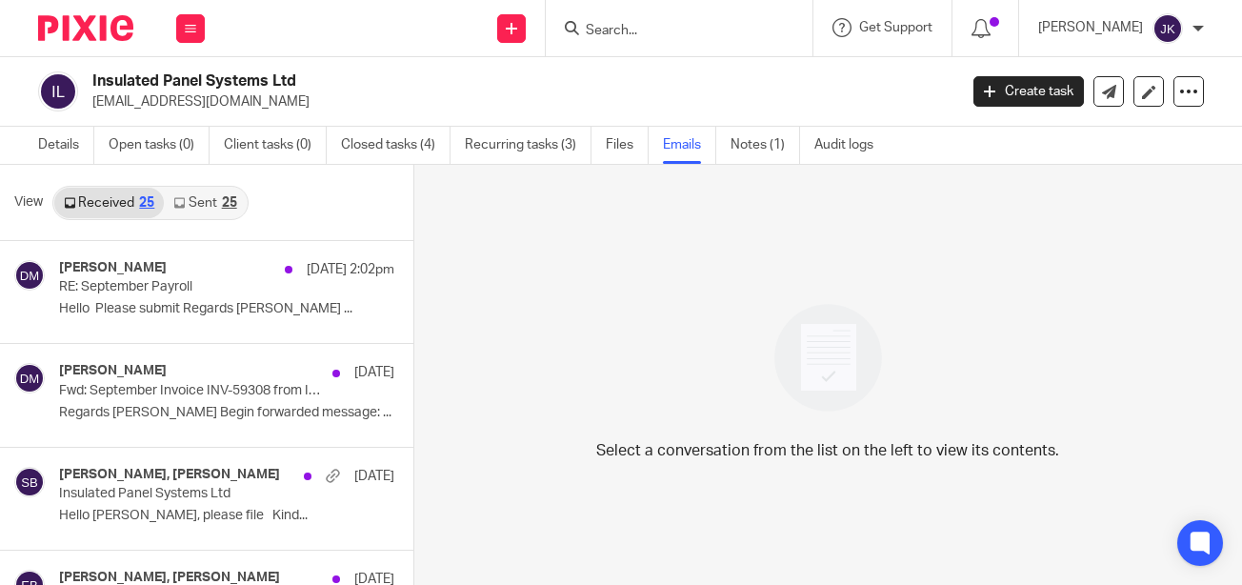
click at [183, 201] on icon at bounding box center [178, 202] width 11 height 11
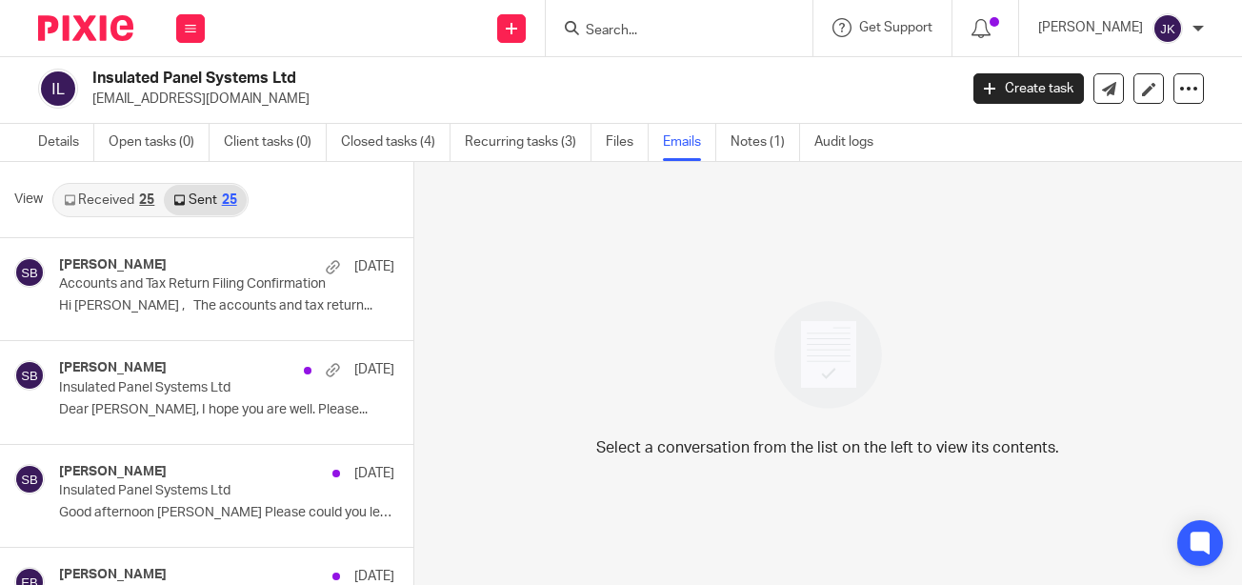
drag, startPoint x: 295, startPoint y: 97, endPoint x: 89, endPoint y: 106, distance: 205.8
click at [89, 106] on div "Insulated Panel Systems Ltd dminns@prime-meridian.co.uk" at bounding box center [491, 89] width 906 height 40
copy p "dminns@prime-meridian.co.uk"
click at [775, 153] on link "Notes (1)" at bounding box center [765, 142] width 70 height 37
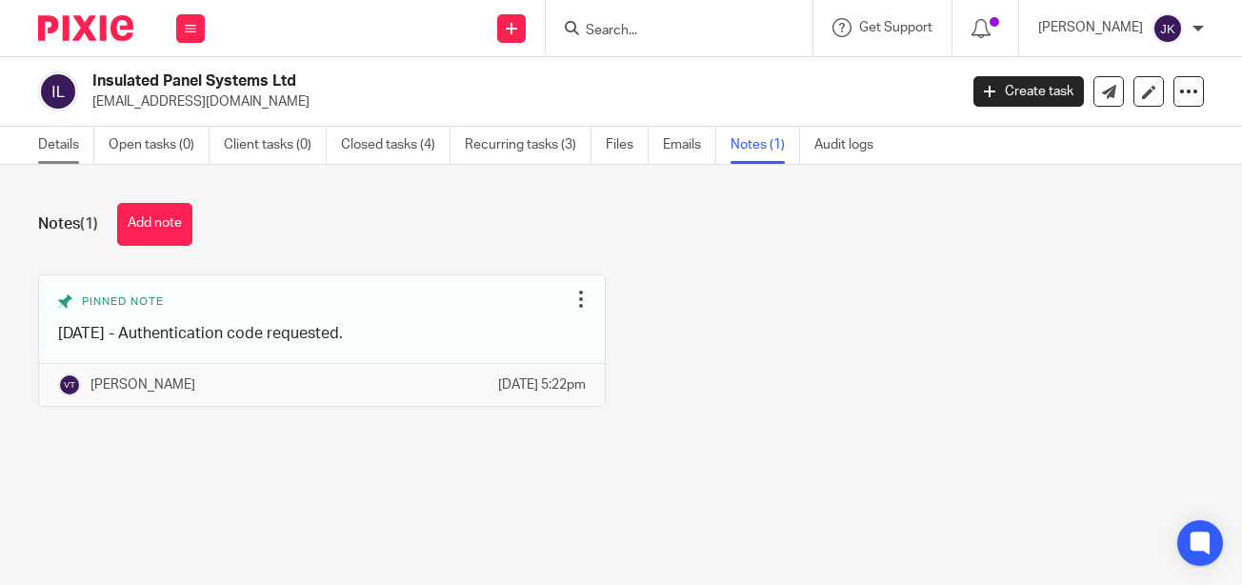
click at [67, 151] on link "Details" at bounding box center [66, 145] width 56 height 37
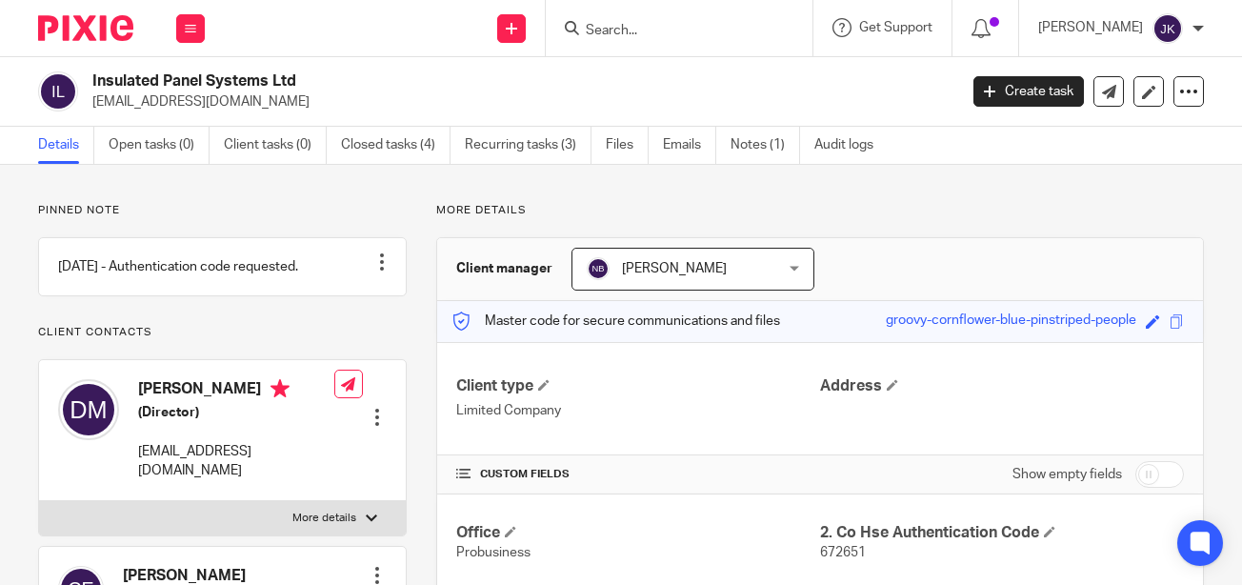
click at [592, 30] on input "Search" at bounding box center [669, 31] width 171 height 17
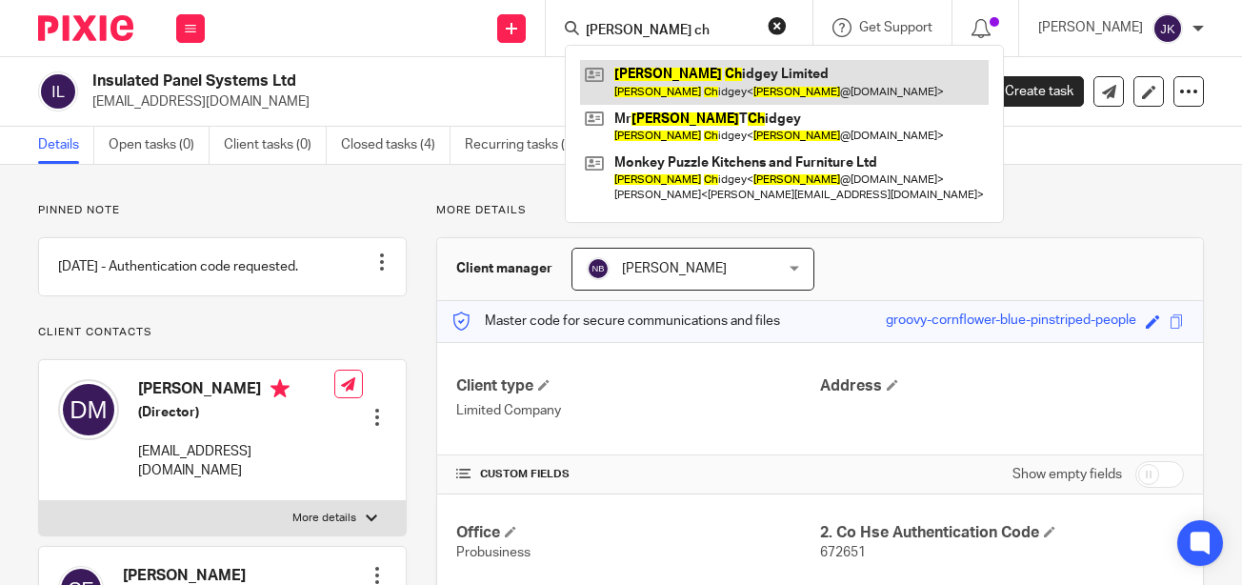
type input "jed ch"
click at [606, 66] on link at bounding box center [784, 82] width 408 height 44
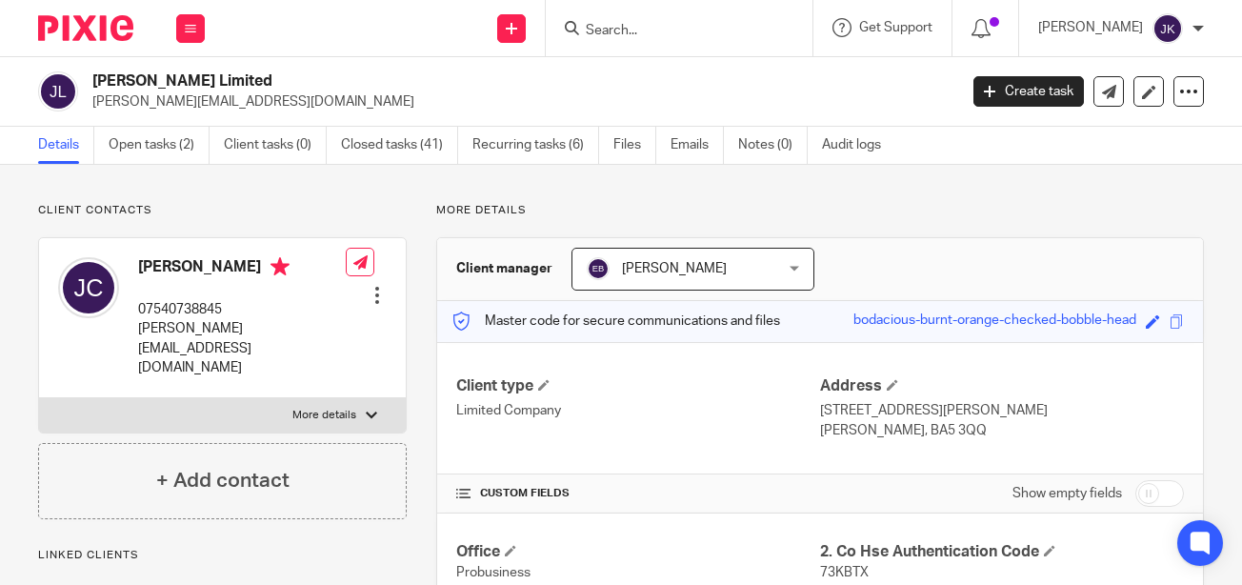
drag, startPoint x: 239, startPoint y: 81, endPoint x: 89, endPoint y: 84, distance: 149.5
click at [89, 84] on div "Jed Chidgey Limited jed@monkeypuzzle.org.uk" at bounding box center [491, 91] width 906 height 40
copy h2 "Jed Chidgey Limited"
drag, startPoint x: 248, startPoint y: 106, endPoint x: 91, endPoint y: 103, distance: 157.1
click at [91, 103] on div "Jed Chidgey Limited jed@monkeypuzzle.org.uk" at bounding box center [491, 91] width 906 height 40
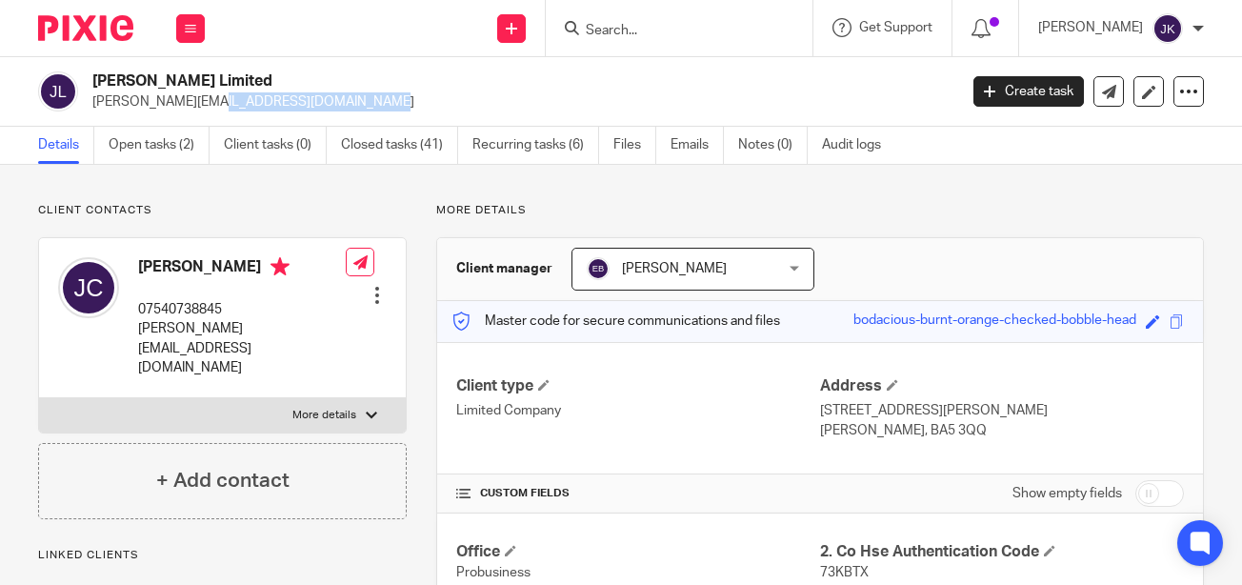
copy p "jed@monkeypuzzle.org.uk"
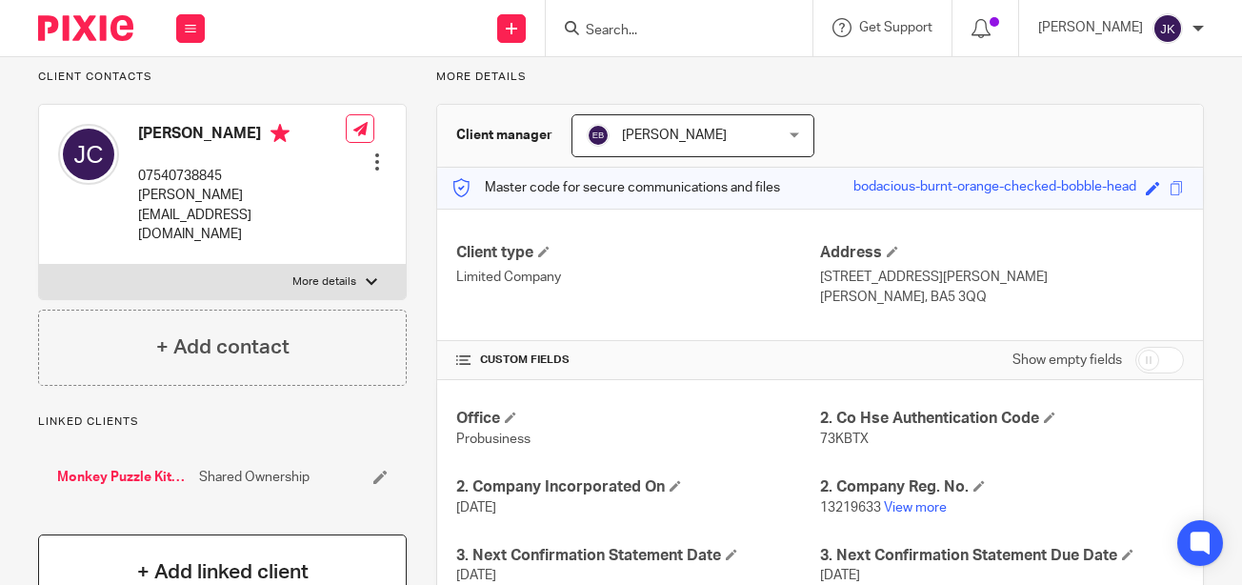
scroll to position [286, 0]
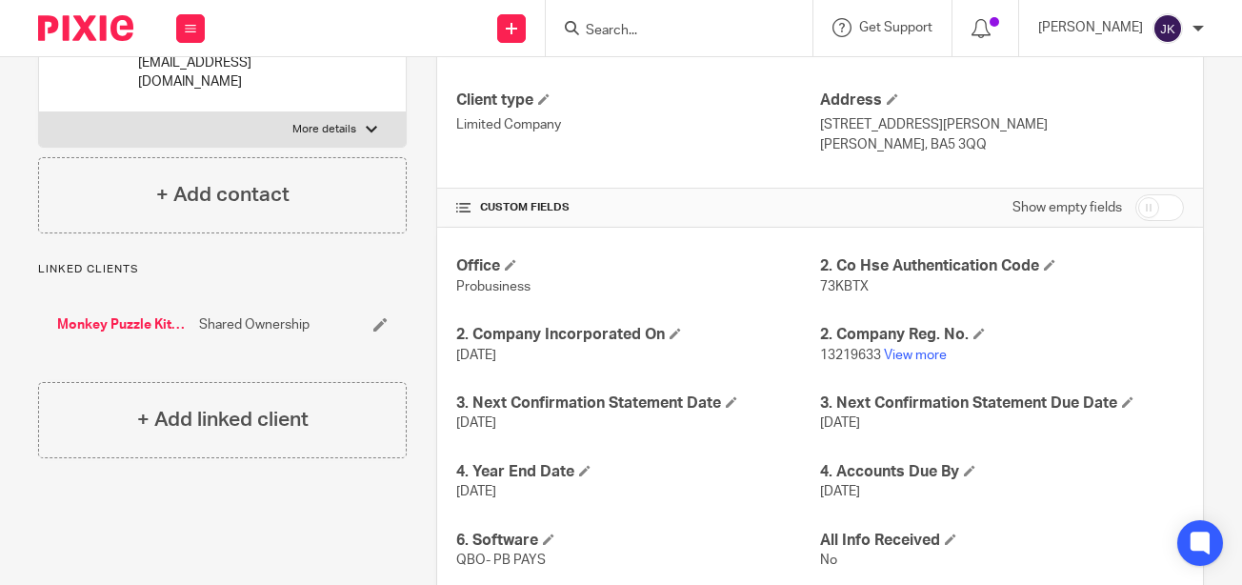
click at [132, 315] on link "Monkey Puzzle Kitchens and Furniture Ltd" at bounding box center [123, 324] width 132 height 19
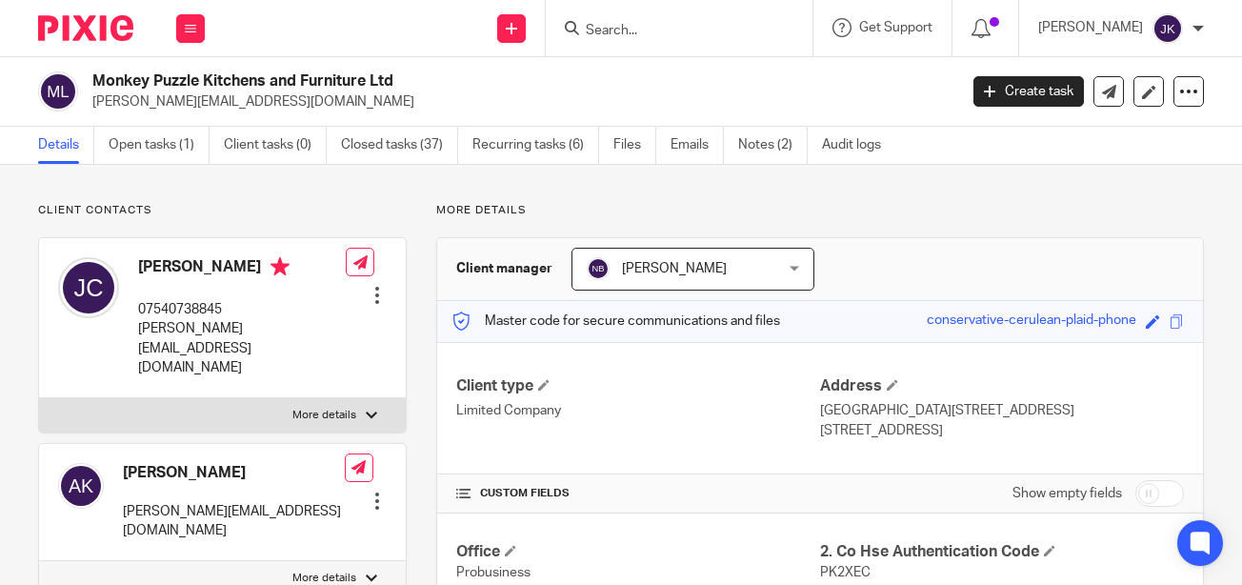
click at [633, 28] on input "Search" at bounding box center [669, 31] width 171 height 17
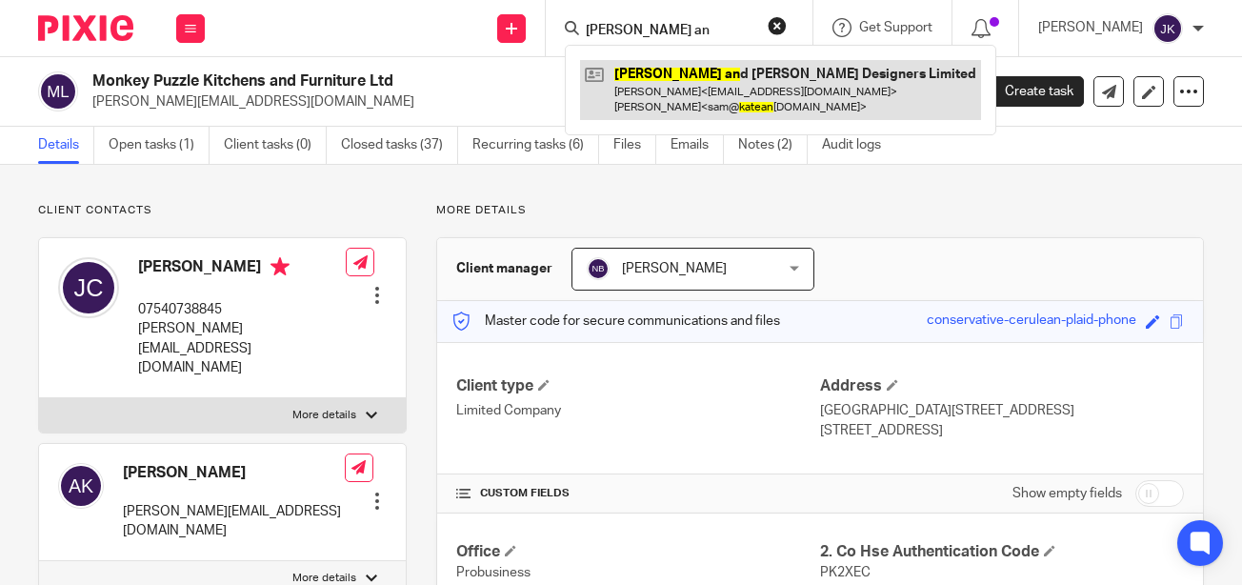
type input "kate an"
click at [658, 83] on link at bounding box center [780, 89] width 401 height 59
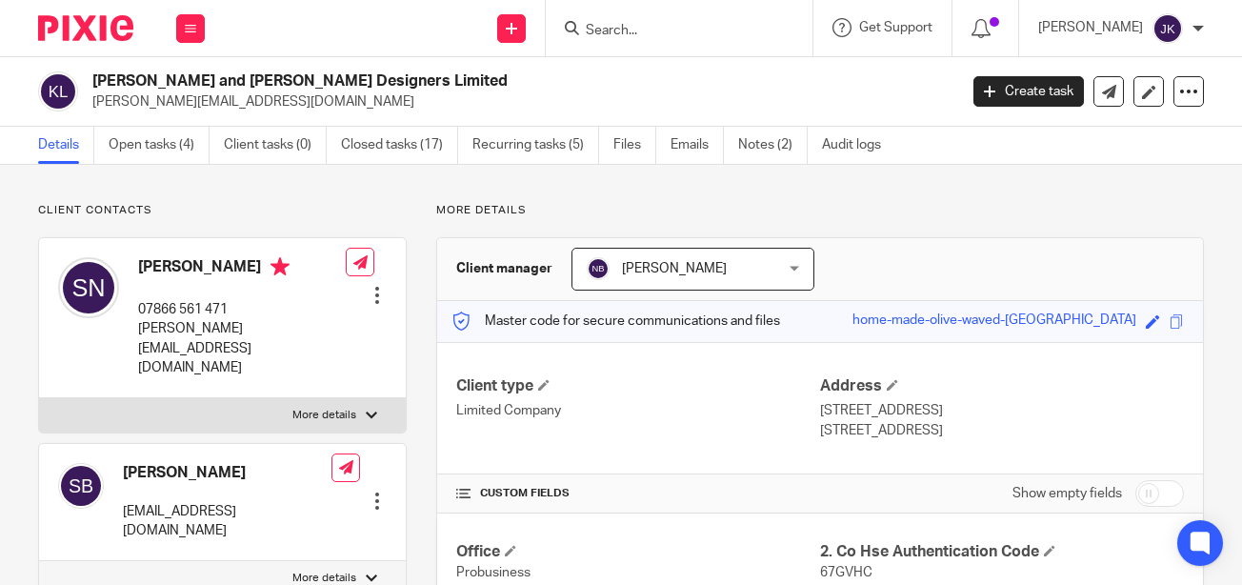
click at [668, 149] on ul "Details Open tasks (4) Client tasks (0) Closed tasks (17) Recurring tasks (5) F…" at bounding box center [473, 145] width 871 height 37
click at [680, 149] on link "Emails" at bounding box center [696, 145] width 53 height 37
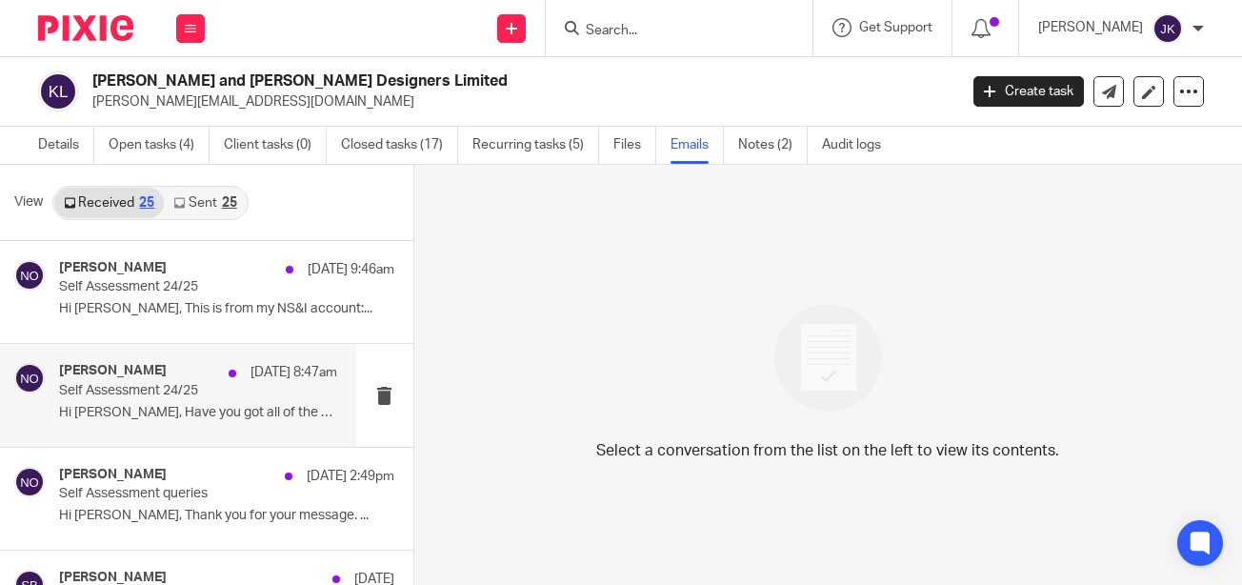
click at [224, 411] on p "Hi [PERSON_NAME], Have you got all of the married..." at bounding box center [198, 413] width 278 height 16
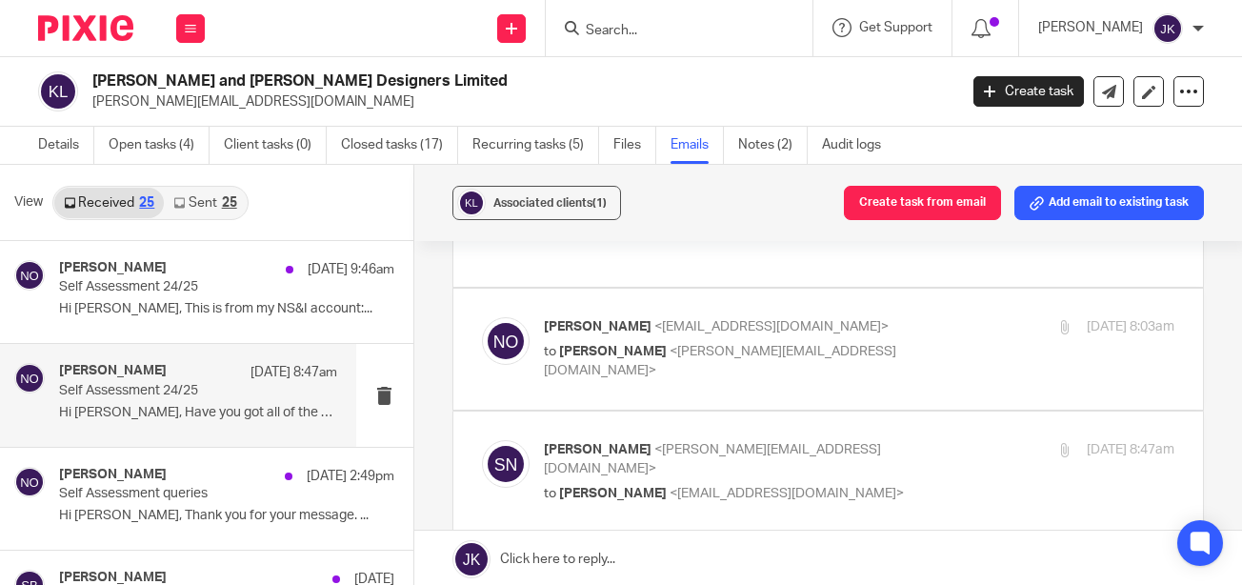
scroll to position [666, 0]
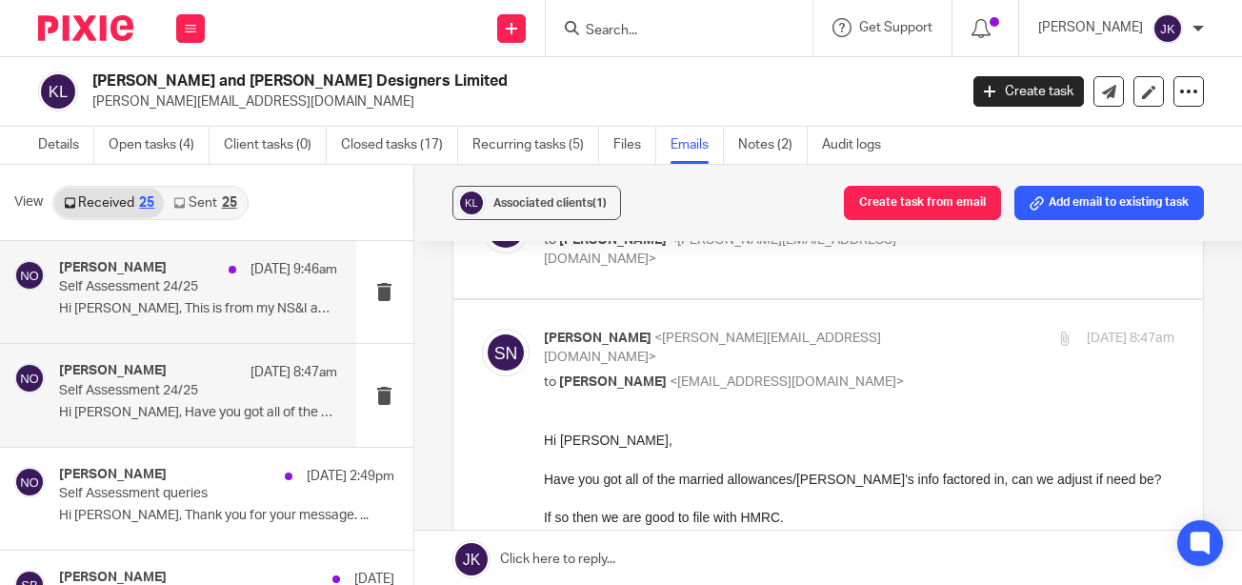
click at [177, 317] on div "Niall O'Driscoll 24 Sep 9:46am Self Assessment 24/25 Hi Niall, This is from my …" at bounding box center [198, 292] width 278 height 64
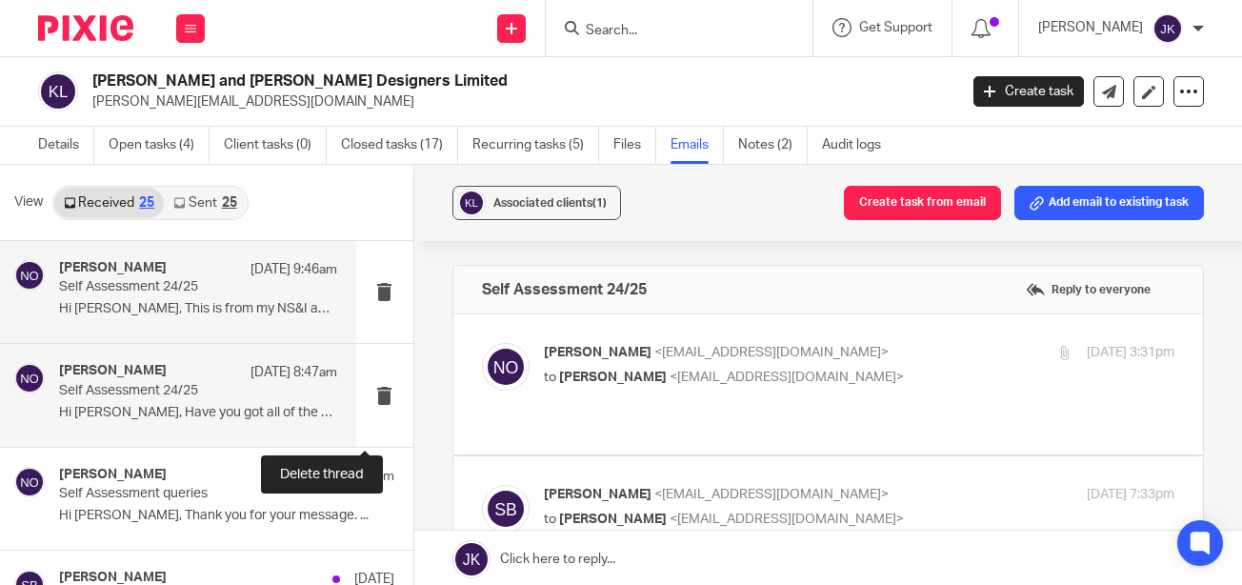
scroll to position [0, 0]
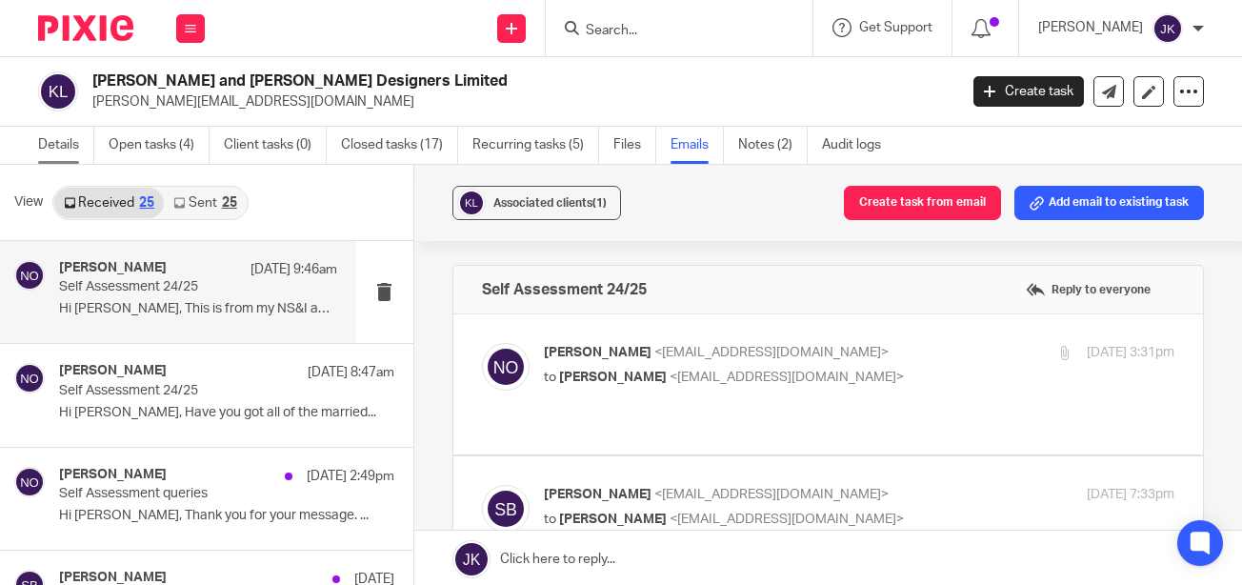
drag, startPoint x: 61, startPoint y: 143, endPoint x: 77, endPoint y: 143, distance: 16.2
click at [61, 143] on link "Details" at bounding box center [66, 145] width 56 height 37
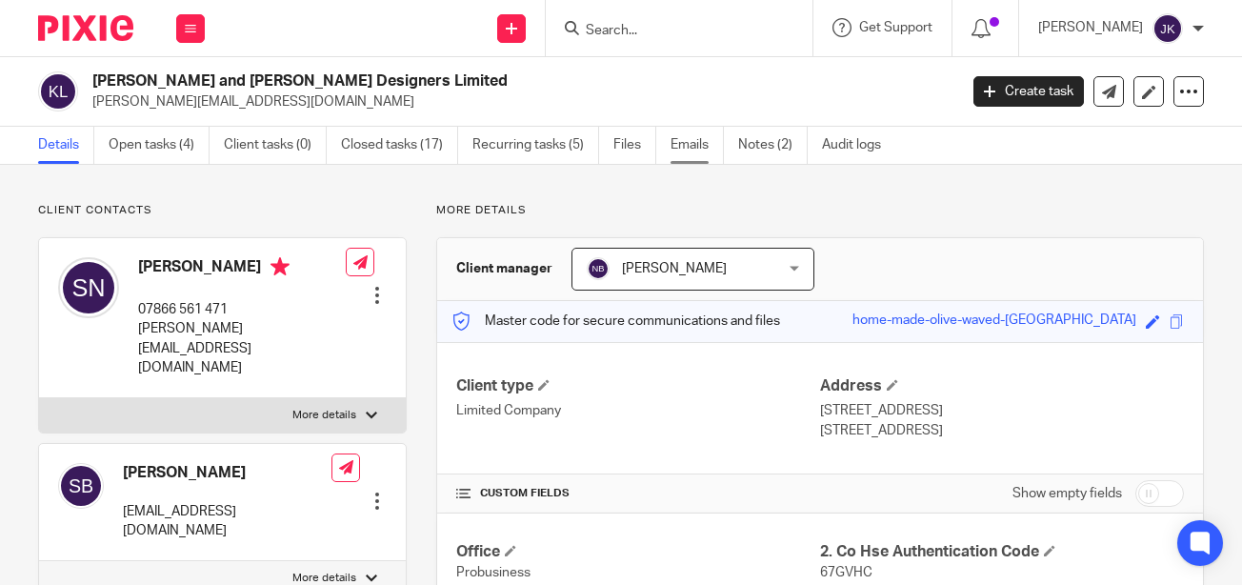
click at [677, 140] on link "Emails" at bounding box center [696, 145] width 53 height 37
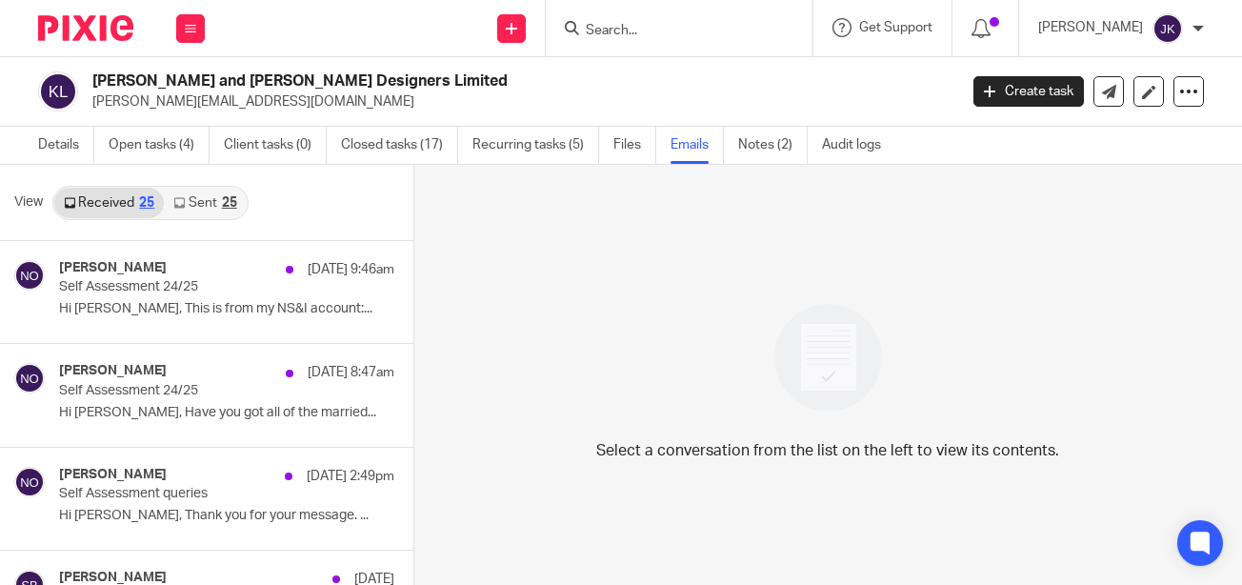
click at [219, 209] on link "Sent 25" at bounding box center [205, 203] width 82 height 30
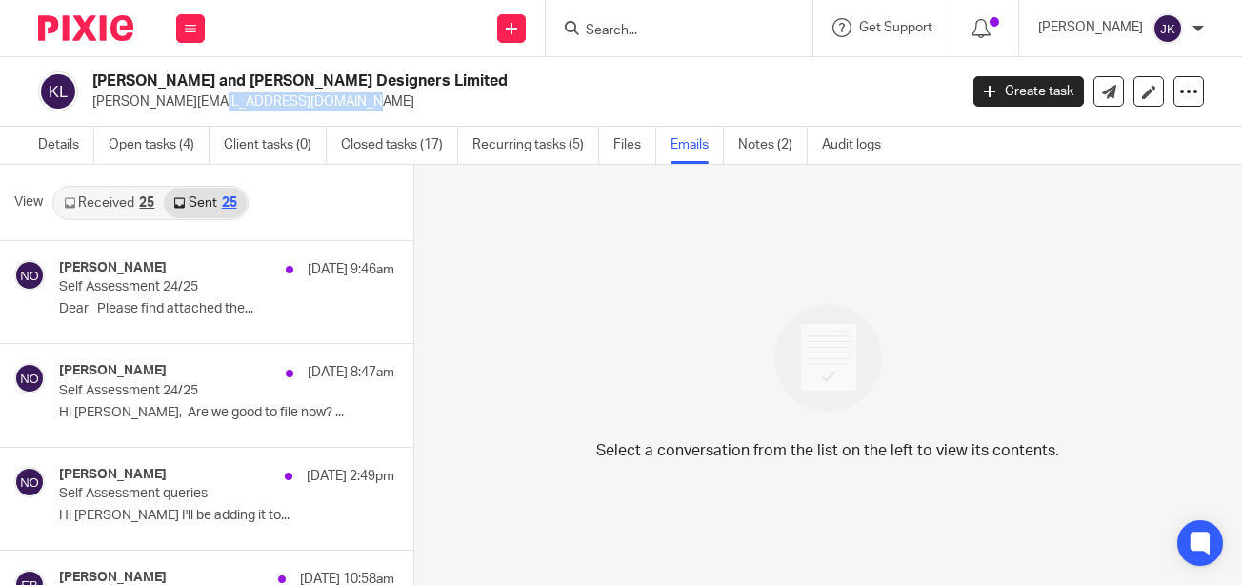
drag, startPoint x: 255, startPoint y: 100, endPoint x: 92, endPoint y: 97, distance: 162.8
click at [92, 97] on p "sam@kateandsam.co.uk" at bounding box center [518, 101] width 852 height 19
copy p "sam@kateandsam.co.uk"
click at [677, 39] on form at bounding box center [685, 28] width 203 height 24
click at [641, 35] on input "Search" at bounding box center [669, 31] width 171 height 17
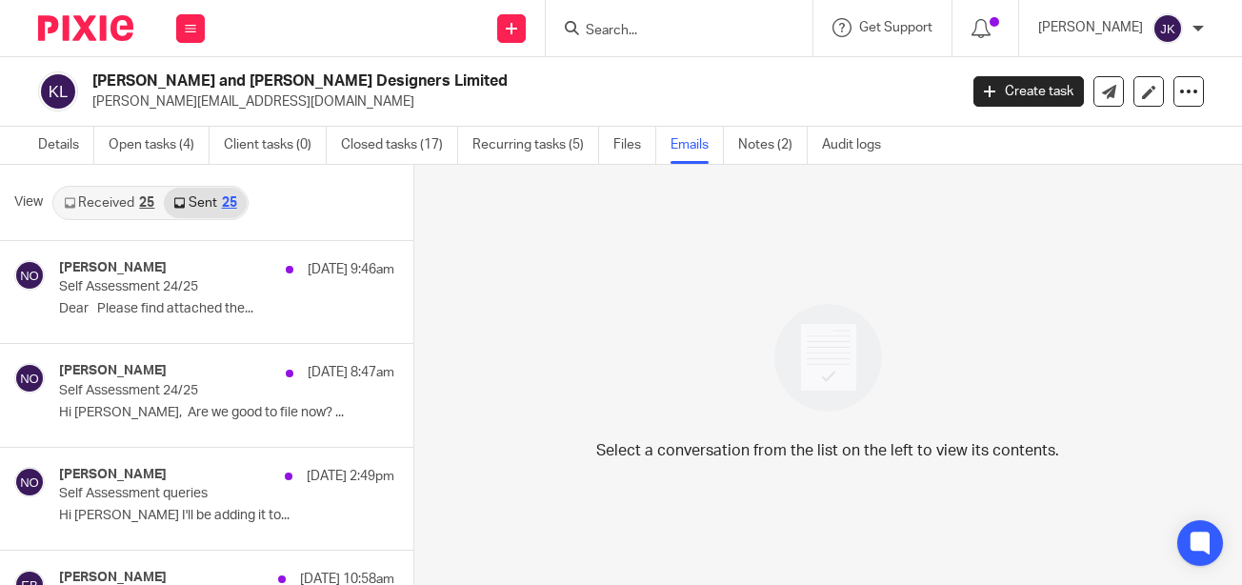
click at [680, 31] on input "Search" at bounding box center [669, 31] width 171 height 17
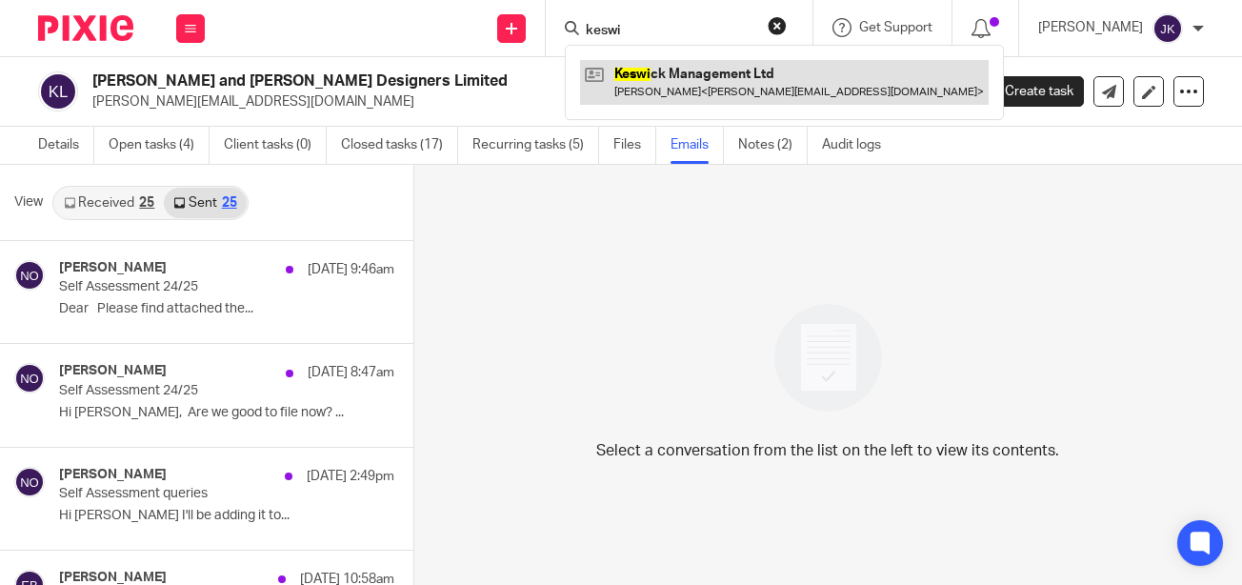
type input "keswi"
click at [670, 81] on link at bounding box center [784, 82] width 408 height 44
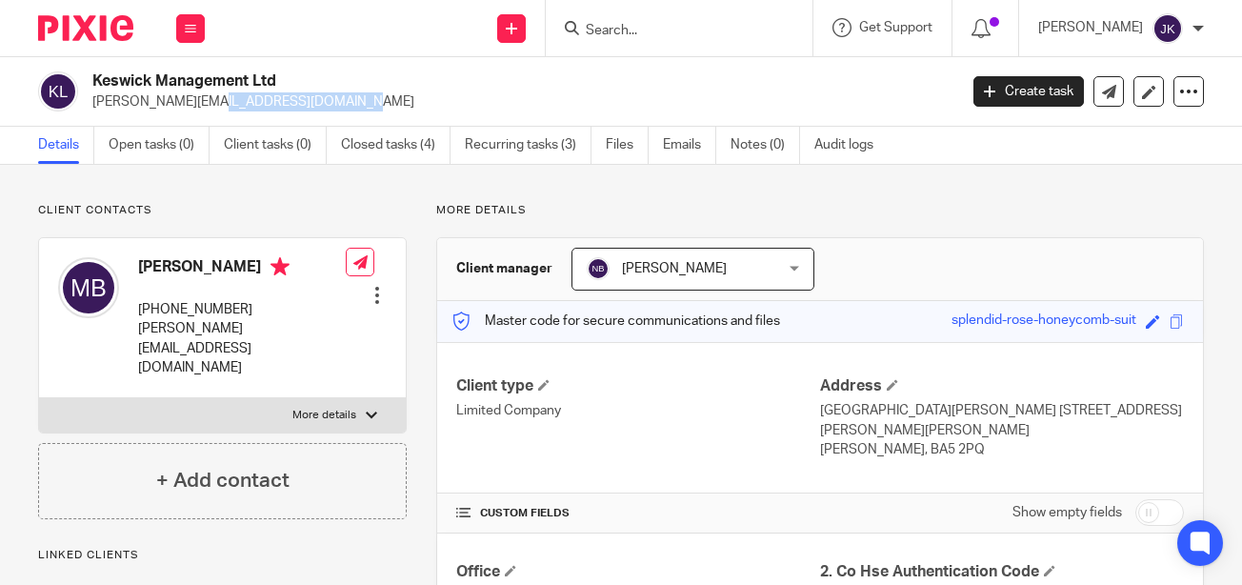
drag, startPoint x: 252, startPoint y: 104, endPoint x: 91, endPoint y: 104, distance: 160.9
click at [92, 104] on p "mike@navismetals.com" at bounding box center [518, 101] width 852 height 19
copy p "mike@navismetals.com"
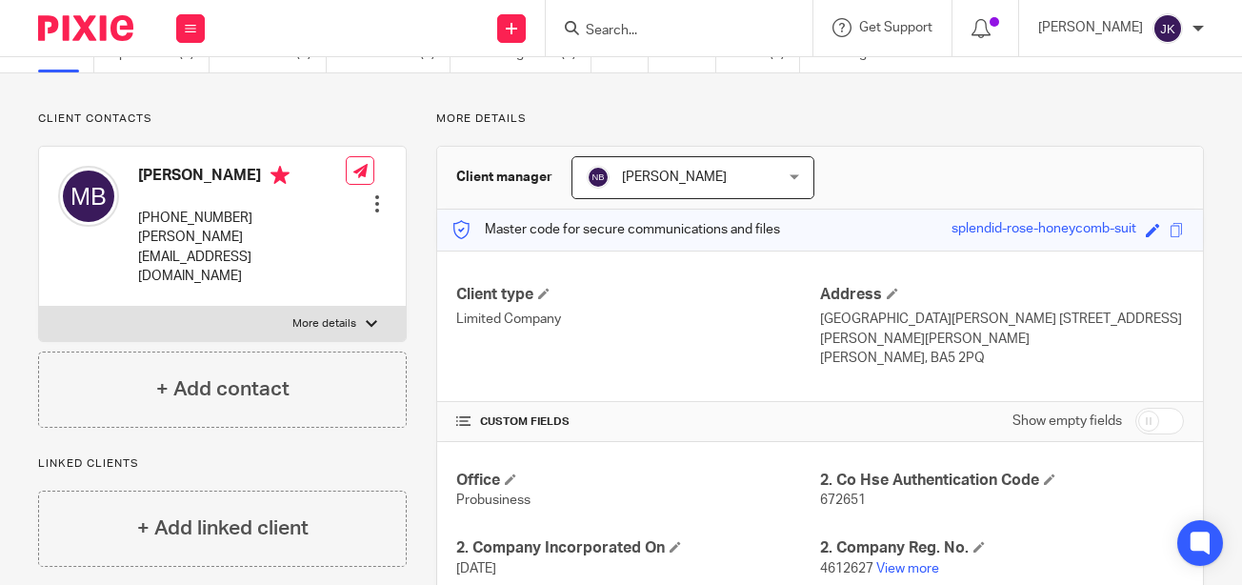
scroll to position [286, 0]
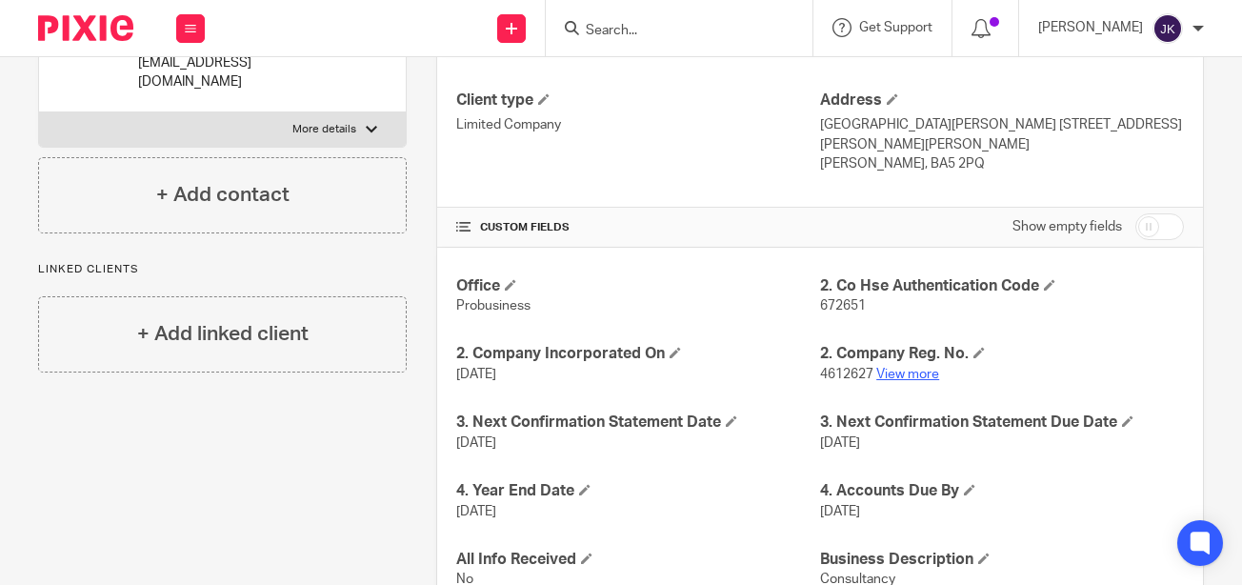
click at [918, 370] on link "View more" at bounding box center [907, 374] width 63 height 13
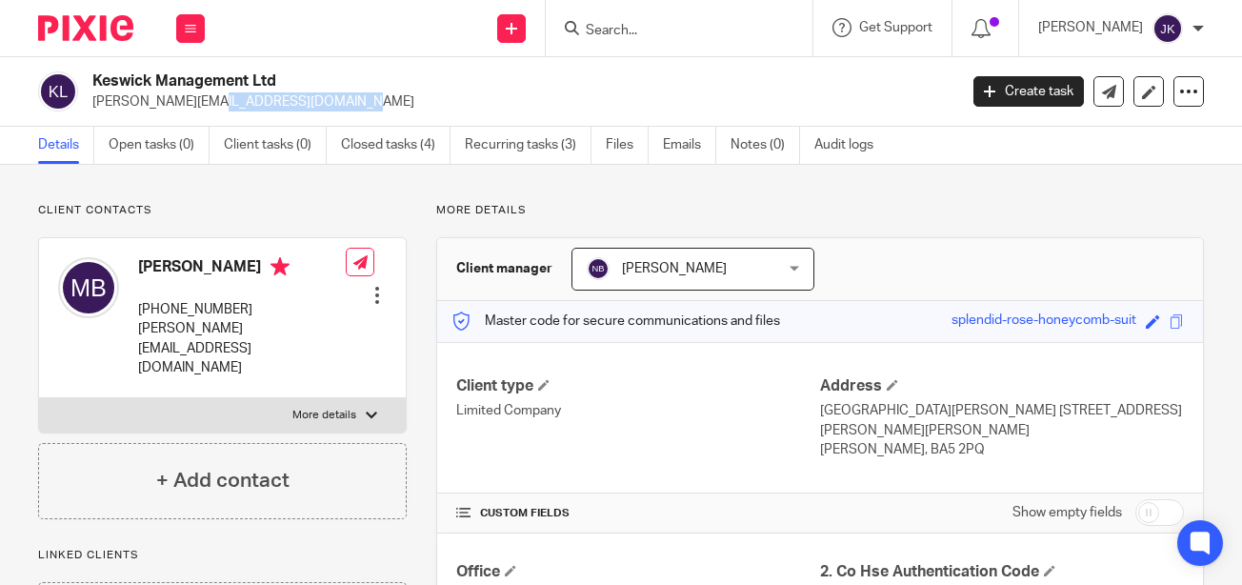
click at [712, 32] on input "Search" at bounding box center [669, 31] width 171 height 17
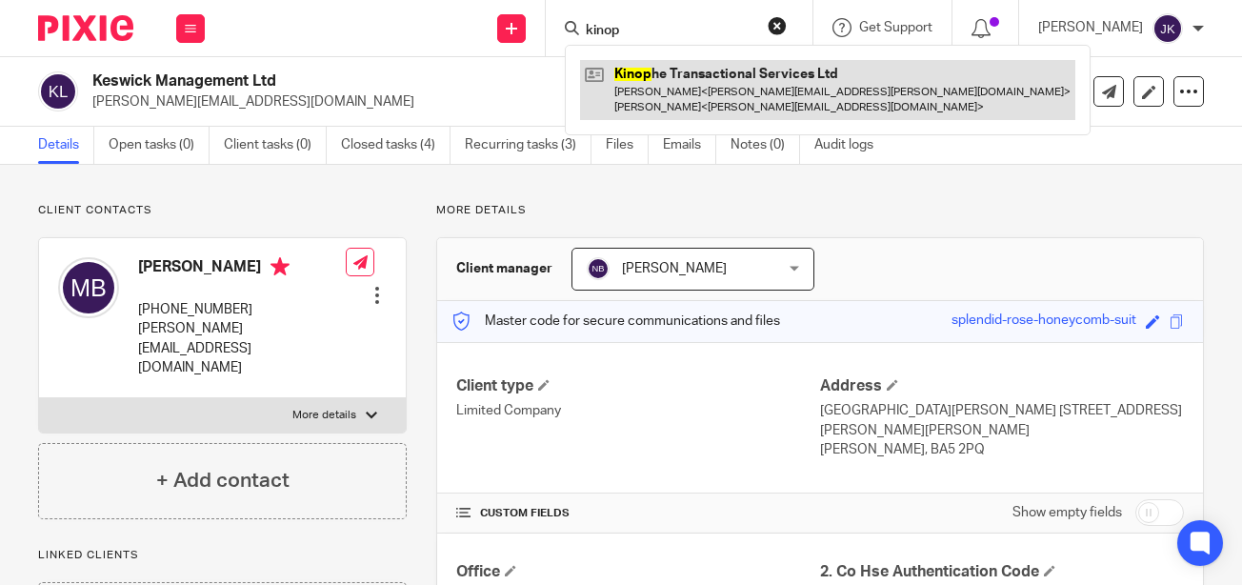
type input "kinop"
click at [671, 81] on link at bounding box center [827, 89] width 495 height 59
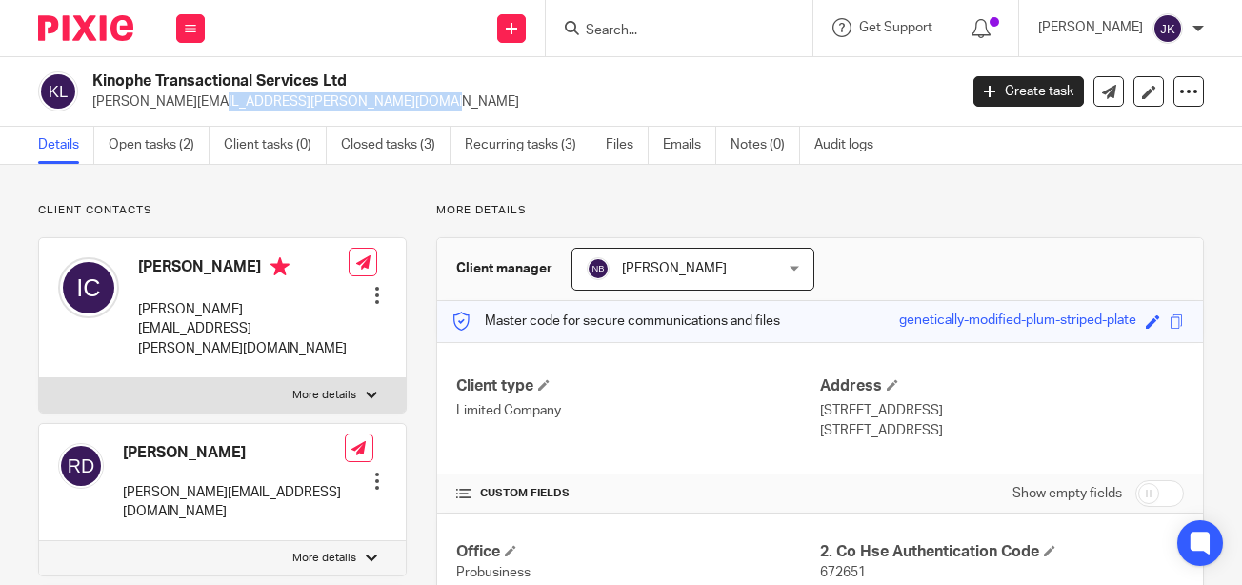
drag, startPoint x: 285, startPoint y: 102, endPoint x: 91, endPoint y: 102, distance: 193.3
click at [91, 102] on div "Kinophe Transactional Services Ltd [PERSON_NAME][EMAIL_ADDRESS][PERSON_NAME][DO…" at bounding box center [491, 91] width 906 height 40
copy p "[PERSON_NAME][EMAIL_ADDRESS][PERSON_NAME][DOMAIN_NAME]"
click at [661, 149] on ul "Details Open tasks (2) Client tasks (0) Closed tasks (3) Recurring tasks (3) Fi…" at bounding box center [470, 145] width 864 height 37
click at [683, 149] on link "Emails" at bounding box center [689, 145] width 53 height 37
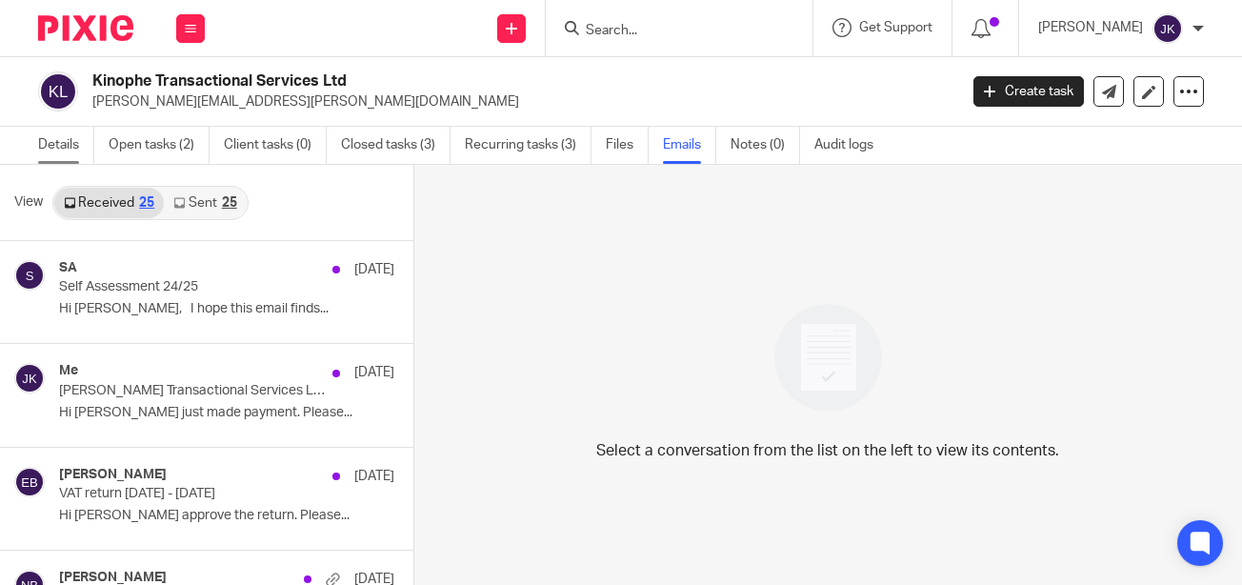
click at [57, 145] on link "Details" at bounding box center [66, 145] width 56 height 37
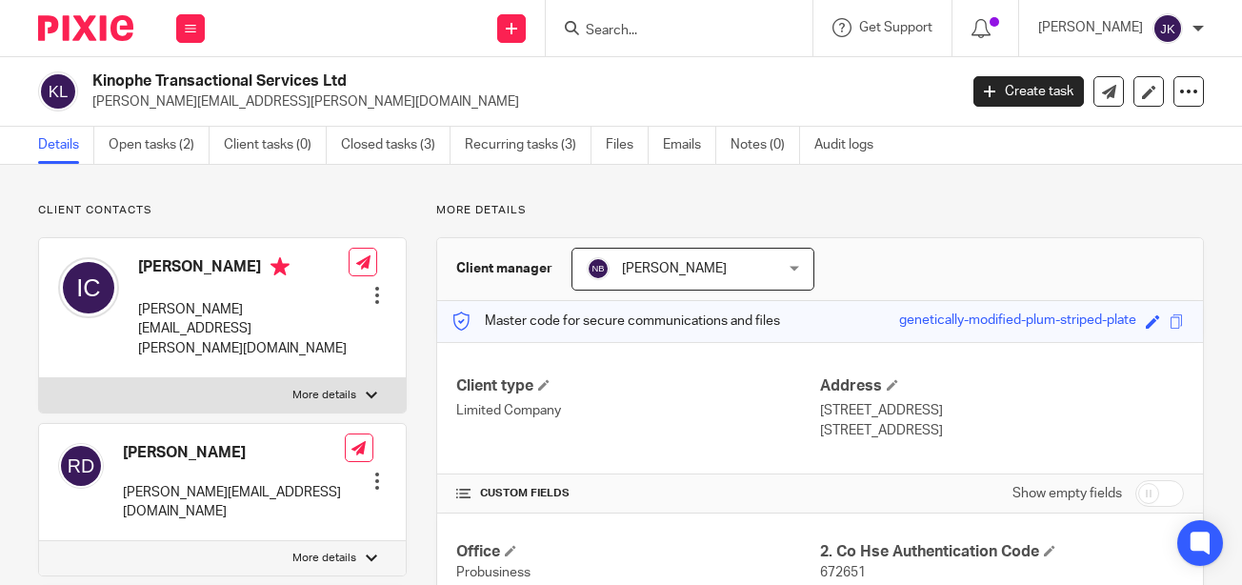
click at [625, 39] on input "Search" at bounding box center [669, 31] width 171 height 17
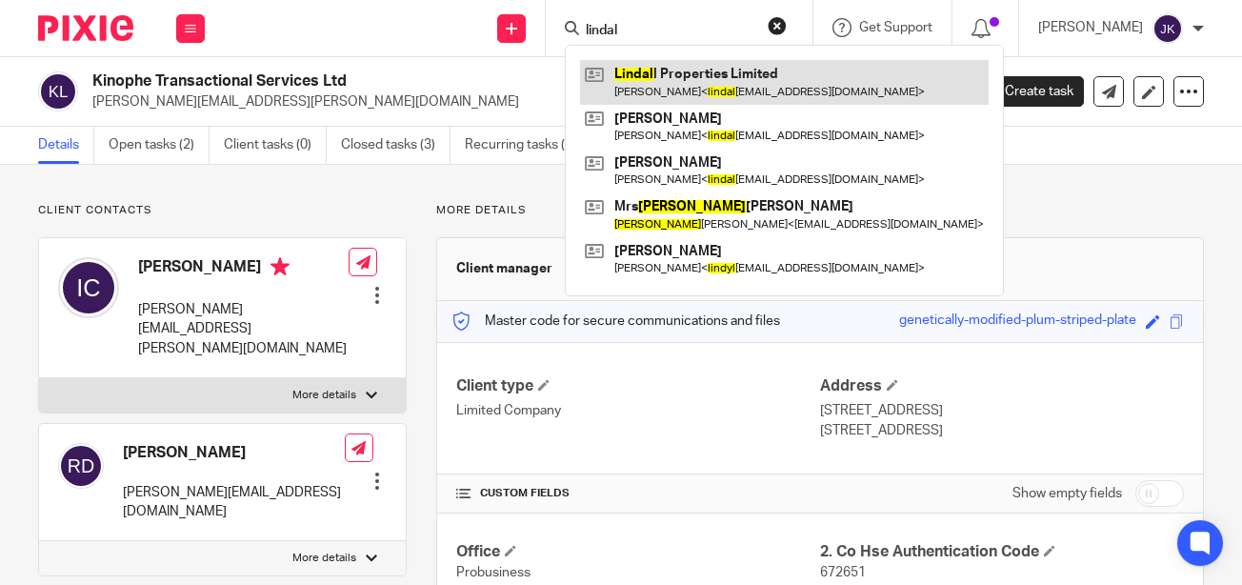
type input "lindal"
click at [655, 79] on link at bounding box center [784, 82] width 408 height 44
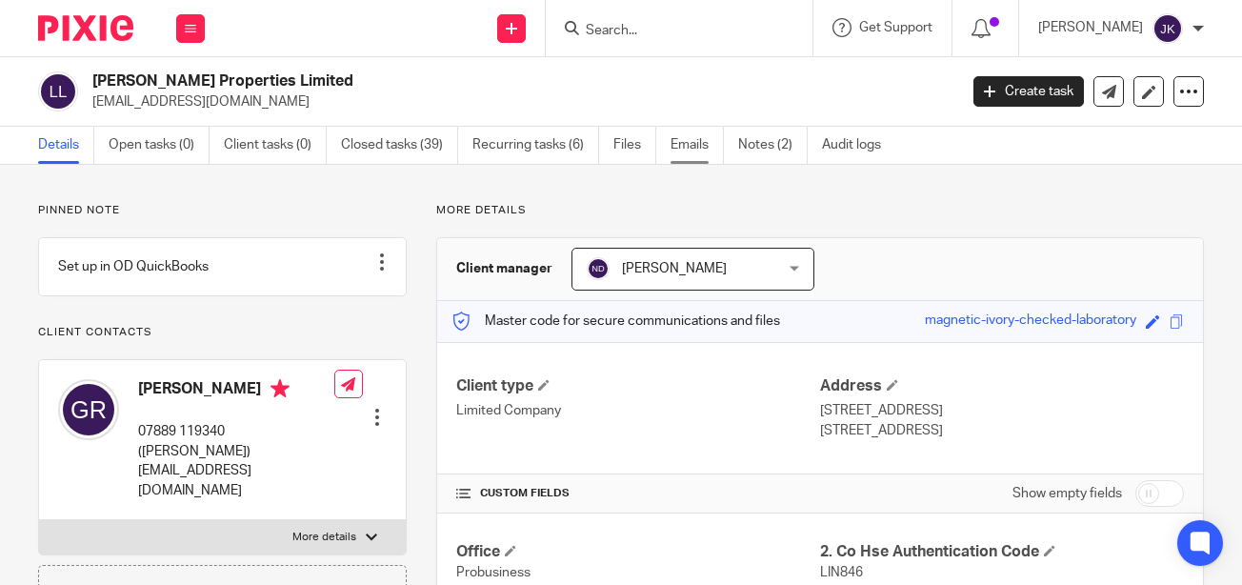
click at [701, 142] on link "Emails" at bounding box center [696, 145] width 53 height 37
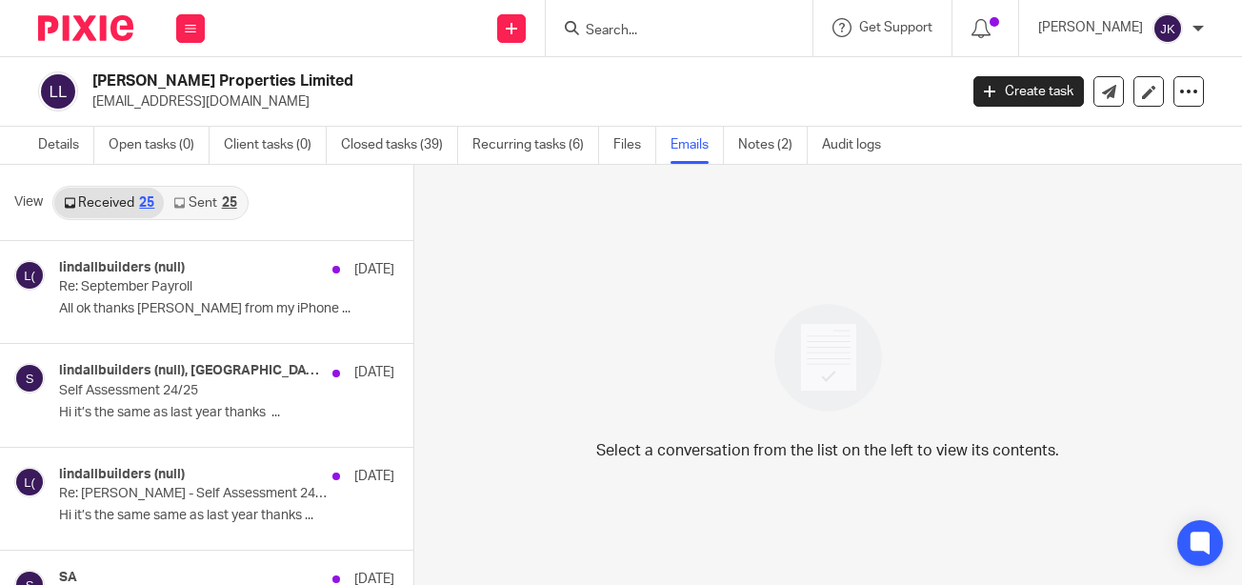
click at [198, 195] on link "Sent 25" at bounding box center [205, 203] width 82 height 30
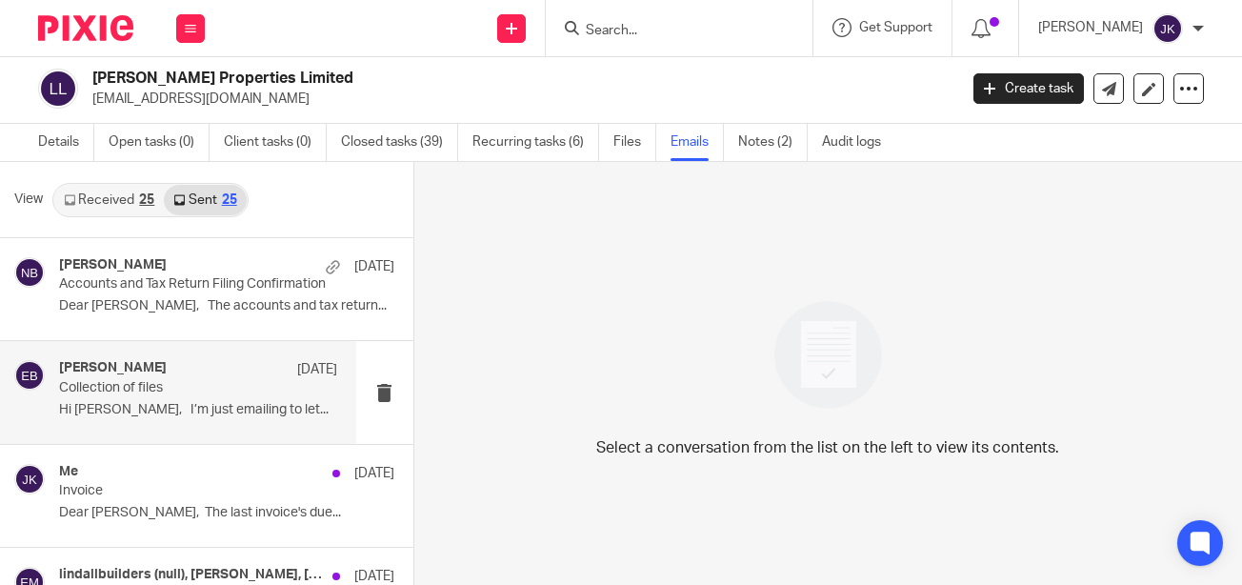
click at [168, 389] on p "Collection of files" at bounding box center [170, 388] width 222 height 16
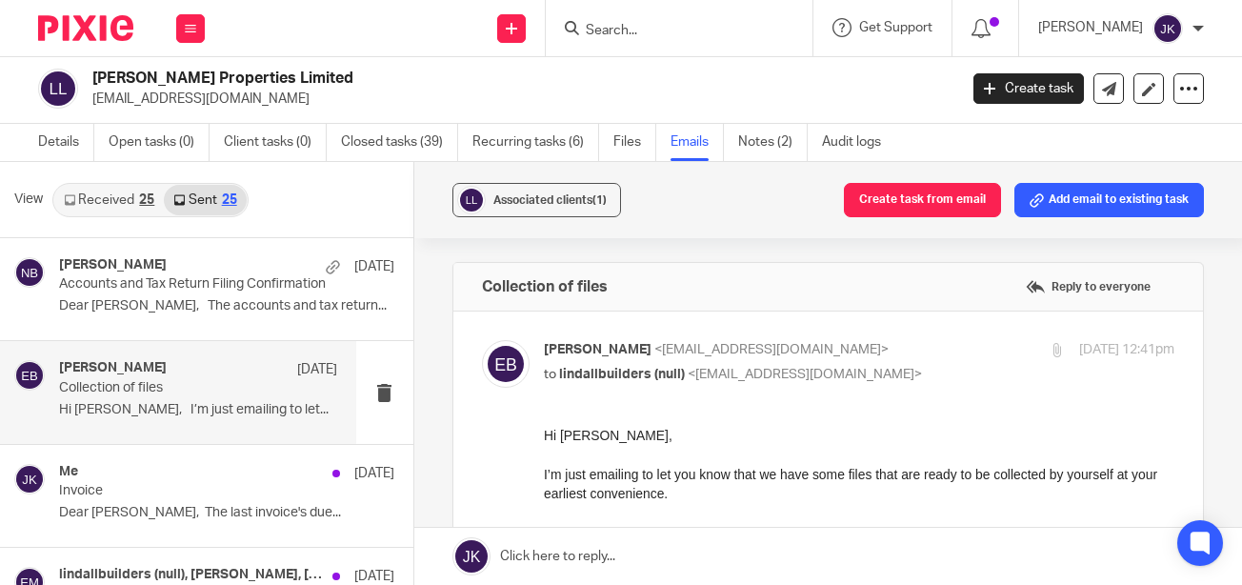
scroll to position [0, 0]
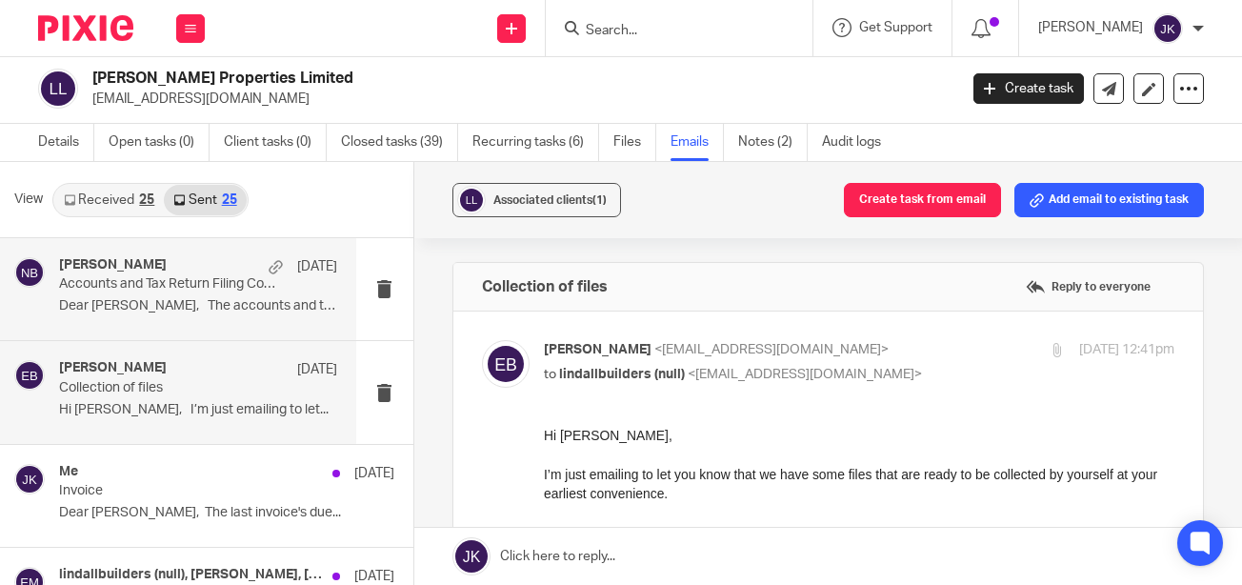
click at [168, 311] on p "Dear Gary, The accounts and tax return..." at bounding box center [198, 306] width 278 height 16
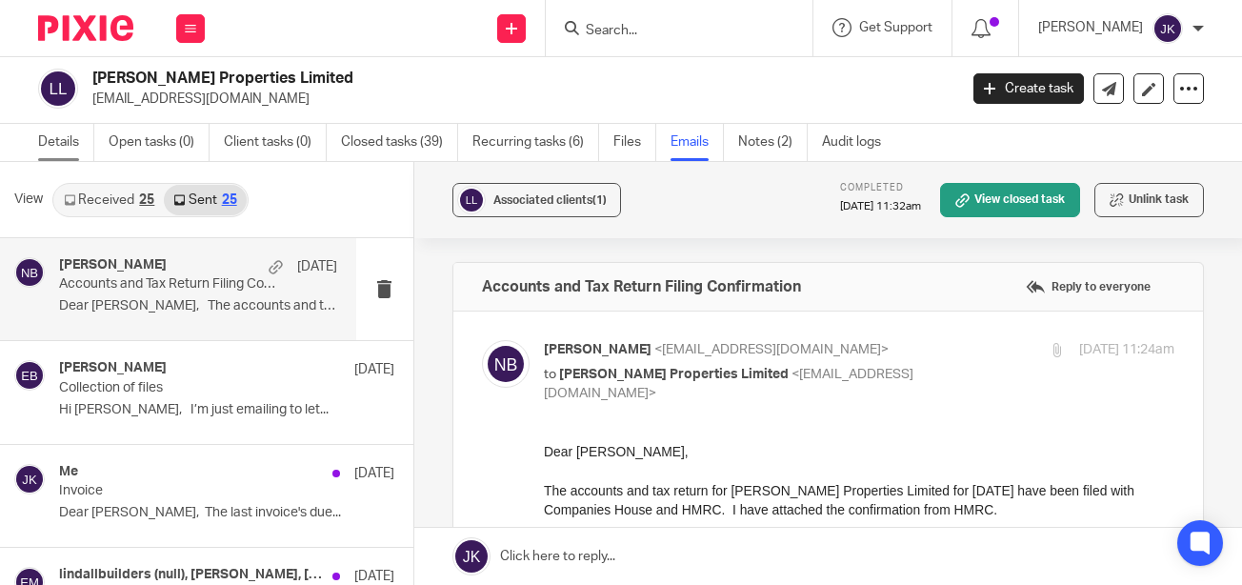
click at [57, 147] on link "Details" at bounding box center [66, 142] width 56 height 37
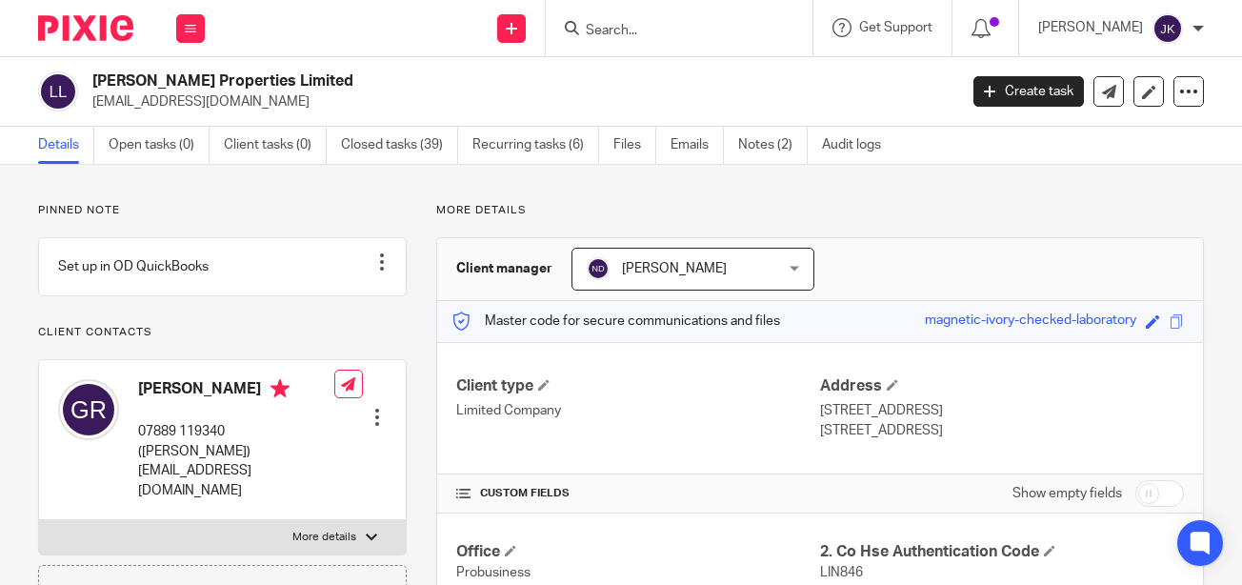
drag, startPoint x: 263, startPoint y: 105, endPoint x: 92, endPoint y: 94, distance: 170.7
click at [92, 94] on p "lindallbuilders@aol.com" at bounding box center [518, 101] width 852 height 19
copy p "lindallbuilders@aol.com"
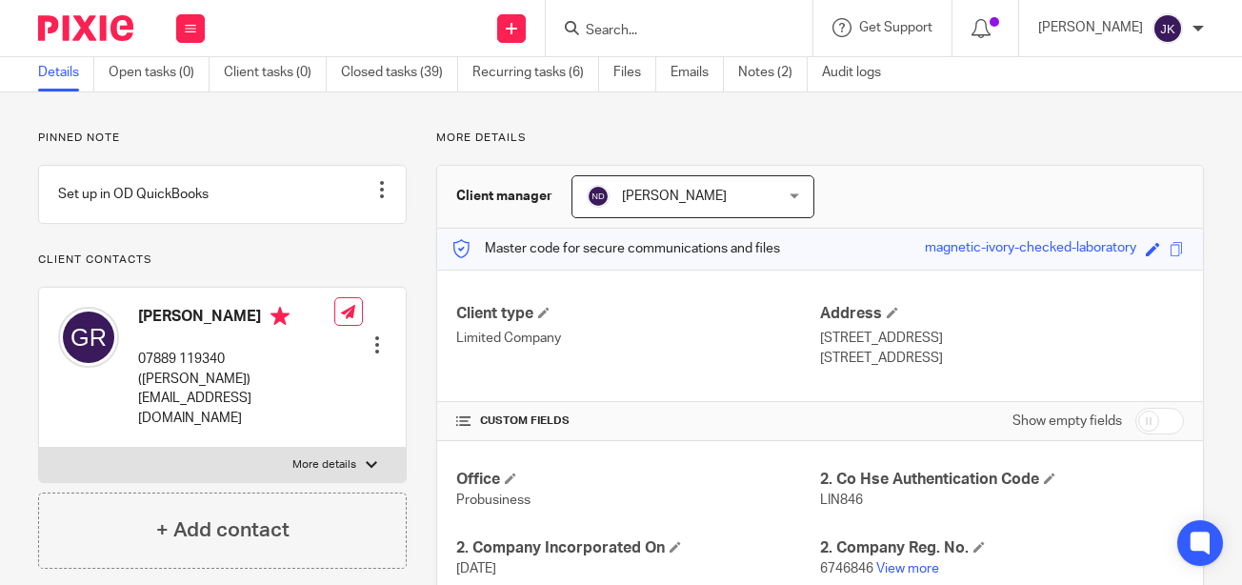
click at [589, 24] on input "Search" at bounding box center [669, 31] width 171 height 17
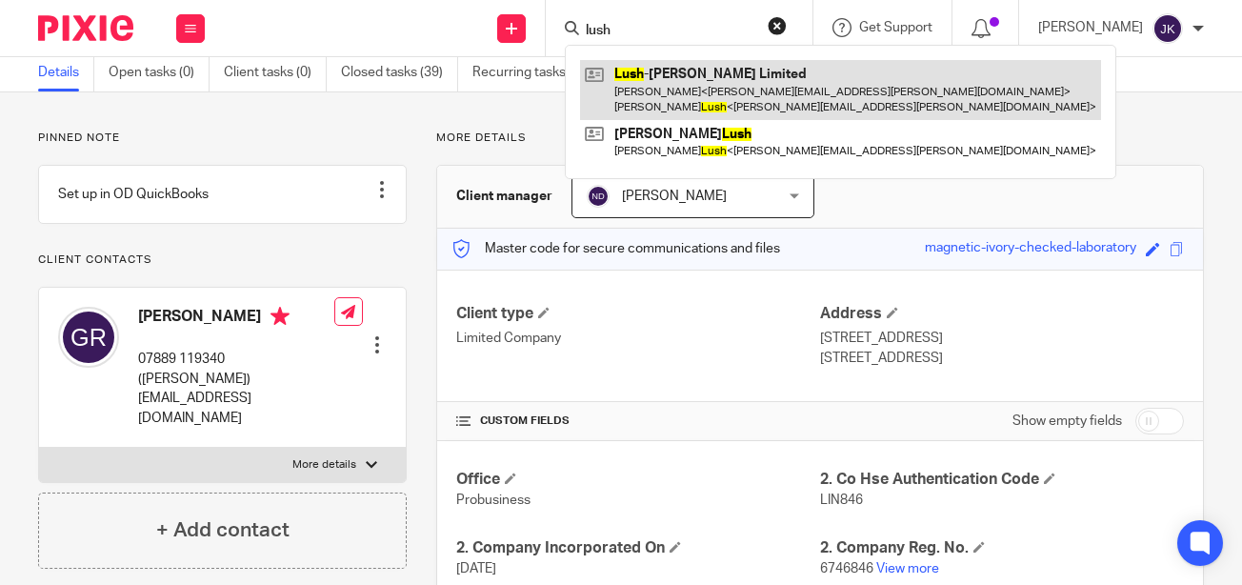
type input "lush"
click at [615, 87] on link at bounding box center [840, 89] width 521 height 59
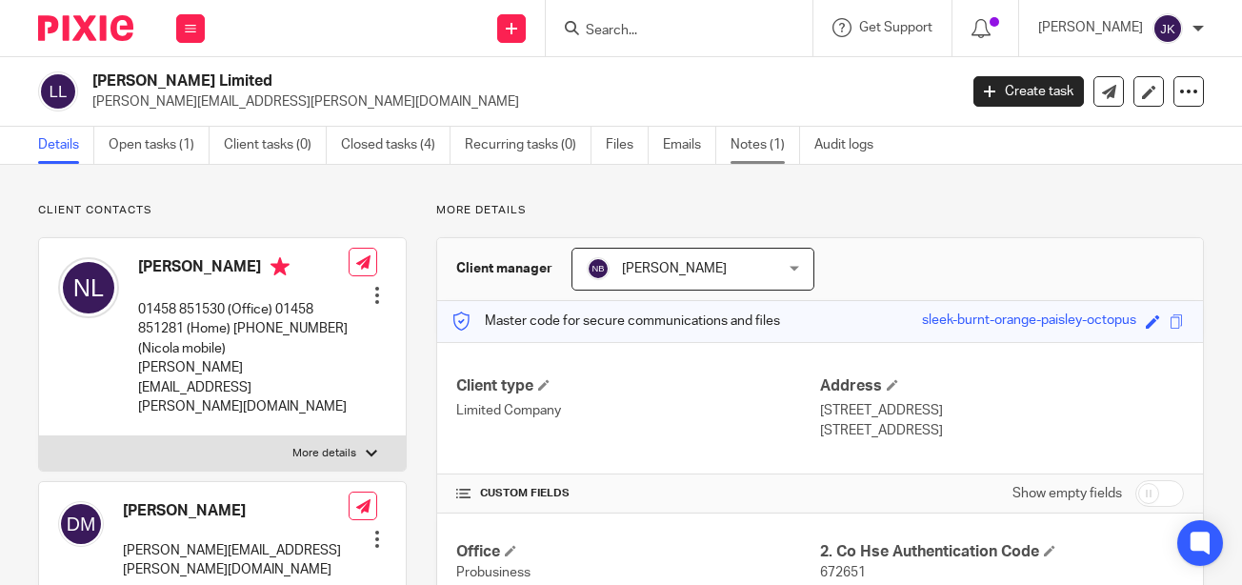
click at [757, 148] on link "Notes (1)" at bounding box center [765, 145] width 70 height 37
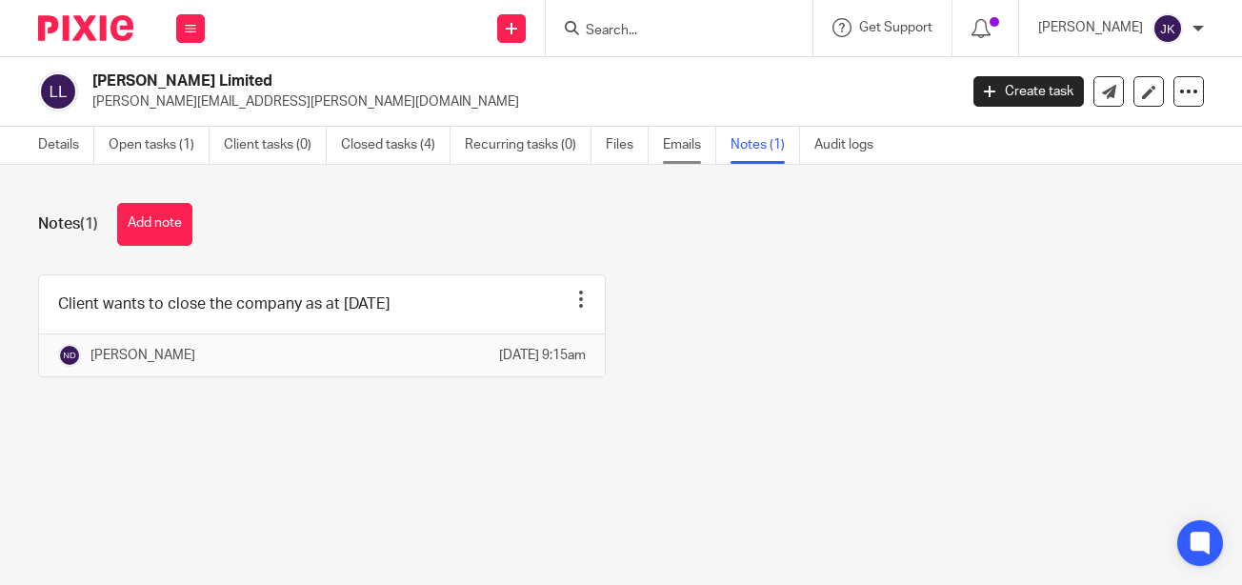
click at [670, 150] on link "Emails" at bounding box center [689, 145] width 53 height 37
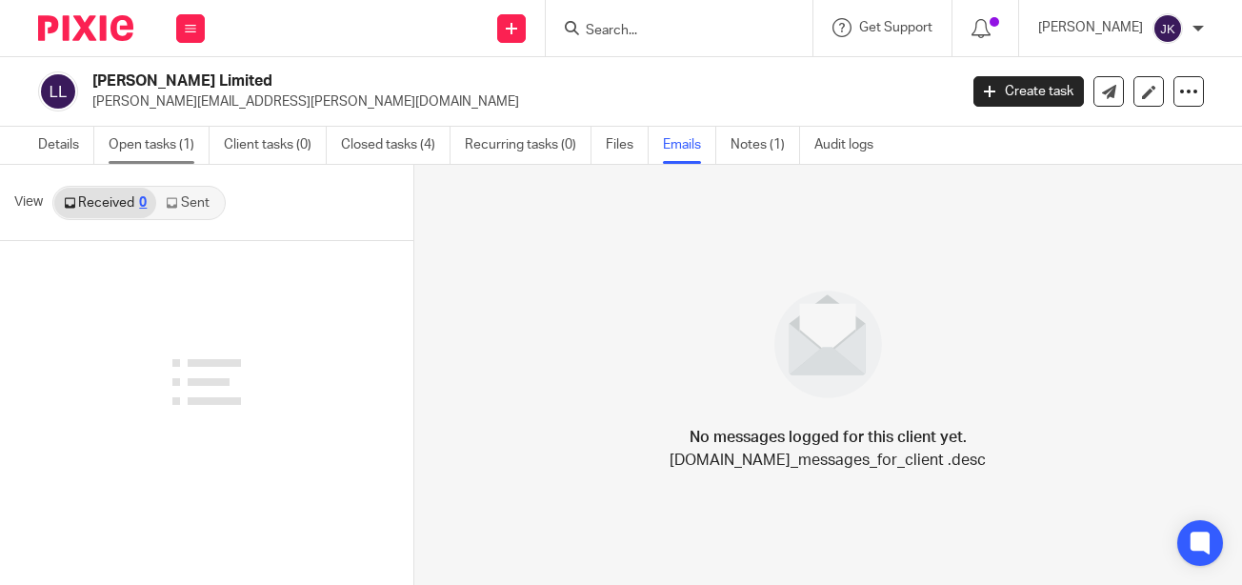
click at [130, 137] on link "Open tasks (1)" at bounding box center [159, 145] width 101 height 37
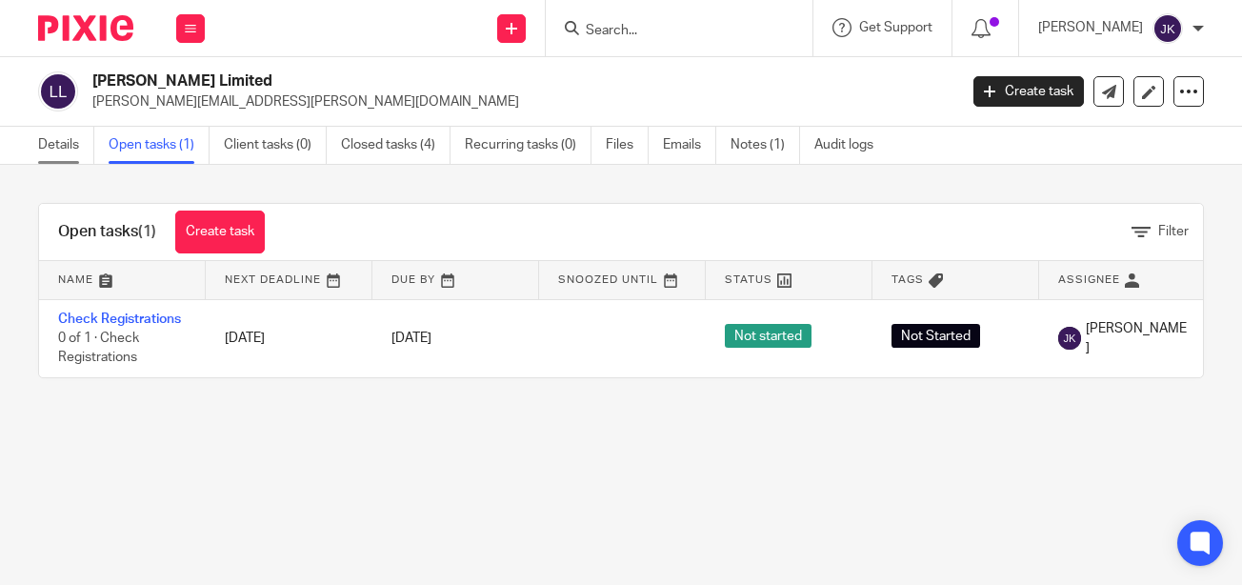
click at [51, 143] on link "Details" at bounding box center [66, 145] width 56 height 37
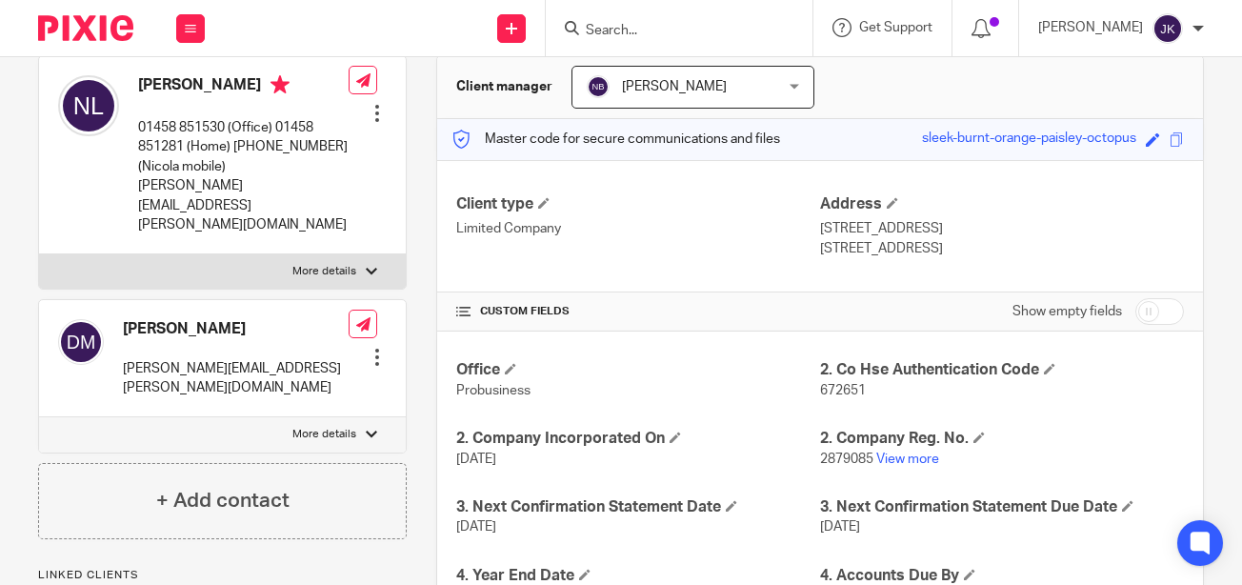
scroll to position [381, 0]
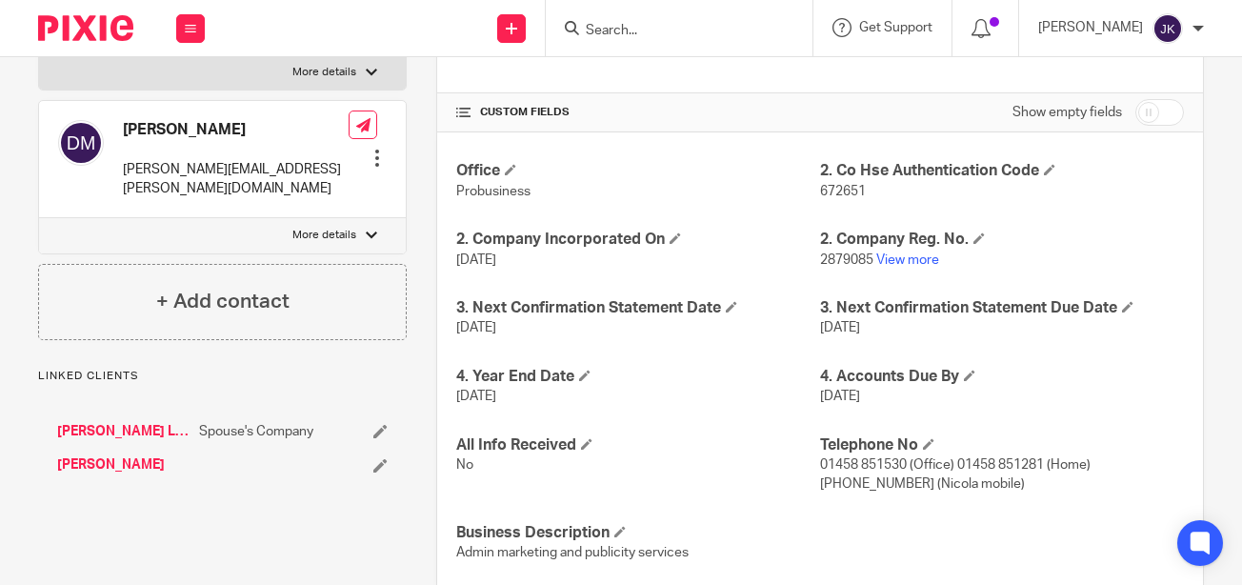
click at [890, 269] on p "2879085 View more" at bounding box center [1002, 259] width 364 height 19
click at [890, 267] on link "View more" at bounding box center [907, 259] width 63 height 13
click at [675, 42] on div at bounding box center [679, 28] width 267 height 56
click at [651, 20] on form at bounding box center [685, 28] width 203 height 24
click at [629, 30] on input "Search" at bounding box center [669, 31] width 171 height 17
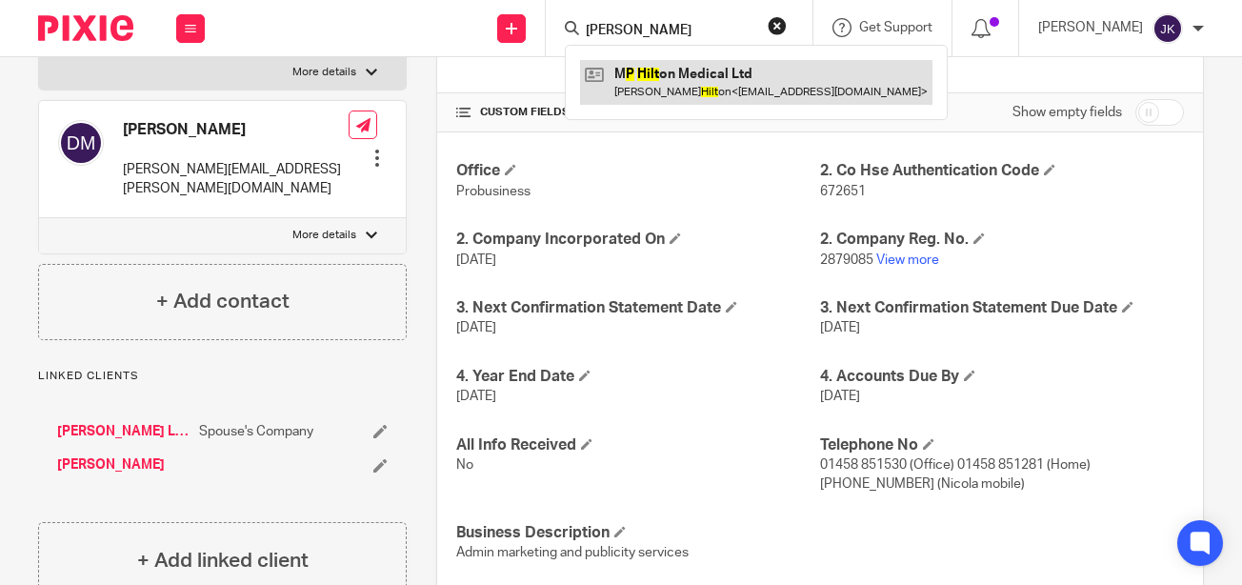
type input "m p hilt"
click at [656, 86] on link at bounding box center [756, 82] width 352 height 44
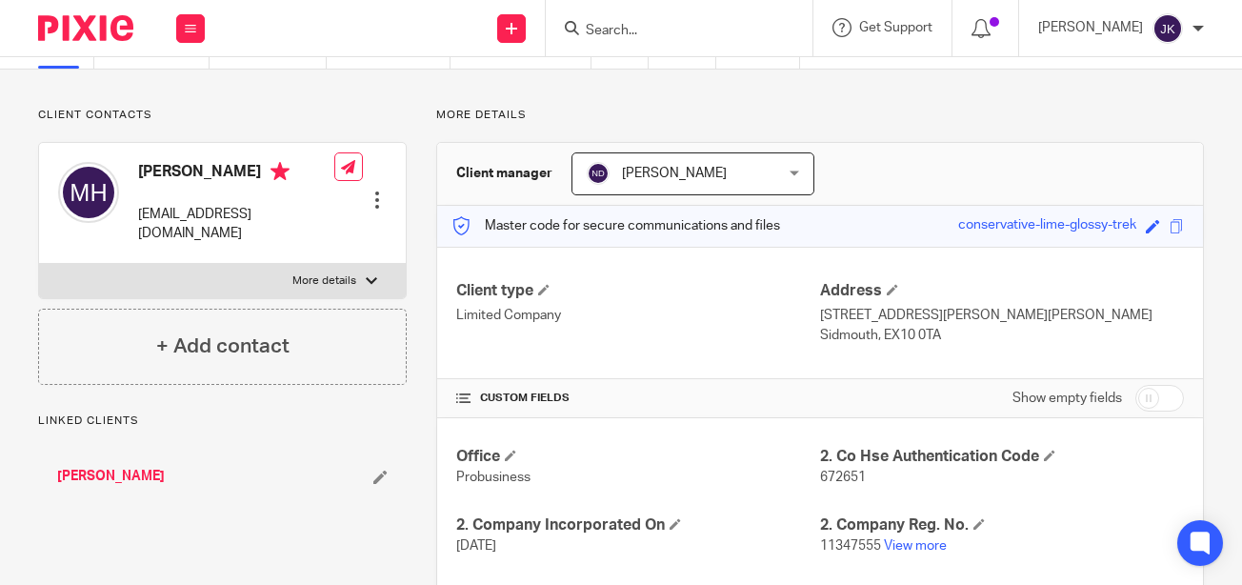
scroll to position [190, 0]
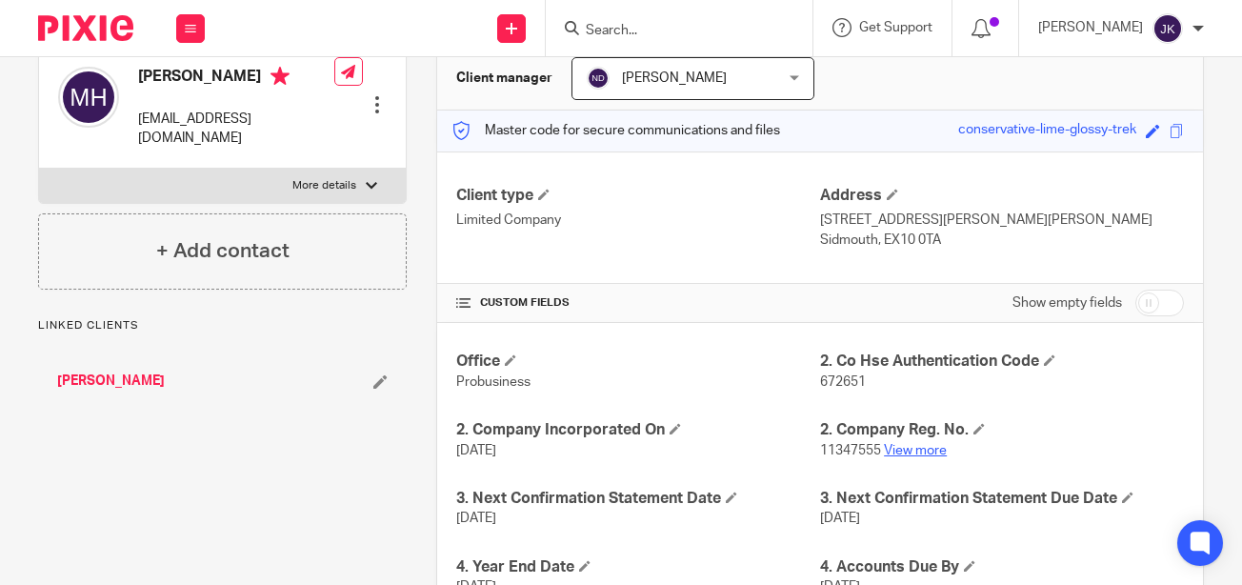
click at [934, 444] on link "View more" at bounding box center [915, 450] width 63 height 13
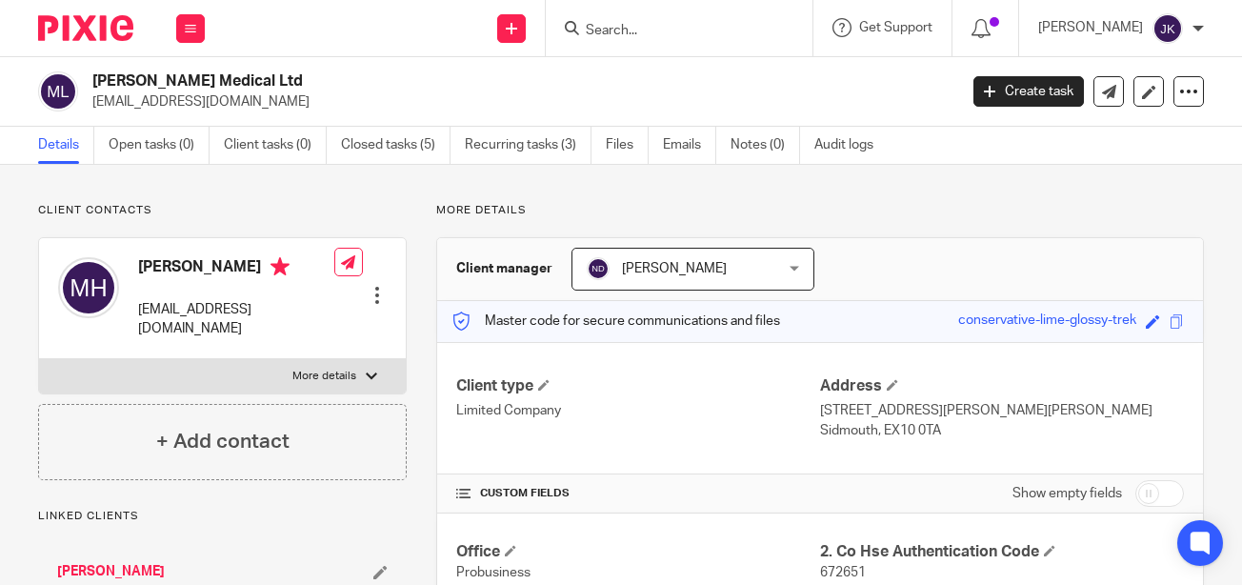
drag, startPoint x: 247, startPoint y: 102, endPoint x: 86, endPoint y: 106, distance: 160.9
click at [86, 106] on div "[PERSON_NAME] Medical Ltd [EMAIL_ADDRESS][DOMAIN_NAME]" at bounding box center [491, 91] width 906 height 40
copy p "[EMAIL_ADDRESS][DOMAIN_NAME]"
click at [619, 30] on input "Search" at bounding box center [669, 31] width 171 height 17
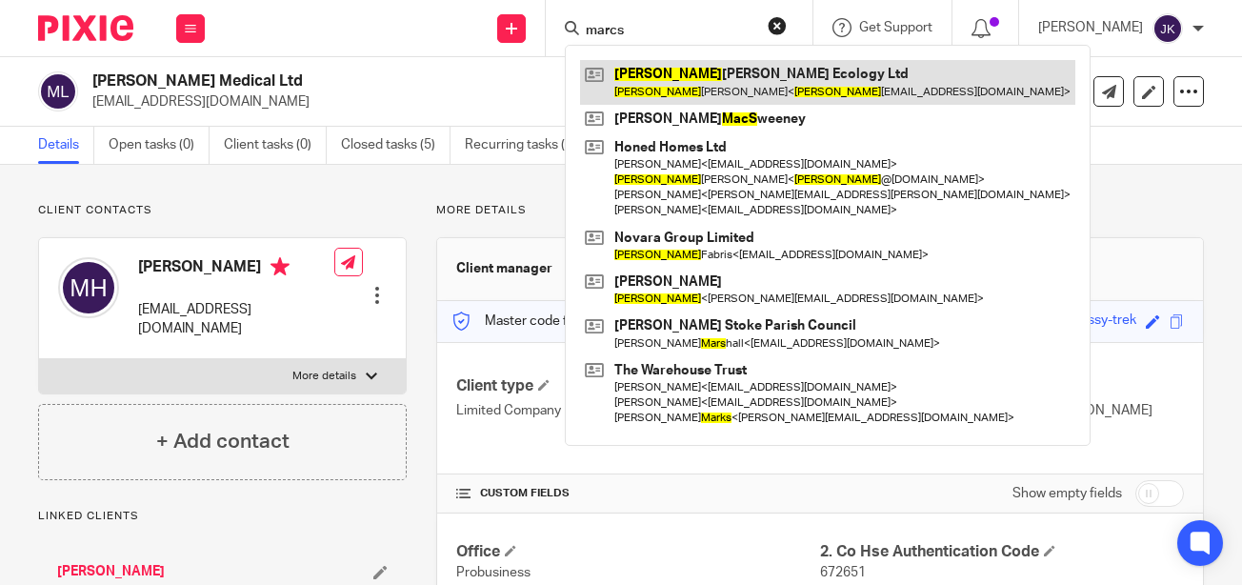
type input "marcs"
click at [631, 84] on link at bounding box center [827, 82] width 495 height 44
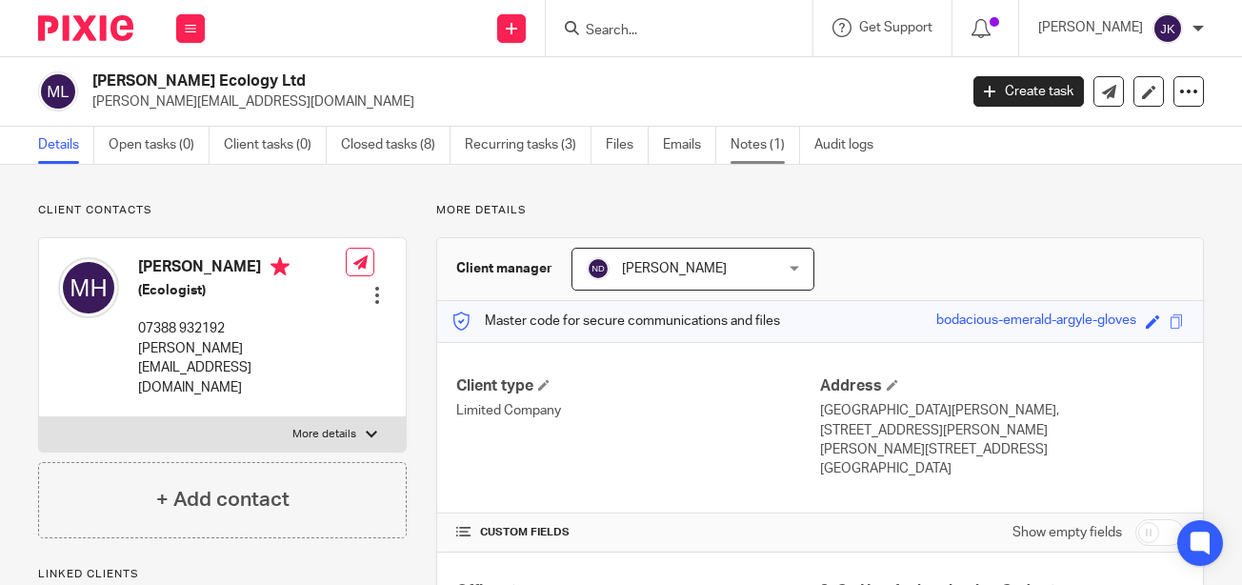
click at [733, 146] on link "Notes (1)" at bounding box center [765, 145] width 70 height 37
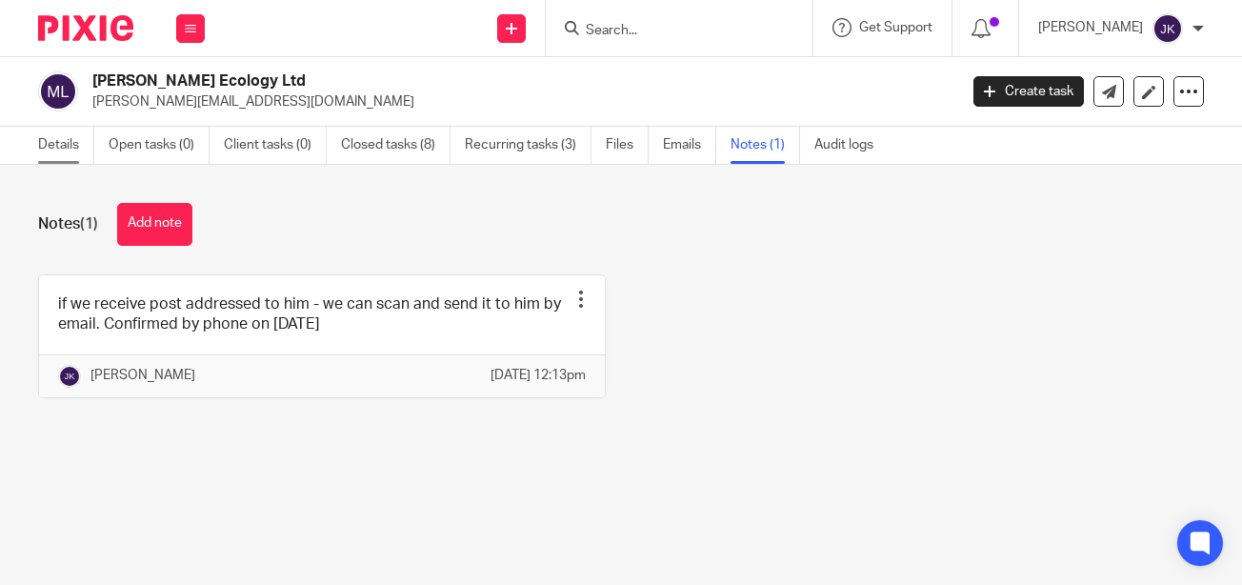
click at [57, 147] on link "Details" at bounding box center [66, 145] width 56 height 37
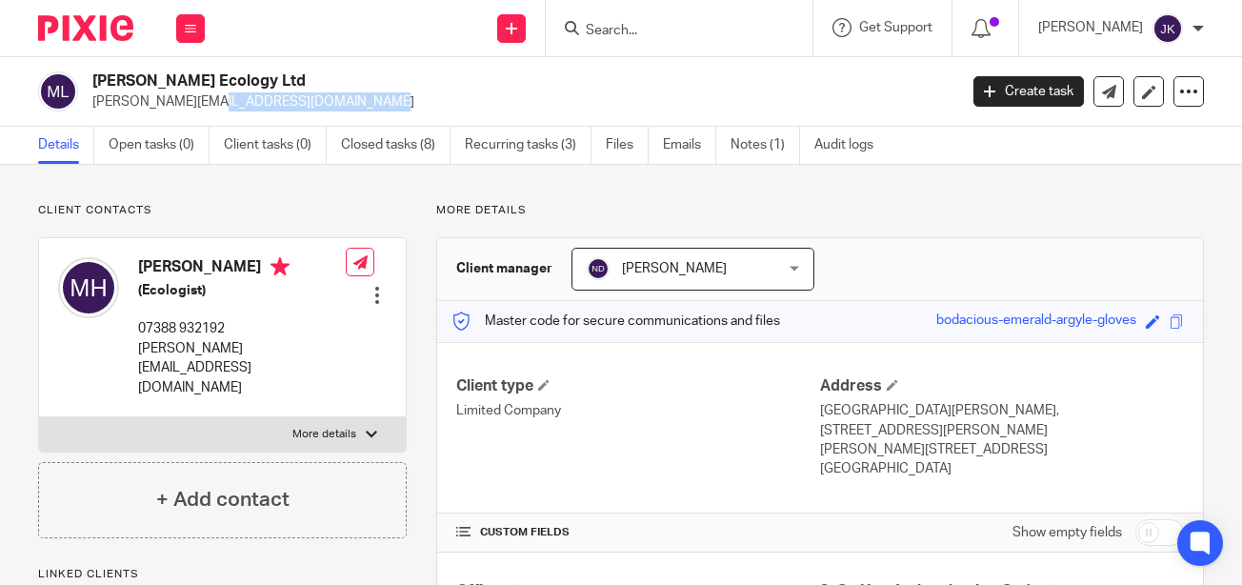
drag, startPoint x: 280, startPoint y: 103, endPoint x: 87, endPoint y: 108, distance: 193.3
click at [87, 108] on div "Marcus Hogg Ecology Ltd marcus_hogg@outlook.com" at bounding box center [491, 91] width 906 height 40
copy p "marcus_hogg@outlook.com"
click at [591, 35] on input "Search" at bounding box center [669, 31] width 171 height 17
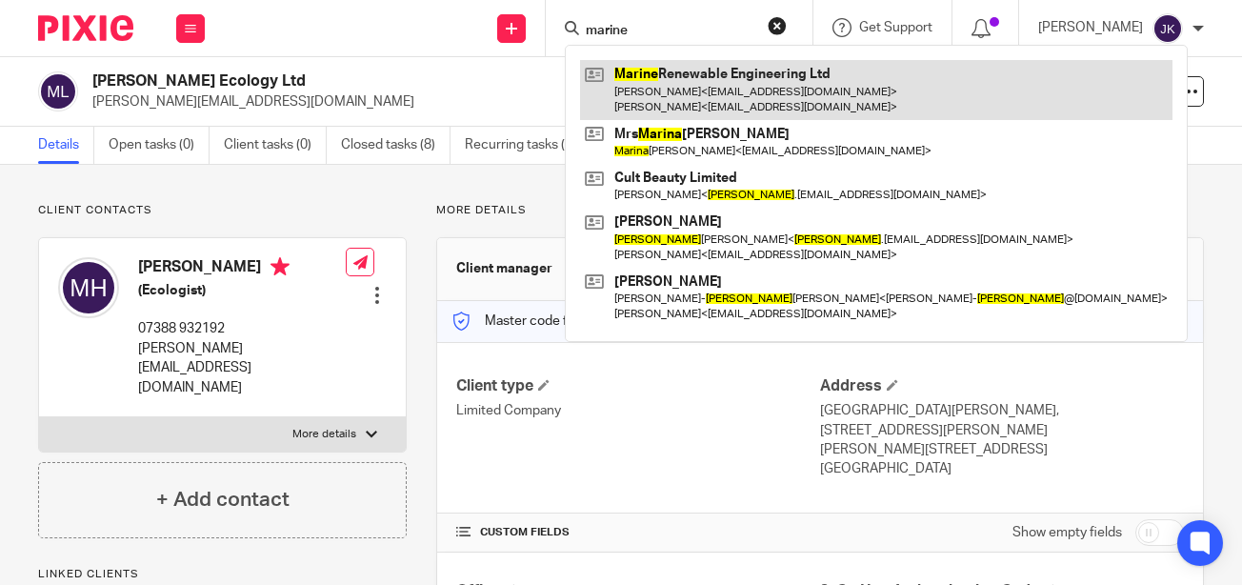
type input "marine"
click at [606, 86] on link at bounding box center [876, 89] width 592 height 59
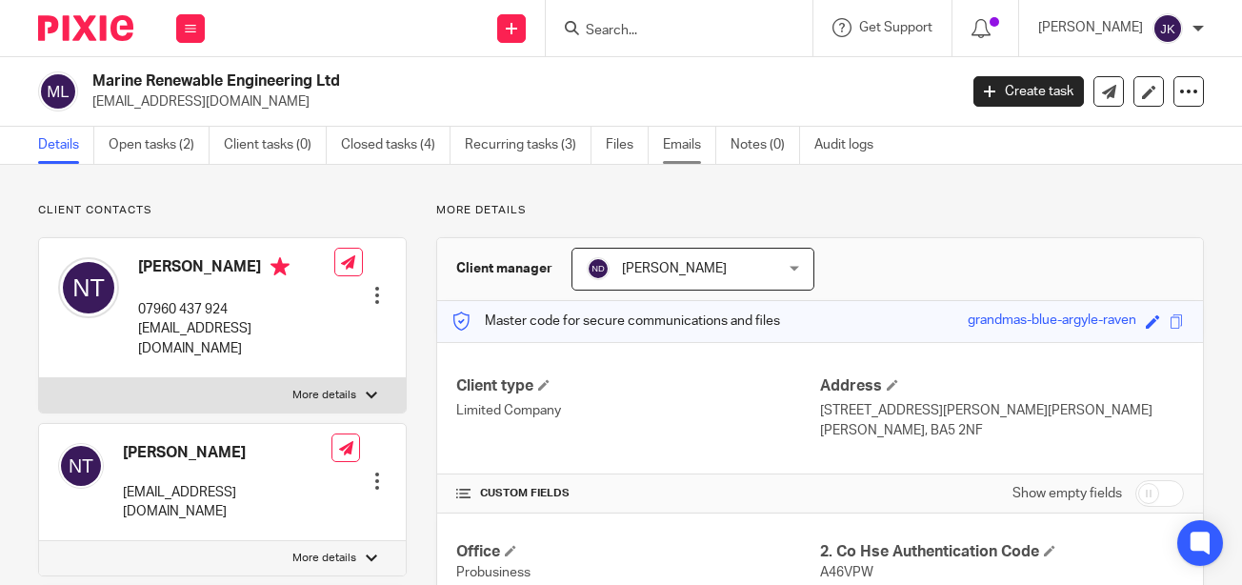
click at [686, 146] on link "Emails" at bounding box center [689, 145] width 53 height 37
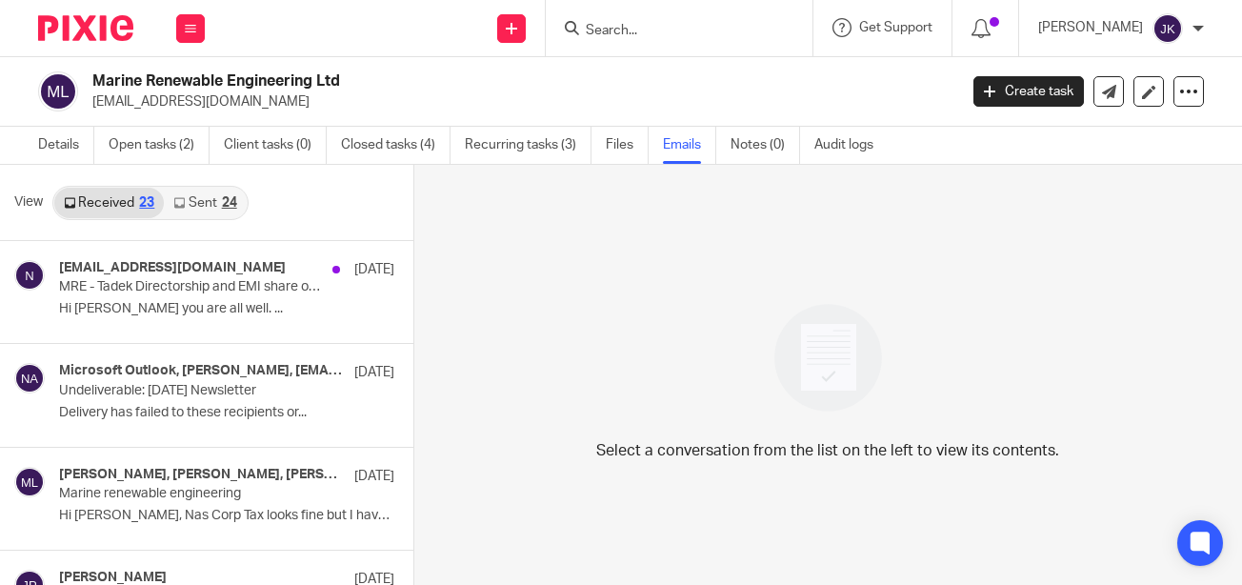
click at [199, 204] on link "Sent 24" at bounding box center [205, 203] width 82 height 30
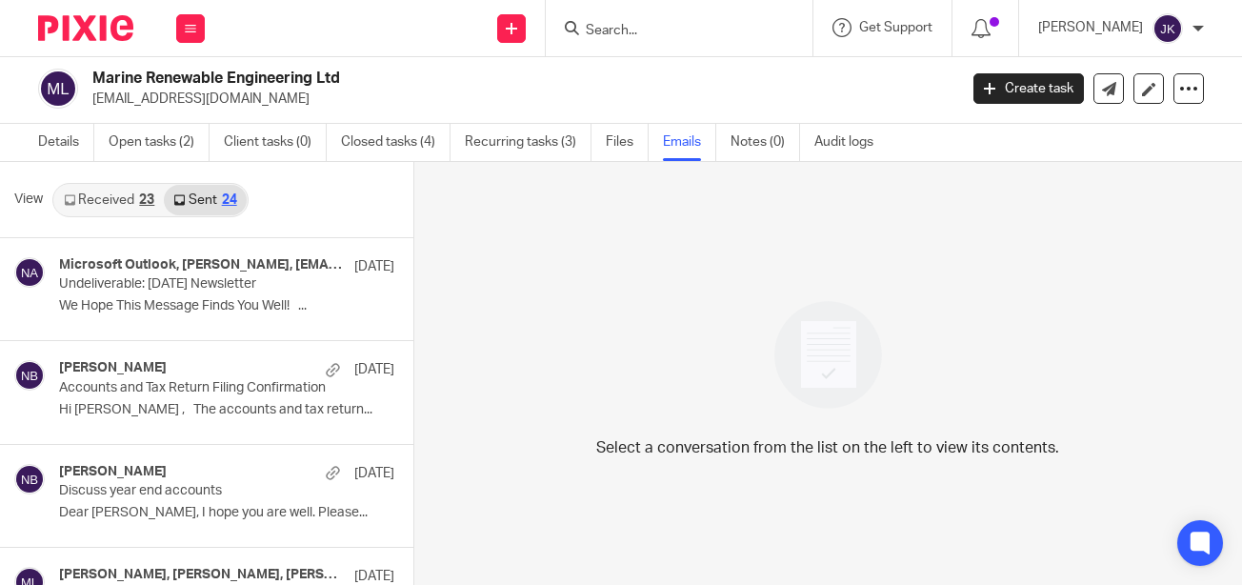
click at [208, 203] on link "Sent 24" at bounding box center [205, 200] width 82 height 30
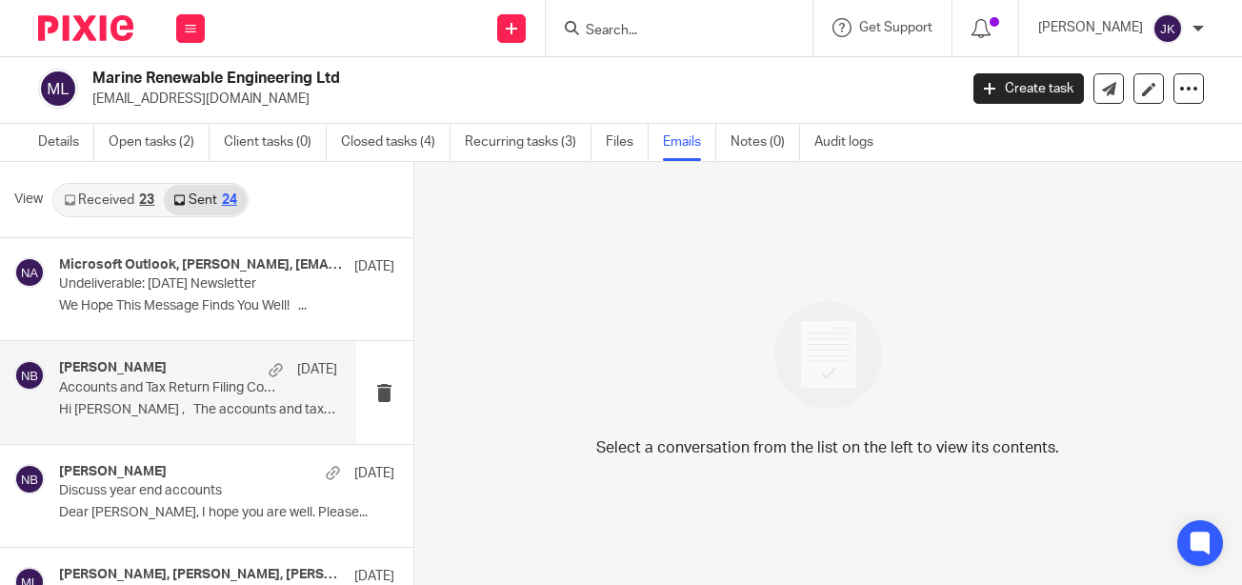
click at [237, 427] on div "Nas Bashir 24 Feb Accounts and Tax Return Filing Confirmation Hi Nigel , The ac…" at bounding box center [178, 392] width 356 height 102
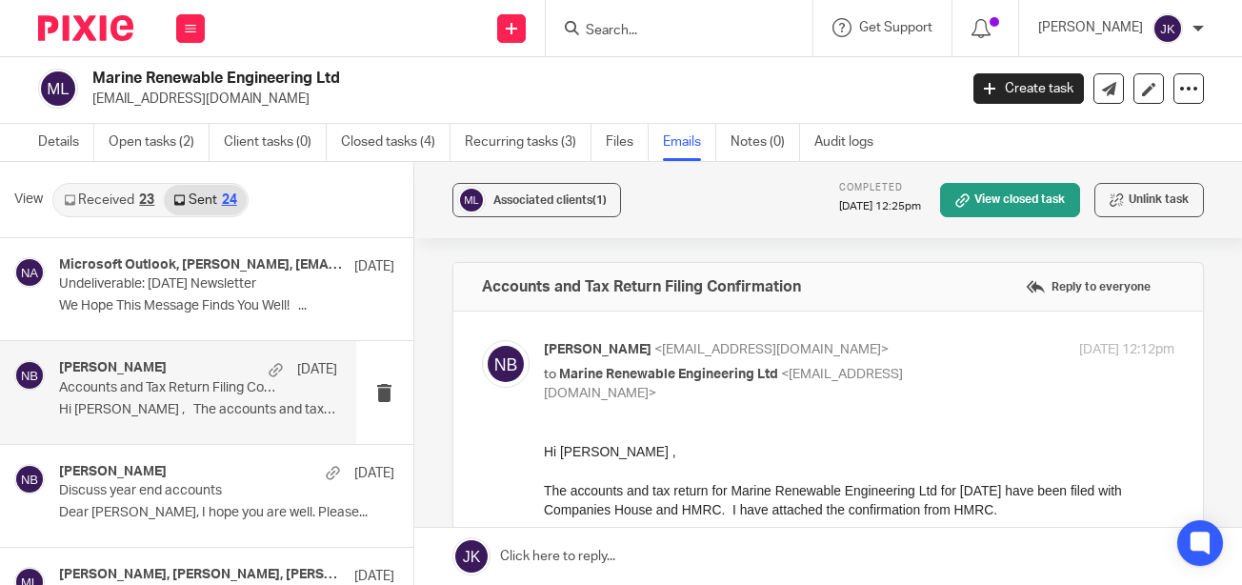
scroll to position [0, 0]
click at [71, 149] on link "Details" at bounding box center [66, 142] width 56 height 37
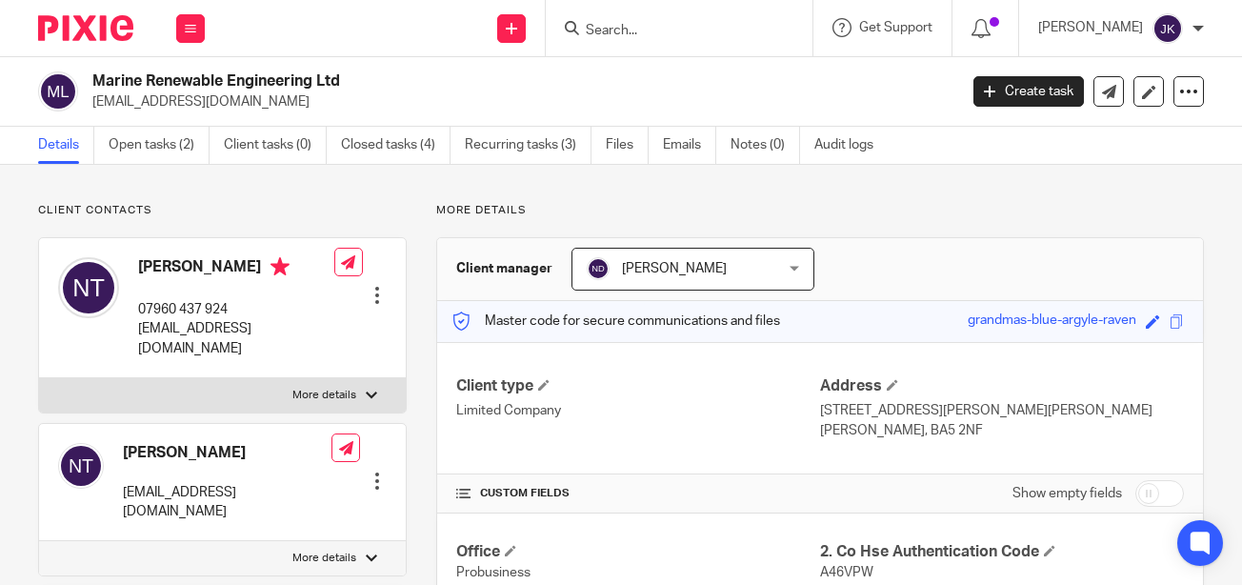
drag, startPoint x: 236, startPoint y: 104, endPoint x: 90, endPoint y: 97, distance: 145.8
click at [90, 97] on div "Marine Renewable Engineering Ltd [EMAIL_ADDRESS][DOMAIN_NAME]" at bounding box center [491, 91] width 906 height 40
copy p "[EMAIL_ADDRESS][DOMAIN_NAME]"
click at [647, 35] on input "Search" at bounding box center [669, 31] width 171 height 17
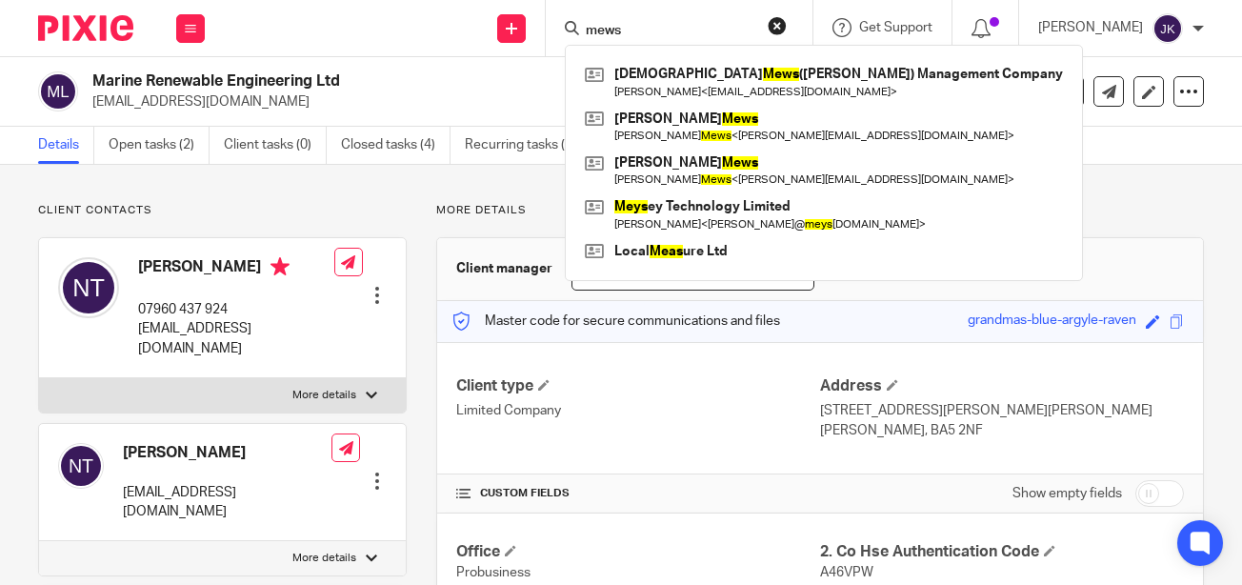
type input "mews"
click at [176, 24] on button at bounding box center [190, 28] width 29 height 29
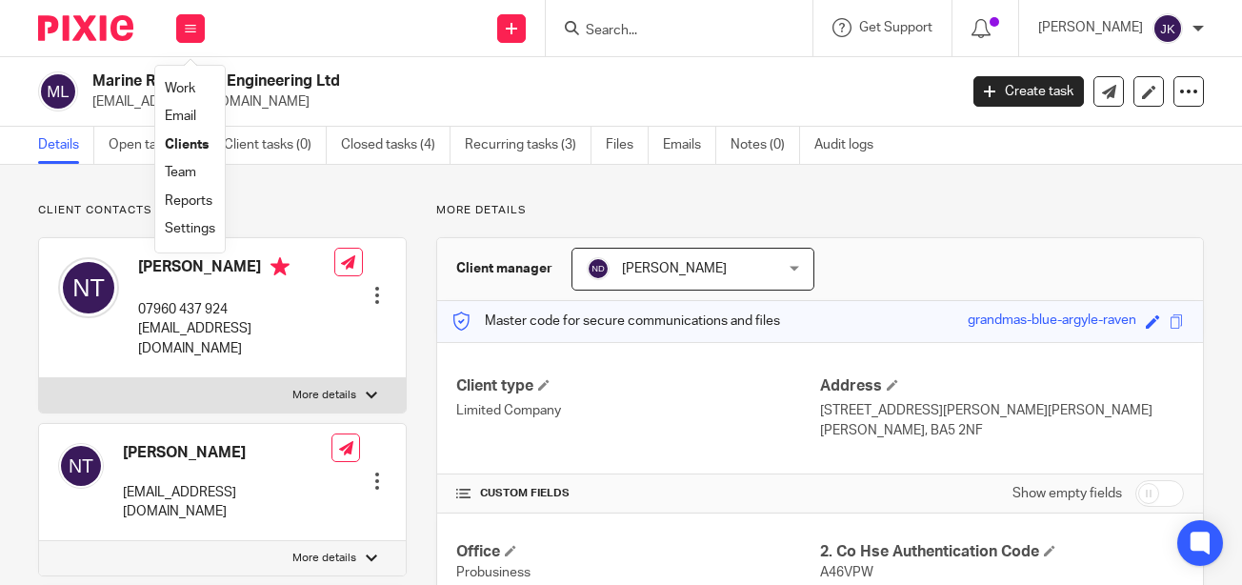
click at [185, 141] on link "Clients" at bounding box center [187, 144] width 44 height 13
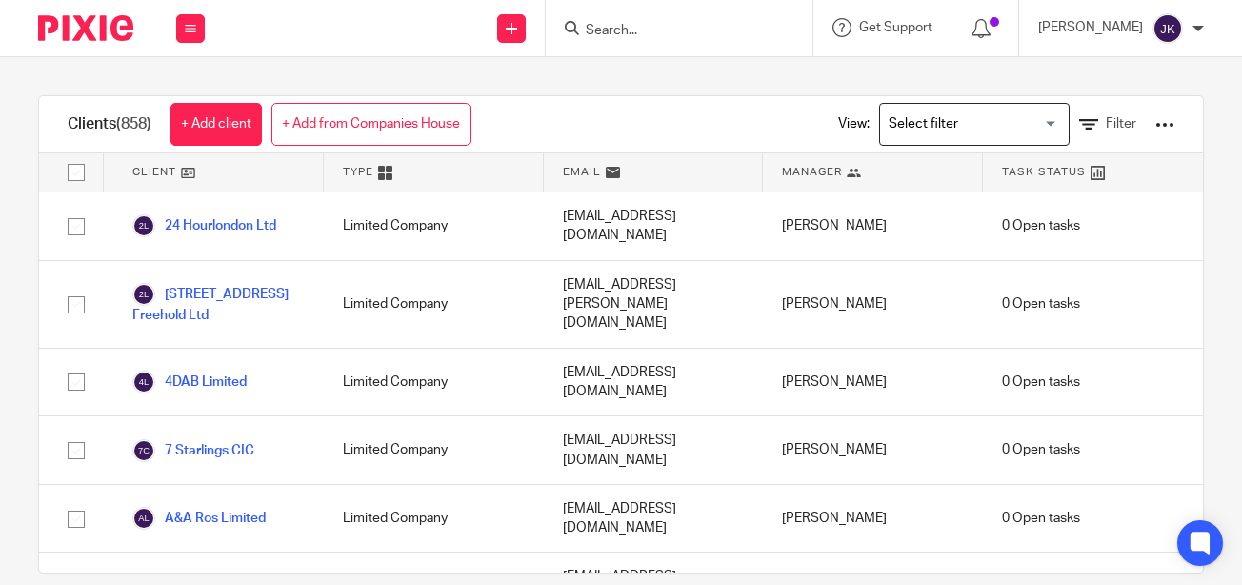
click at [953, 115] on input "Search for option" at bounding box center [970, 124] width 176 height 33
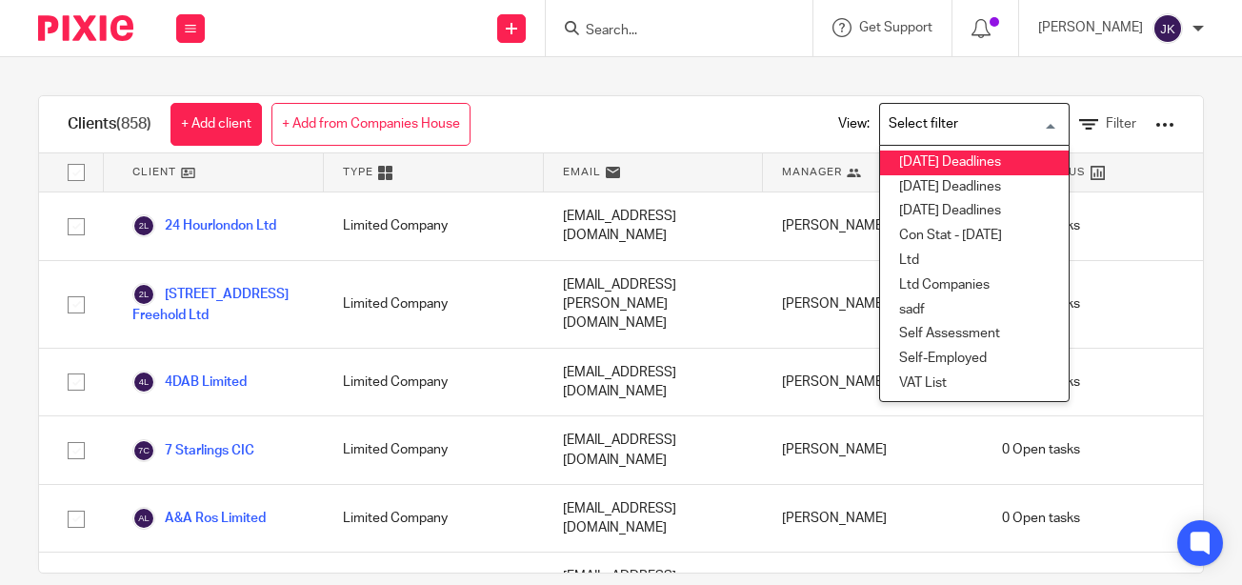
click at [1072, 111] on div "View: Loading... 1 - Sep 2025 Deadlines 2 - Oct 2025 Deadlines 3 - Nov 2025 Dea…" at bounding box center [991, 124] width 365 height 56
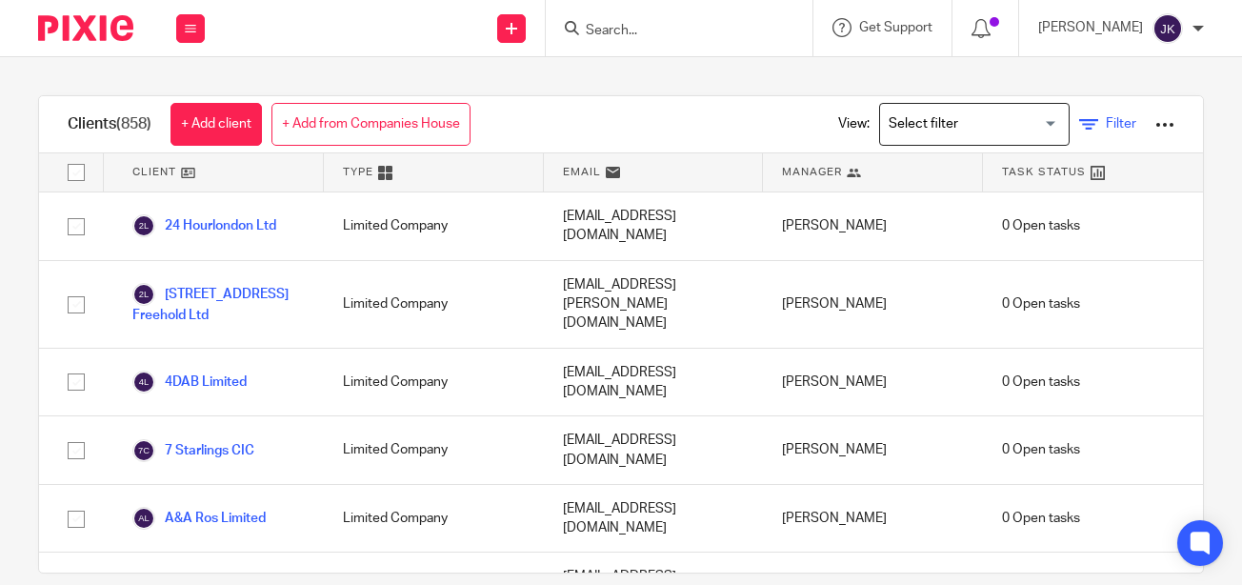
click at [1079, 123] on link "Filter" at bounding box center [1107, 124] width 57 height 20
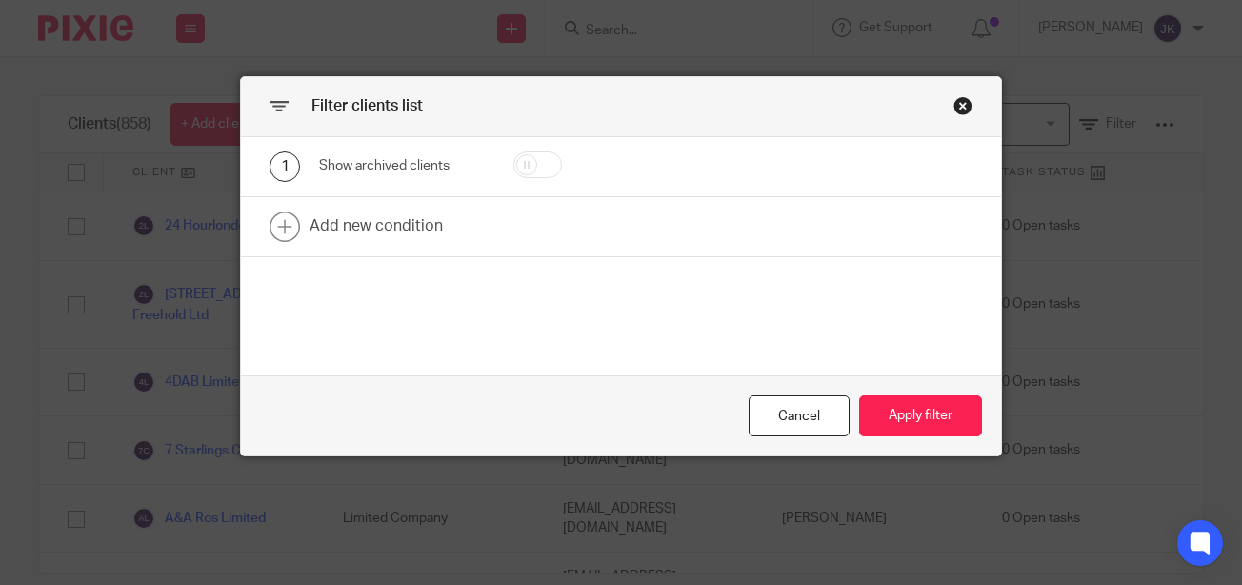
click at [528, 160] on input "checkbox" at bounding box center [537, 164] width 49 height 27
checkbox input "true"
click at [871, 407] on button "Apply filter" at bounding box center [920, 415] width 123 height 41
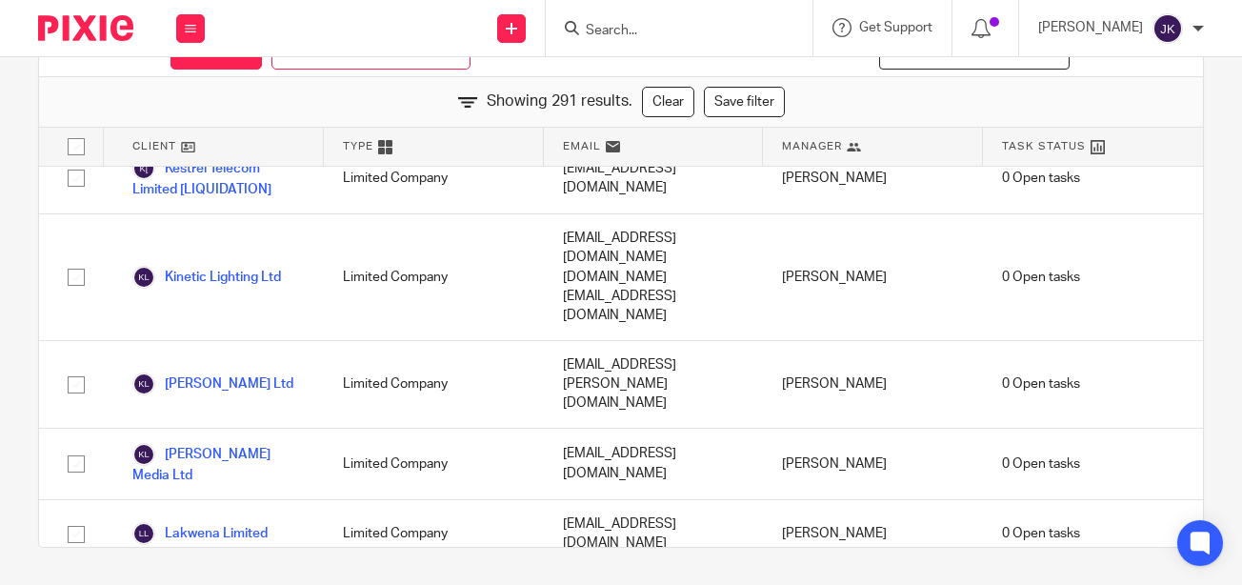
scroll to position [8474, 0]
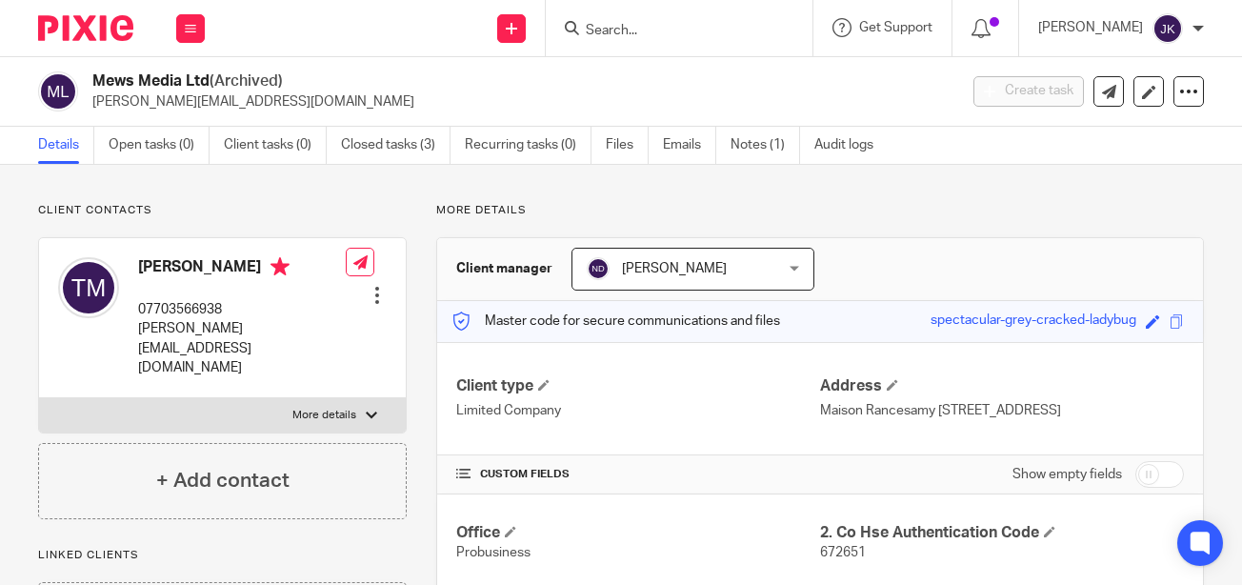
click at [613, 24] on input "Search" at bounding box center [669, 31] width 171 height 17
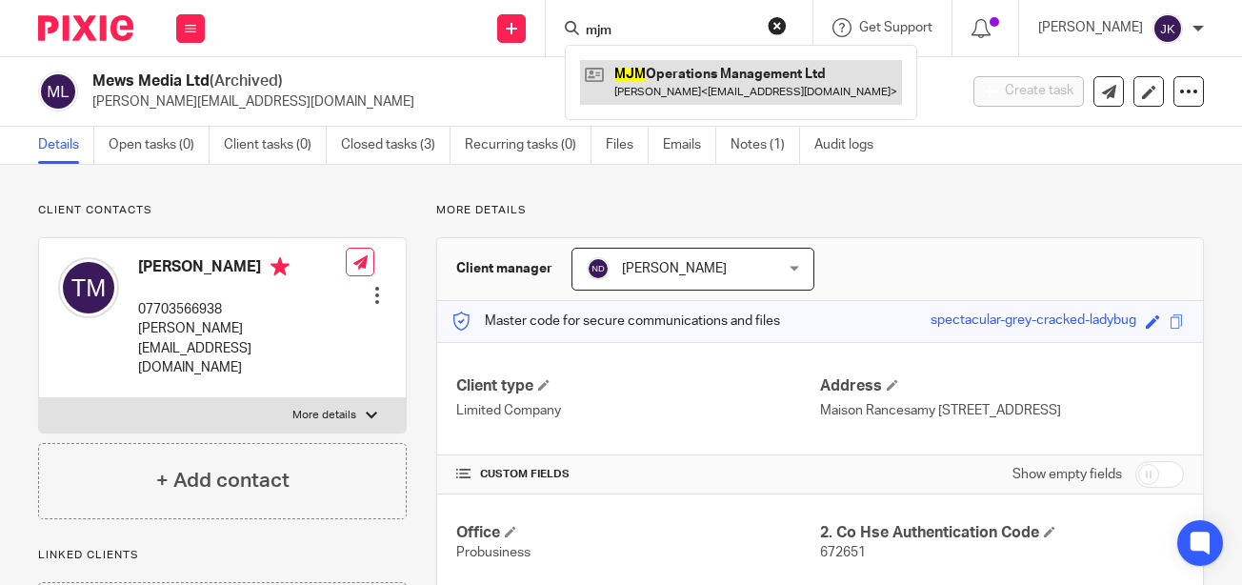
type input "mjm"
click at [641, 92] on link at bounding box center [741, 82] width 322 height 44
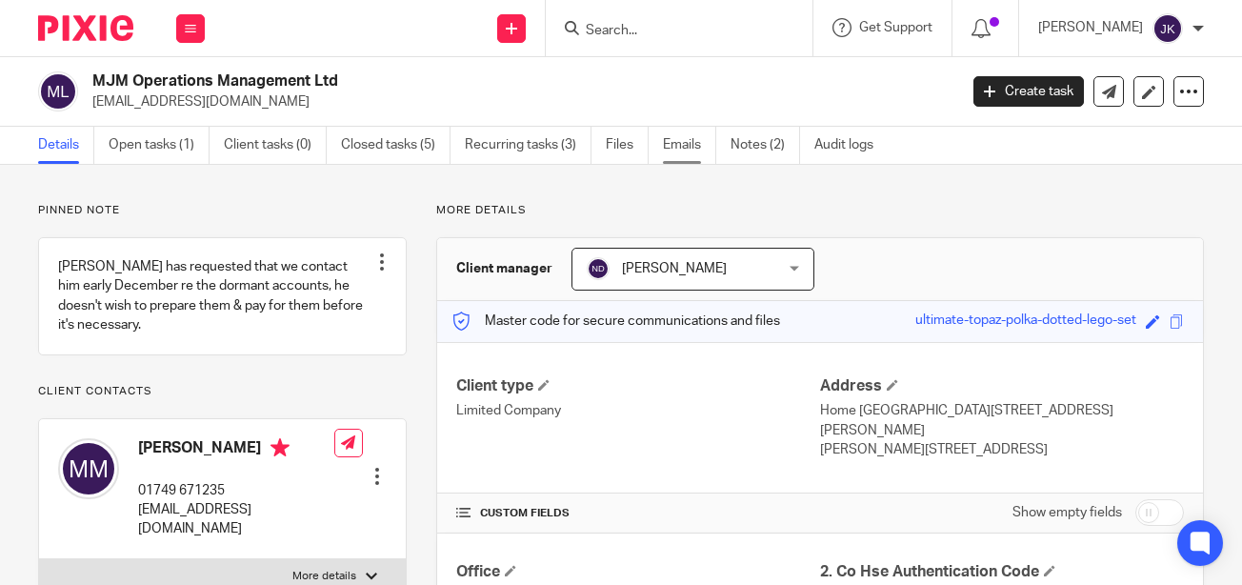
click at [716, 143] on link "Emails" at bounding box center [689, 145] width 53 height 37
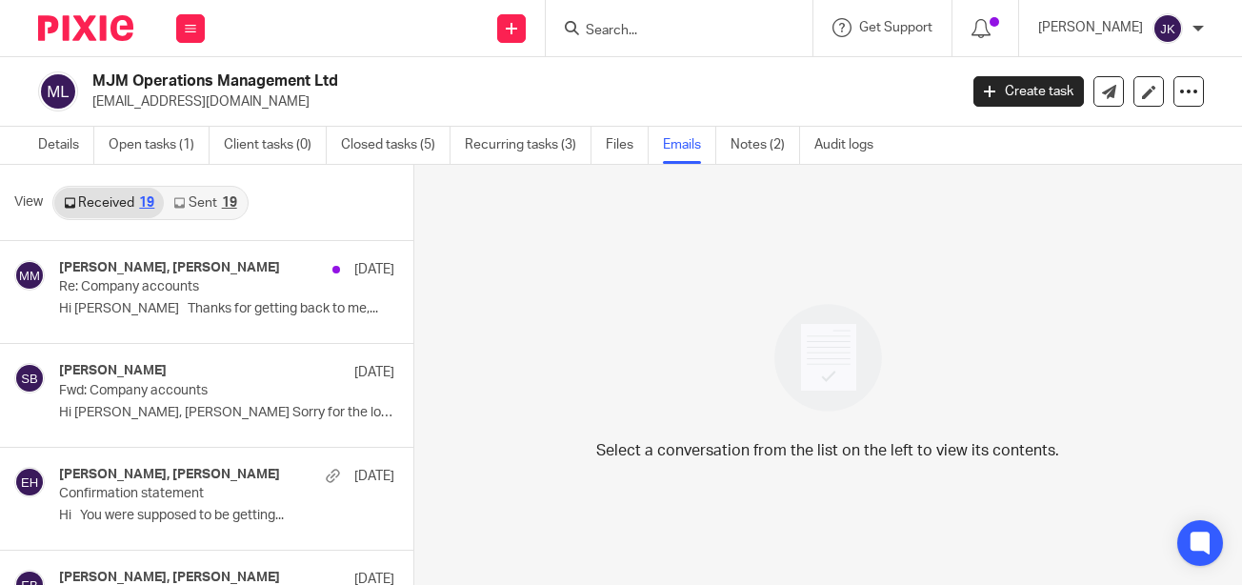
click at [715, 142] on link "Emails" at bounding box center [689, 145] width 53 height 37
click at [736, 140] on link "Notes (2)" at bounding box center [765, 145] width 70 height 37
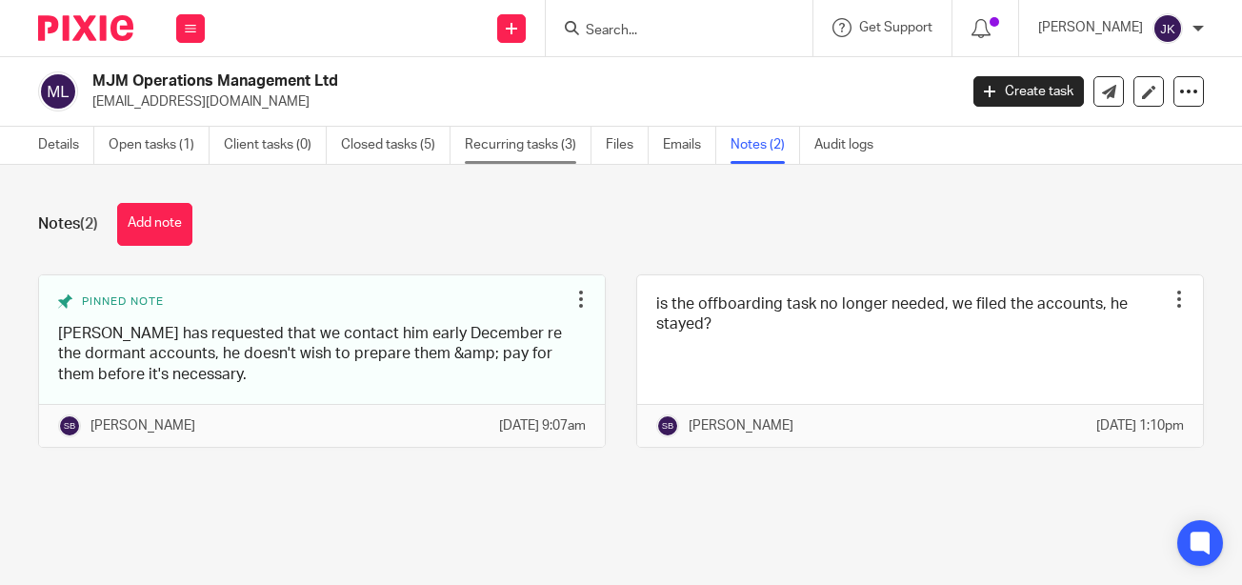
click at [498, 147] on link "Recurring tasks (3)" at bounding box center [528, 145] width 127 height 37
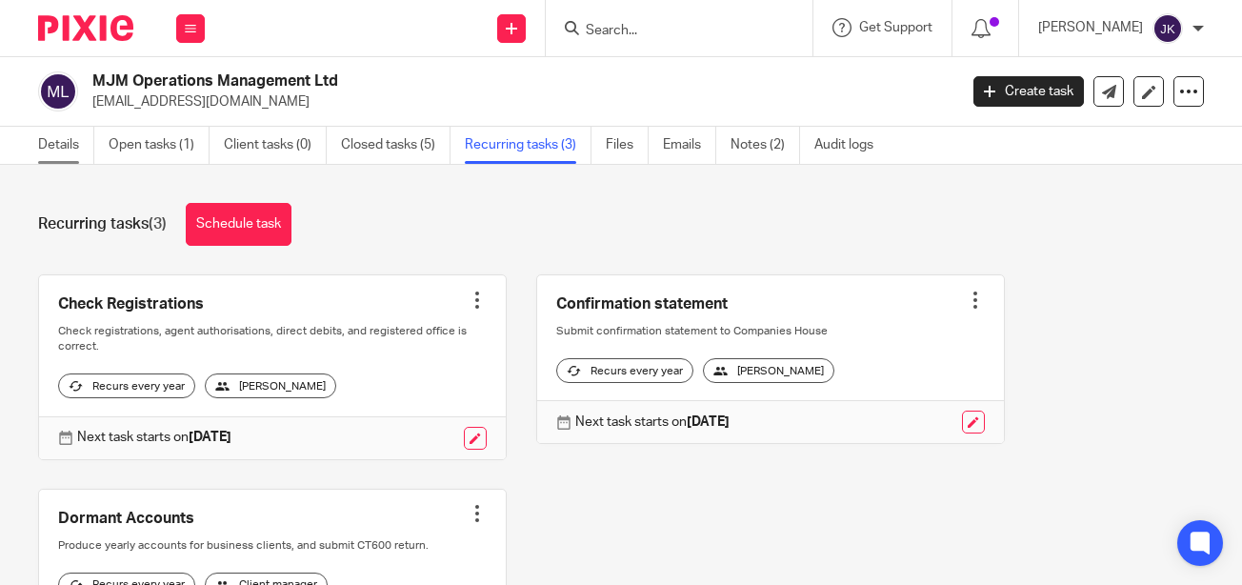
click at [78, 149] on link "Details" at bounding box center [66, 145] width 56 height 37
click at [62, 141] on link "Details" at bounding box center [66, 145] width 56 height 37
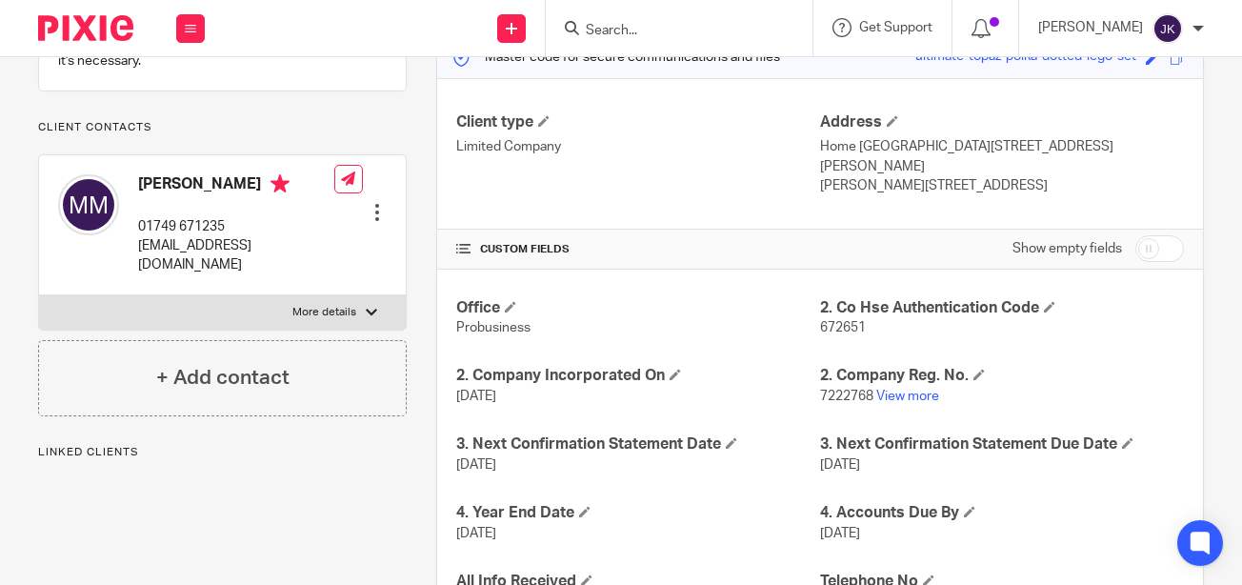
scroll to position [286, 0]
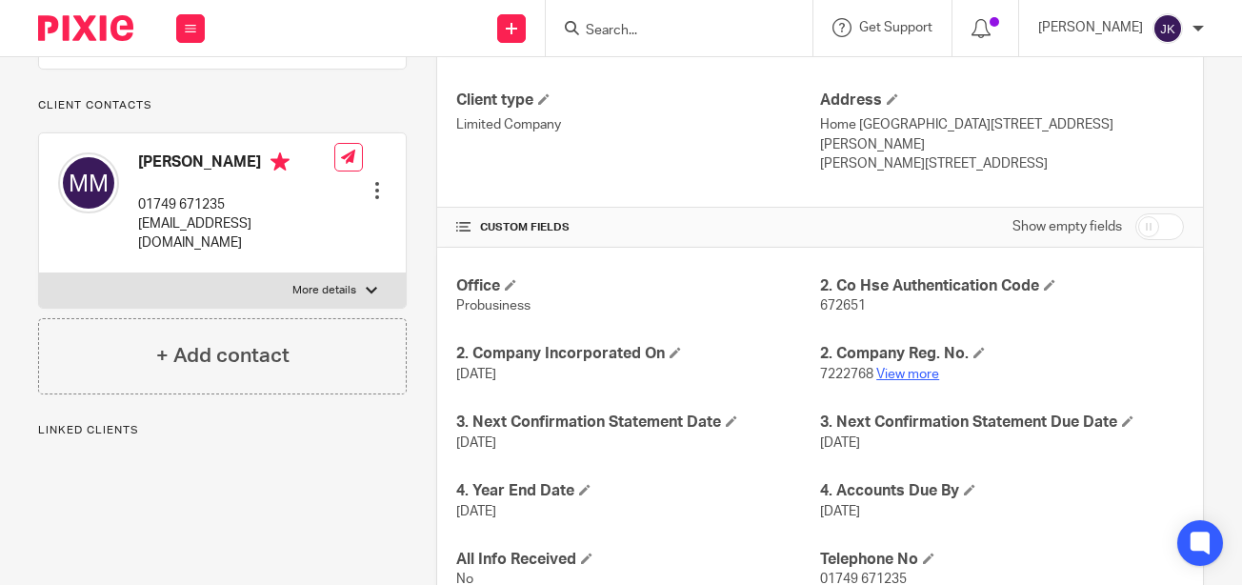
click at [904, 376] on link "View more" at bounding box center [907, 374] width 63 height 13
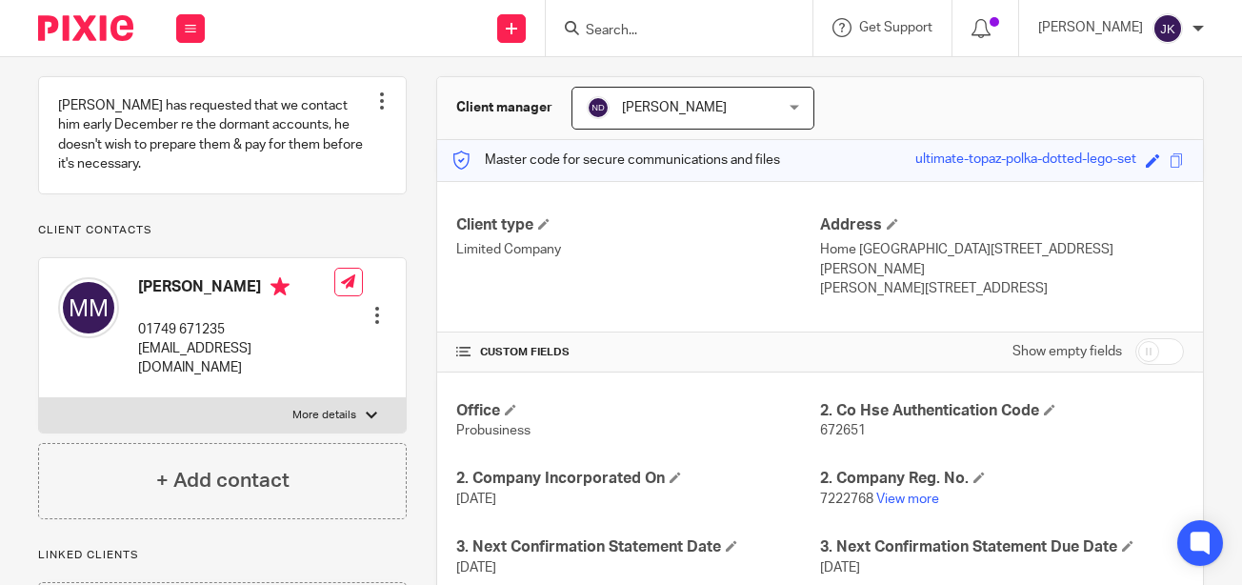
scroll to position [0, 0]
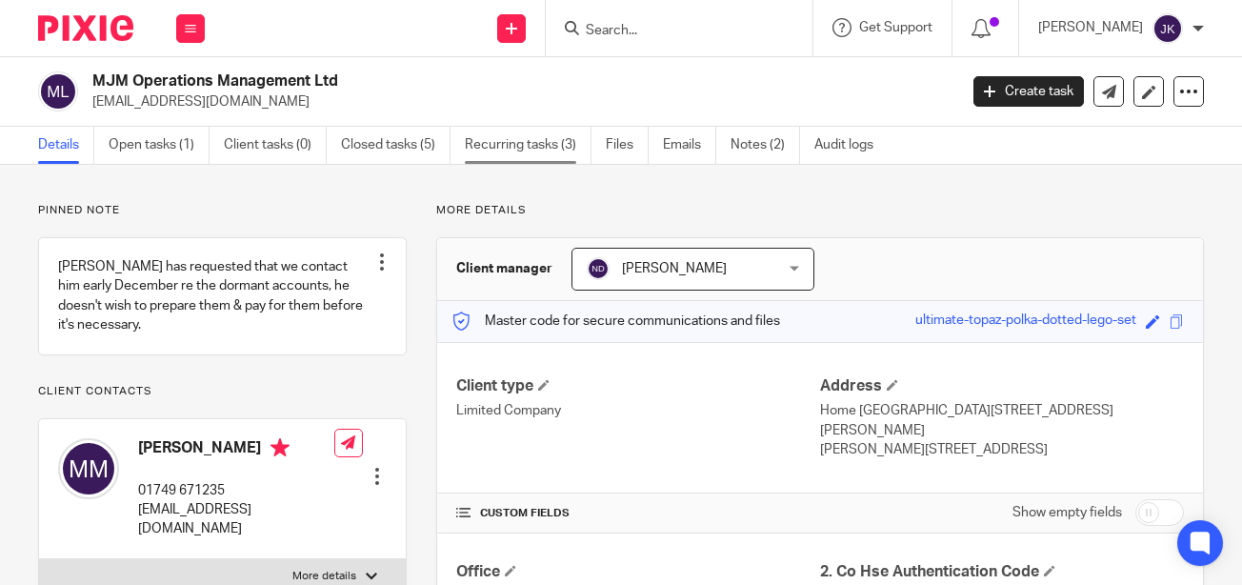
click at [564, 148] on link "Recurring tasks (3)" at bounding box center [528, 145] width 127 height 37
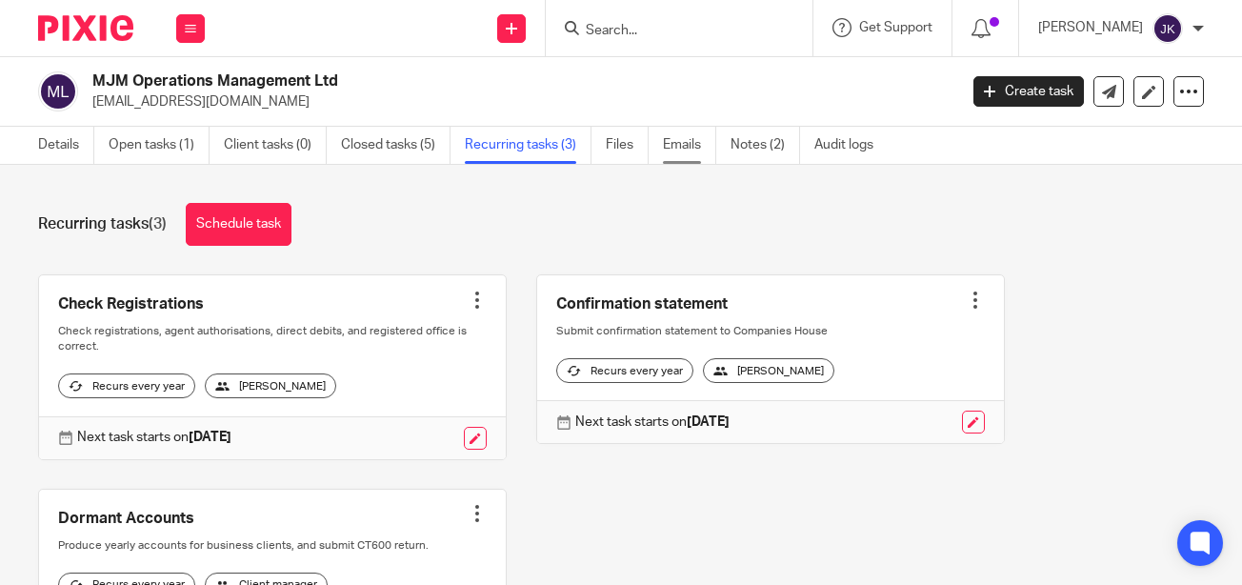
click at [689, 147] on link "Emails" at bounding box center [689, 145] width 53 height 37
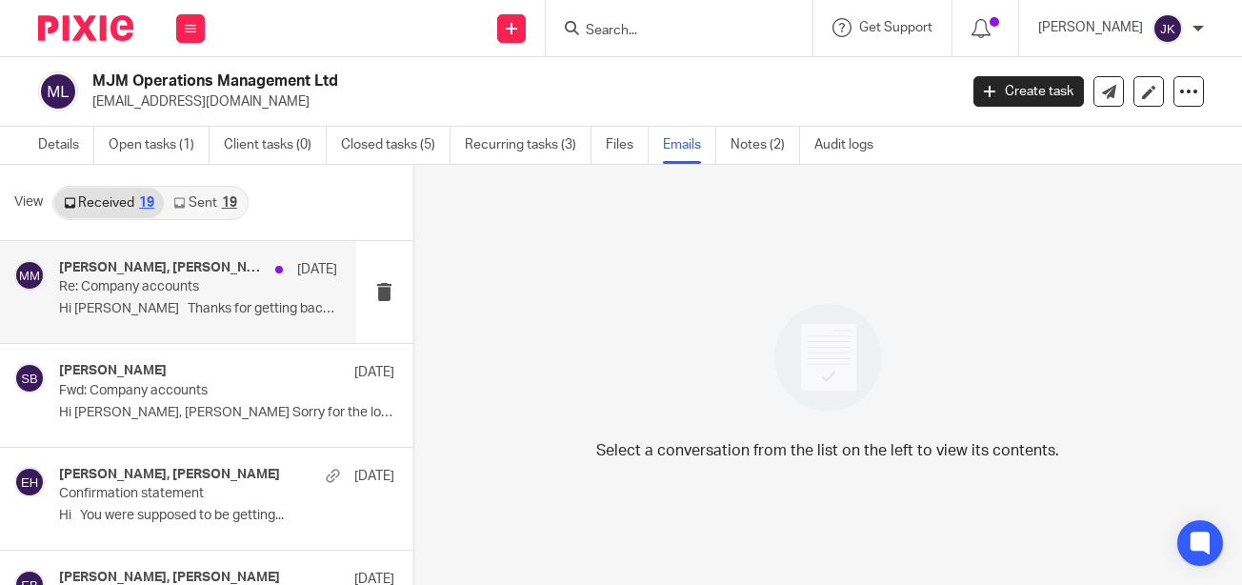
click at [207, 319] on div "[PERSON_NAME], [PERSON_NAME] [DATE] Re: Company accounts Hi [PERSON_NAME] Thank…" at bounding box center [198, 292] width 278 height 64
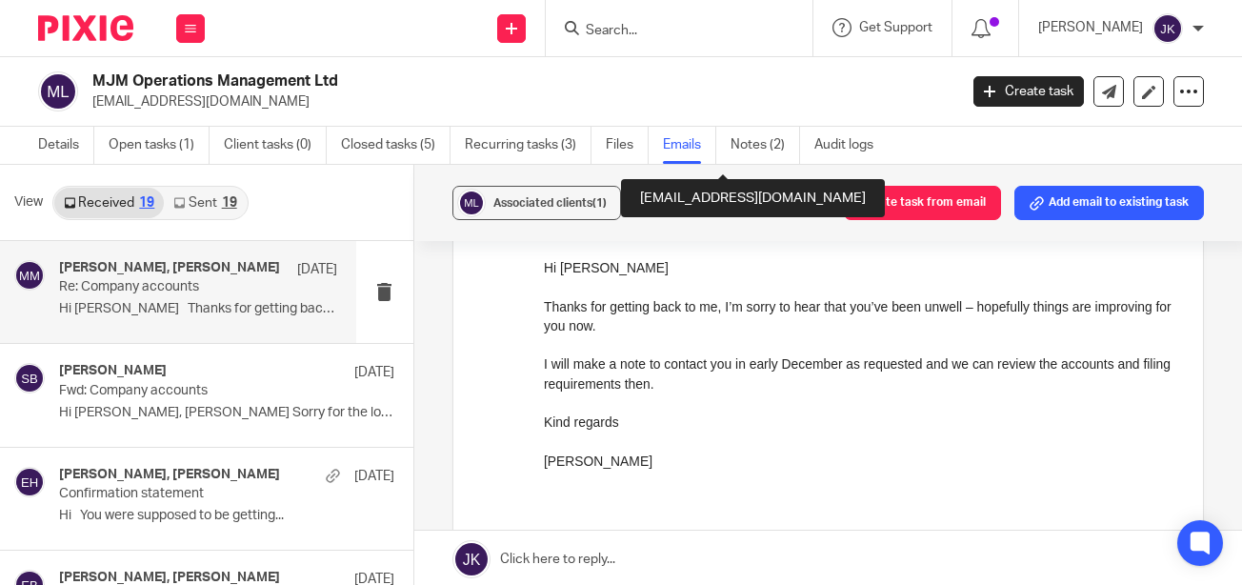
scroll to position [381, 0]
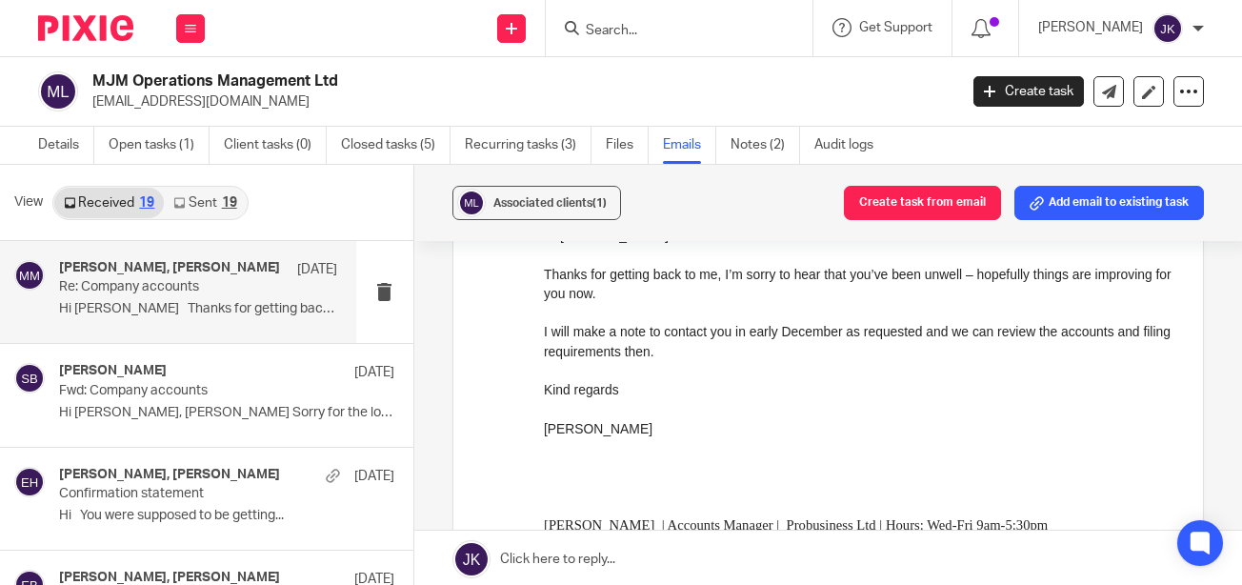
drag, startPoint x: 236, startPoint y: 100, endPoint x: 97, endPoint y: 107, distance: 139.2
click at [97, 107] on p "[EMAIL_ADDRESS][DOMAIN_NAME]" at bounding box center [518, 101] width 852 height 19
copy p "[EMAIL_ADDRESS][DOMAIN_NAME]"
click at [71, 138] on link "Details" at bounding box center [66, 145] width 56 height 37
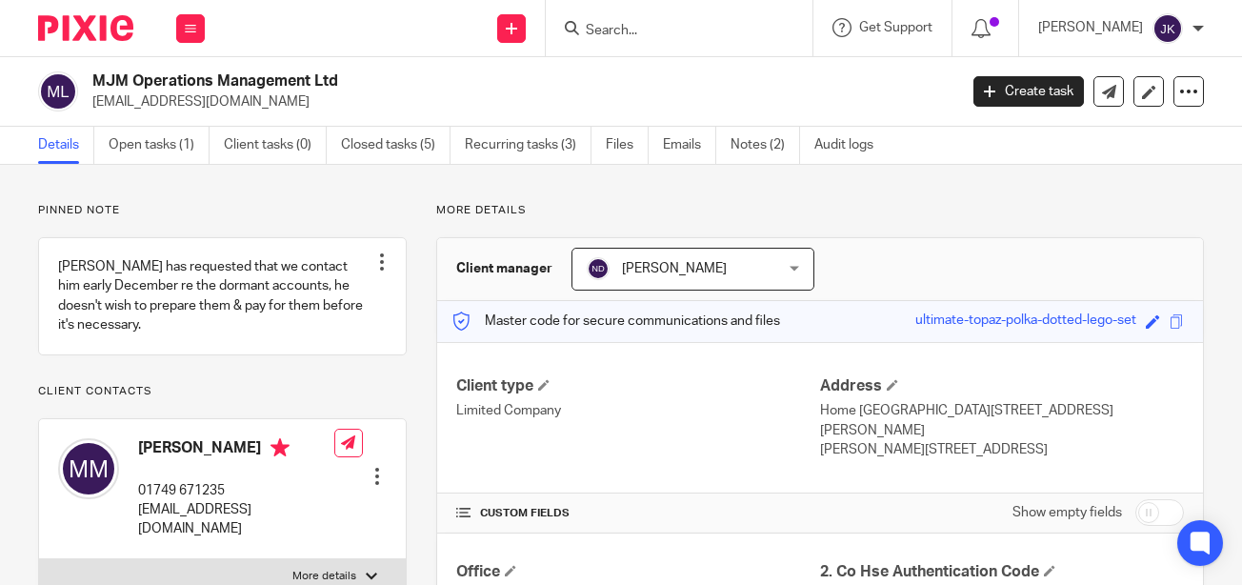
click at [584, 35] on input "Search" at bounding box center [669, 31] width 171 height 17
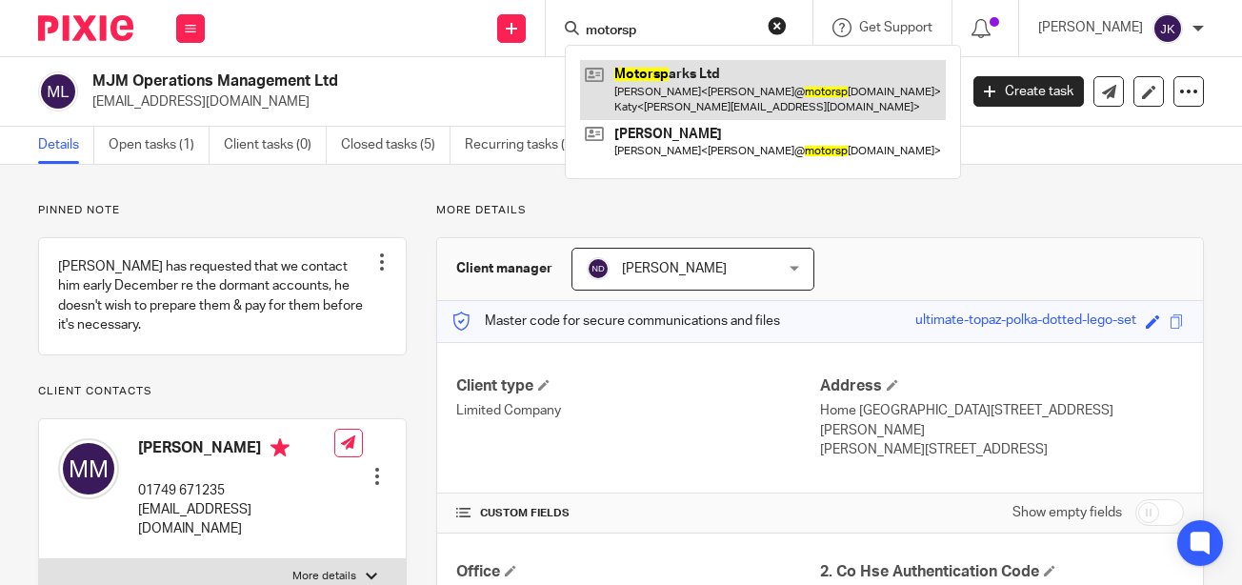
type input "motorsp"
click at [593, 77] on link at bounding box center [763, 89] width 366 height 59
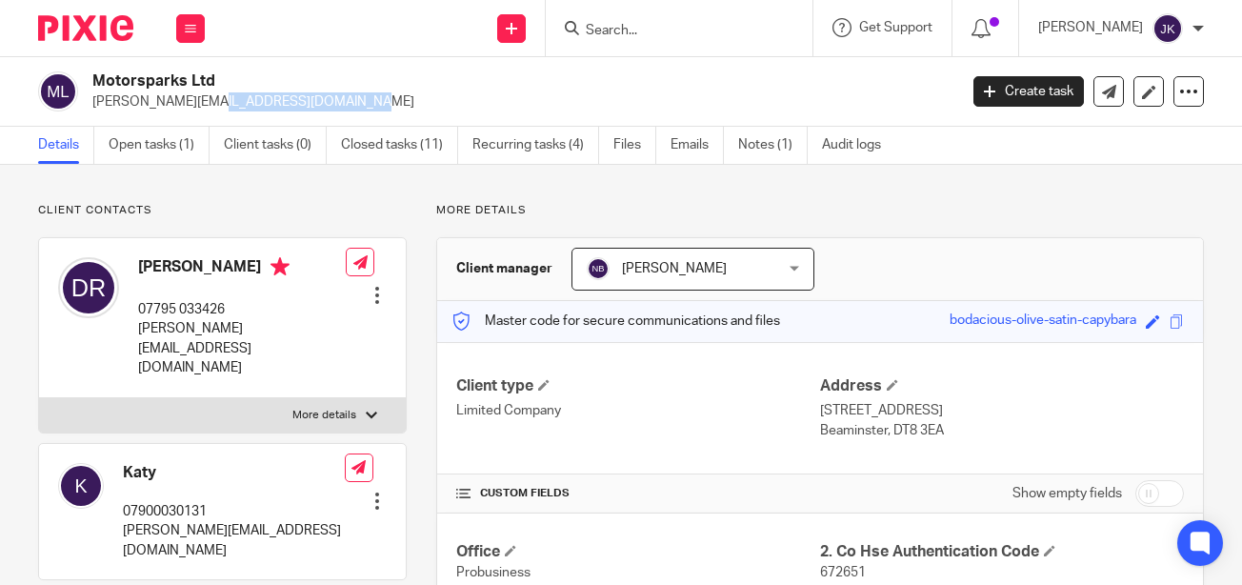
drag, startPoint x: 257, startPoint y: 96, endPoint x: 92, endPoint y: 108, distance: 165.1
click at [92, 108] on p "[PERSON_NAME][EMAIL_ADDRESS][DOMAIN_NAME]" at bounding box center [518, 101] width 852 height 19
copy p "[PERSON_NAME][EMAIL_ADDRESS][DOMAIN_NAME]"
click at [710, 141] on link "Emails" at bounding box center [696, 145] width 53 height 37
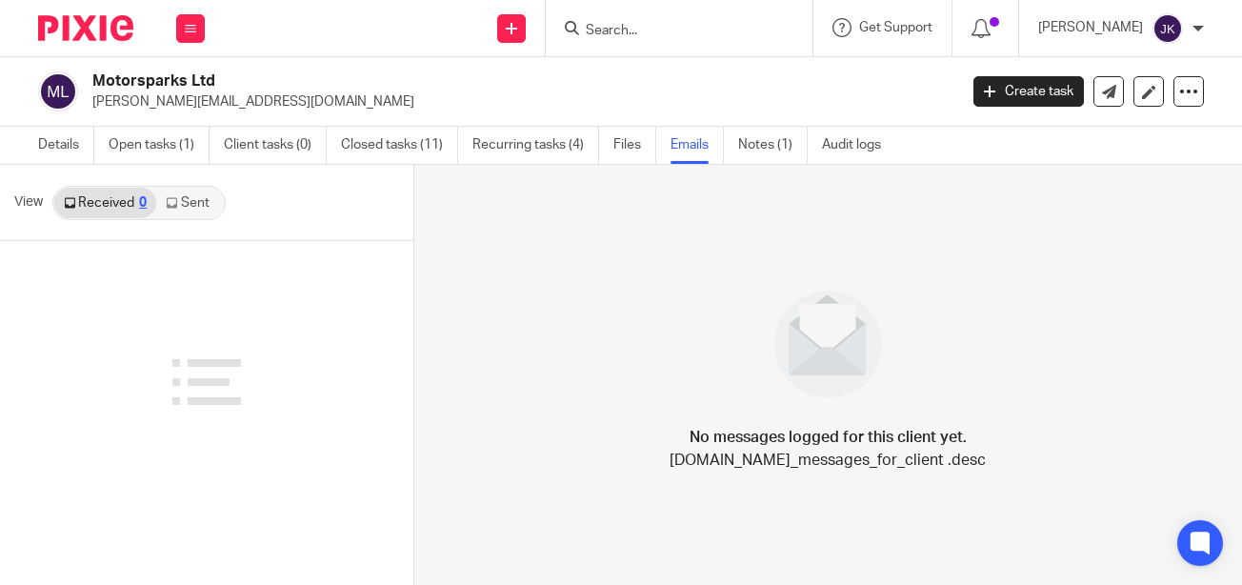
click at [189, 207] on link "Sent" at bounding box center [189, 203] width 67 height 30
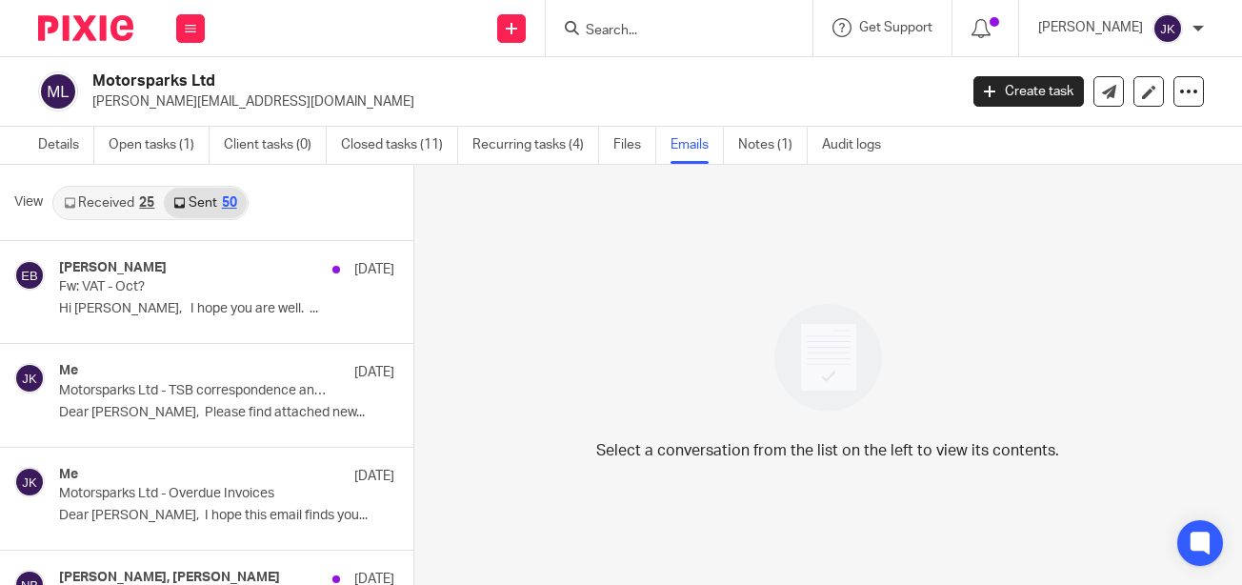
click at [115, 193] on link "Received 25" at bounding box center [108, 203] width 109 height 30
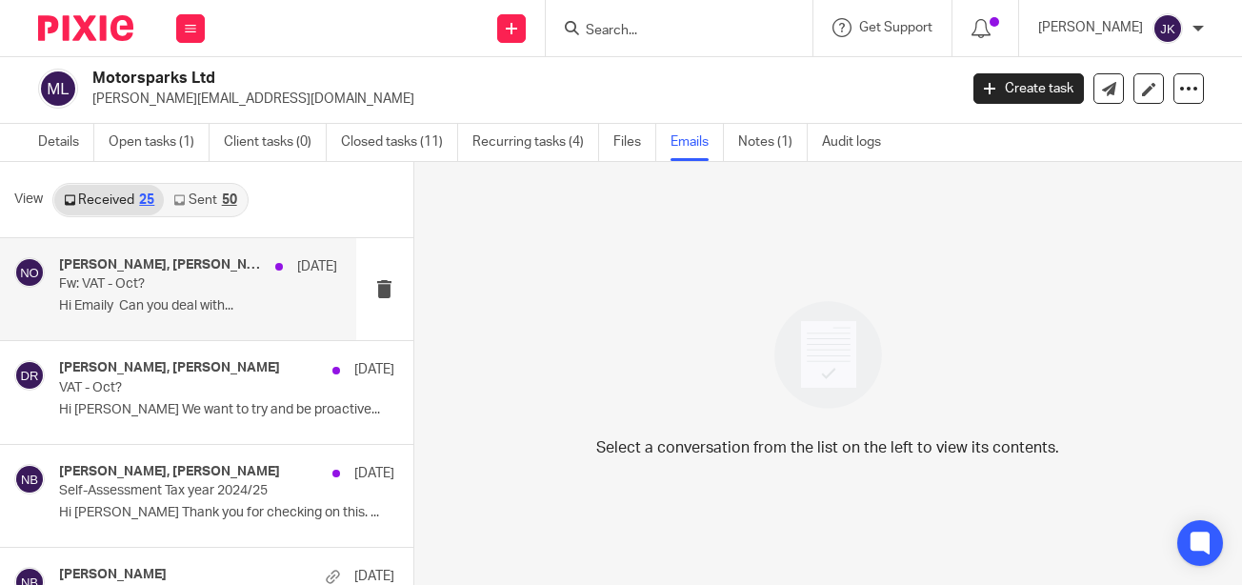
click at [174, 302] on p "Hi Emaily Can you deal with..." at bounding box center [198, 306] width 278 height 16
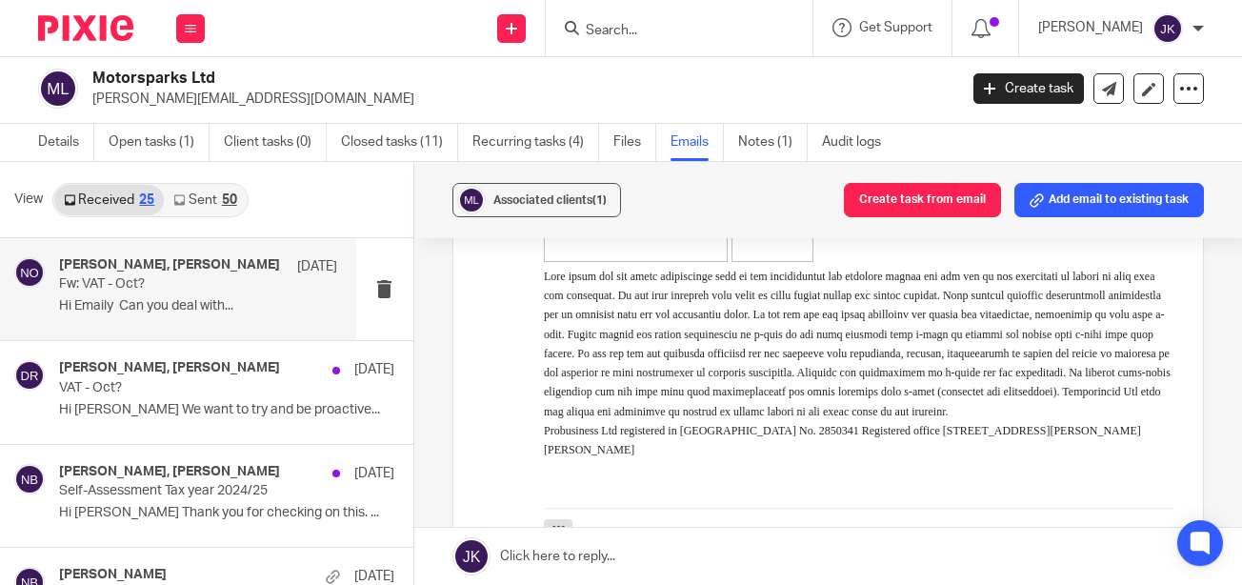
scroll to position [3237, 0]
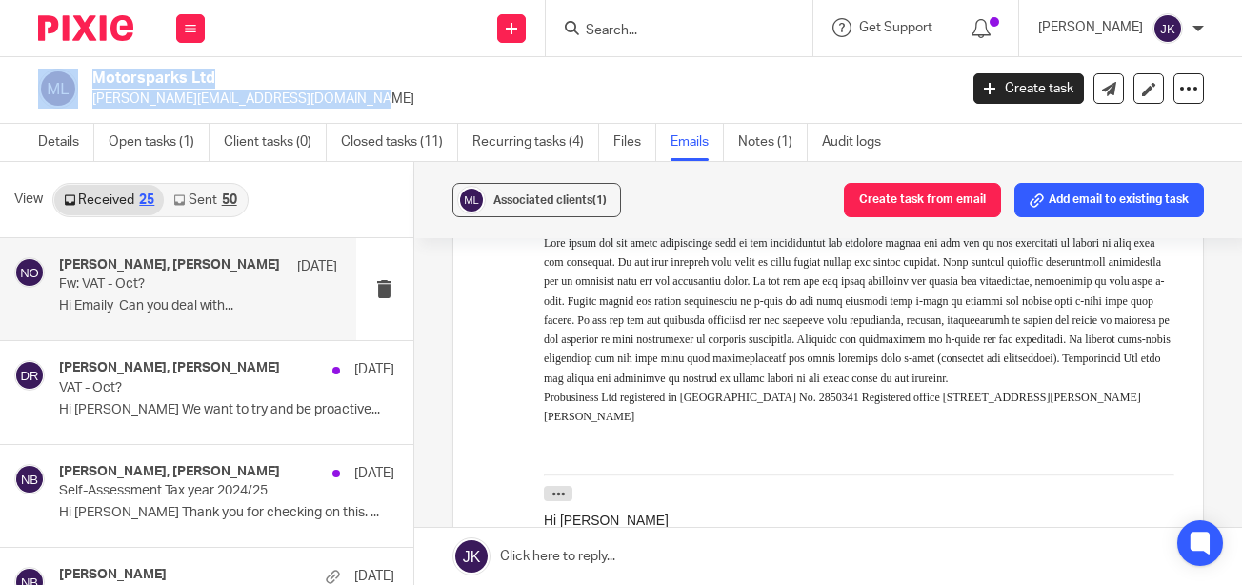
drag, startPoint x: 257, startPoint y: 92, endPoint x: 82, endPoint y: 94, distance: 175.2
click at [82, 94] on div "Motorsparks Ltd denny@motorsparks.com" at bounding box center [491, 89] width 906 height 40
click at [308, 94] on p "[PERSON_NAME][EMAIL_ADDRESS][DOMAIN_NAME]" at bounding box center [518, 98] width 852 height 19
drag, startPoint x: 259, startPoint y: 99, endPoint x: 93, endPoint y: 105, distance: 165.8
click at [93, 105] on p "[PERSON_NAME][EMAIL_ADDRESS][DOMAIN_NAME]" at bounding box center [518, 98] width 852 height 19
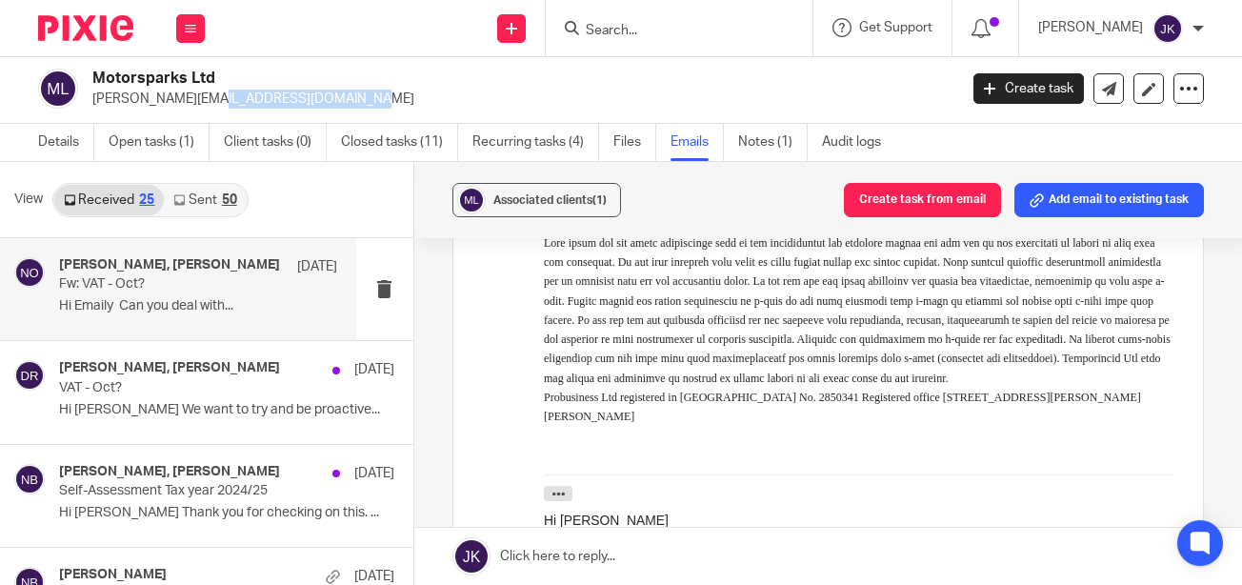
copy p "denny@motorsparks.com"
click at [73, 144] on link "Details" at bounding box center [66, 142] width 56 height 37
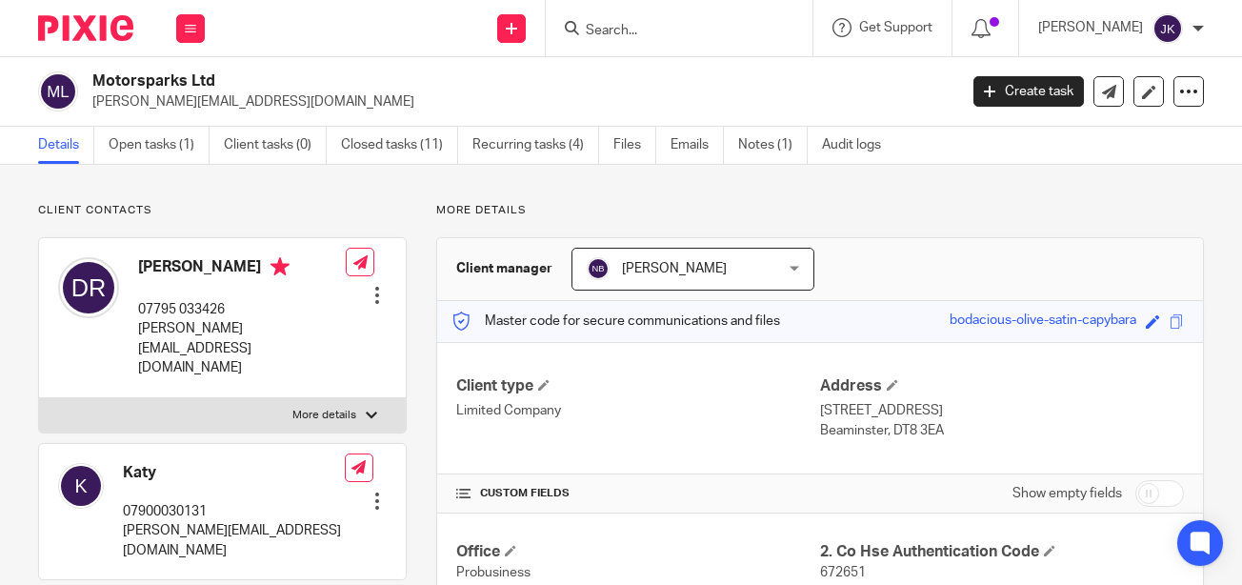
click at [602, 46] on div at bounding box center [679, 28] width 267 height 56
click at [602, 29] on input "Search" at bounding box center [669, 31] width 171 height 17
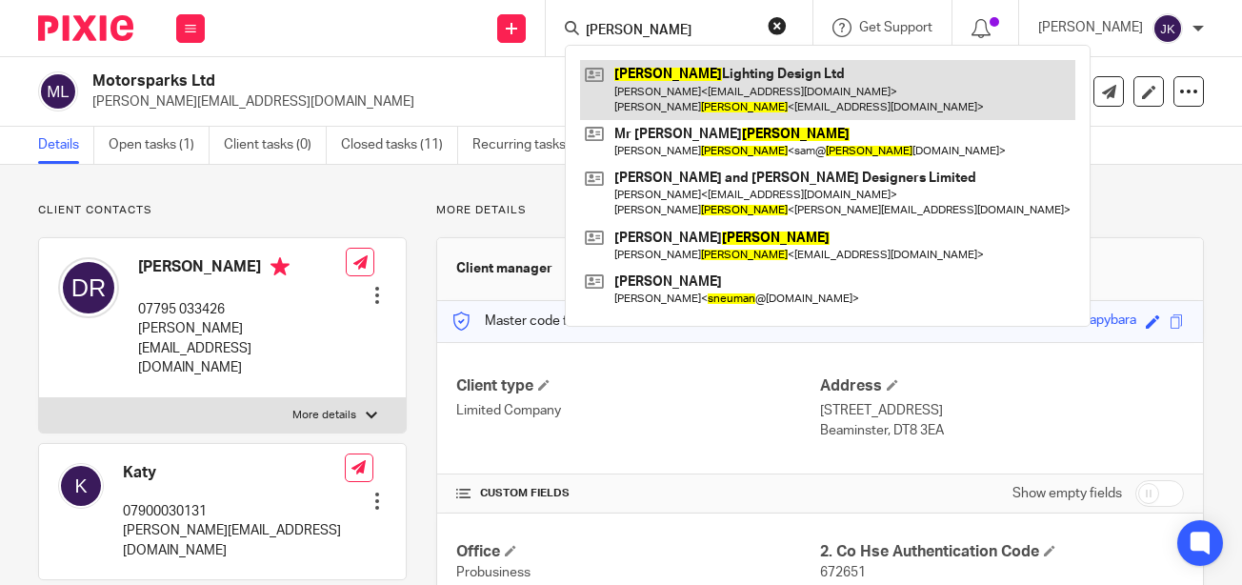
type input "neuman"
click at [730, 96] on link at bounding box center [827, 89] width 495 height 59
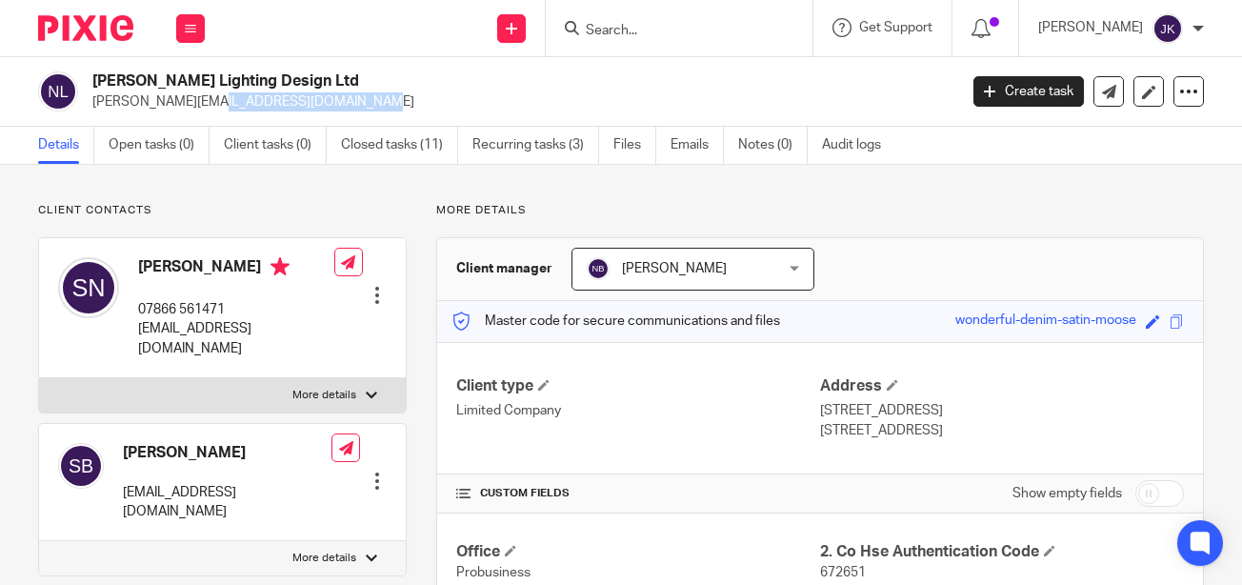
drag, startPoint x: 255, startPoint y: 105, endPoint x: 91, endPoint y: 109, distance: 163.8
click at [92, 109] on p "[PERSON_NAME][EMAIL_ADDRESS][DOMAIN_NAME]" at bounding box center [518, 101] width 852 height 19
copy p "[PERSON_NAME][EMAIL_ADDRESS][DOMAIN_NAME]"
click at [609, 14] on div at bounding box center [679, 28] width 267 height 56
click at [606, 23] on input "Search" at bounding box center [669, 31] width 171 height 17
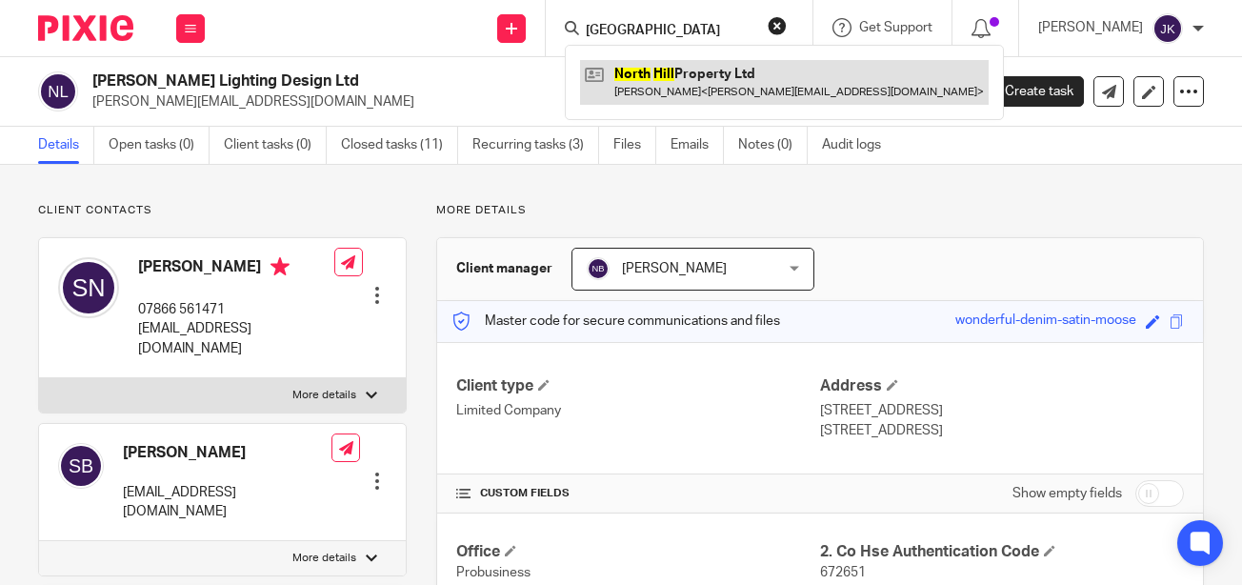
type input "[GEOGRAPHIC_DATA]"
click at [608, 72] on link at bounding box center [784, 82] width 408 height 44
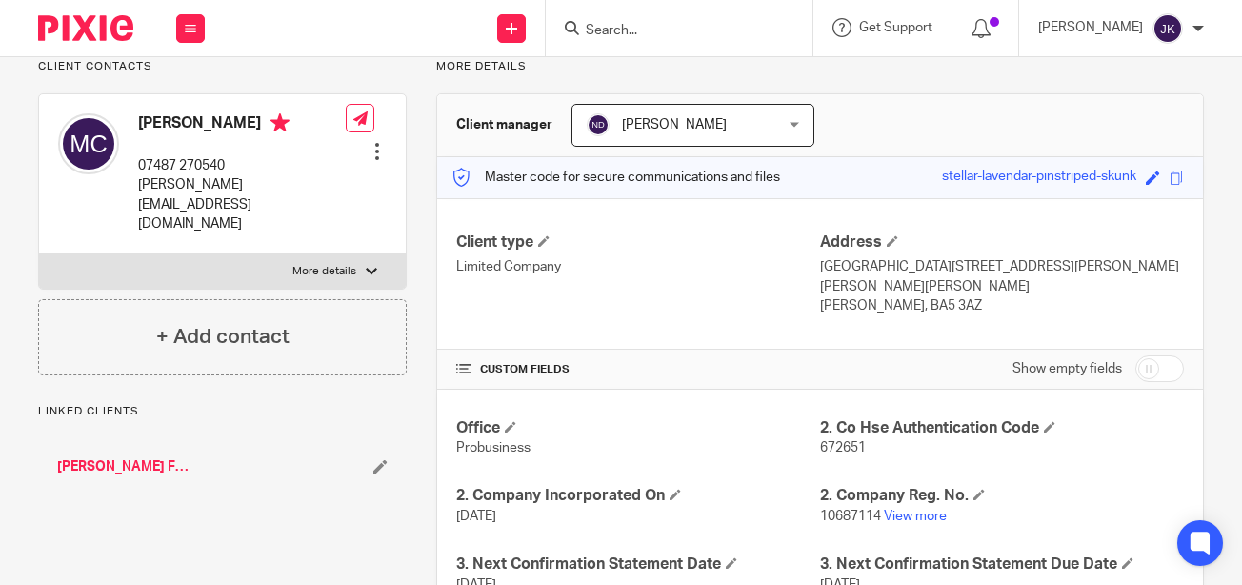
scroll to position [190, 0]
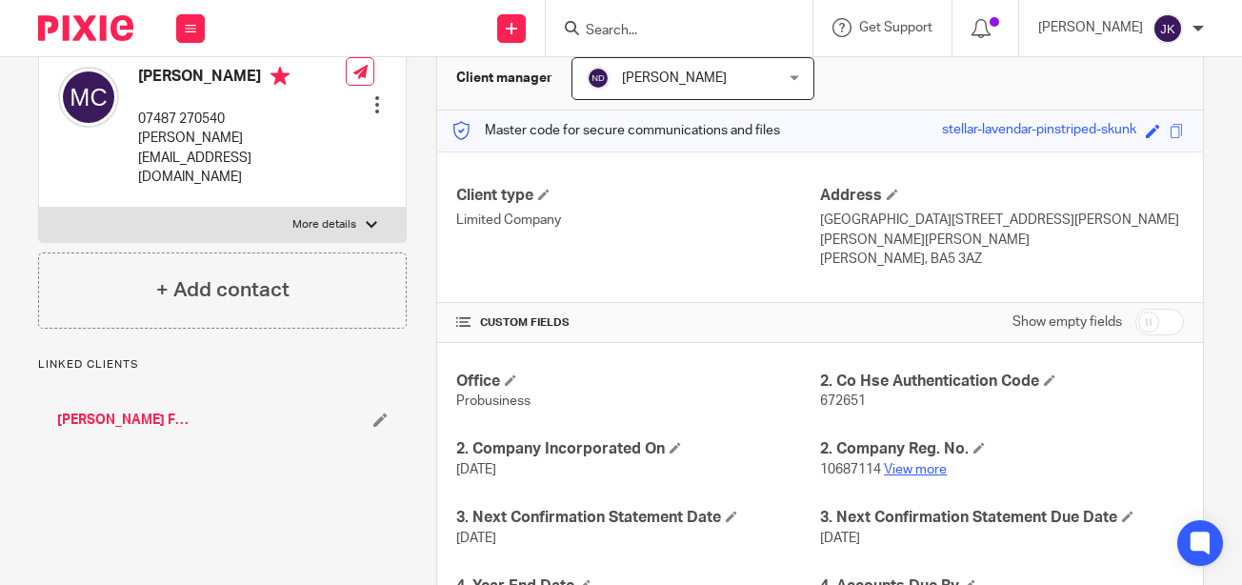
click at [888, 463] on link "View more" at bounding box center [915, 469] width 63 height 13
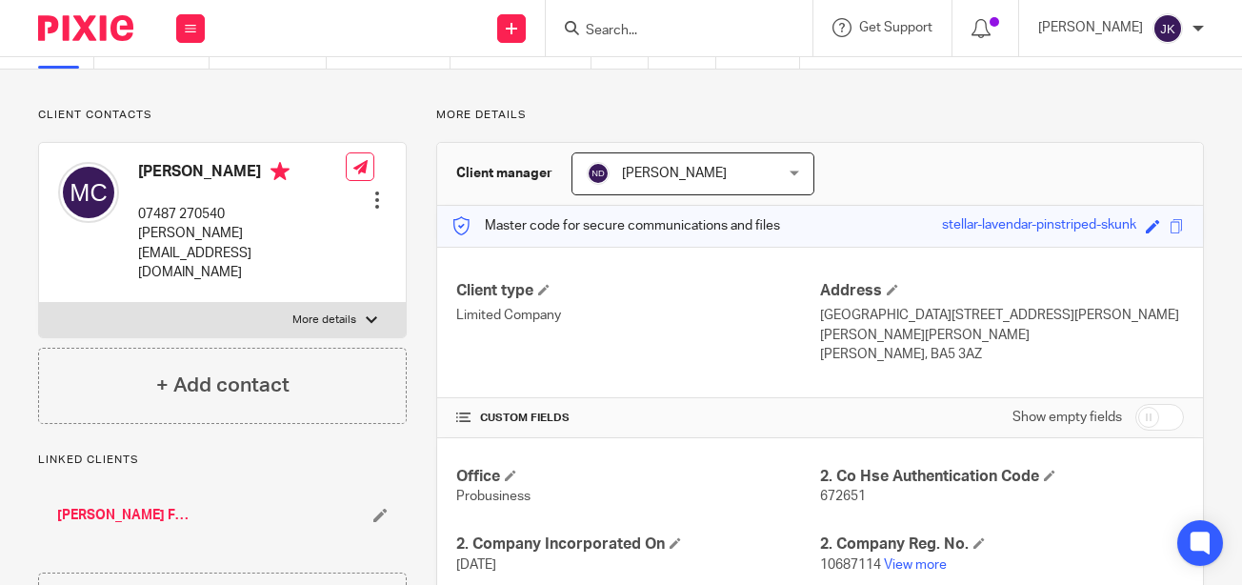
scroll to position [0, 0]
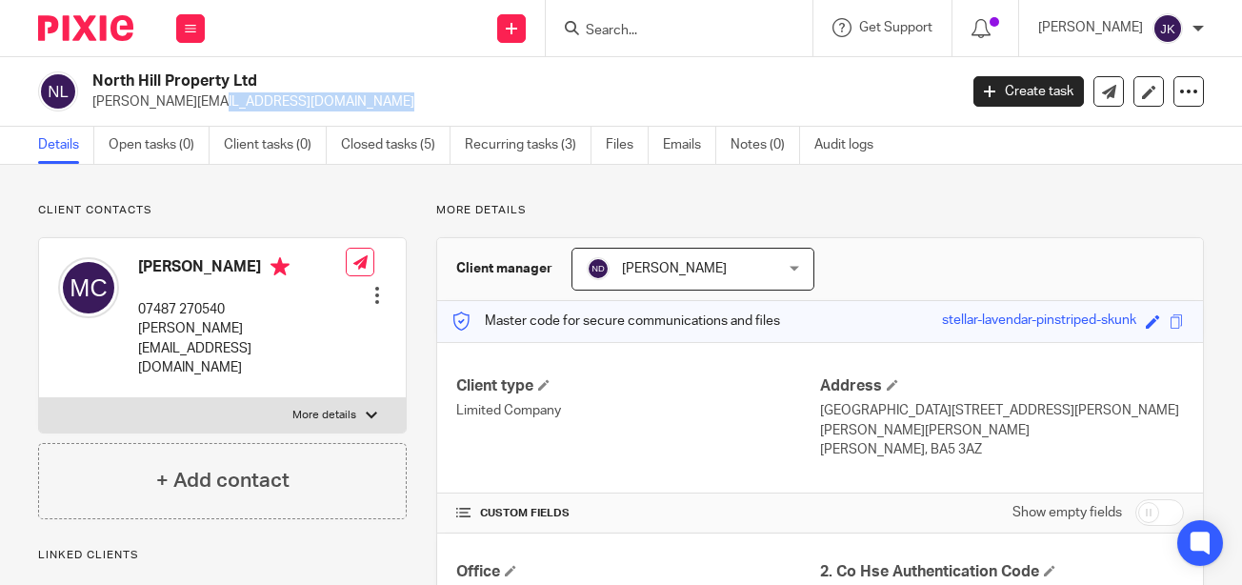
drag, startPoint x: 259, startPoint y: 104, endPoint x: 94, endPoint y: 108, distance: 164.8
click at [94, 108] on p "[PERSON_NAME][EMAIL_ADDRESS][DOMAIN_NAME]" at bounding box center [518, 101] width 852 height 19
copy p "[PERSON_NAME][EMAIL_ADDRESS][DOMAIN_NAME]"
click at [586, 27] on input "Search" at bounding box center [669, 31] width 171 height 17
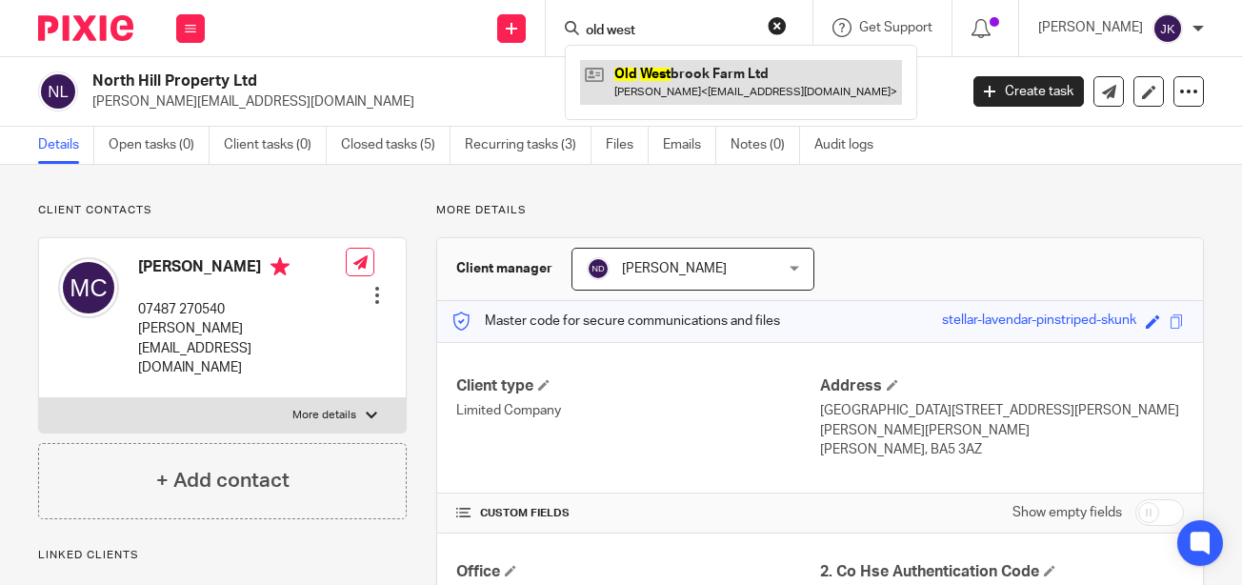
type input "old west"
click at [605, 83] on link at bounding box center [741, 82] width 322 height 44
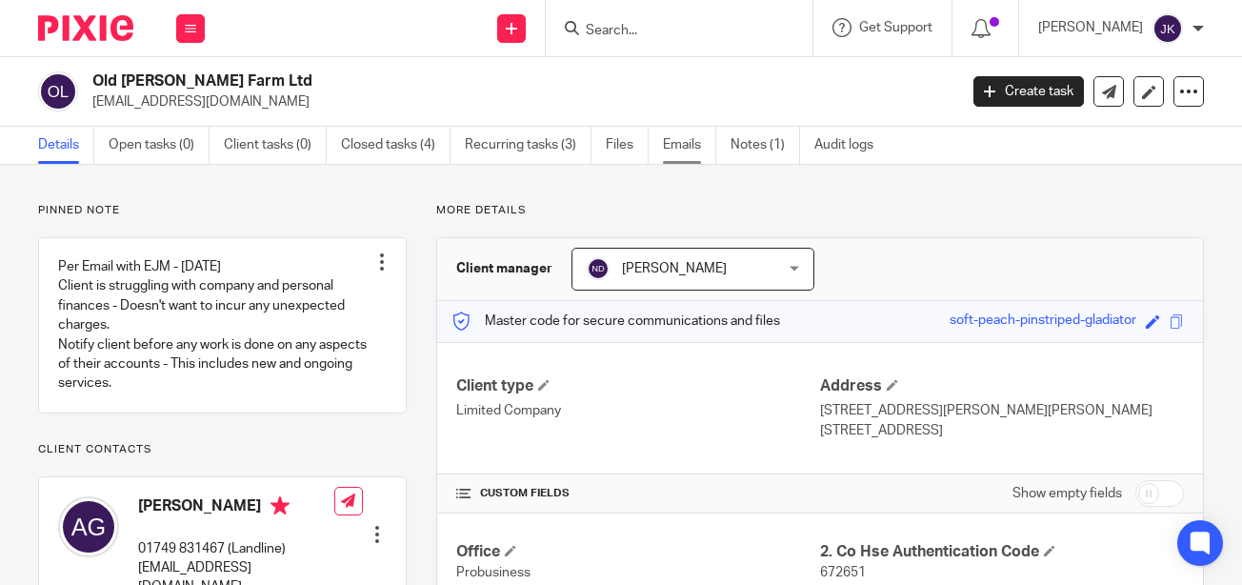
click at [680, 157] on link "Emails" at bounding box center [689, 145] width 53 height 37
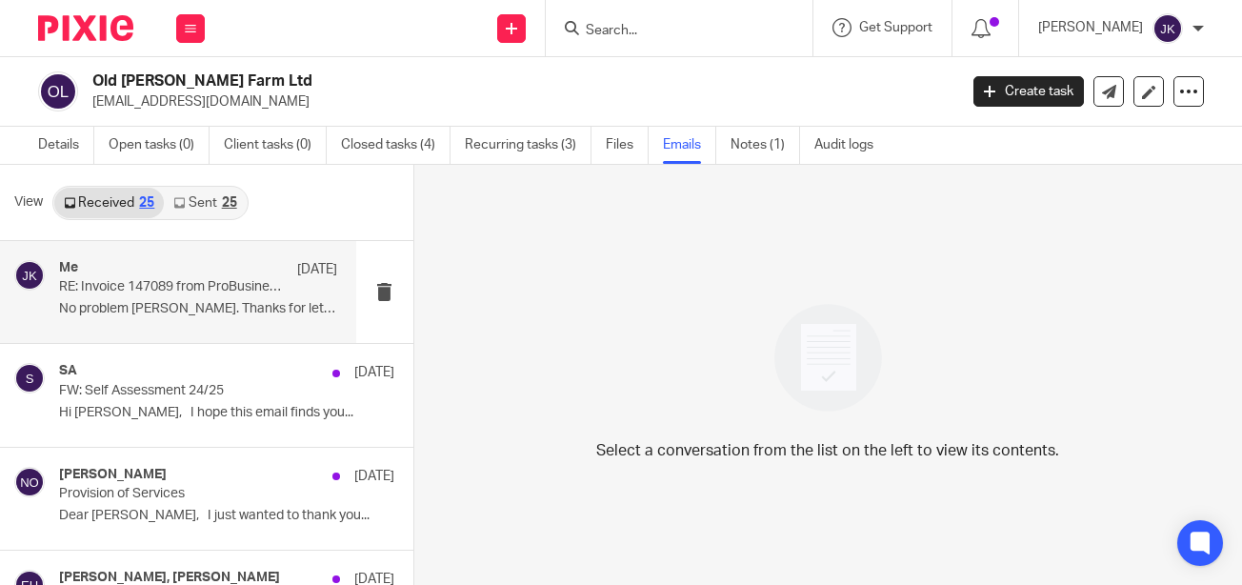
click at [198, 328] on div "Me 21 Aug RE: Invoice 147089 from ProBusiness Ltd No problem Johanne. Thanks fo…" at bounding box center [178, 292] width 356 height 102
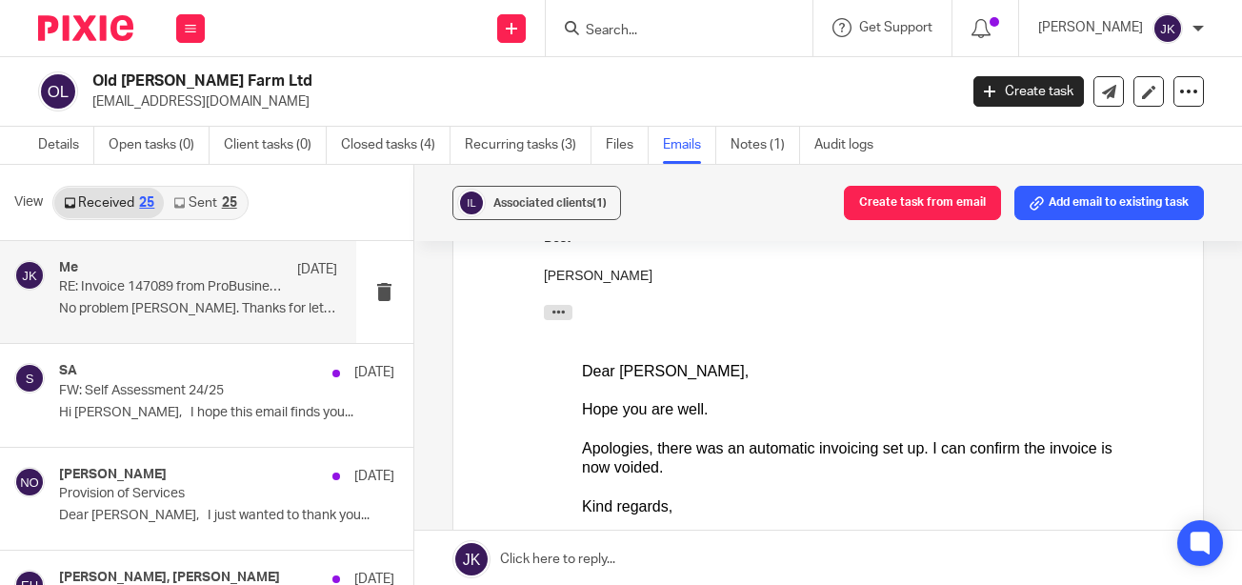
scroll to position [666, 0]
click at [46, 137] on link "Details" at bounding box center [66, 145] width 56 height 37
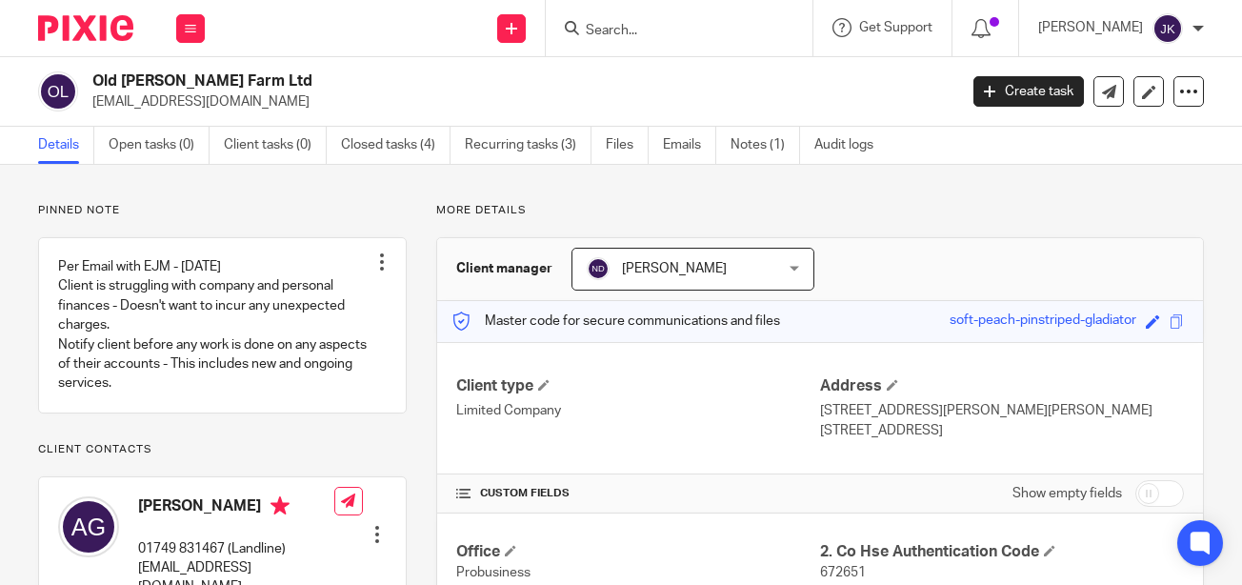
scroll to position [286, 0]
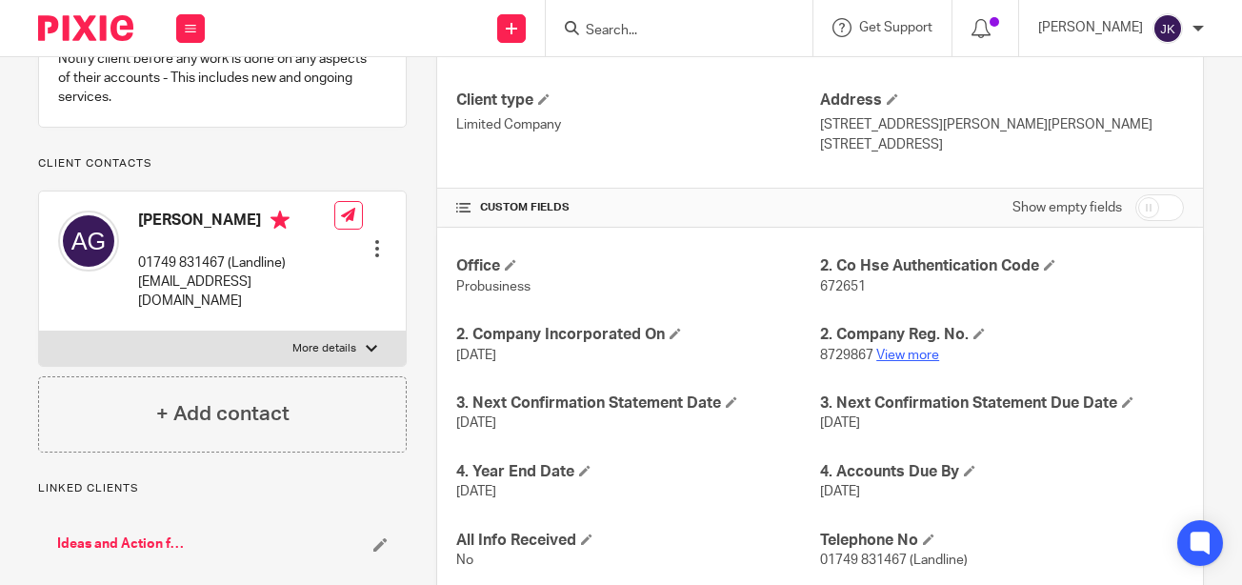
click at [876, 362] on link "View more" at bounding box center [907, 354] width 63 height 13
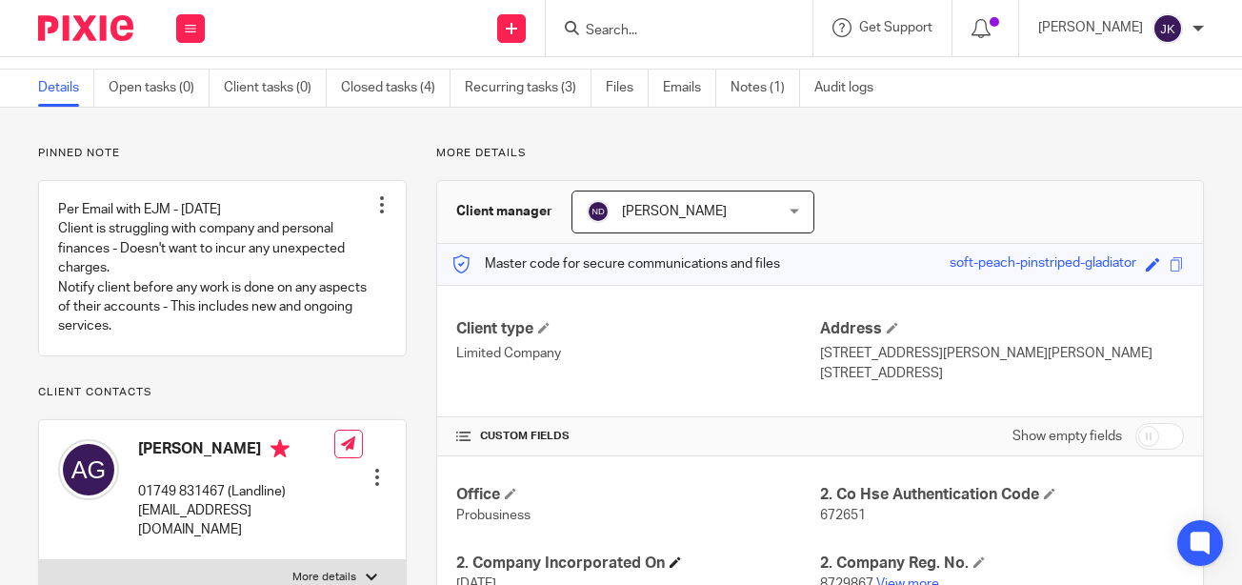
scroll to position [0, 0]
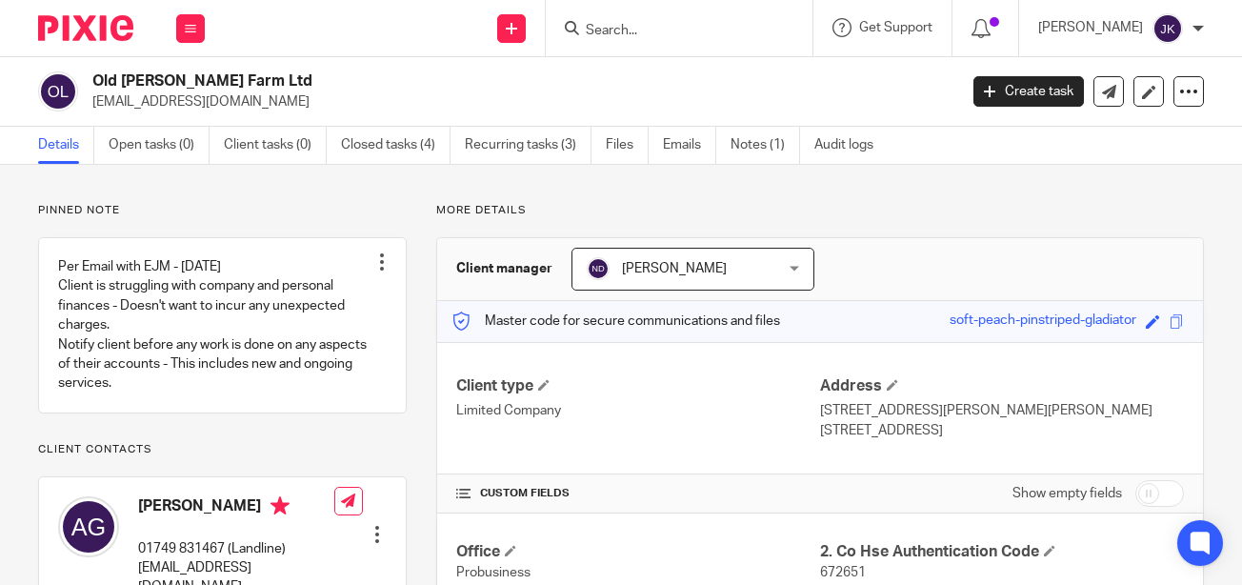
drag, startPoint x: 248, startPoint y: 106, endPoint x: 91, endPoint y: 108, distance: 156.2
click at [91, 108] on div "Old [PERSON_NAME] Farm Ltd [EMAIL_ADDRESS][DOMAIN_NAME]" at bounding box center [491, 91] width 906 height 40
copy p "judithmrandel@gmail.com"
click at [647, 28] on input "Search" at bounding box center [669, 31] width 171 height 17
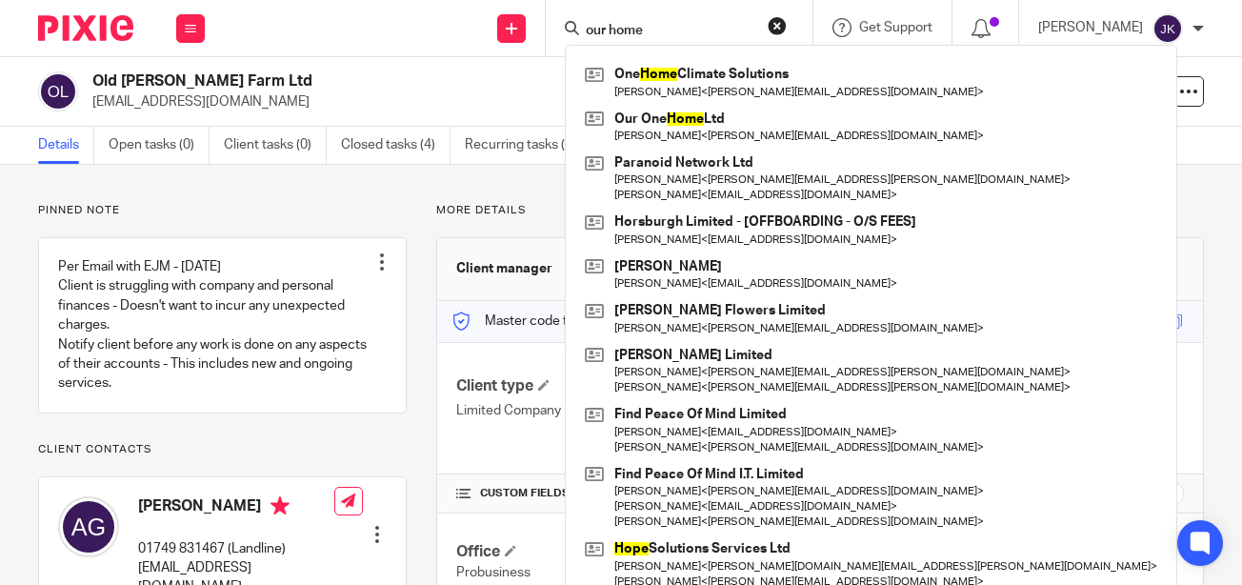
type input "our home"
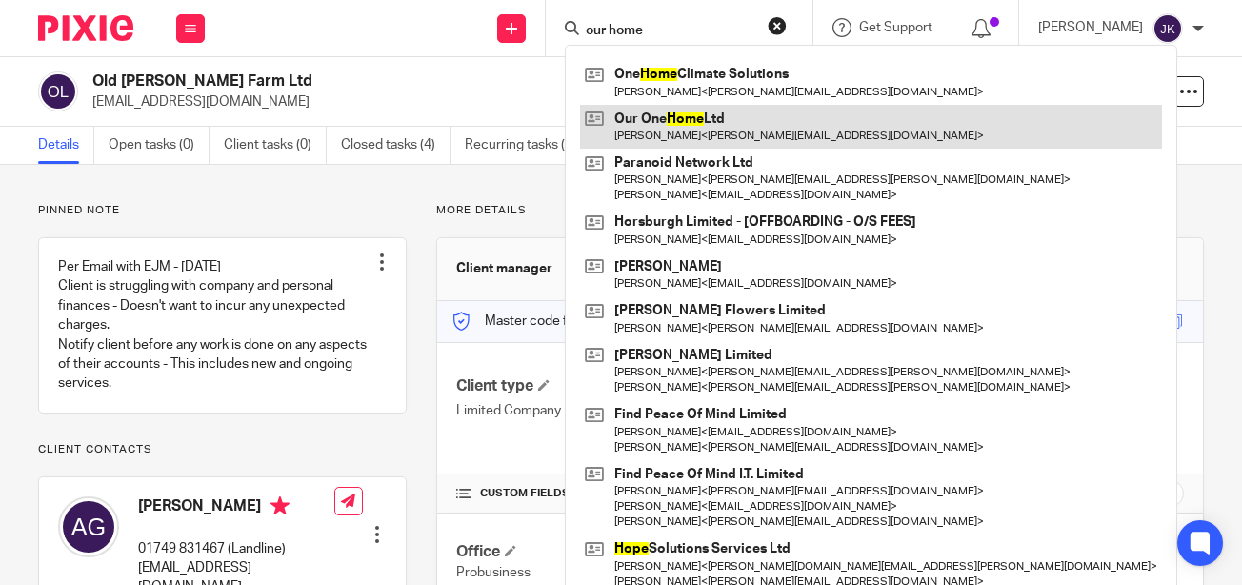
click at [722, 135] on link at bounding box center [871, 127] width 582 height 44
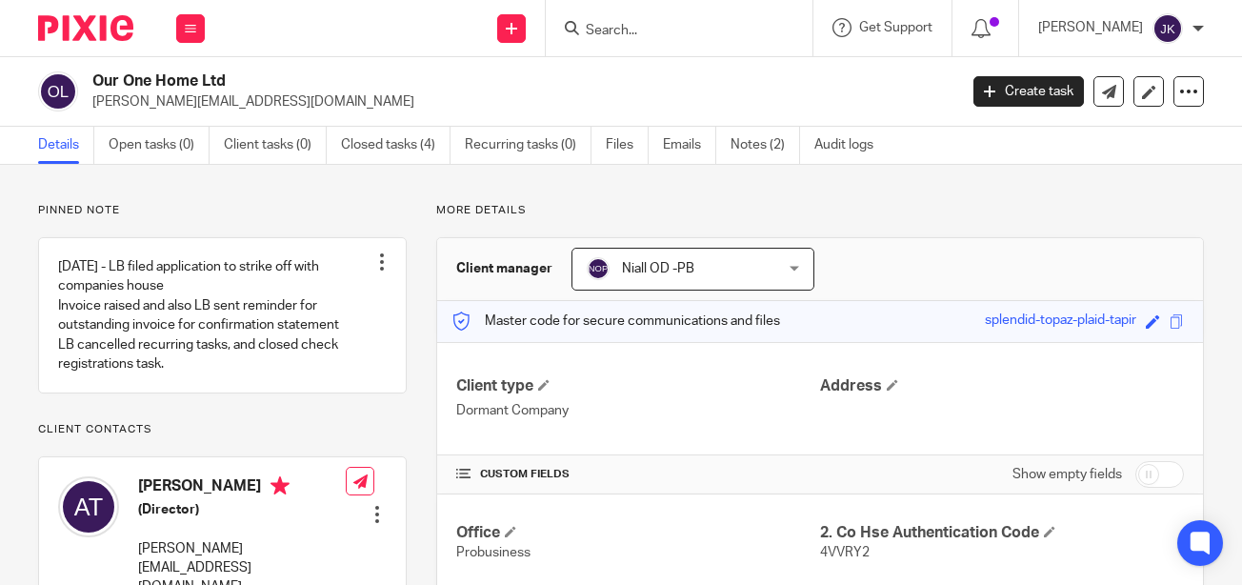
click at [242, 102] on p "[PERSON_NAME][EMAIL_ADDRESS][DOMAIN_NAME]" at bounding box center [518, 101] width 852 height 19
drag, startPoint x: 244, startPoint y: 102, endPoint x: 89, endPoint y: 105, distance: 154.3
click at [89, 105] on div "Our One Home Ltd angela@onehome.org.uk" at bounding box center [491, 91] width 906 height 40
copy p "angela@onehome.org.uk"
click at [647, 37] on input "Search" at bounding box center [669, 31] width 171 height 17
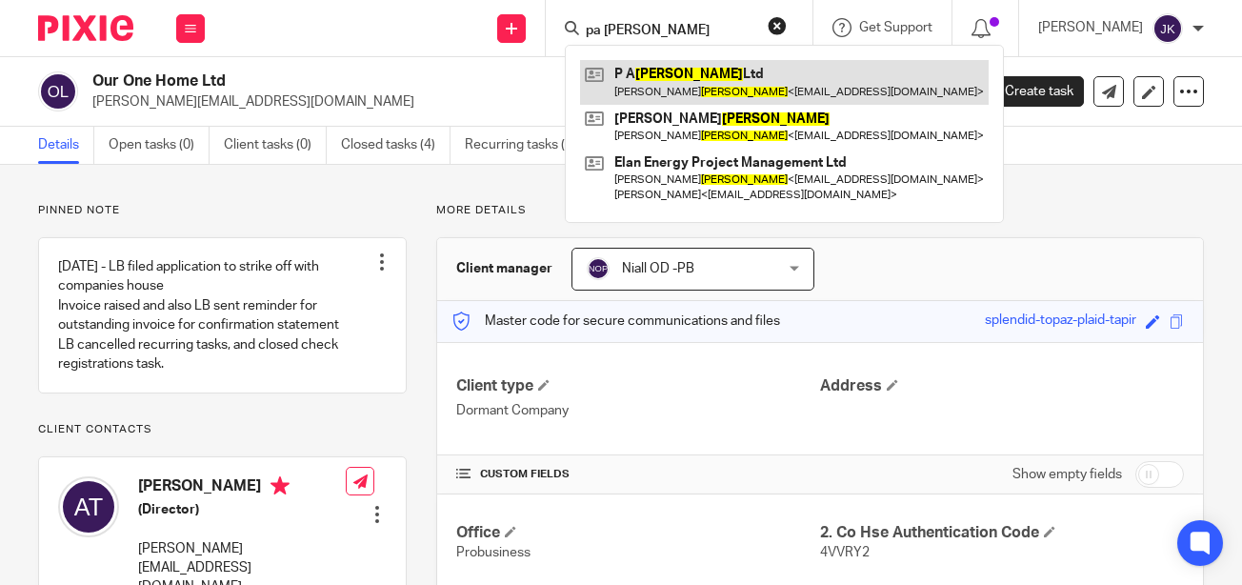
type input "pa hanlan"
click at [671, 75] on link at bounding box center [784, 82] width 408 height 44
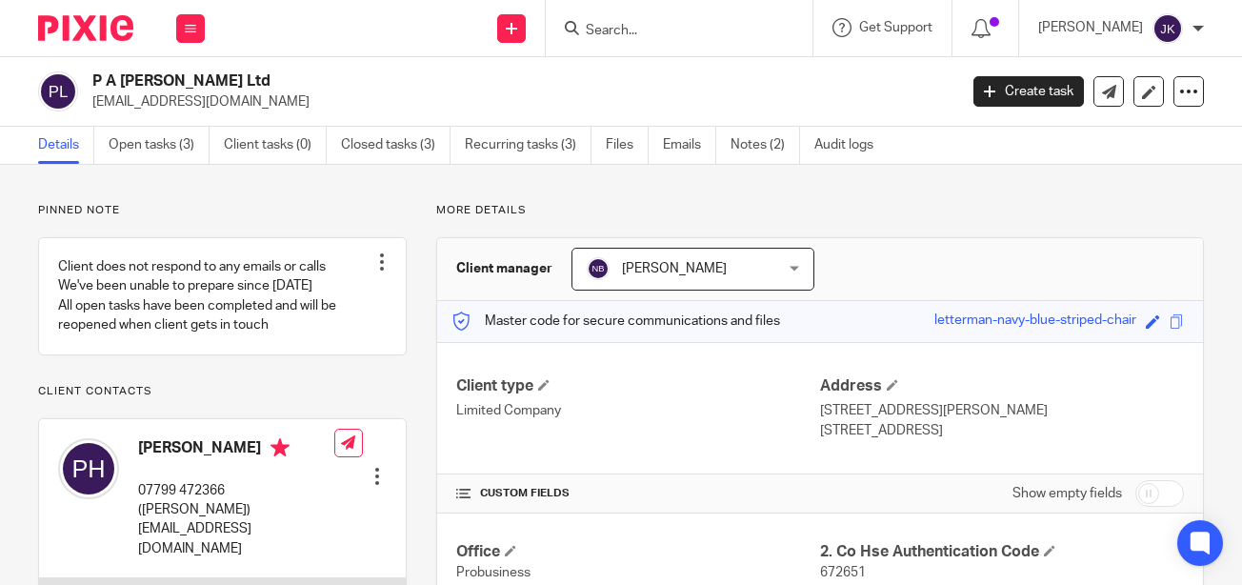
drag, startPoint x: 266, startPoint y: 100, endPoint x: 91, endPoint y: 101, distance: 174.2
click at [92, 101] on p "[EMAIL_ADDRESS][DOMAIN_NAME]" at bounding box center [518, 101] width 852 height 19
copy p "[EMAIL_ADDRESS][DOMAIN_NAME]"
click at [621, 35] on input "Search" at bounding box center [669, 31] width 171 height 17
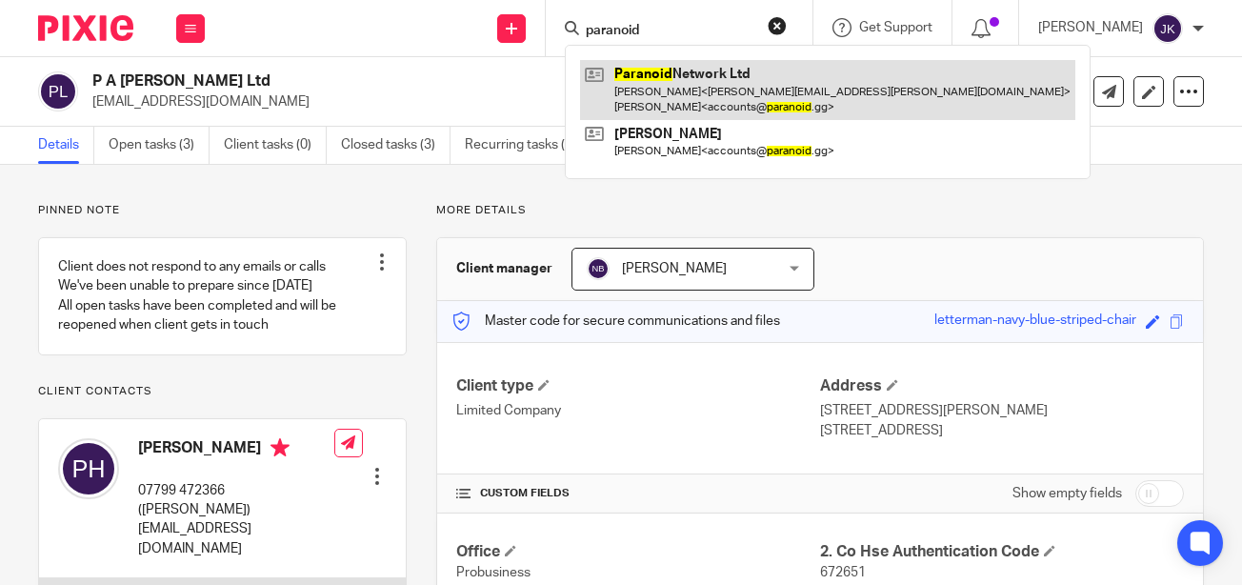
type input "paranoid"
click at [643, 81] on link at bounding box center [827, 89] width 495 height 59
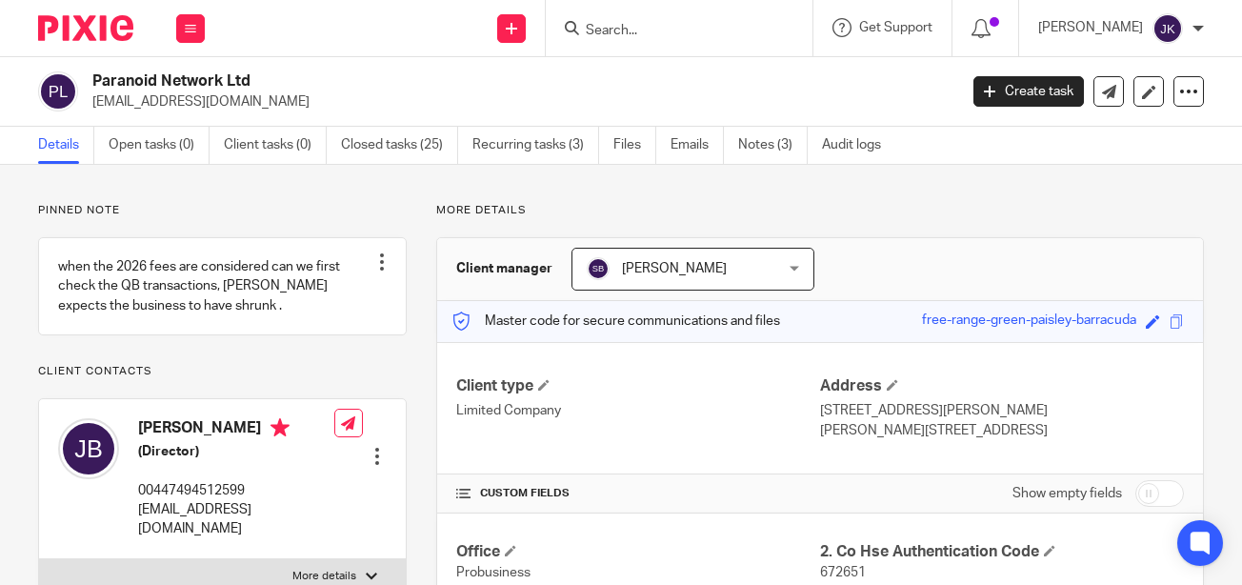
drag, startPoint x: 241, startPoint y: 102, endPoint x: 88, endPoint y: 100, distance: 153.3
click at [88, 100] on div "Paranoid Network Ltd accounts@paranoid.gg" at bounding box center [491, 91] width 906 height 40
copy p "accounts@paranoid.gg"
click at [646, 24] on input "Search" at bounding box center [669, 31] width 171 height 17
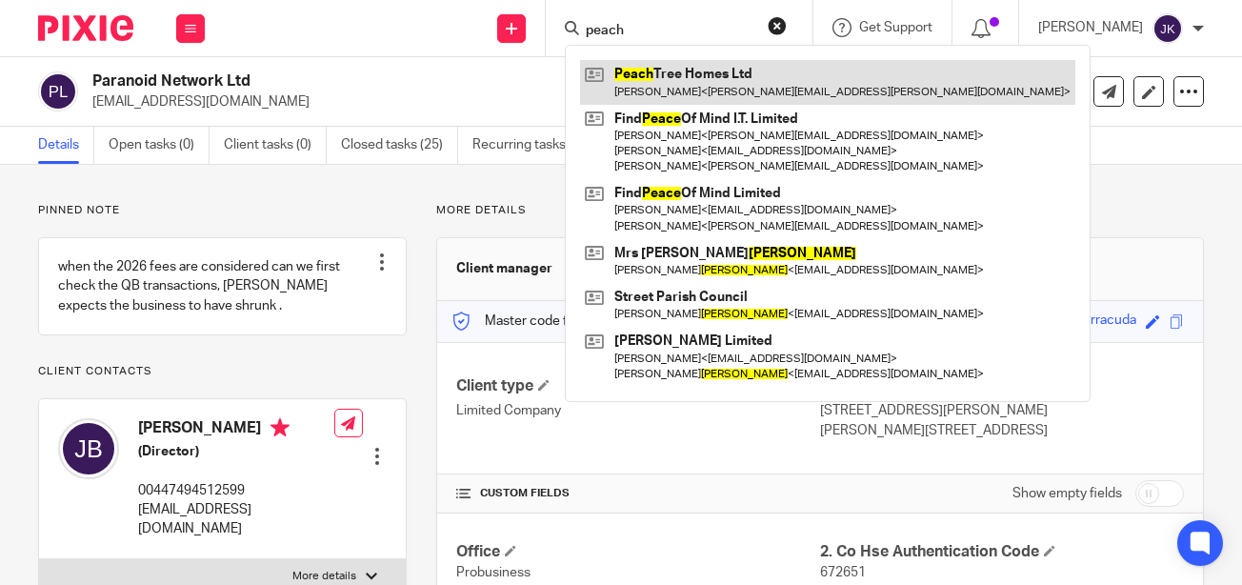
type input "peach"
click at [670, 86] on link at bounding box center [827, 82] width 495 height 44
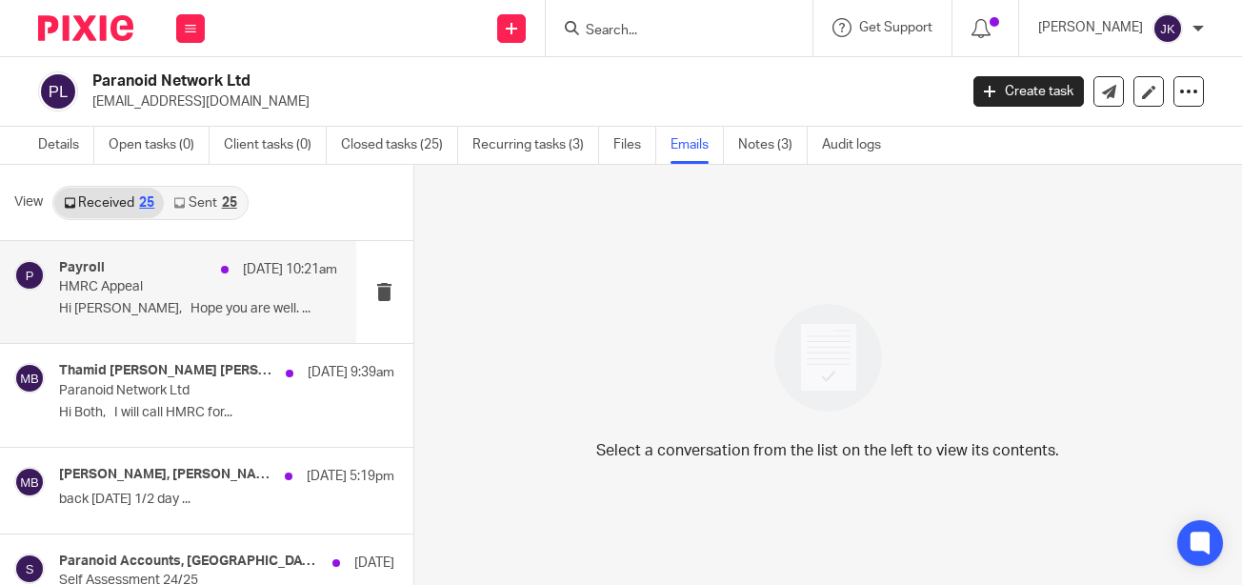
click at [195, 310] on p "Hi [PERSON_NAME], Hope you are well. ..." at bounding box center [198, 309] width 278 height 16
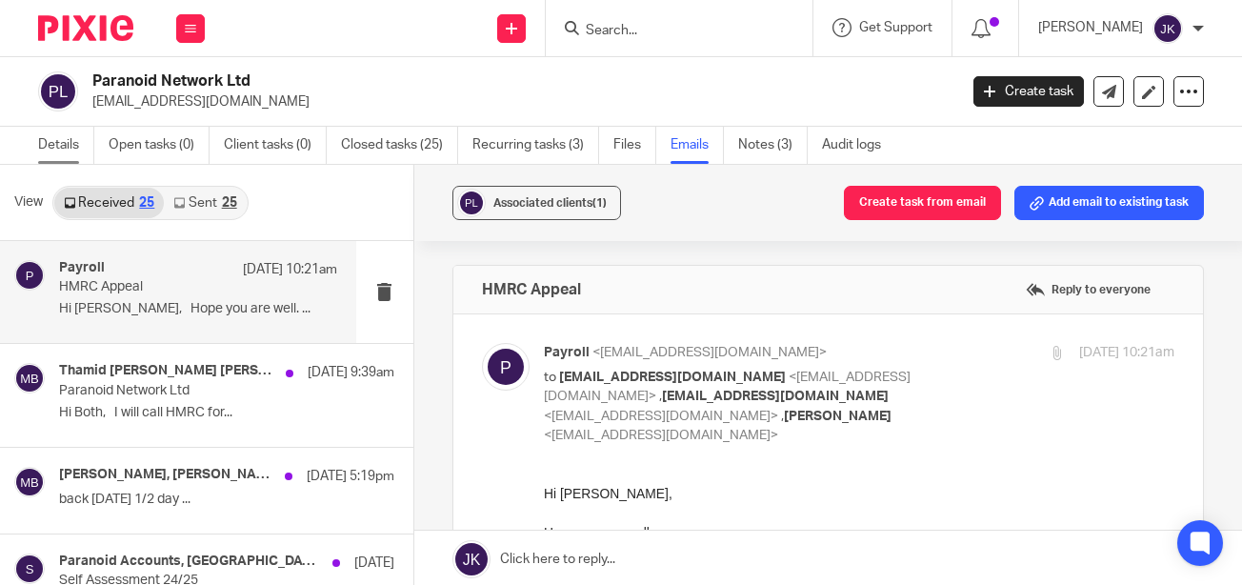
click at [76, 146] on link "Details" at bounding box center [66, 145] width 56 height 37
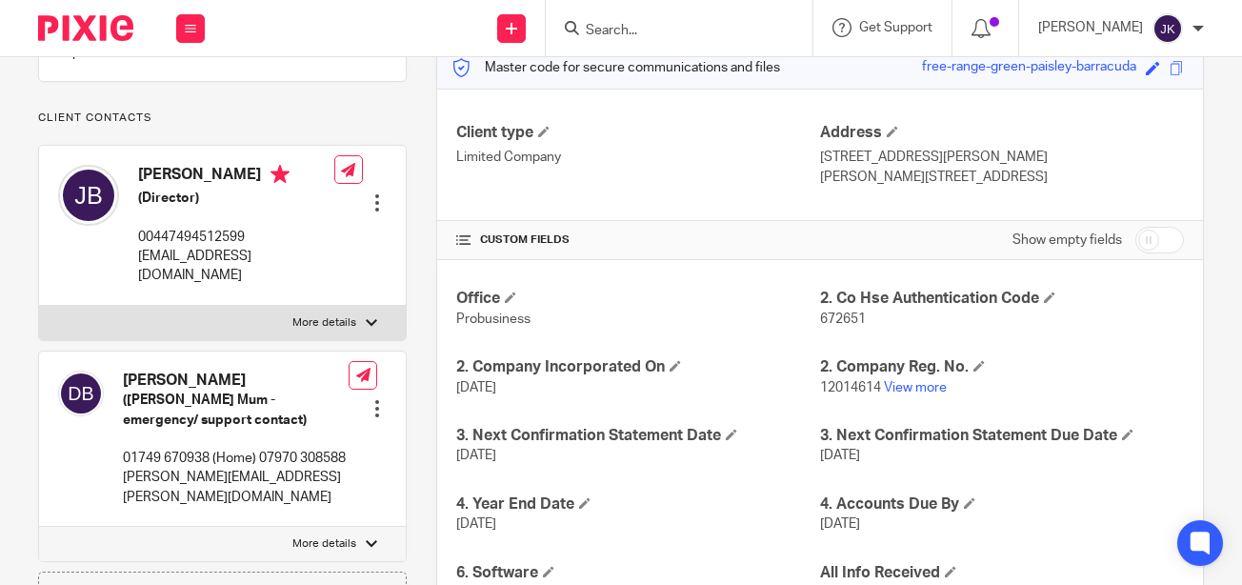
scroll to position [286, 0]
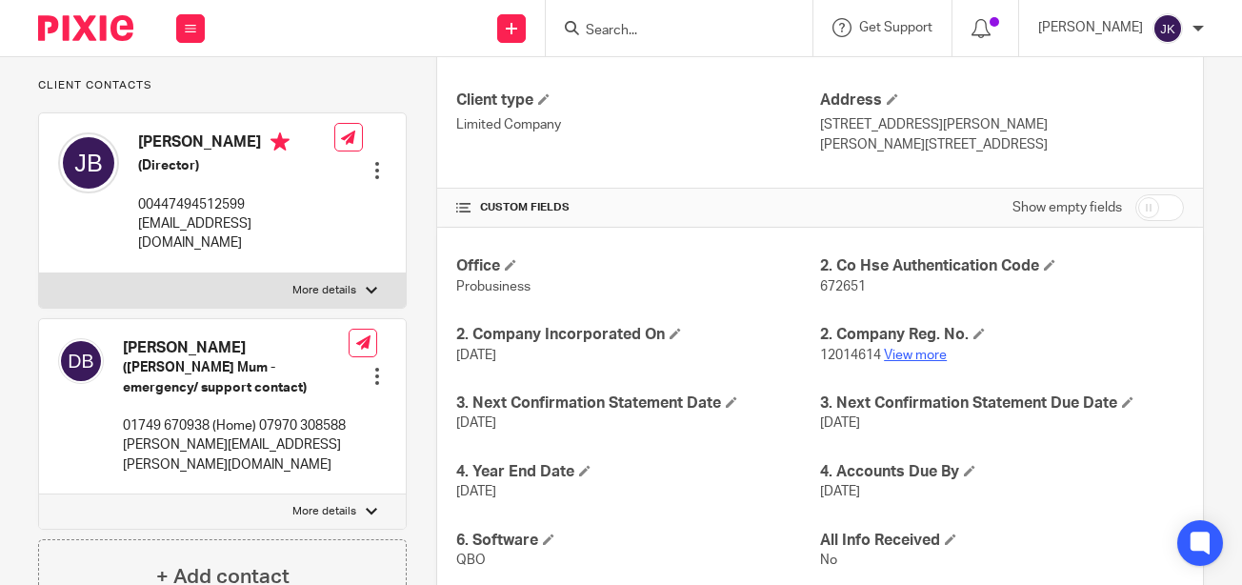
click at [909, 348] on link "View more" at bounding box center [915, 354] width 63 height 13
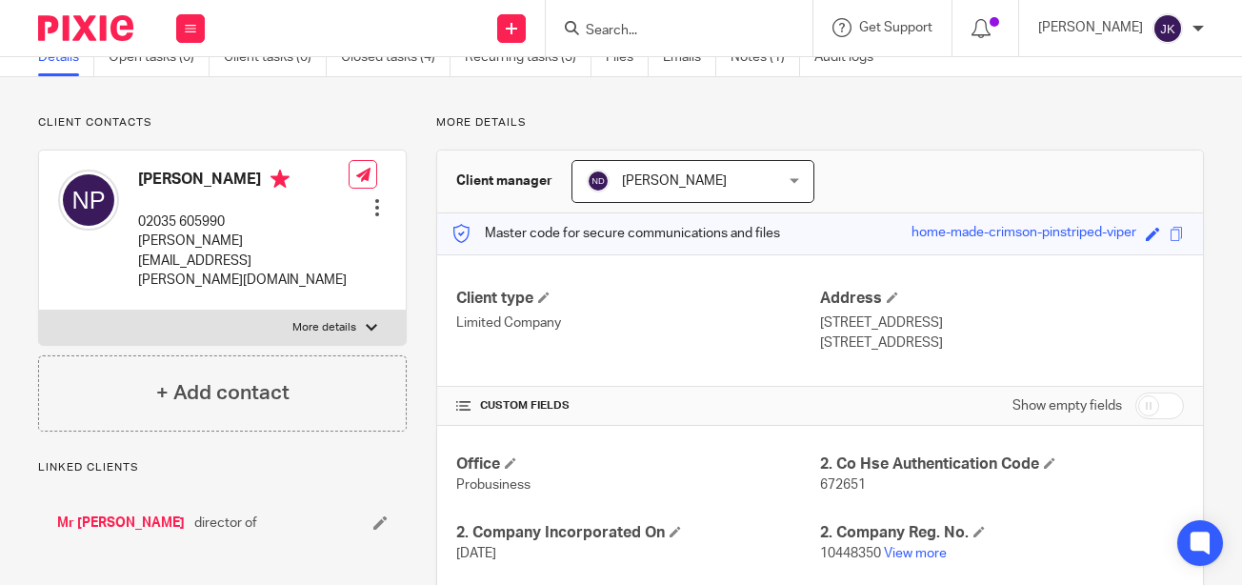
scroll to position [190, 0]
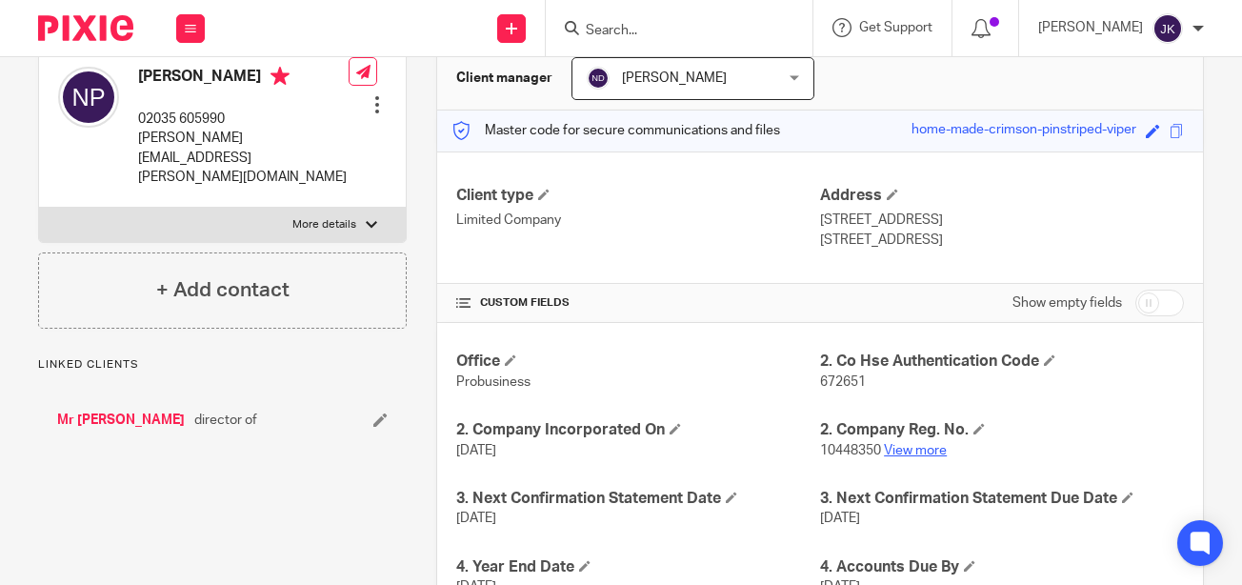
click at [897, 444] on link "View more" at bounding box center [915, 450] width 63 height 13
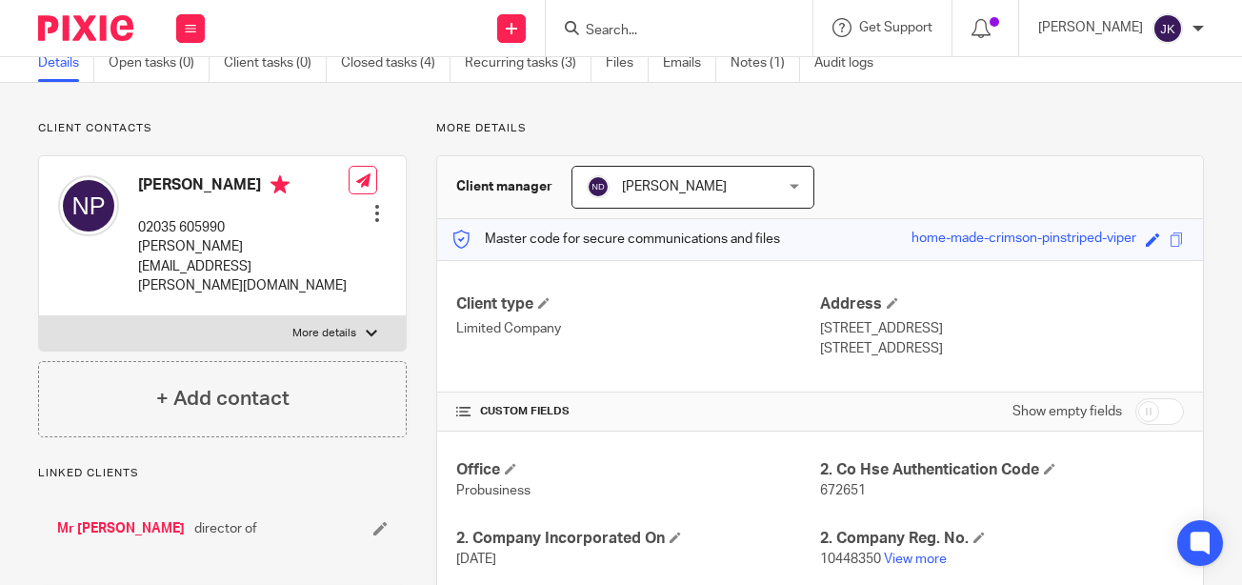
scroll to position [0, 0]
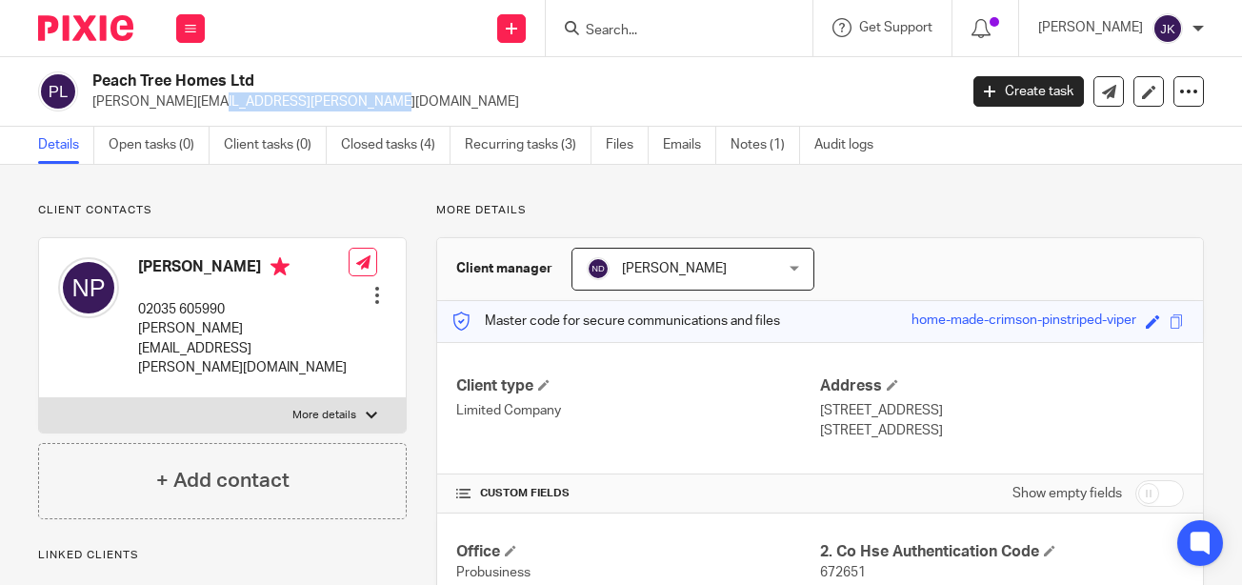
drag, startPoint x: 257, startPoint y: 101, endPoint x: 85, endPoint y: 92, distance: 172.5
click at [85, 92] on div "Peach Tree Homes Ltd nirosh.perera@gmail.com" at bounding box center [491, 91] width 906 height 40
copy p "nirosh.perera@gmail.com"
click at [622, 28] on input "Search" at bounding box center [669, 31] width 171 height 17
click at [607, 33] on input "Search" at bounding box center [669, 31] width 171 height 17
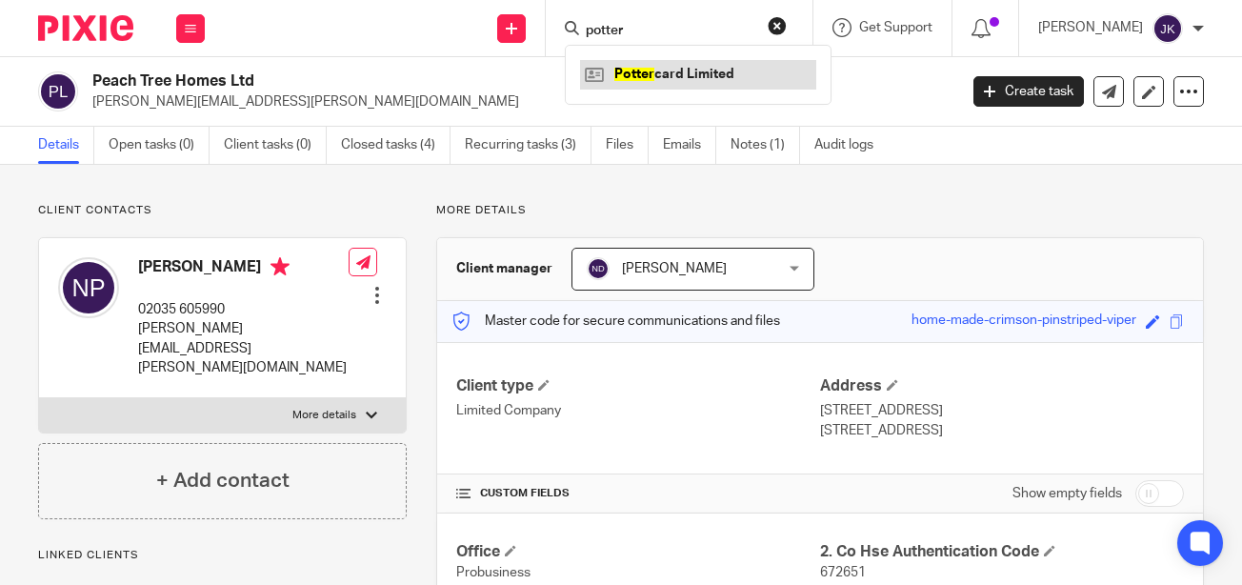
type input "potter"
click at [675, 66] on link at bounding box center [698, 74] width 236 height 29
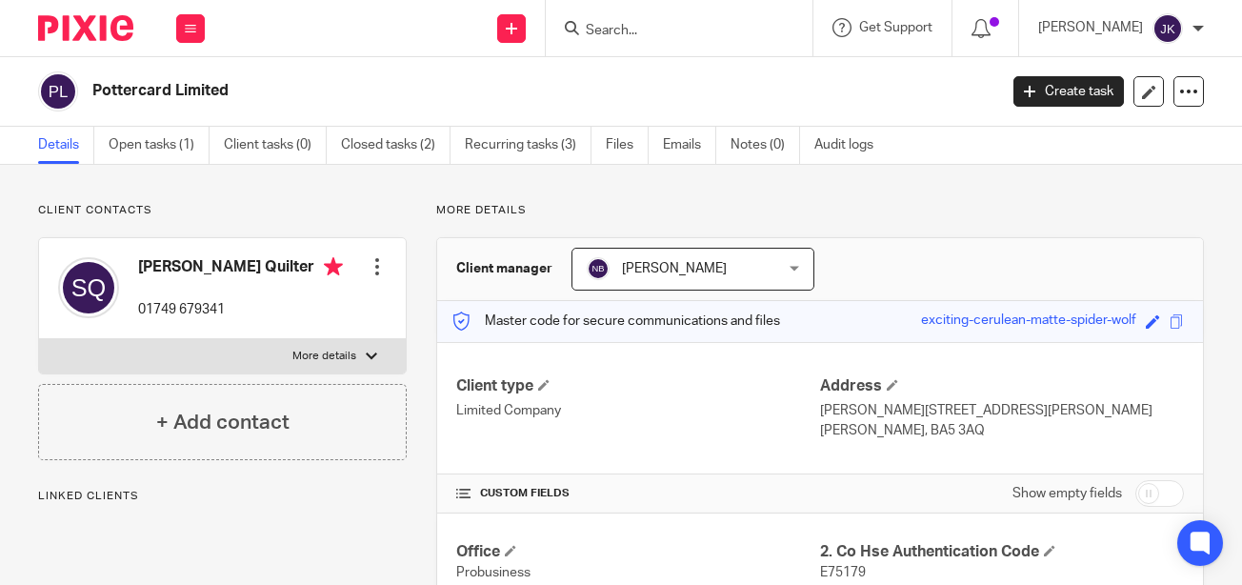
click at [662, 152] on ul "Details Open tasks (1) Client tasks (0) Closed tasks (2) Recurring tasks (3) Fi…" at bounding box center [470, 145] width 864 height 37
click at [669, 144] on link "Emails" at bounding box center [689, 145] width 53 height 37
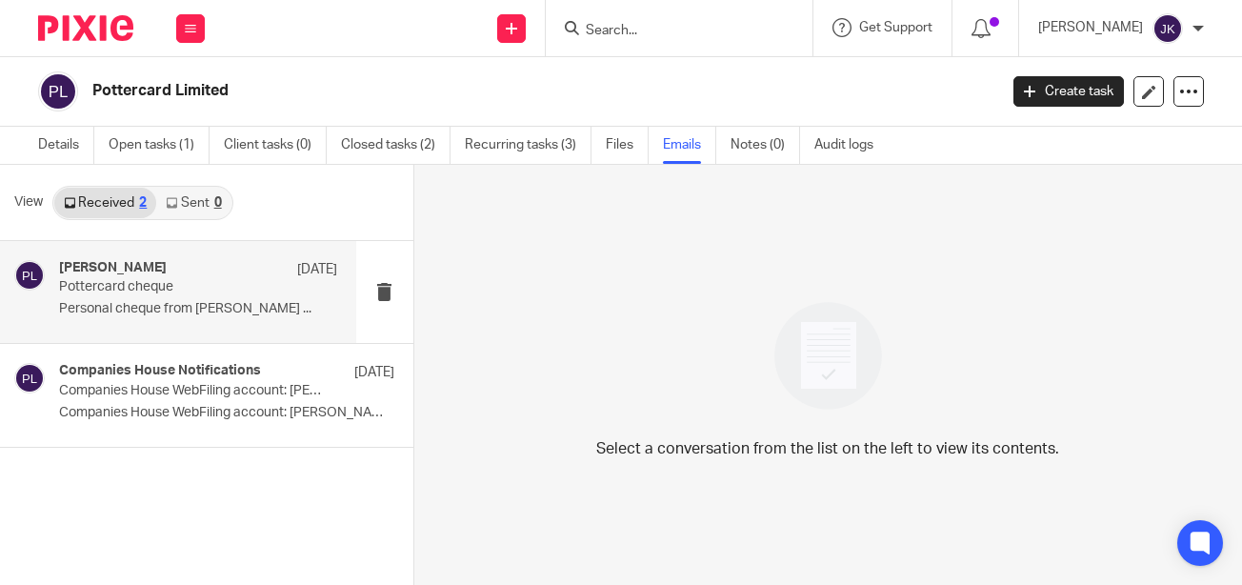
click at [274, 315] on p "Personal cheque from Simon Tudway Quilter ..." at bounding box center [198, 309] width 278 height 16
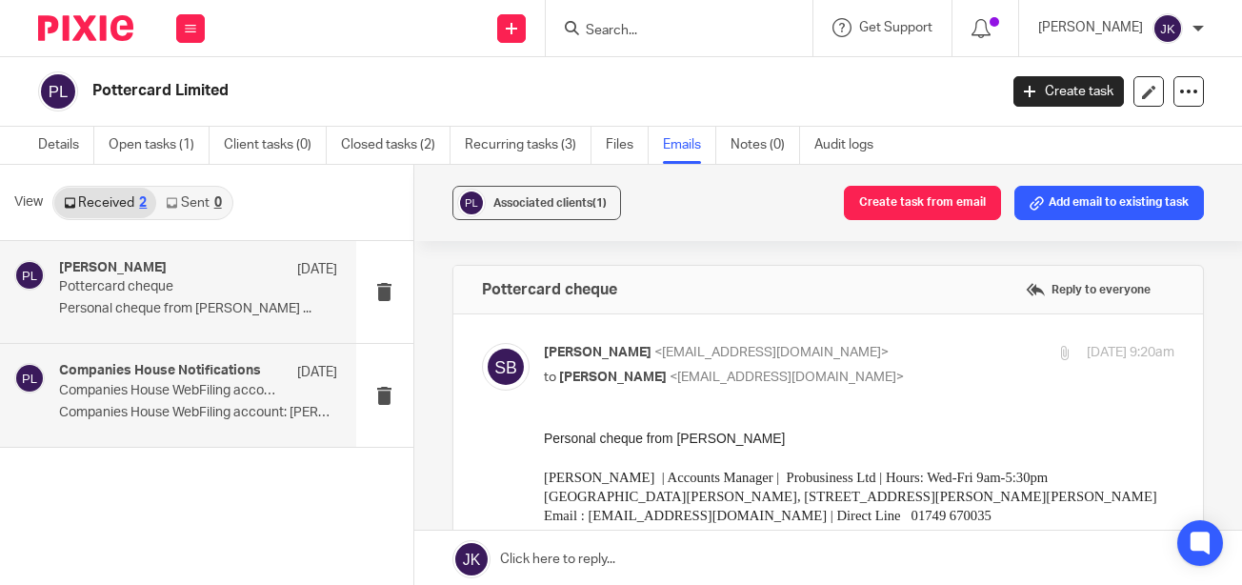
click at [52, 373] on div "Companies House Notifications 2 Apr Companies House WebFiling account: Erin Hol…" at bounding box center [178, 395] width 356 height 102
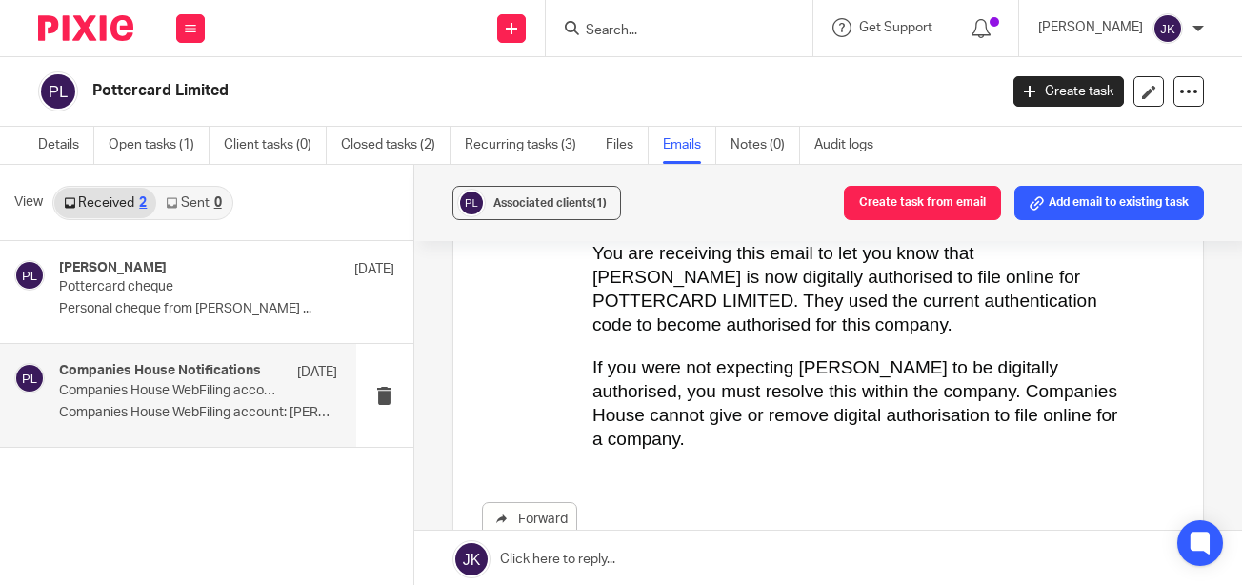
scroll to position [190, 0]
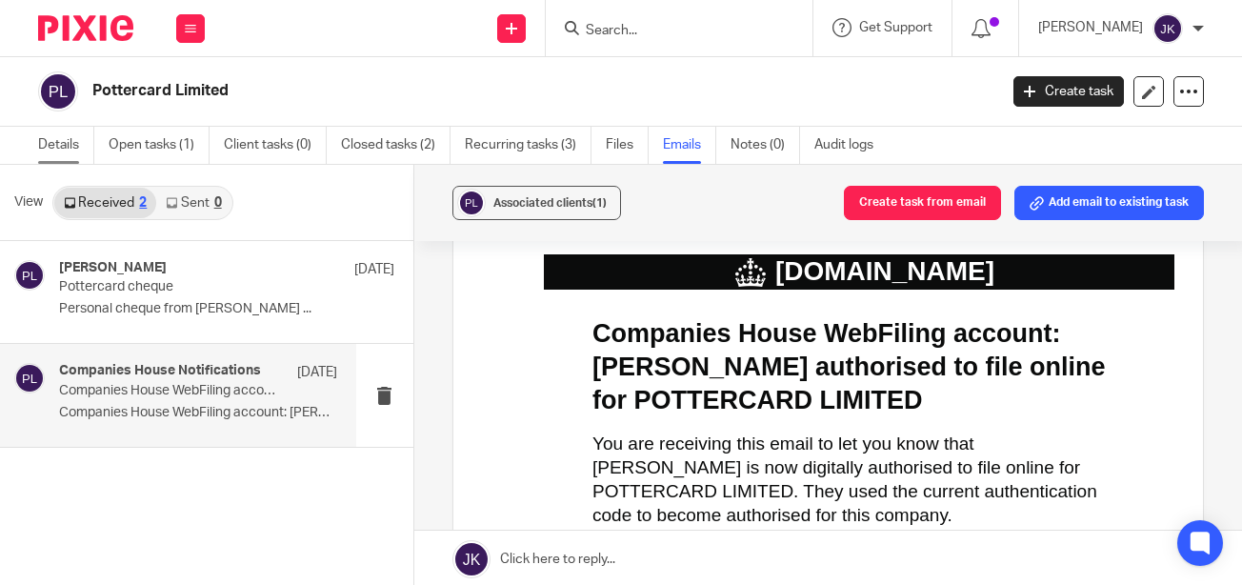
click at [76, 144] on link "Details" at bounding box center [66, 145] width 56 height 37
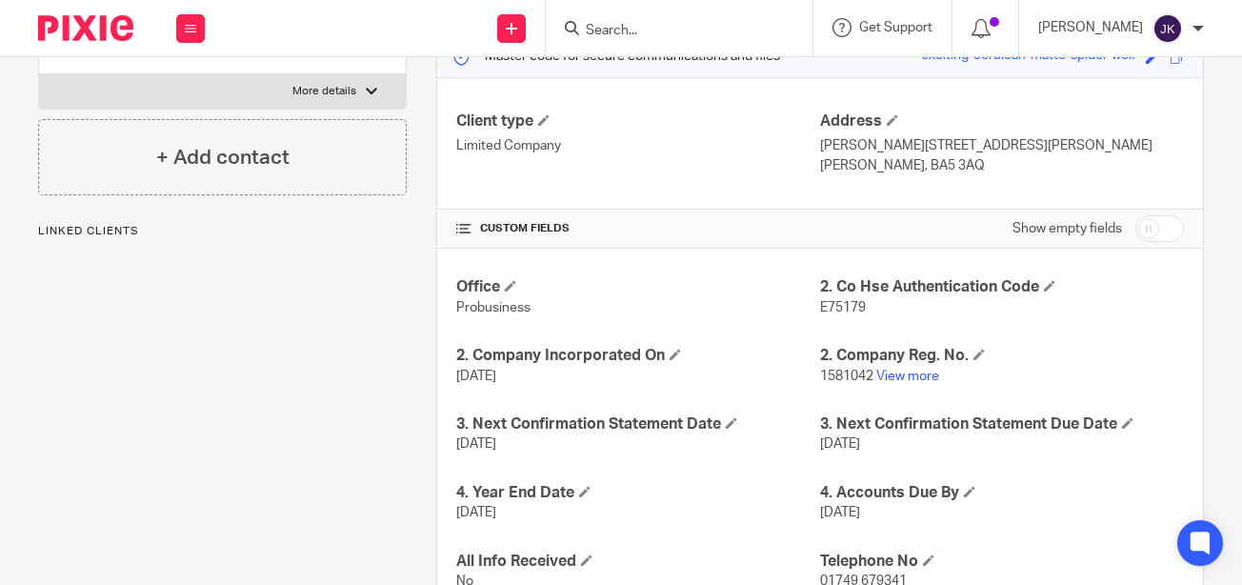
scroll to position [286, 0]
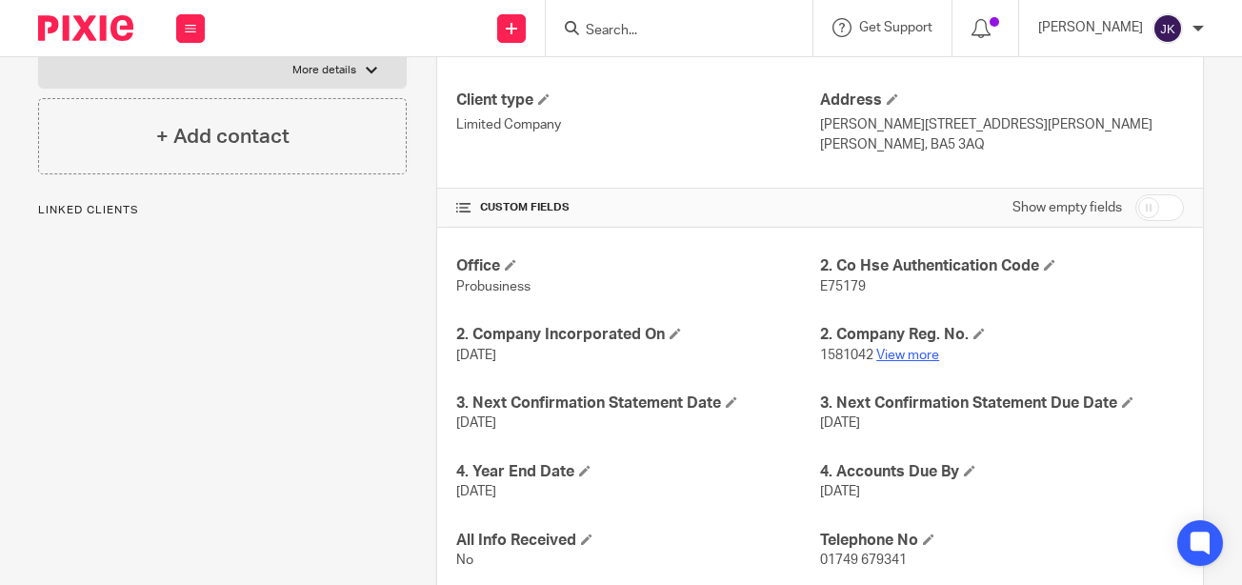
click at [899, 358] on link "View more" at bounding box center [907, 354] width 63 height 13
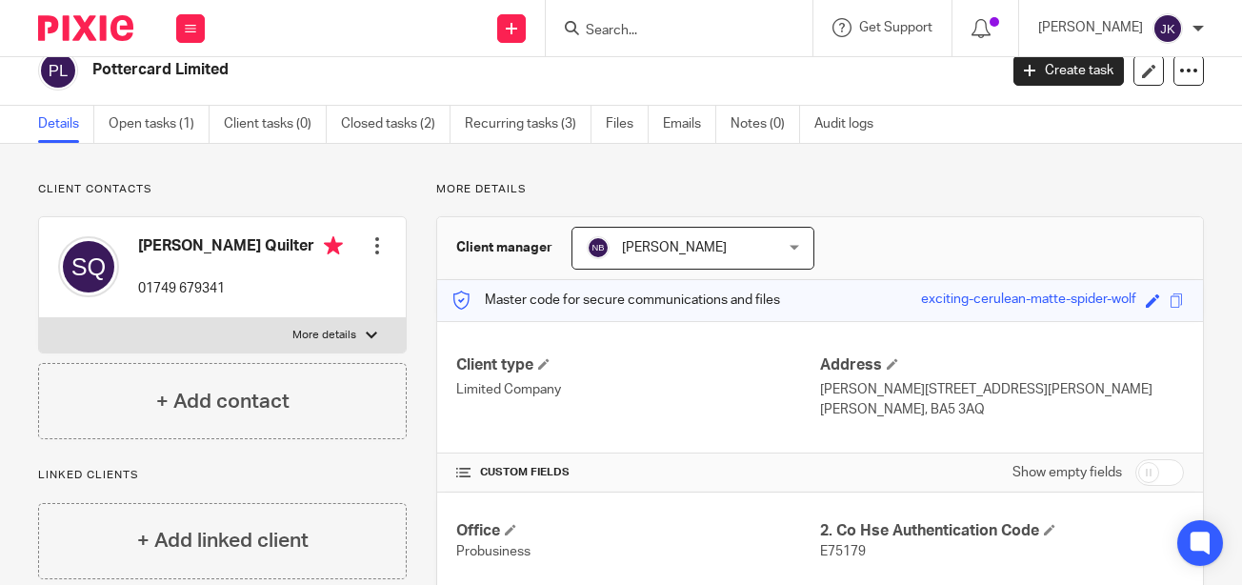
scroll to position [0, 0]
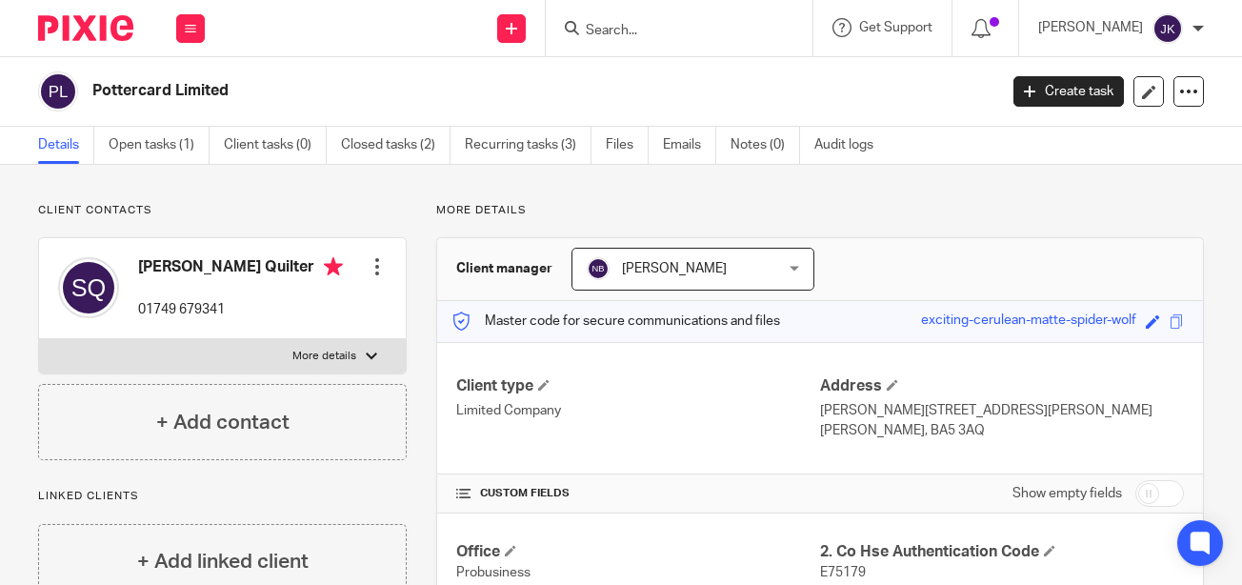
click at [660, 28] on input "Search" at bounding box center [669, 31] width 171 height 17
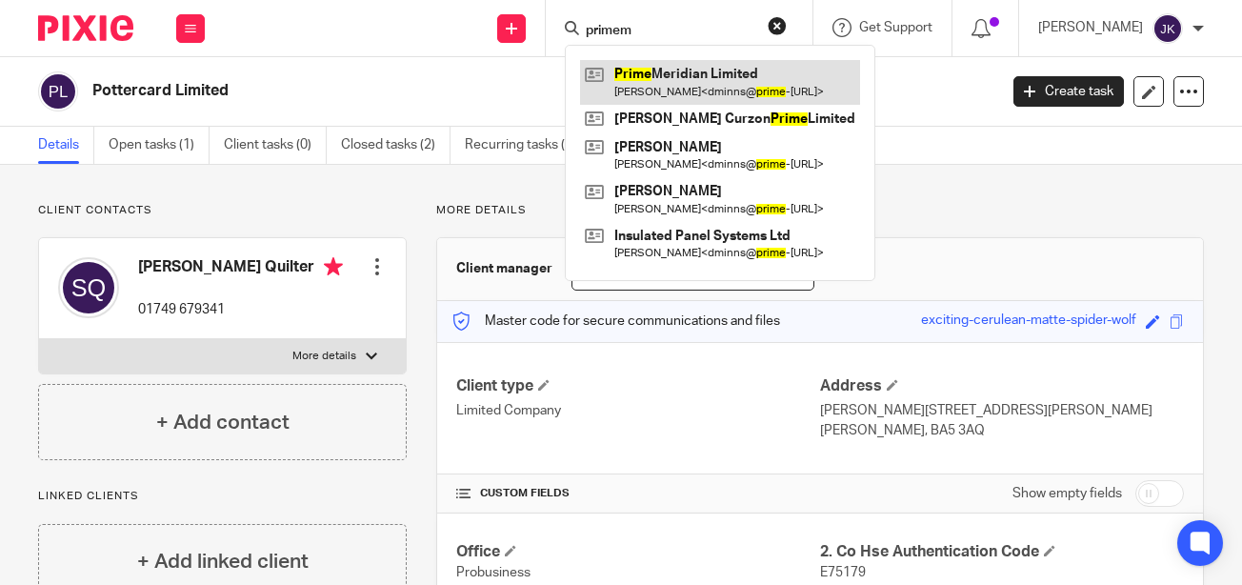
type input "primem"
click at [671, 71] on link at bounding box center [720, 82] width 280 height 44
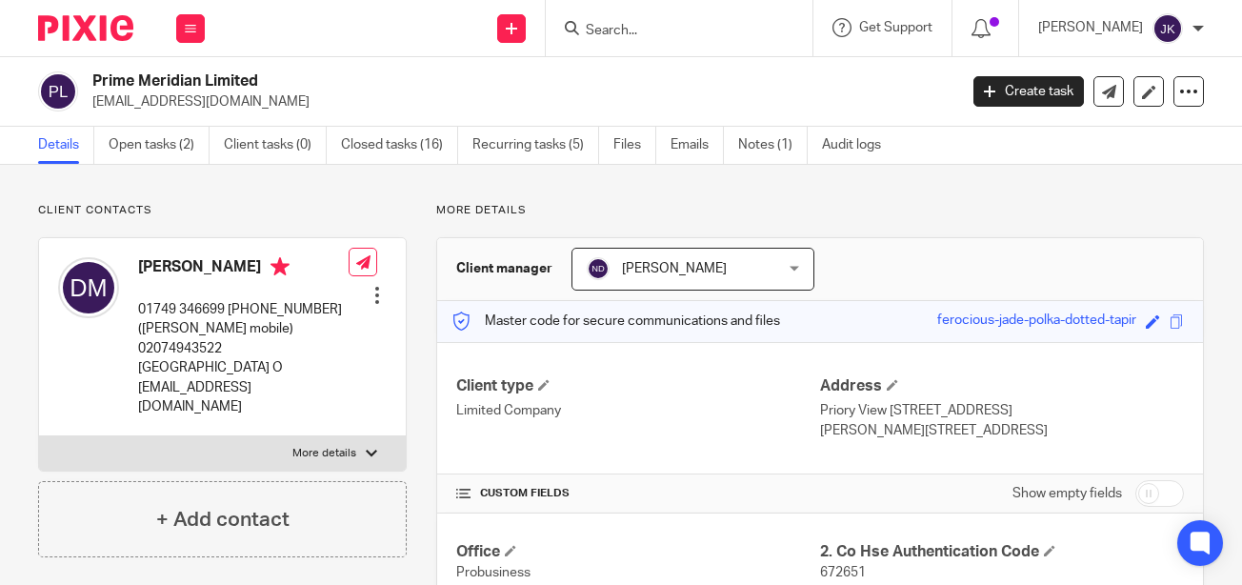
drag, startPoint x: 282, startPoint y: 104, endPoint x: 92, endPoint y: 119, distance: 190.1
click at [92, 119] on div "Prime Meridian Limited [EMAIL_ADDRESS][DOMAIN_NAME] Create task Update from Com…" at bounding box center [621, 92] width 1242 height 70
copy p "[EMAIL_ADDRESS][DOMAIN_NAME]"
click at [670, 30] on input "Search" at bounding box center [669, 31] width 171 height 17
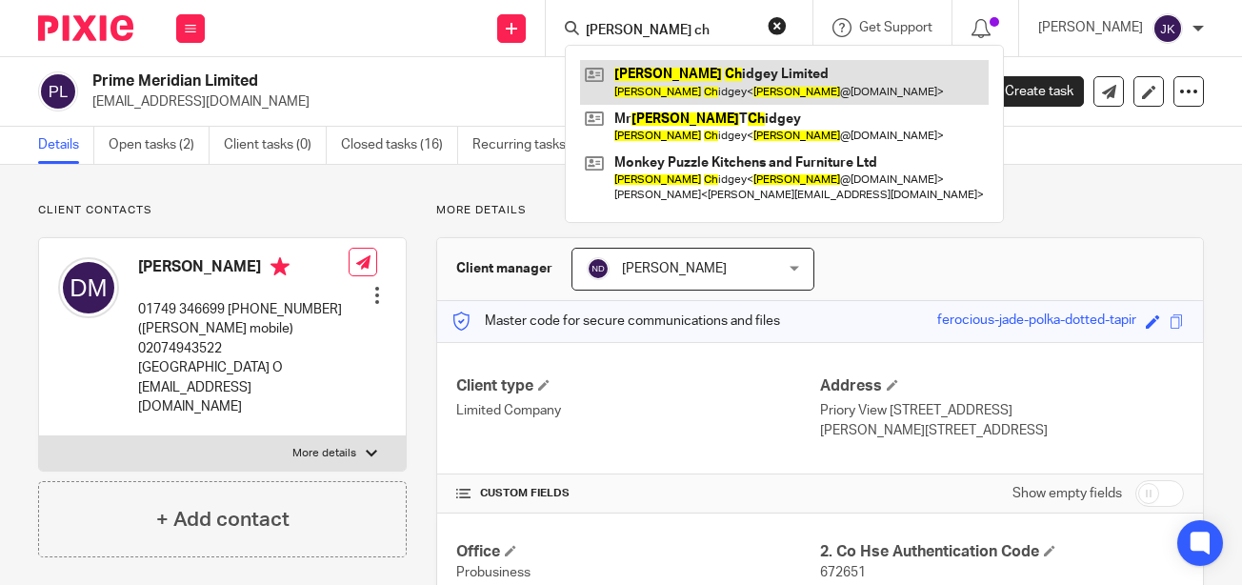
type input "[PERSON_NAME] ch"
click at [689, 78] on link at bounding box center [784, 82] width 408 height 44
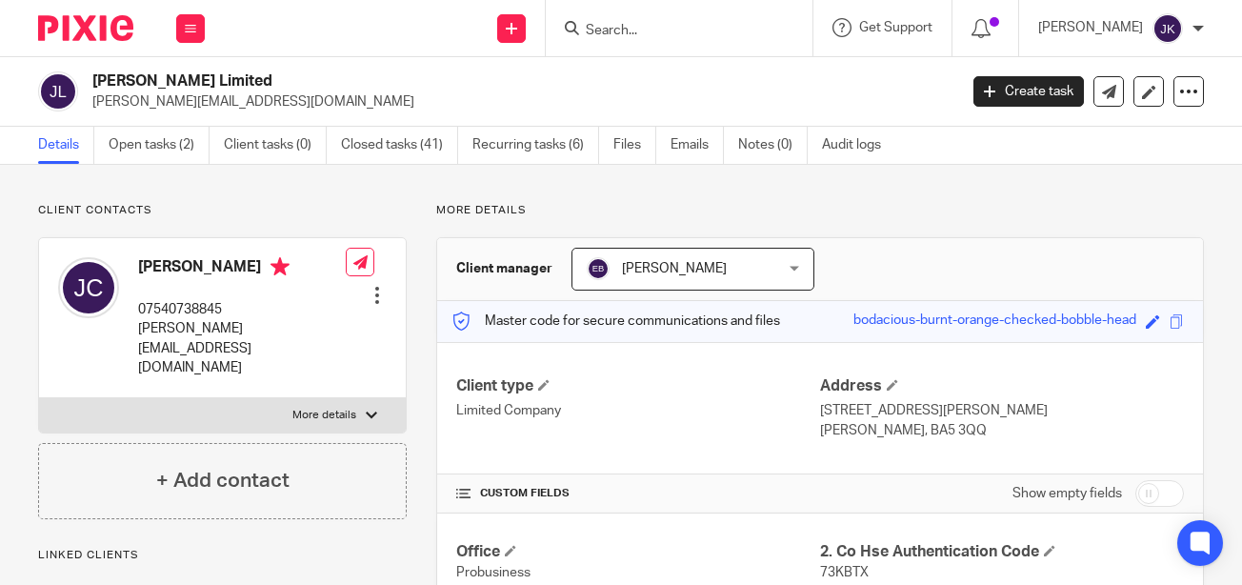
scroll to position [190, 0]
